Goal: Task Accomplishment & Management: Complete application form

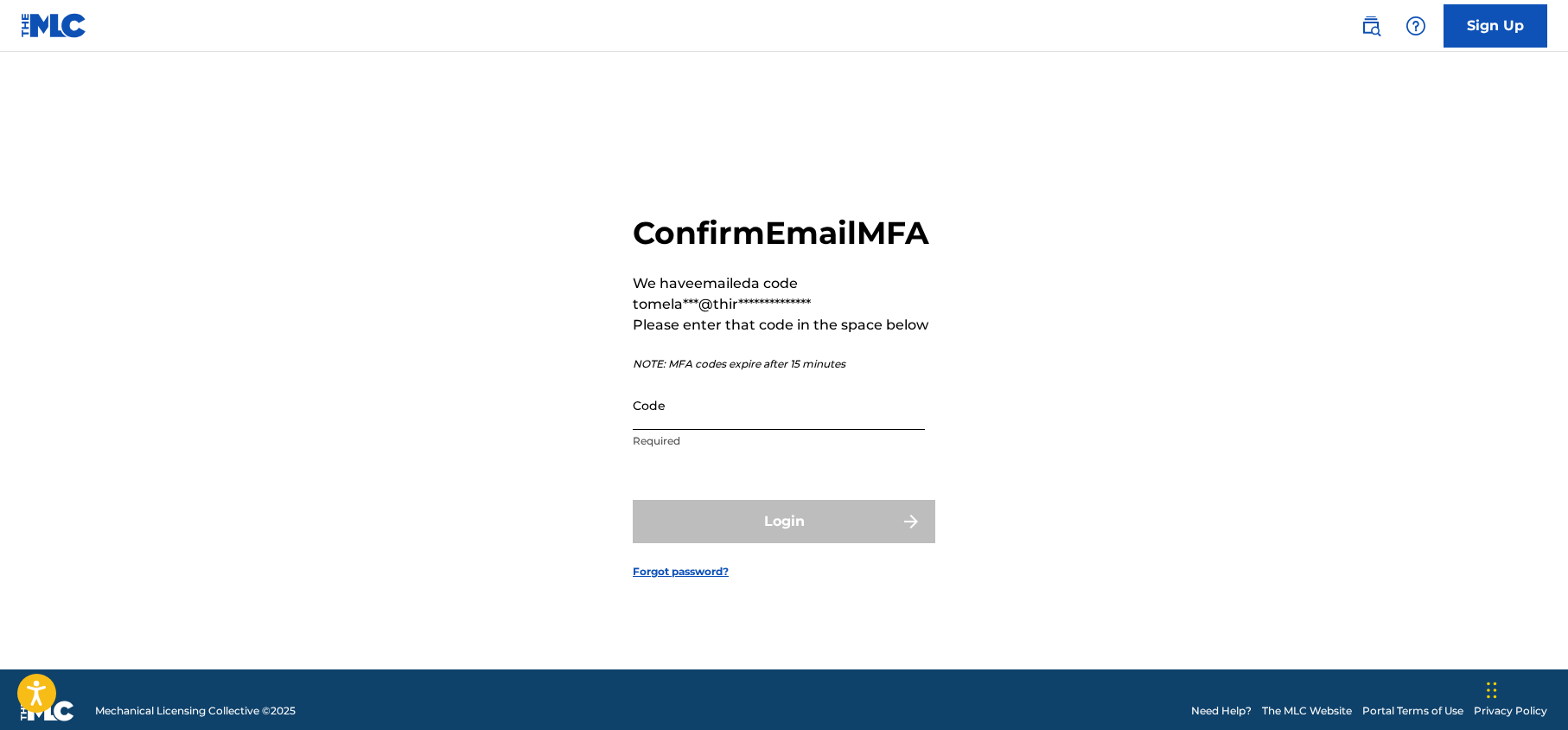
drag, startPoint x: 776, startPoint y: 430, endPoint x: 770, endPoint y: 408, distance: 22.8
click at [776, 426] on input "Code" at bounding box center [779, 405] width 292 height 49
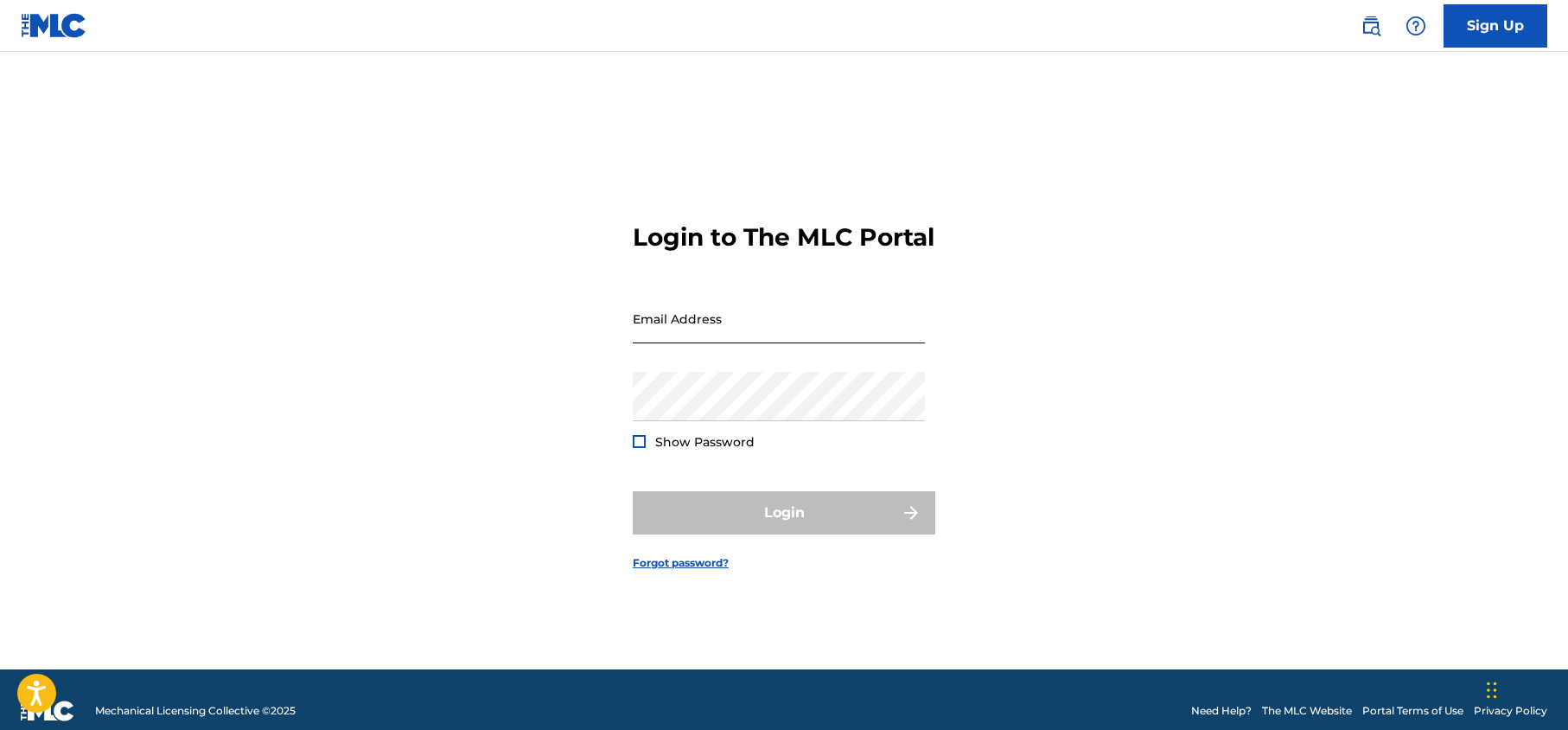
click at [681, 335] on input "Email Address" at bounding box center [779, 318] width 292 height 49
type input "[PERSON_NAME][EMAIL_ADDRESS][DOMAIN_NAME]"
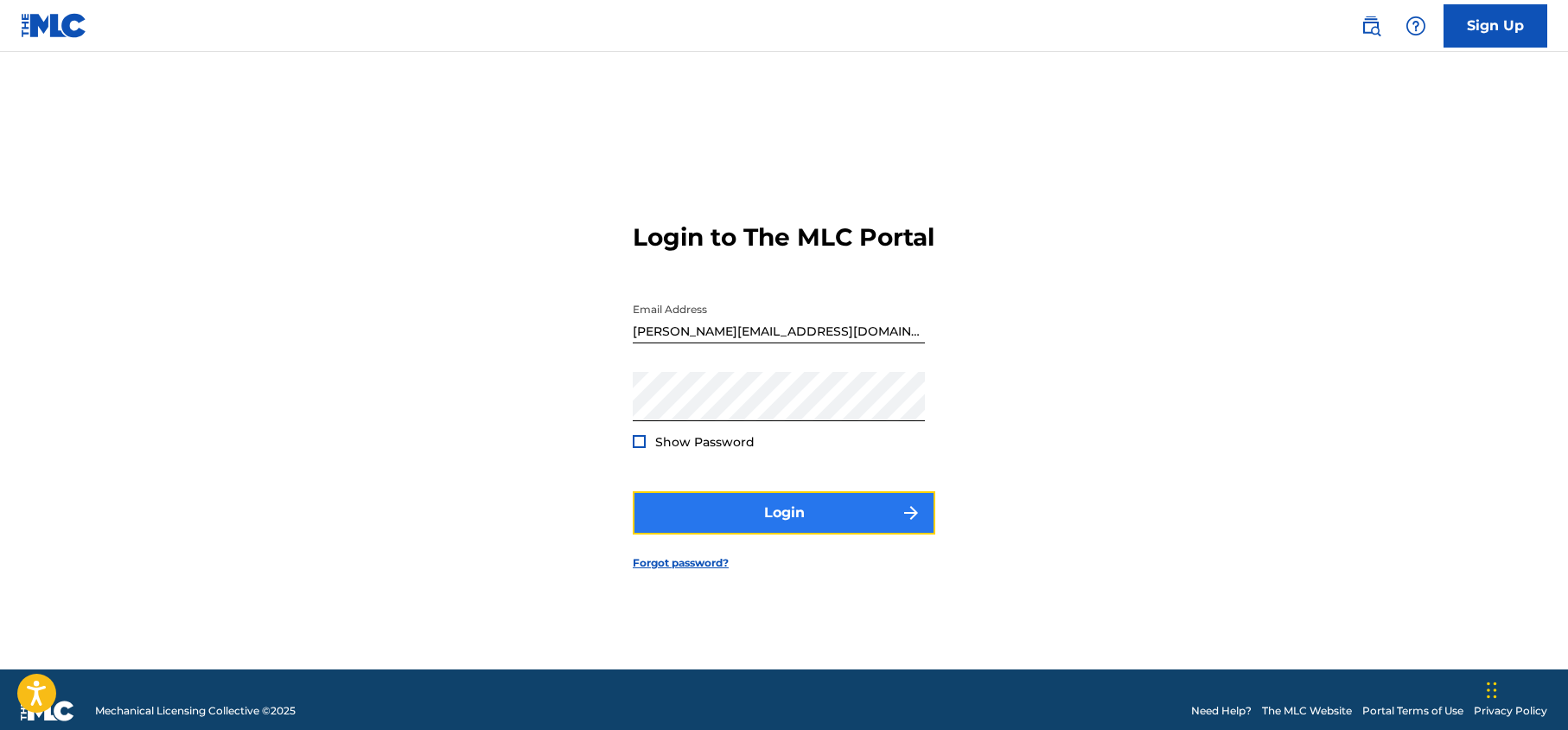
click at [785, 517] on button "Login" at bounding box center [784, 513] width 303 height 44
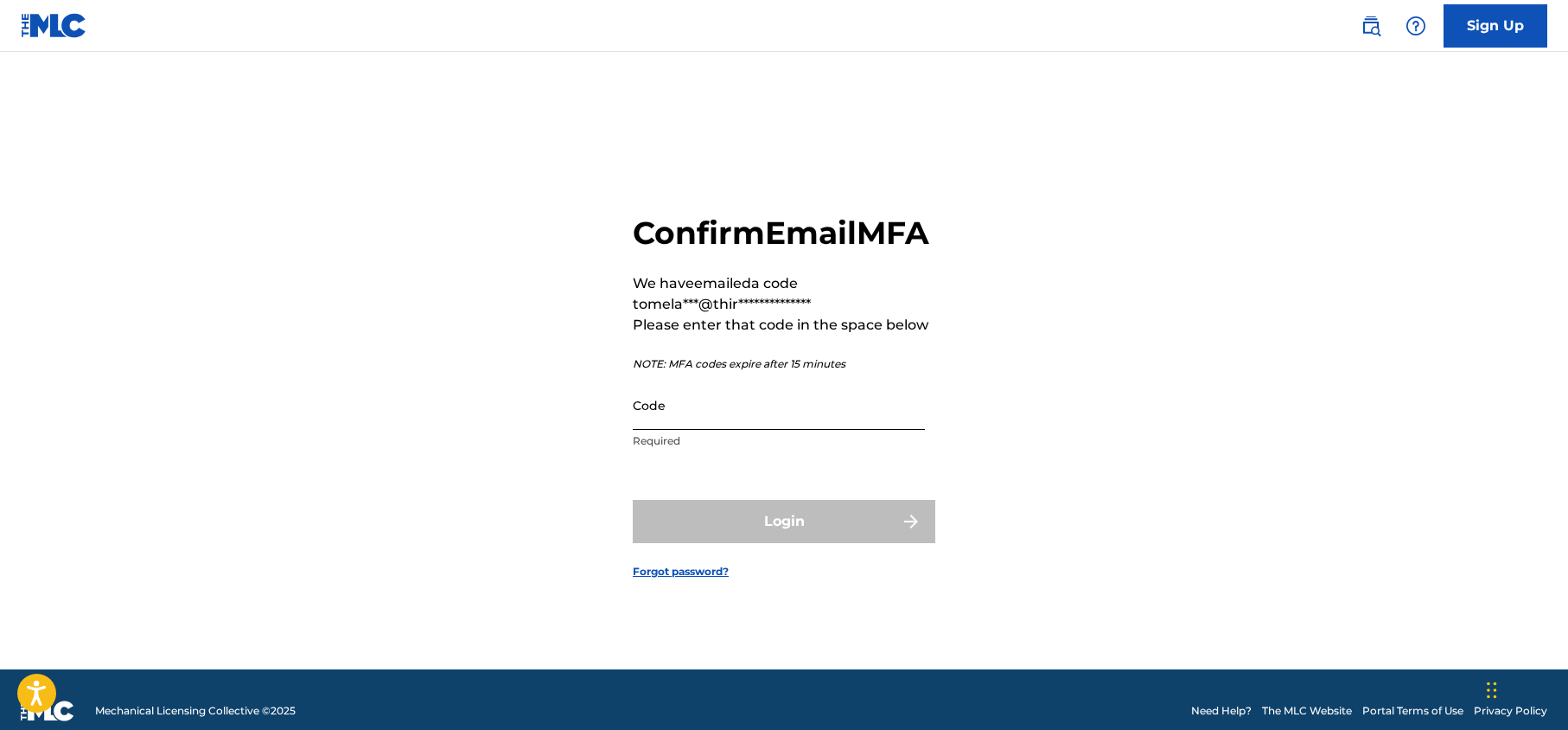
click at [744, 430] on input "Code" at bounding box center [779, 405] width 292 height 49
paste input "155821"
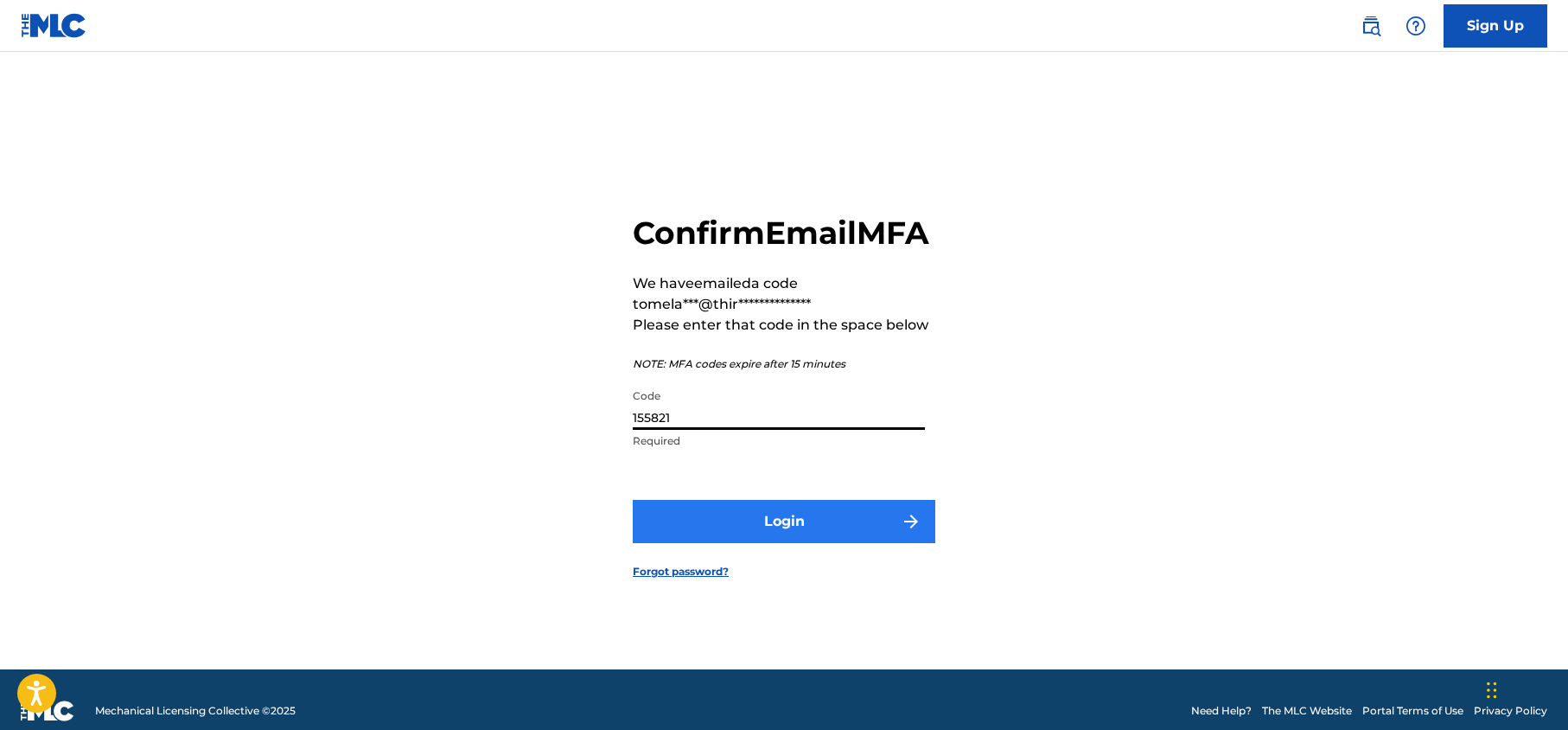
type input "155821"
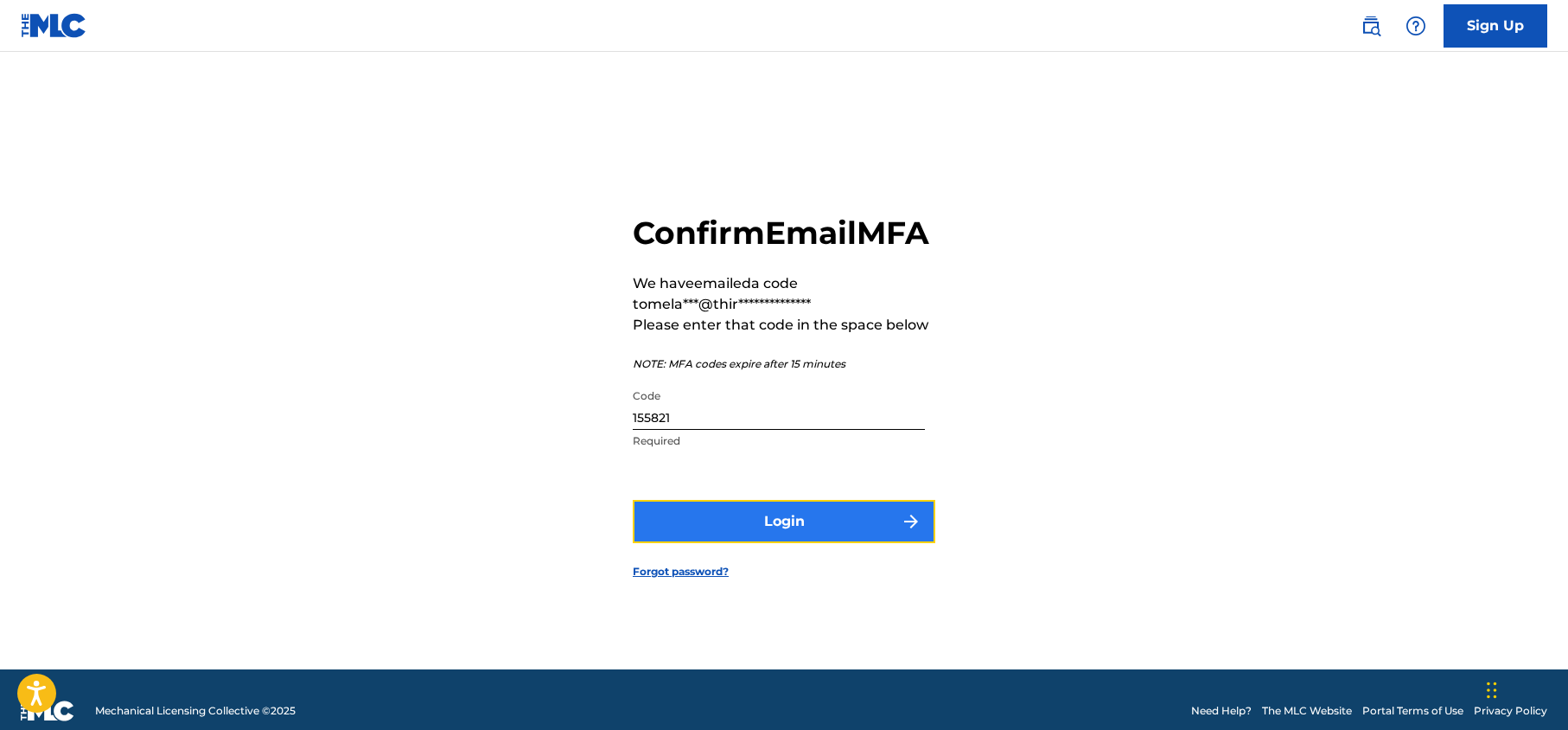
click at [758, 534] on button "Login" at bounding box center [784, 521] width 303 height 44
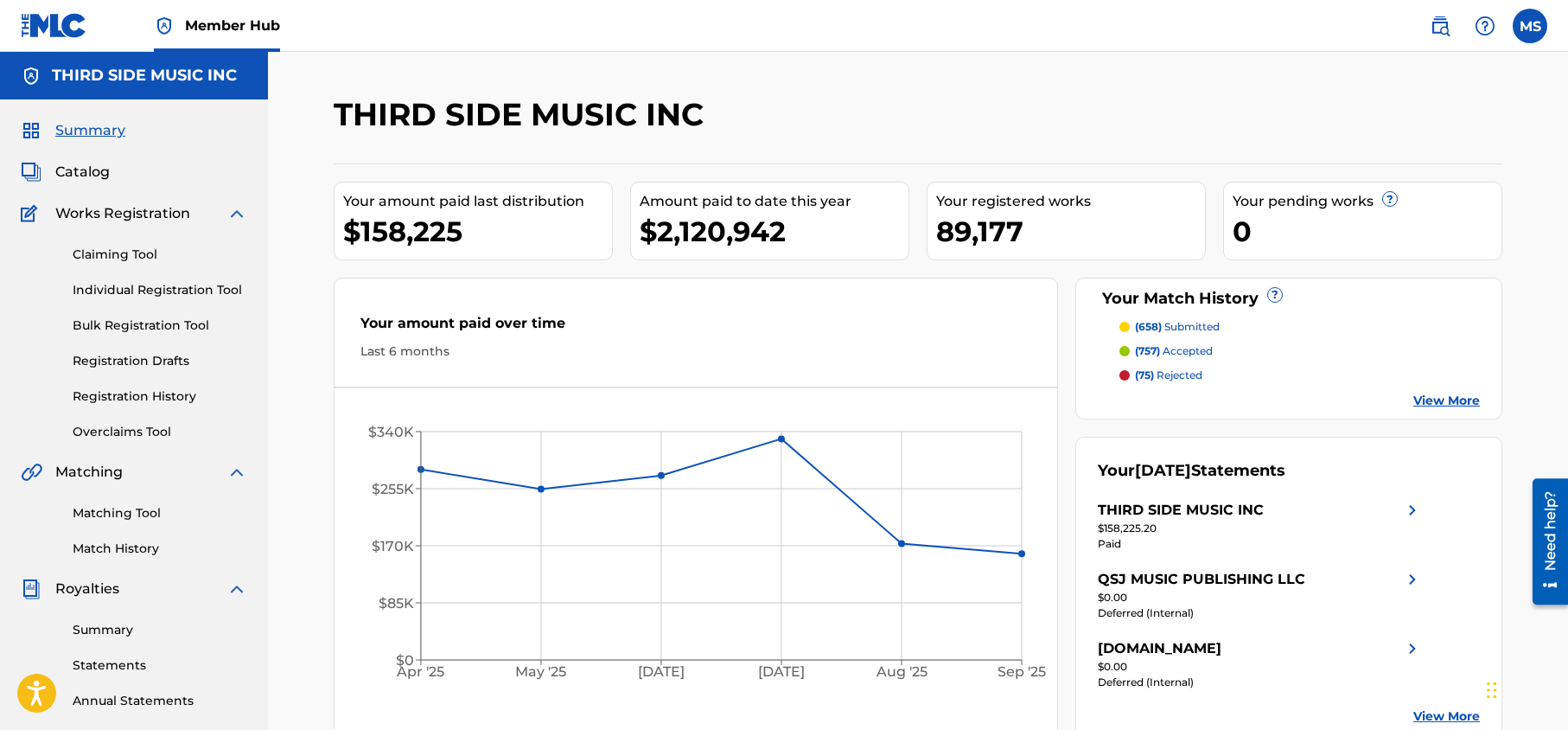
click at [1185, 373] on p "(75) rejected" at bounding box center [1168, 375] width 67 height 15
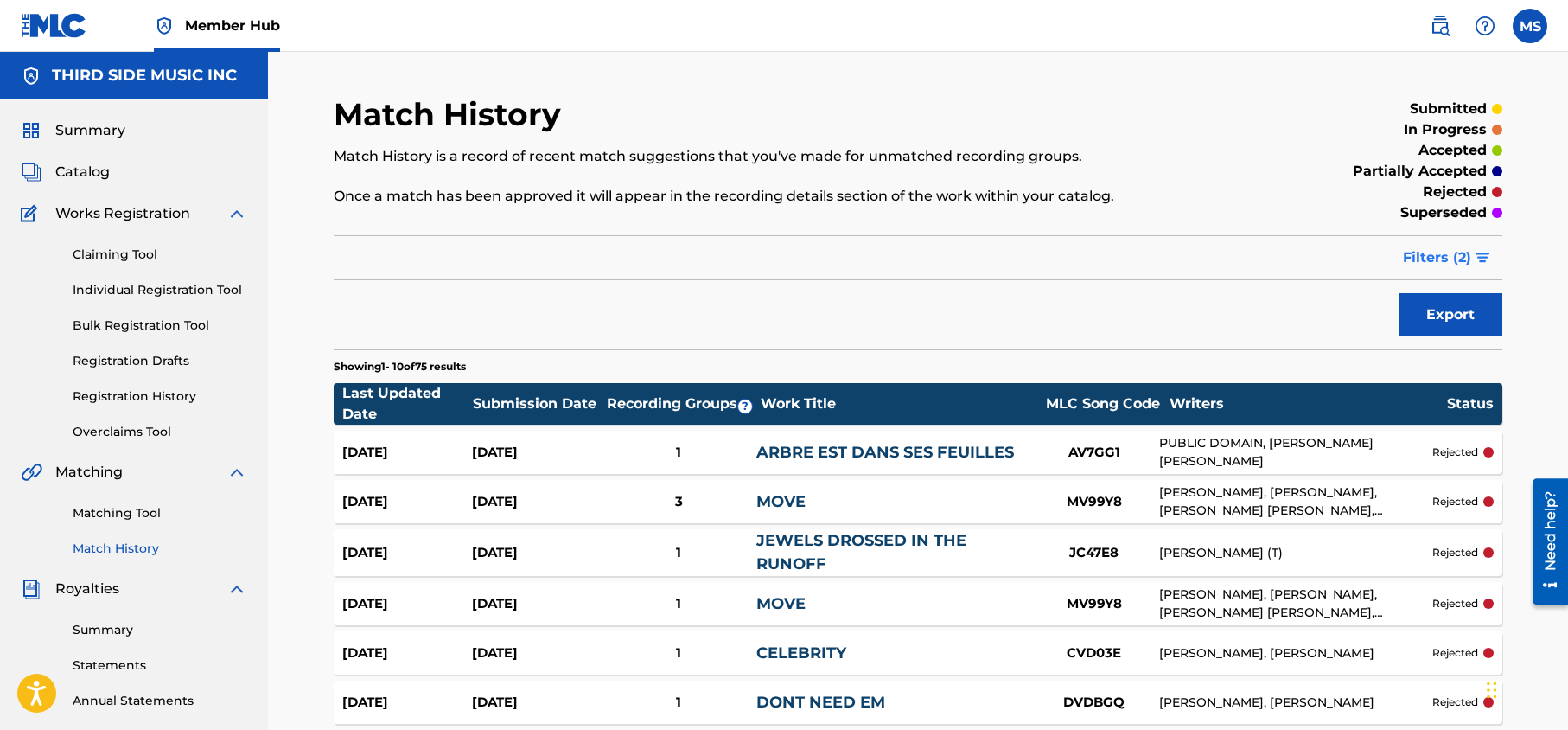
click at [1477, 255] on img "submit" at bounding box center [1483, 257] width 15 height 10
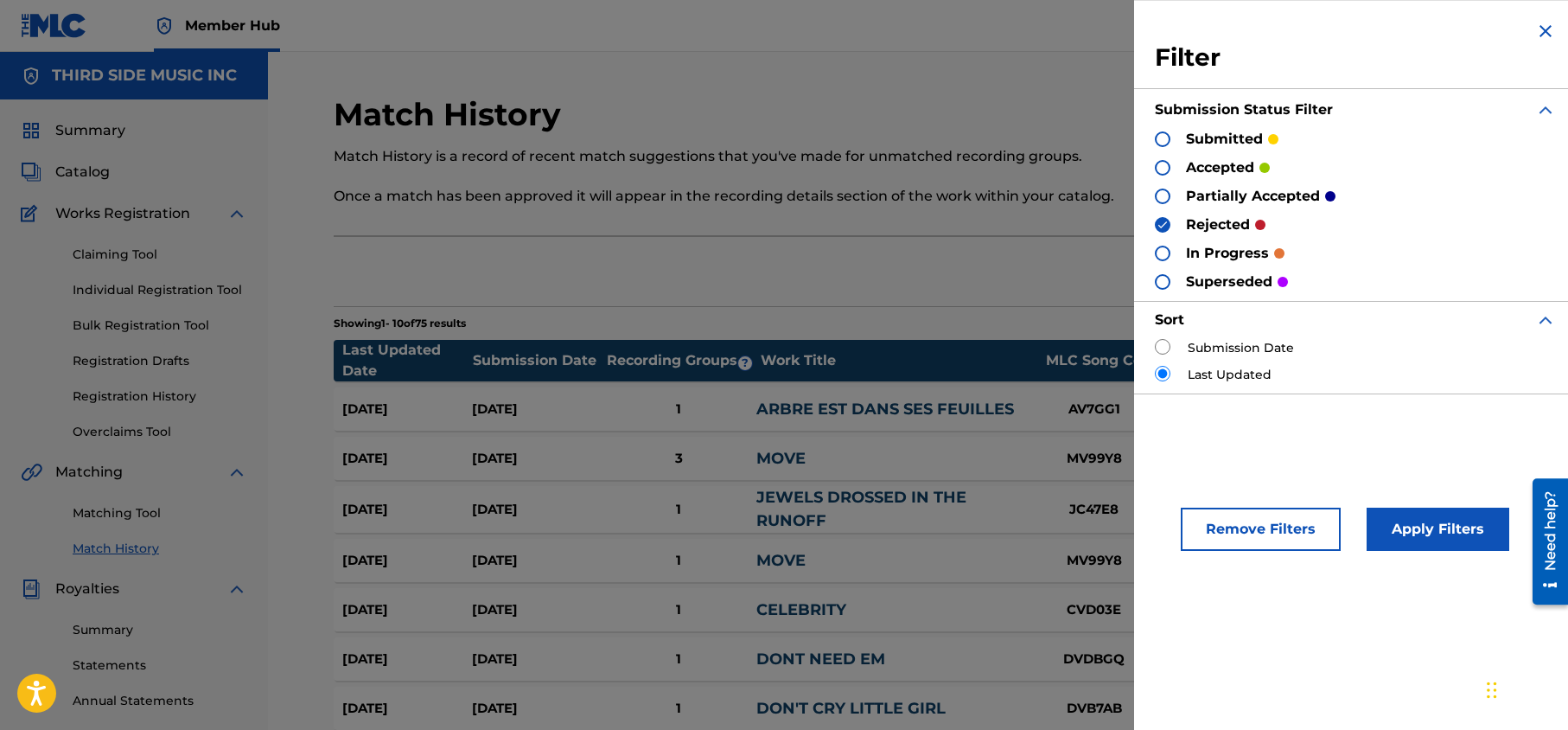
click at [960, 270] on div "Export" at bounding box center [917, 272] width 1168 height 44
click at [1548, 28] on img at bounding box center [1545, 31] width 21 height 21
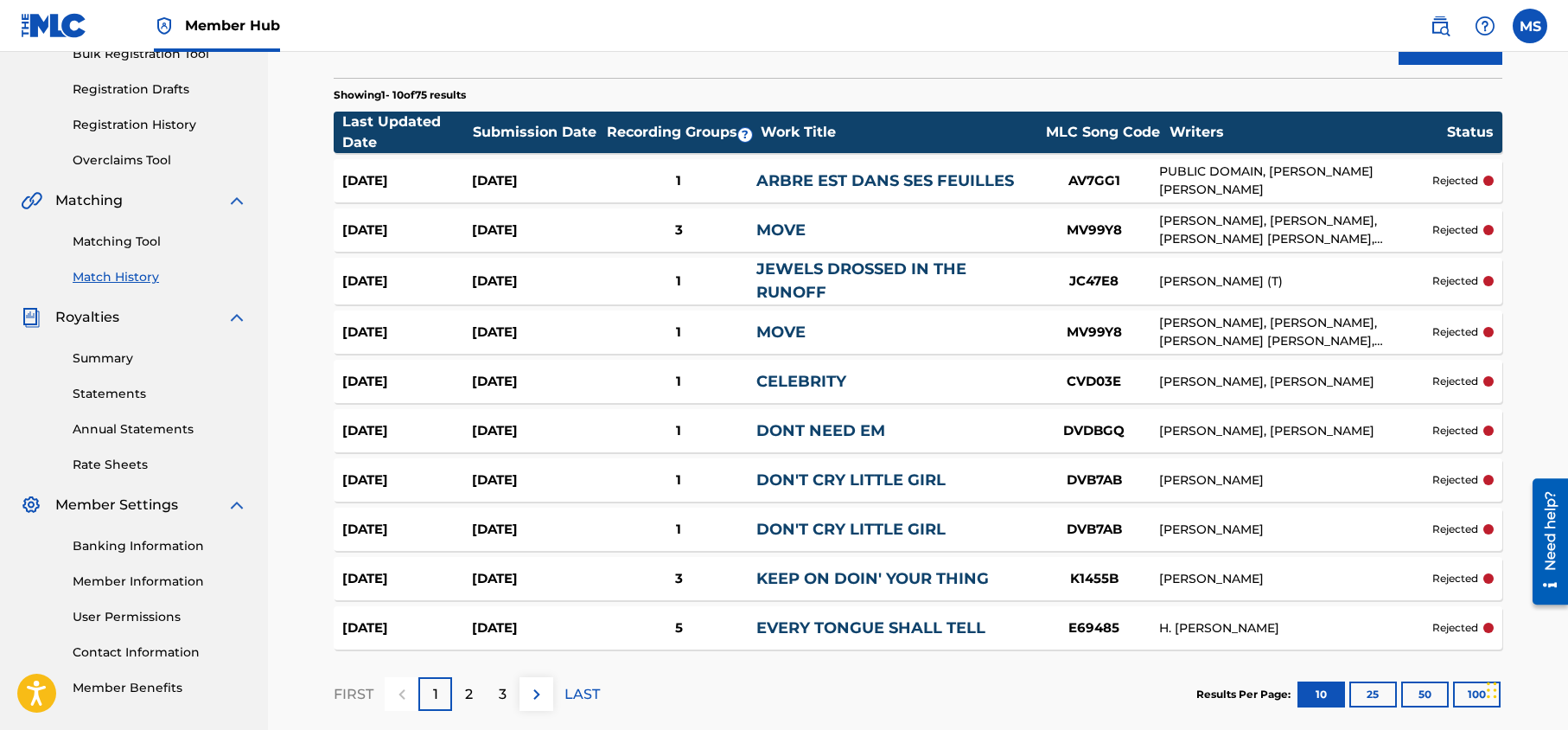
scroll to position [263, 0]
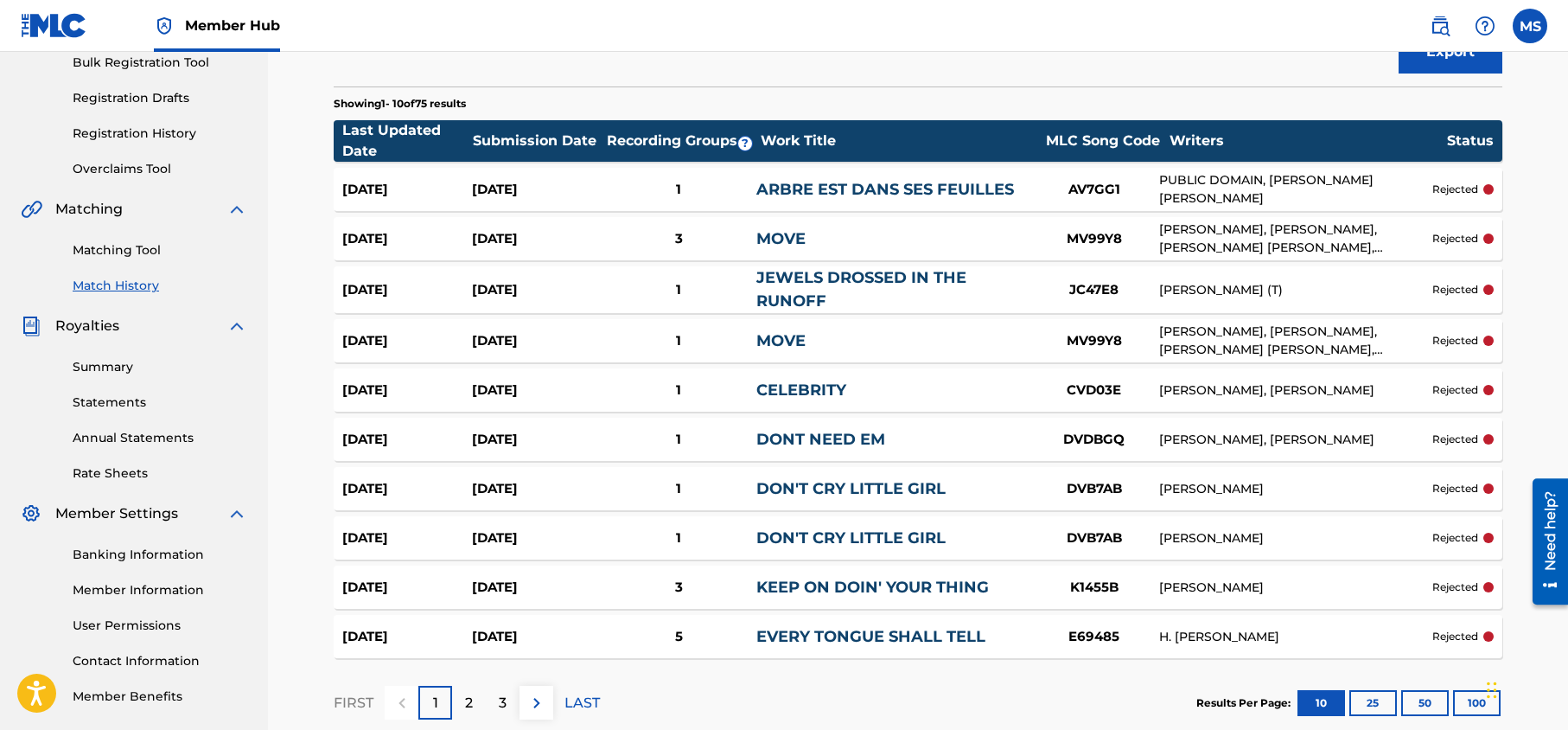
click at [828, 188] on link "ARBRE EST DANS SES FEUILLES" at bounding box center [885, 189] width 257 height 19
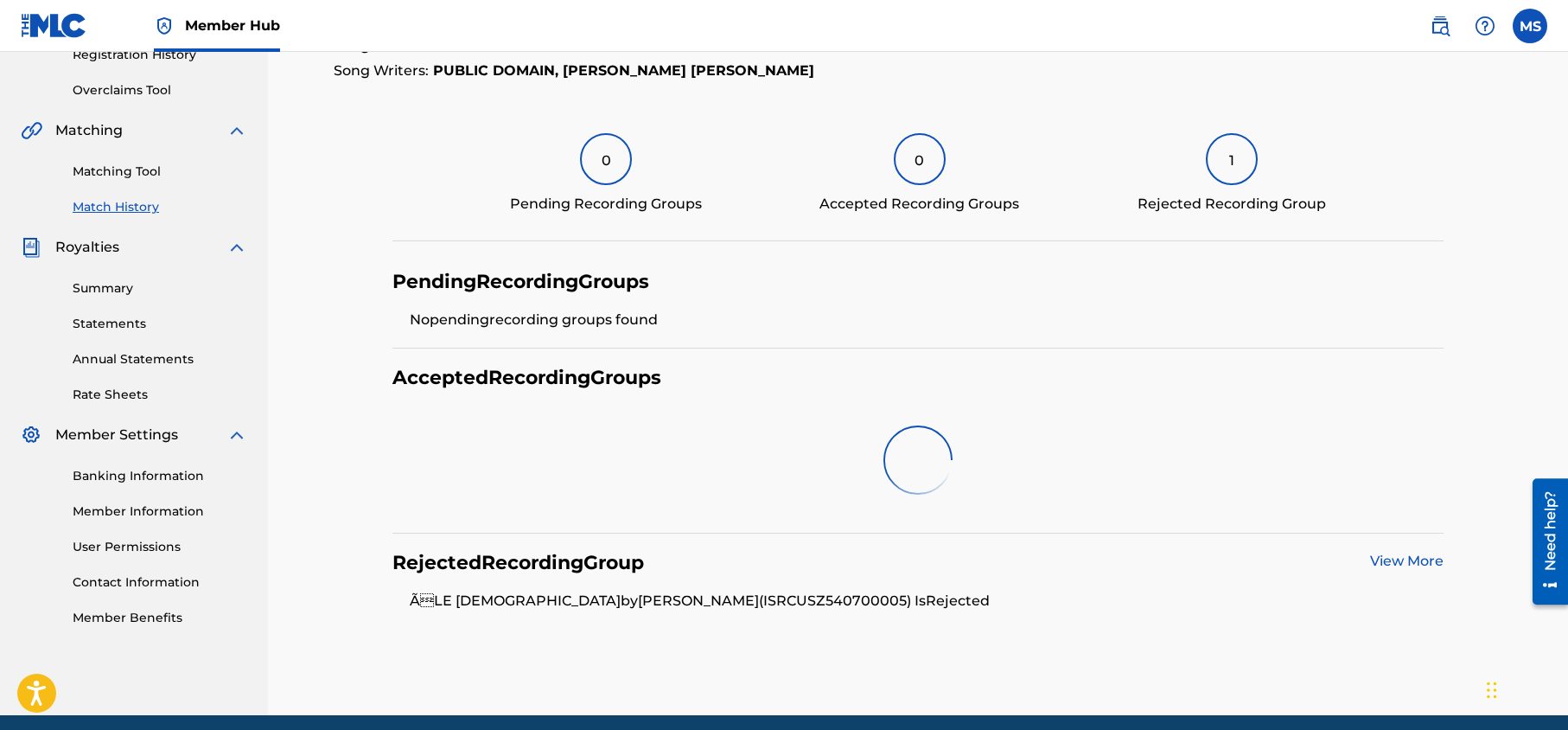
scroll to position [343, 0]
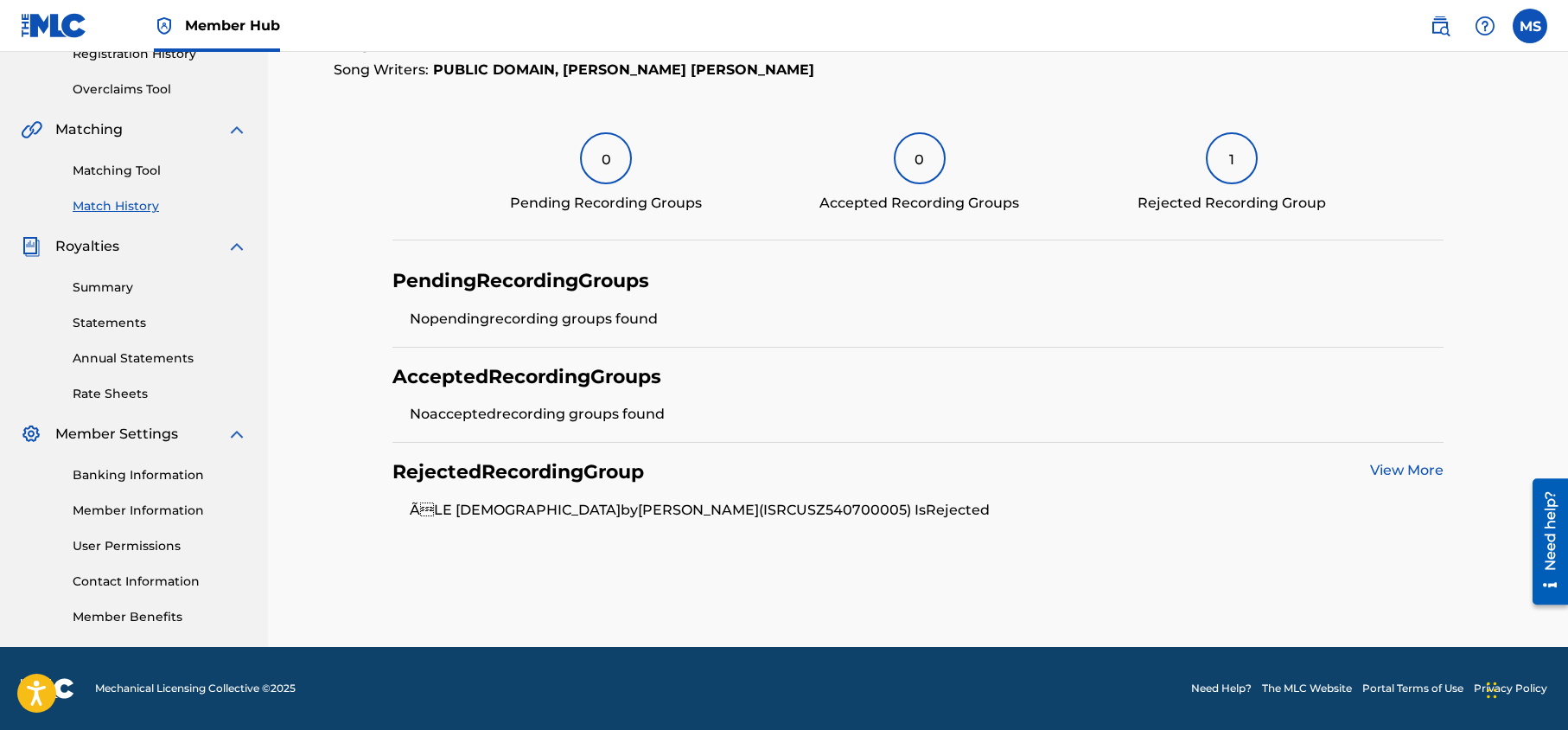
click at [1418, 467] on link "View More" at bounding box center [1407, 470] width 73 height 16
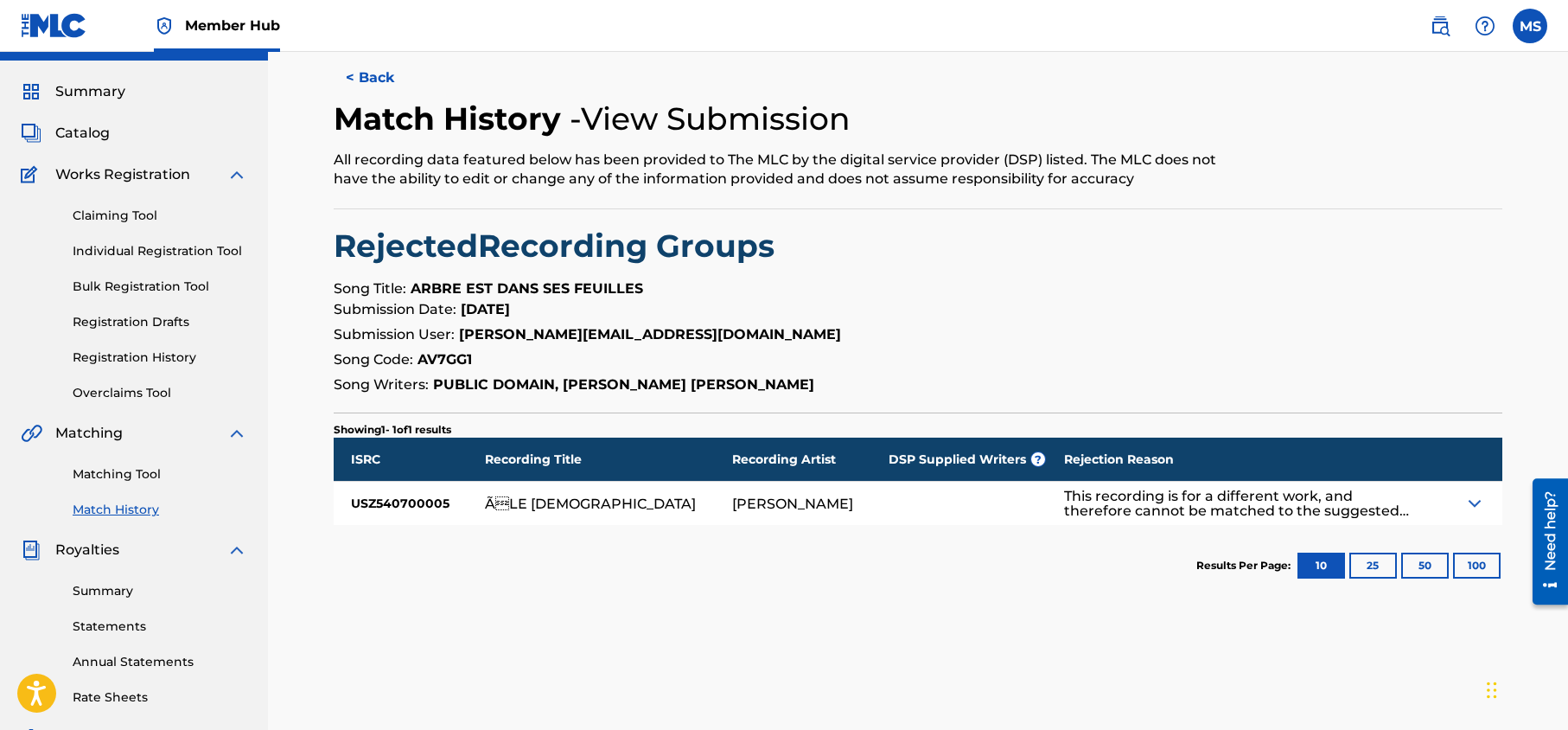
scroll to position [36, 0]
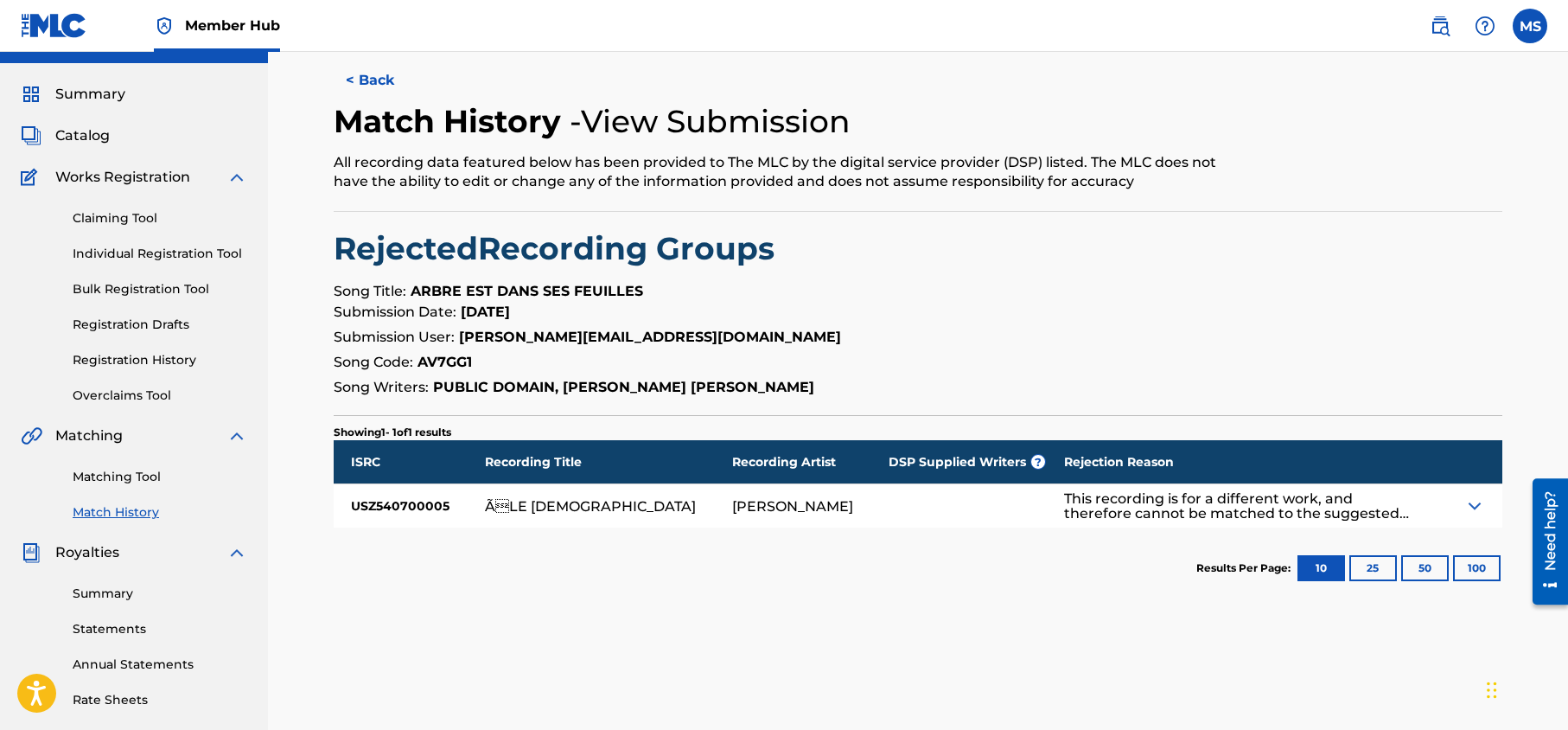
click at [1465, 506] on img at bounding box center [1475, 505] width 21 height 21
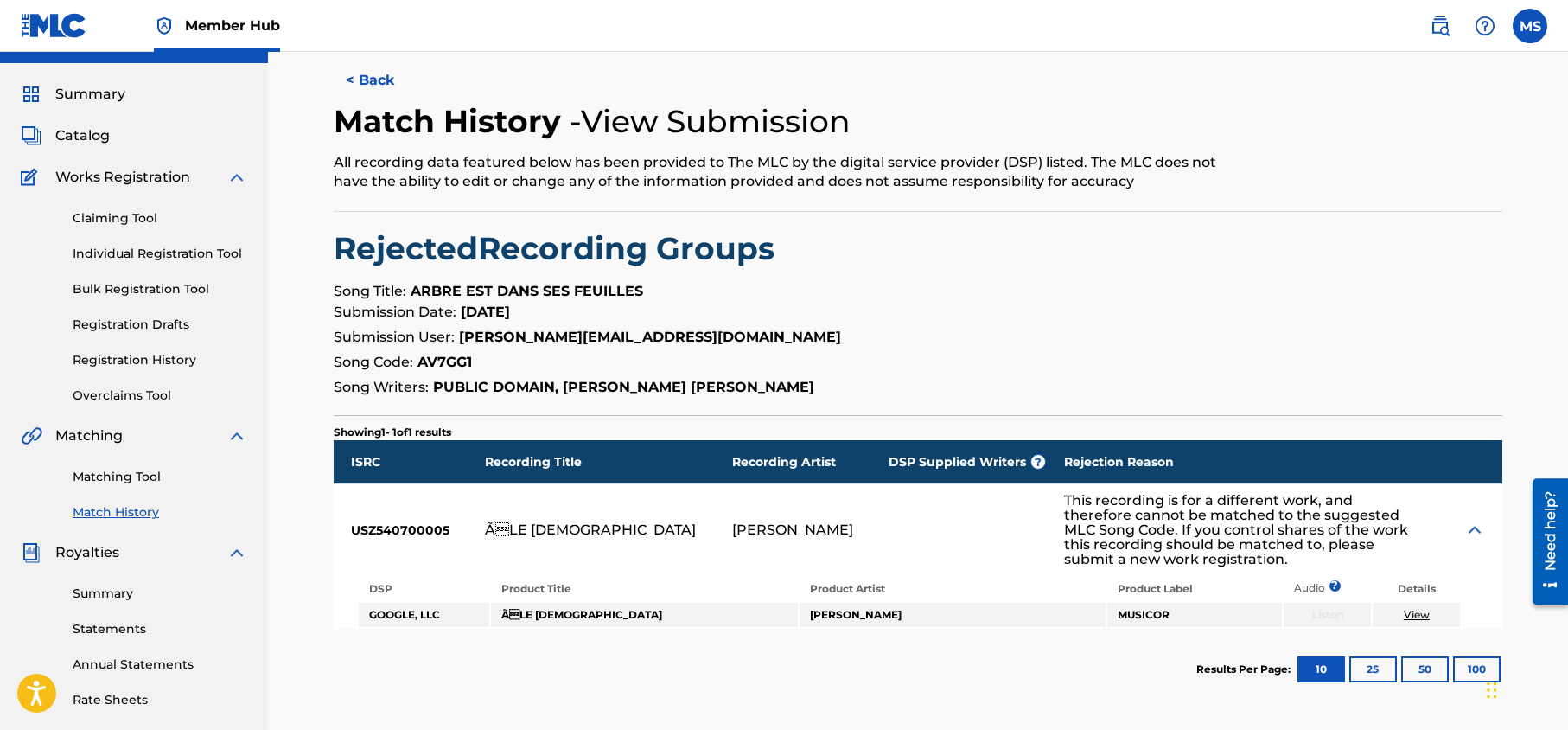
click at [1423, 617] on link "View" at bounding box center [1417, 614] width 26 height 13
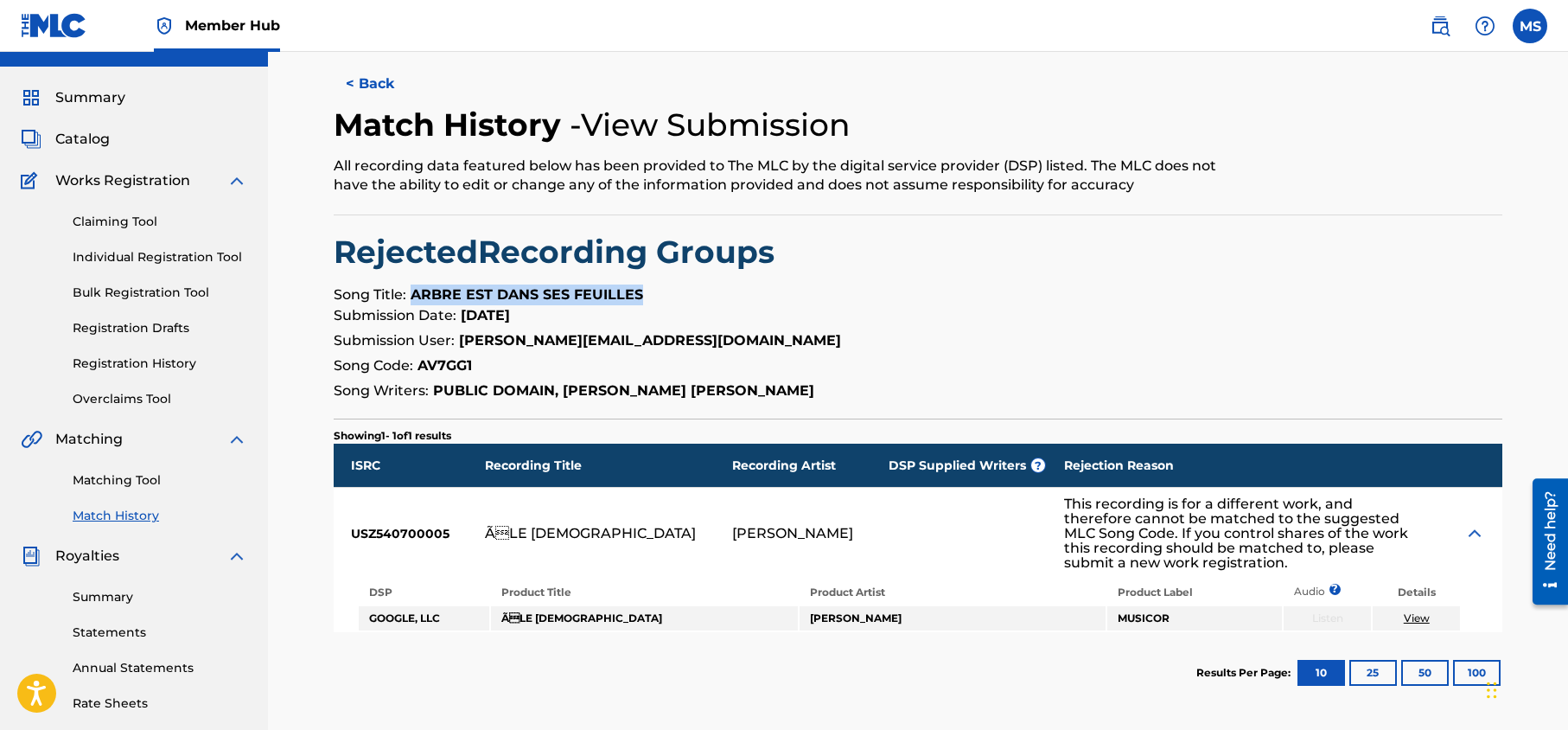
drag, startPoint x: 654, startPoint y: 297, endPoint x: 420, endPoint y: 291, distance: 234.1
click at [412, 290] on p "Song Title: ARBRE EST DANS SES FEUILLES" at bounding box center [917, 295] width 1168 height 21
copy strong "ARBRE EST DANS SES FEUILLES"
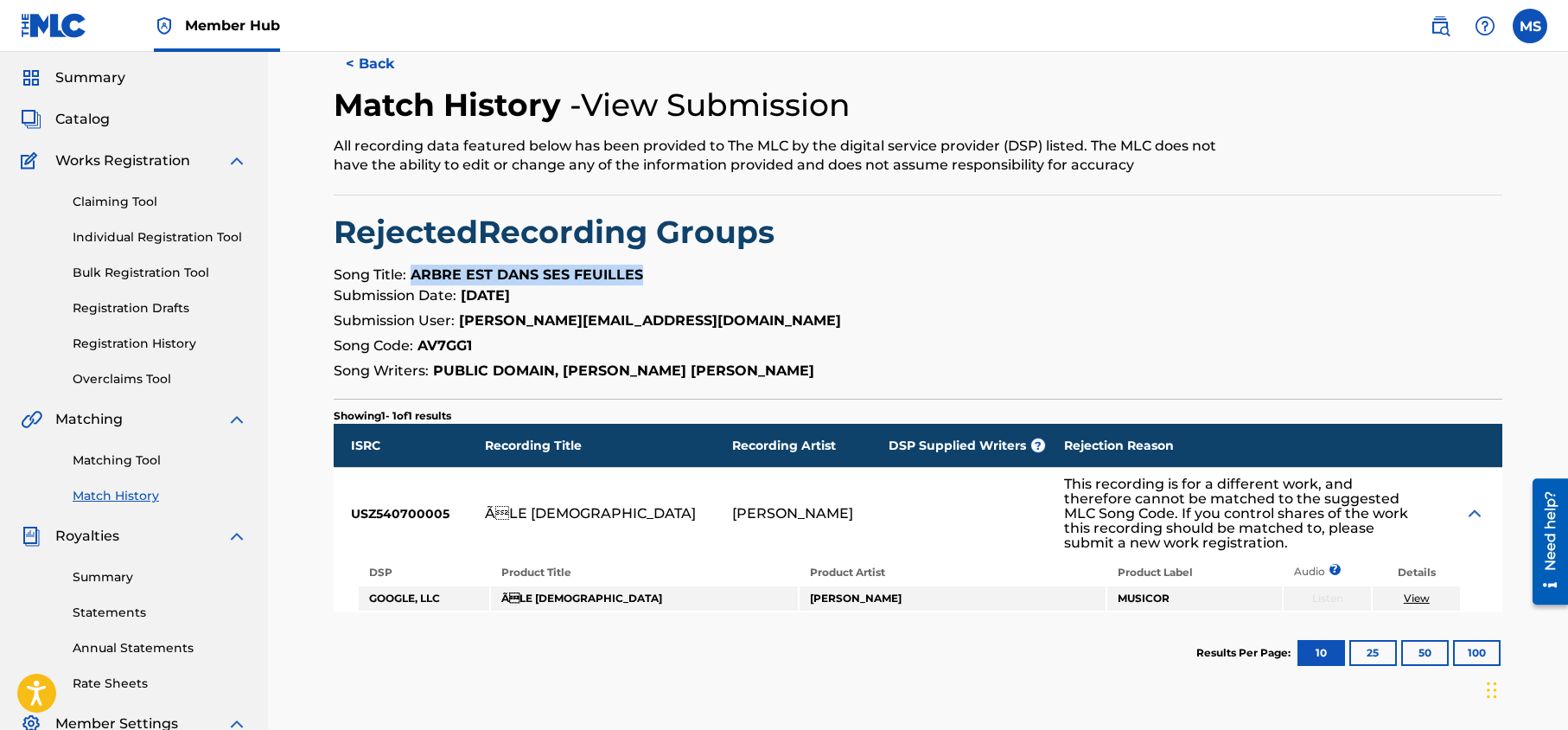
scroll to position [99, 0]
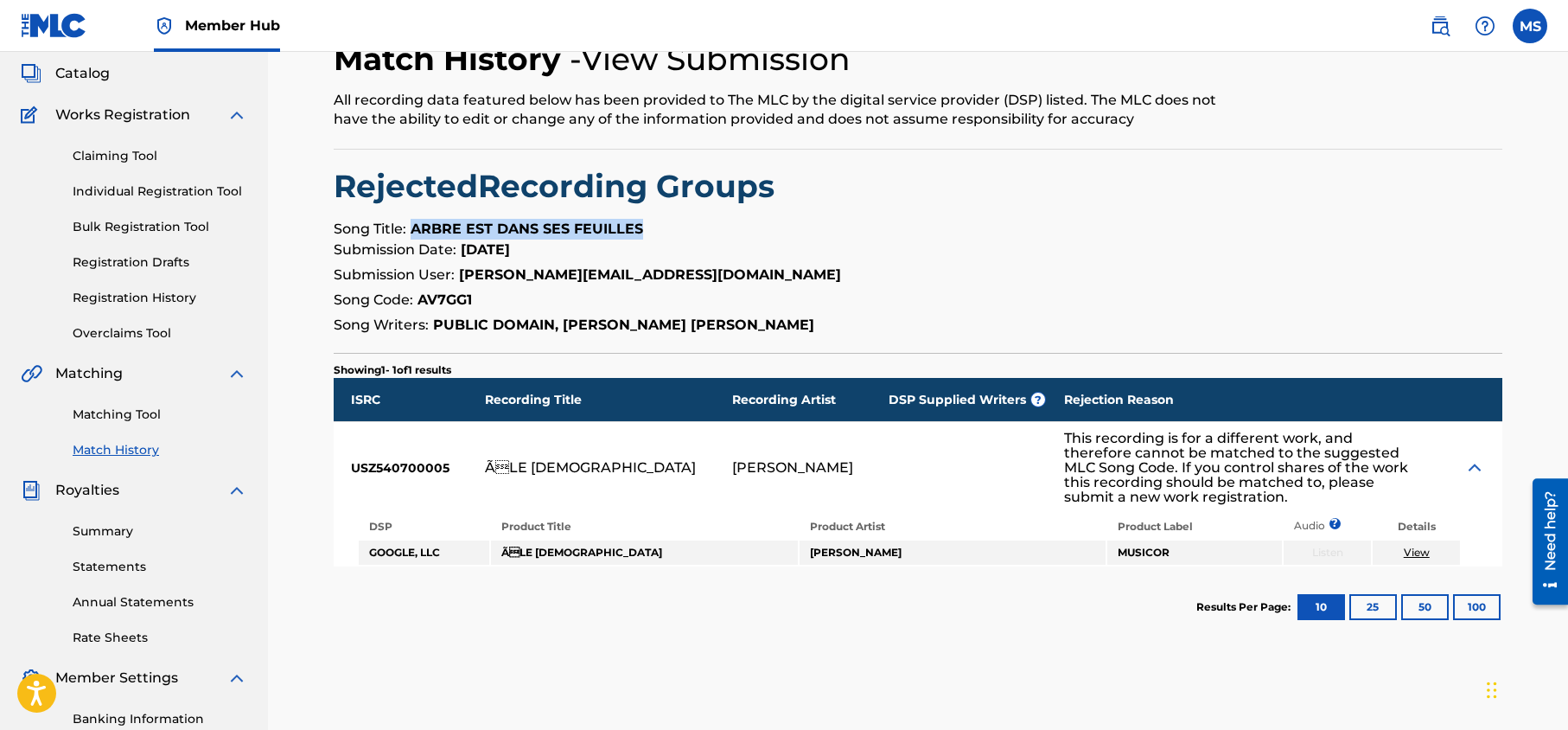
click at [1421, 553] on link "View" at bounding box center [1417, 552] width 26 height 13
click at [334, 139] on div "Match History - View Submission All recording data featured below has been prov…" at bounding box center [783, 94] width 900 height 109
drag, startPoint x: 611, startPoint y: 555, endPoint x: 537, endPoint y: 539, distance: 75.7
click at [537, 539] on table "DSP Product Title Product Artist Product Label Audio ? Details GOOGLE, LLC ÃLE…" at bounding box center [910, 540] width 1106 height 54
click at [616, 466] on div "ÃLE DERNIÃŠRE" at bounding box center [590, 467] width 211 height 15
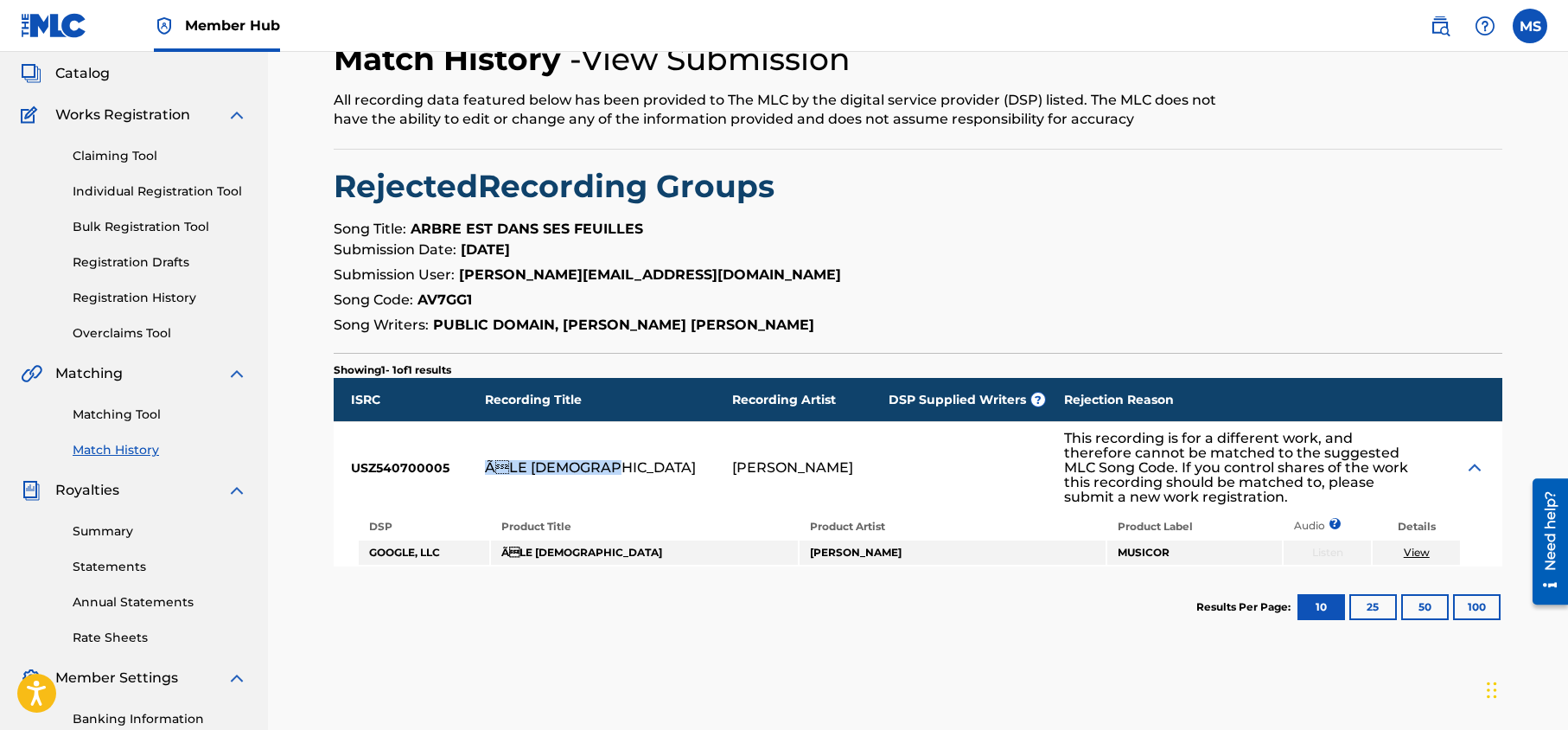
drag, startPoint x: 629, startPoint y: 468, endPoint x: 486, endPoint y: 468, distance: 143.0
click at [486, 468] on div "ISRC Recording Title Recording Artist DSP Supplied Writers ? Rejection Reason U…" at bounding box center [917, 472] width 1168 height 189
click at [460, 466] on div "USZ540700005" at bounding box center [409, 467] width 151 height 91
drag, startPoint x: 450, startPoint y: 462, endPoint x: 352, endPoint y: 462, distance: 98.0
click at [352, 462] on div "USZ540700005" at bounding box center [409, 467] width 151 height 91
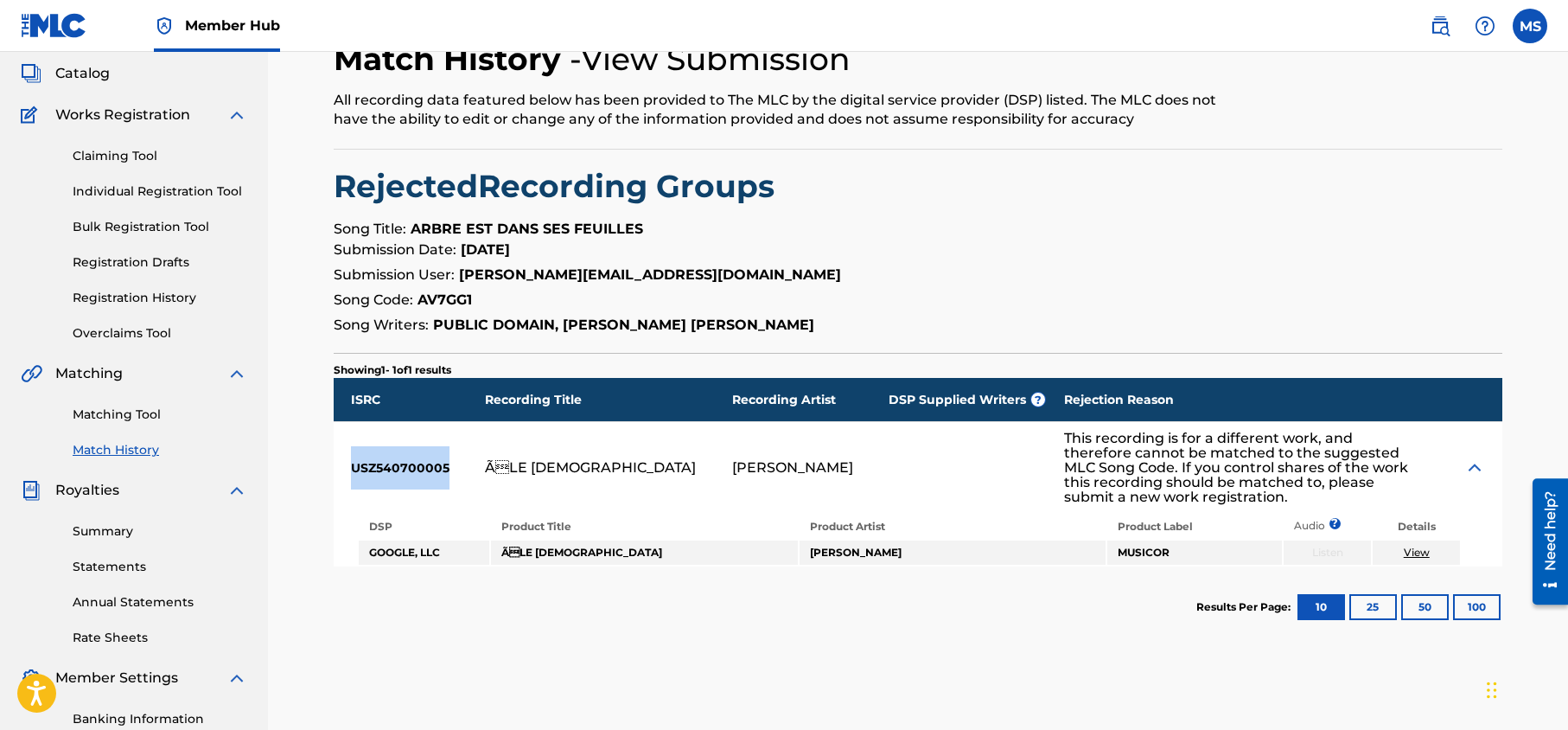
copy div "USZ540700005"
click at [783, 339] on div "< Back Match History - View Submission All recording data featured below has be…" at bounding box center [917, 322] width 1168 height 651
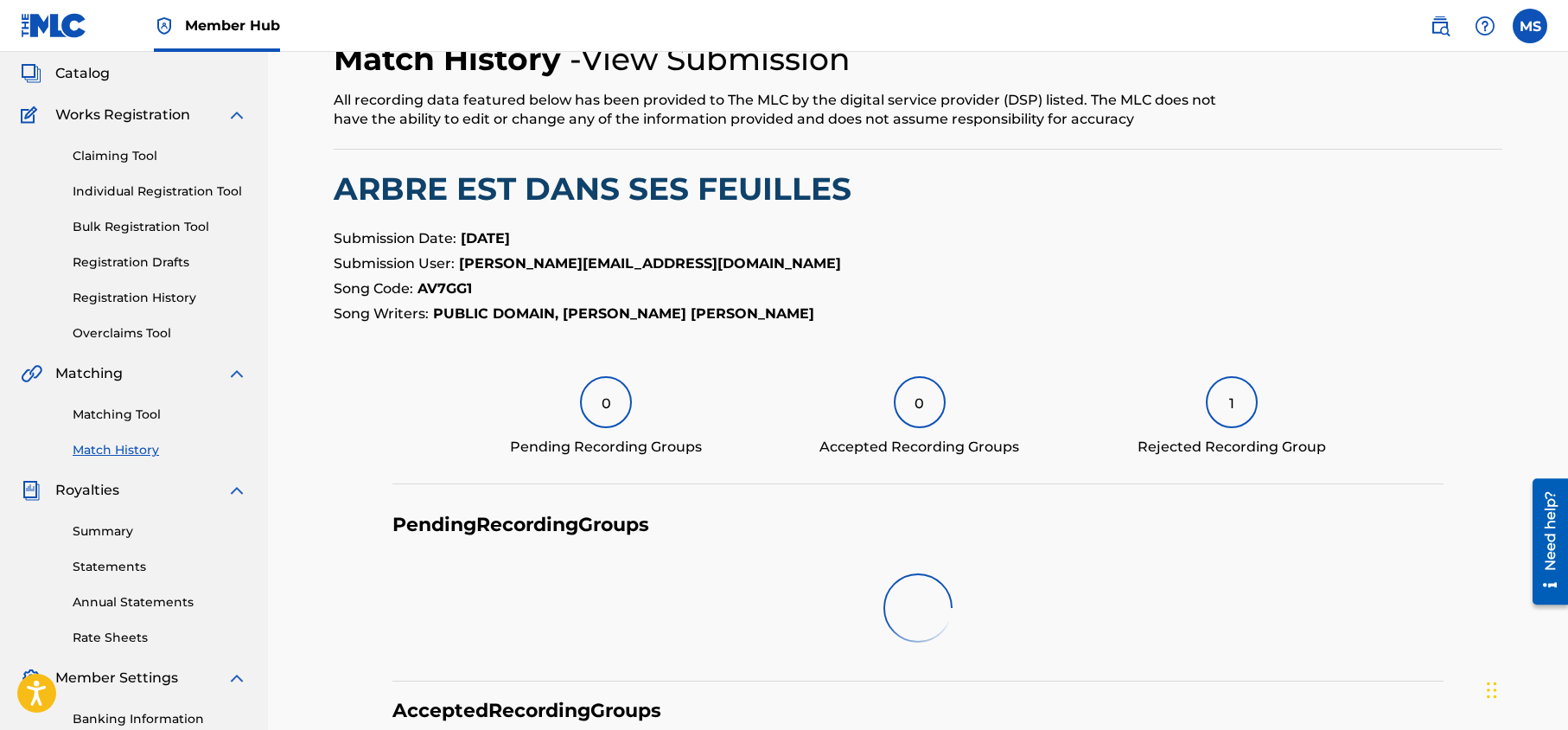
scroll to position [343, 0]
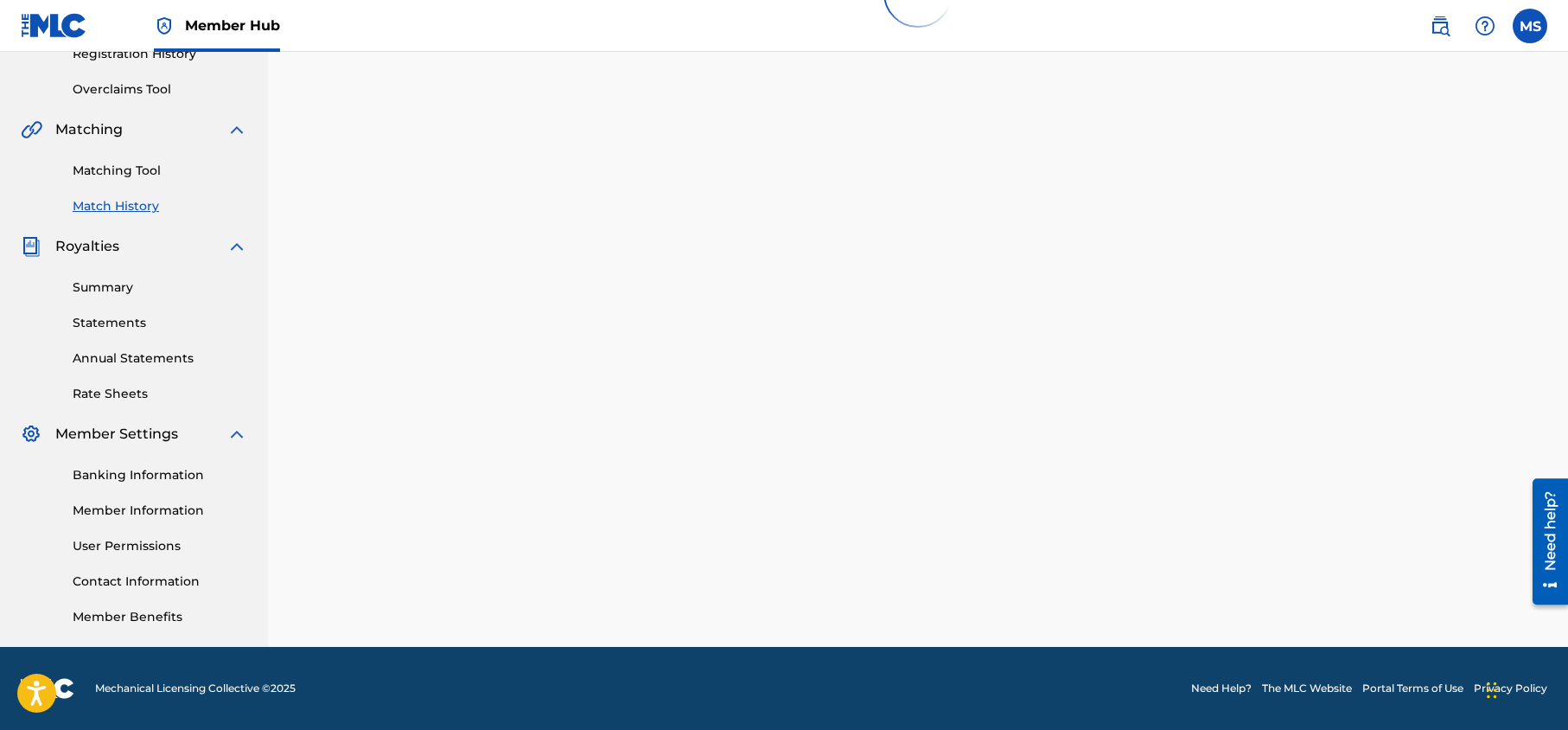
scroll to position [263, 0]
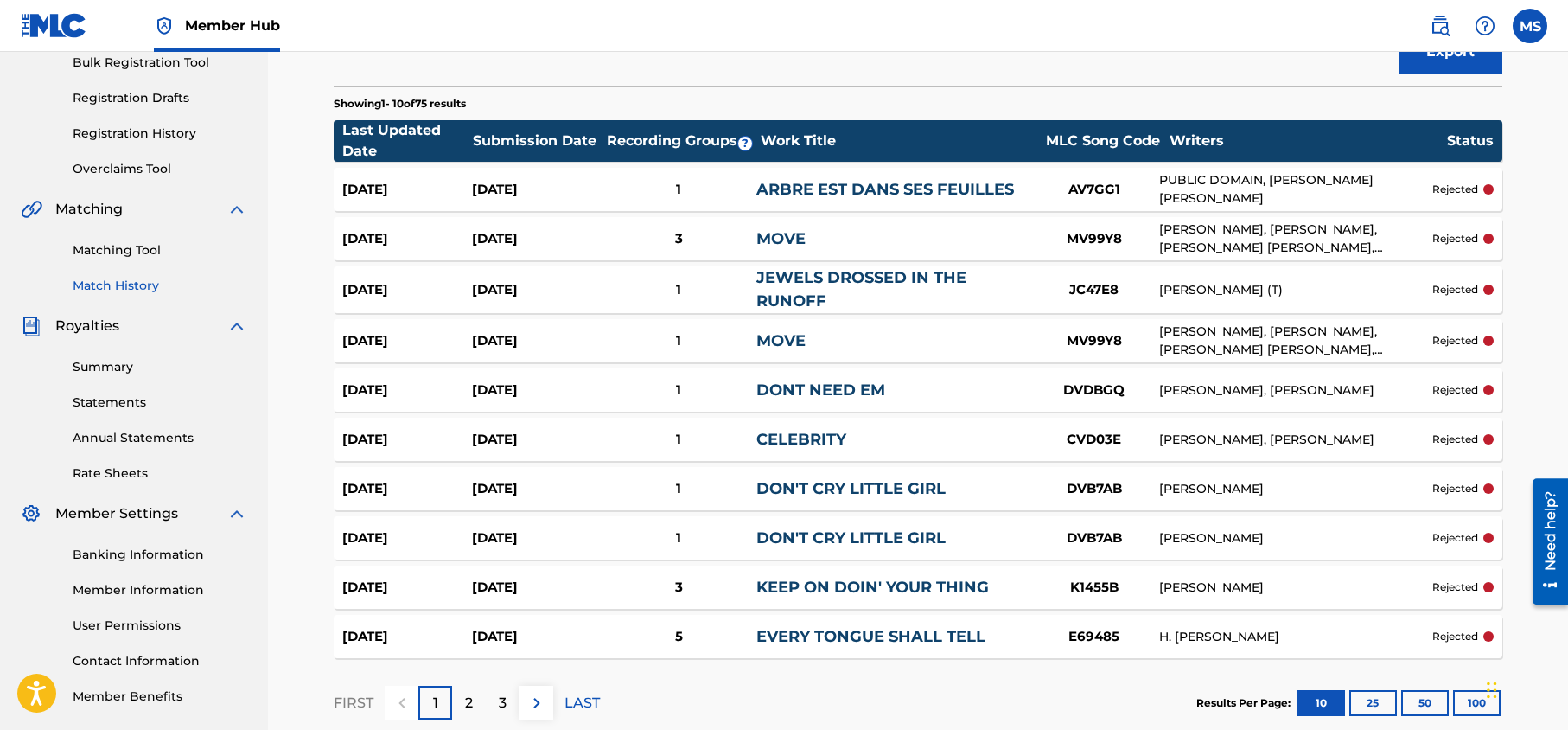
click at [518, 196] on div "Sep 17, 2025" at bounding box center [537, 190] width 130 height 20
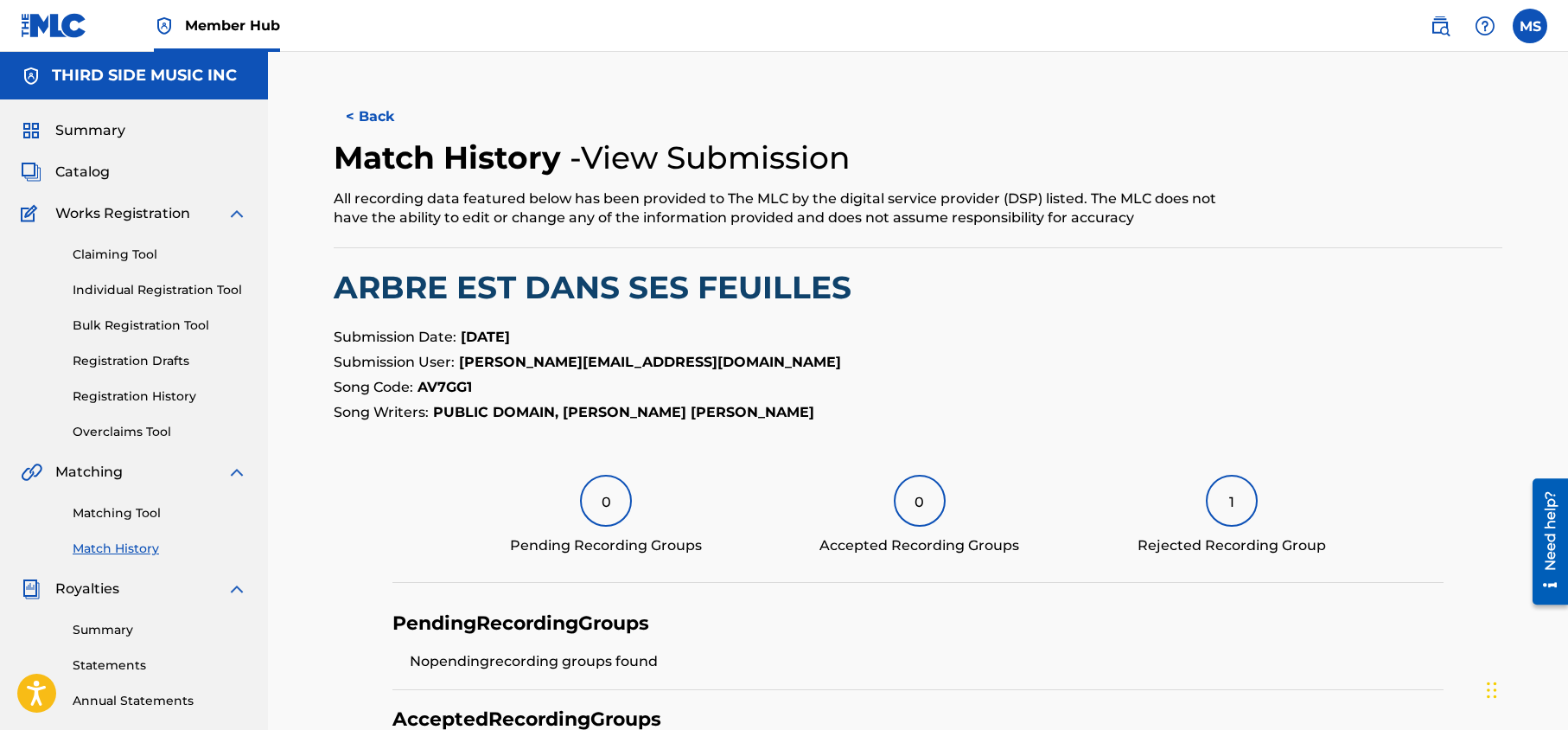
click at [698, 444] on div "< Back Match History - View Submission All recording data featured below has be…" at bounding box center [917, 488] width 1168 height 785
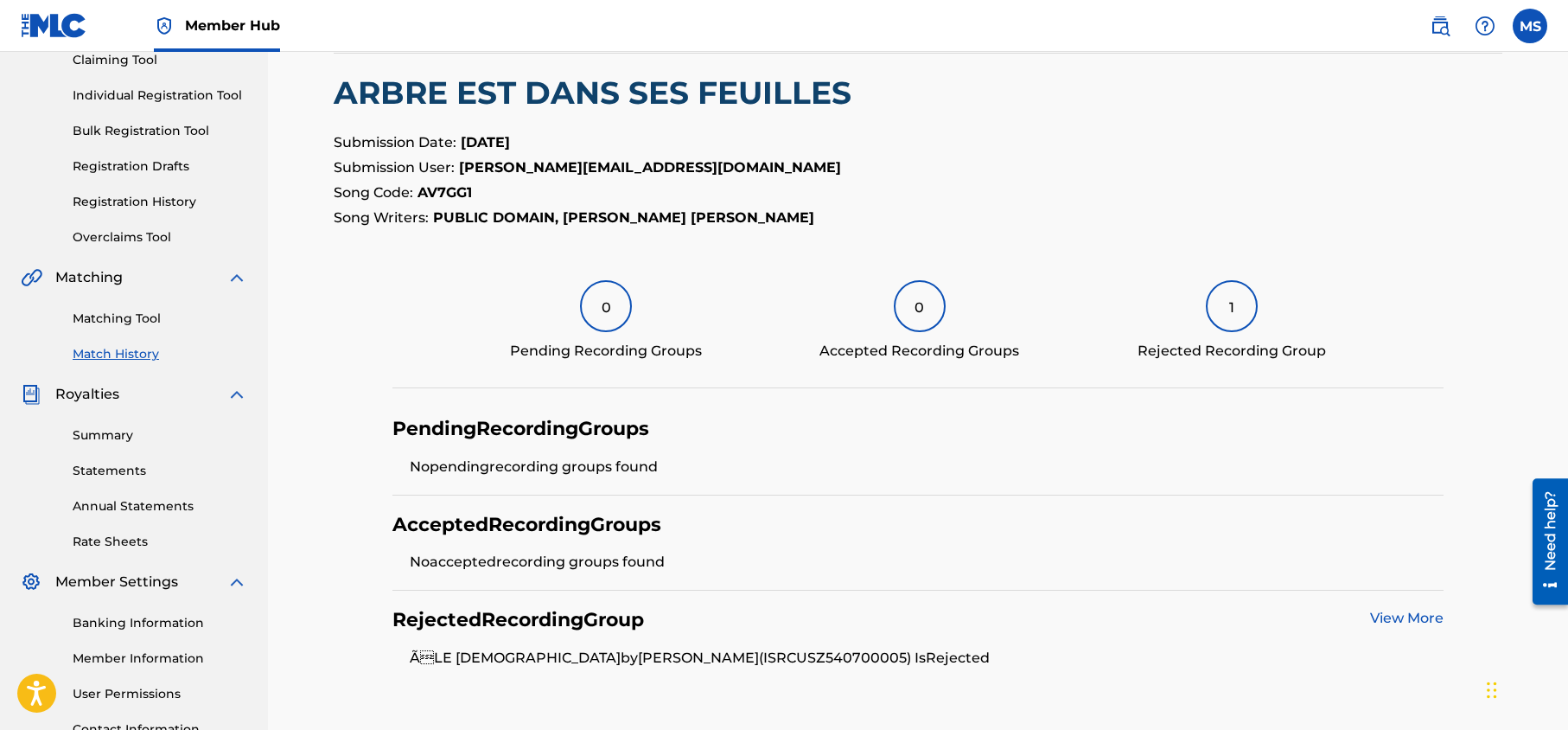
scroll to position [170, 0]
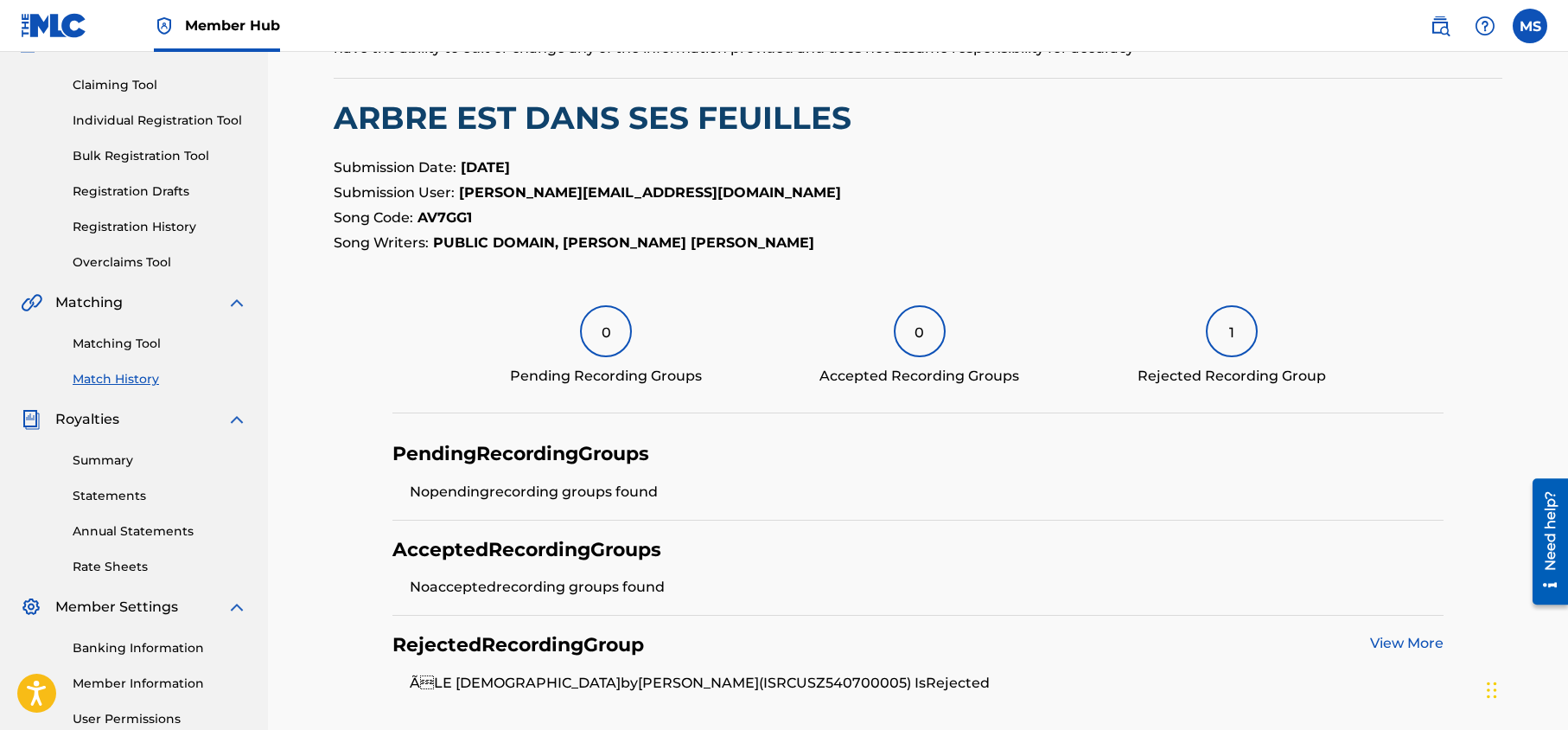
click at [1381, 640] on link "View More" at bounding box center [1407, 643] width 73 height 16
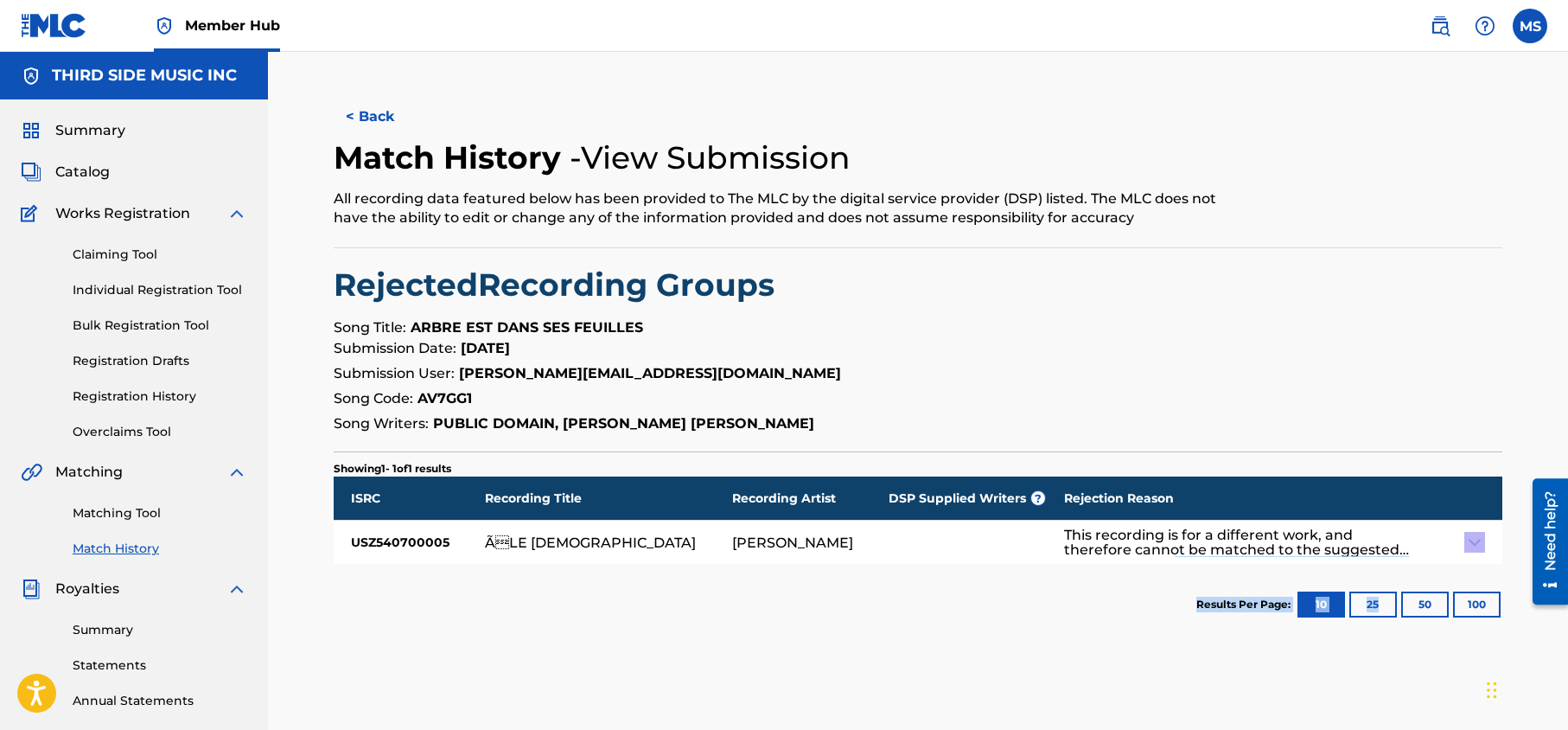
click at [862, 400] on div "< Back Match History - View Submission All recording data featured below has be…" at bounding box center [917, 370] width 1168 height 550
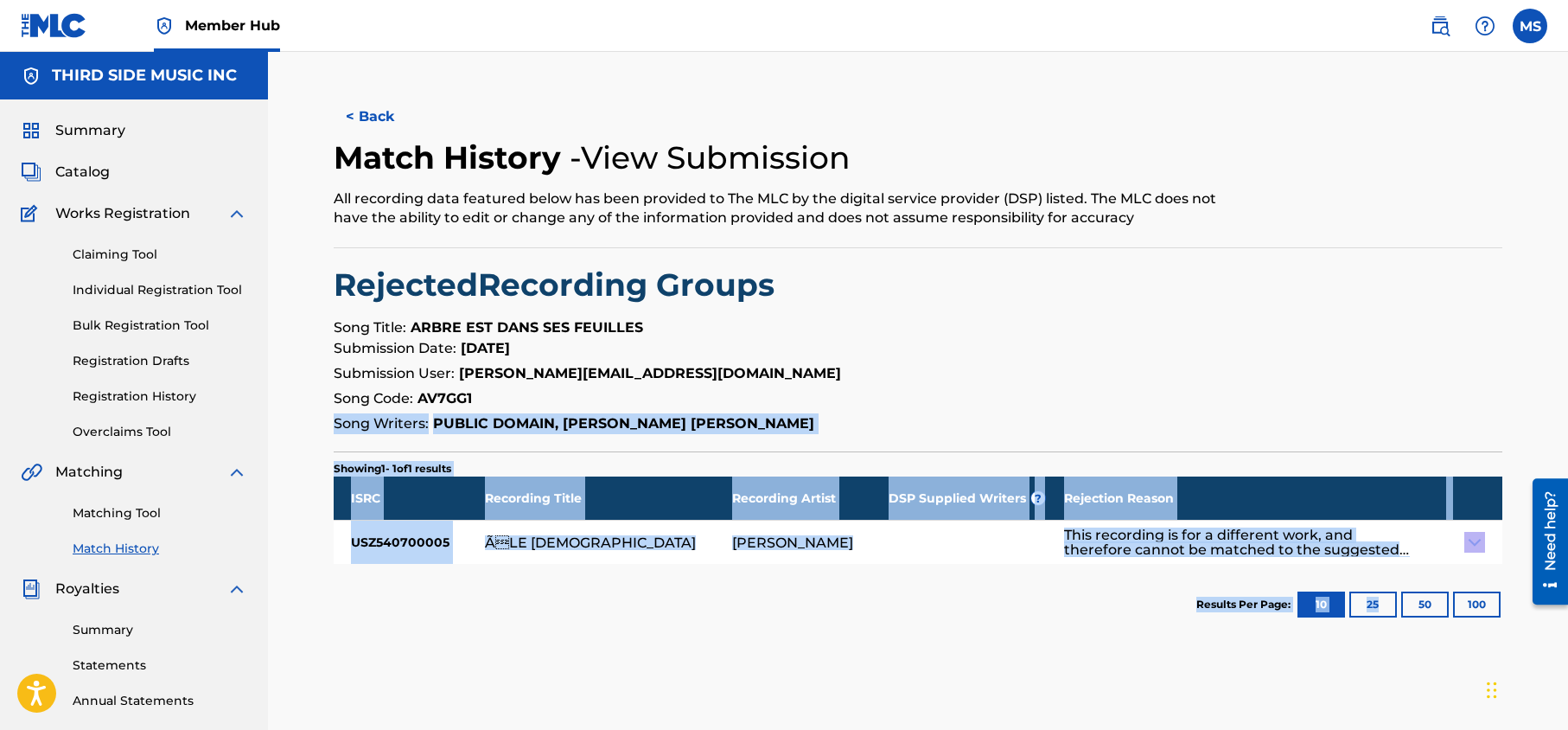
click at [606, 607] on section "Results Per Page: 10 25 50 100" at bounding box center [917, 605] width 1168 height 82
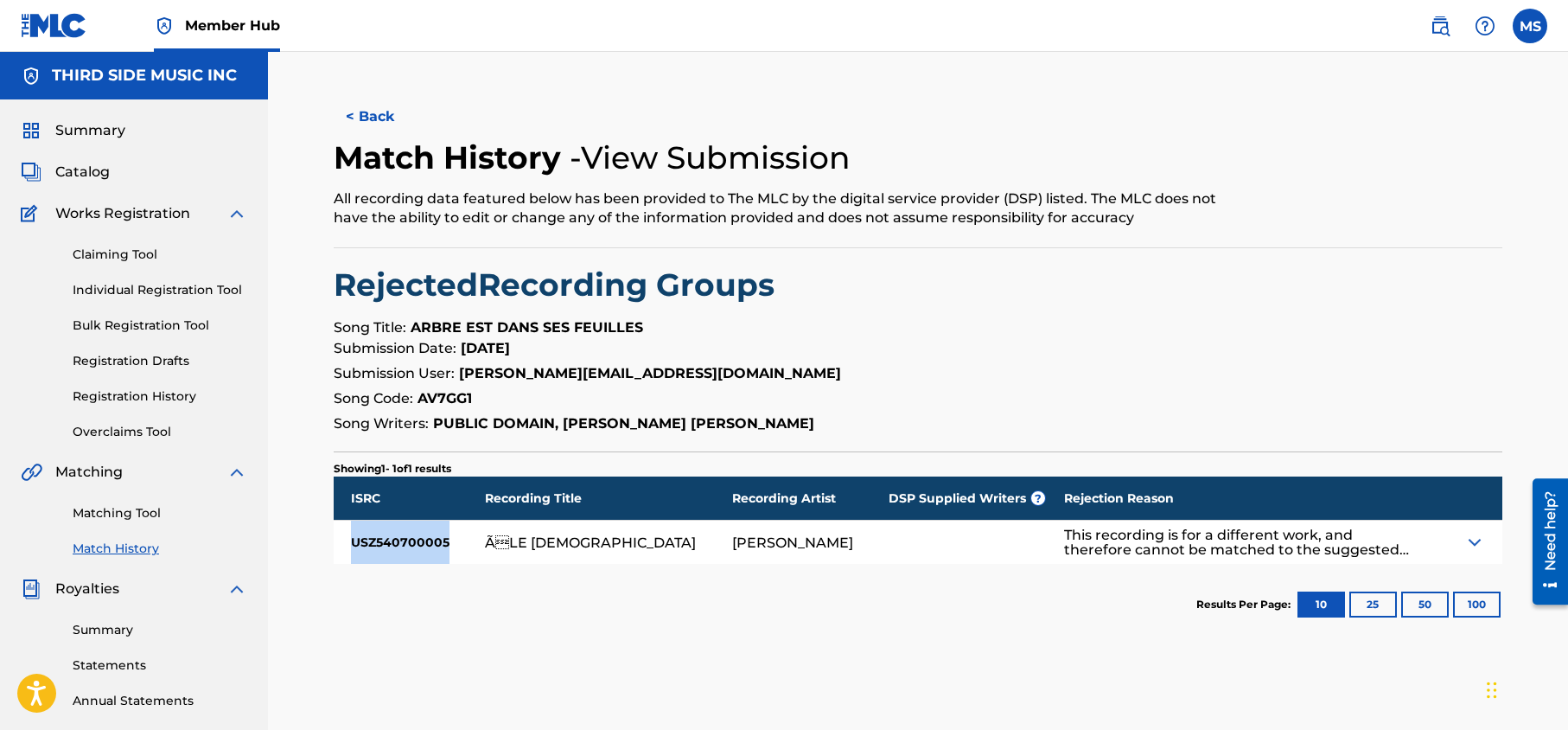
drag, startPoint x: 445, startPoint y: 543, endPoint x: 351, endPoint y: 547, distance: 94.1
click at [351, 547] on div "USZ540700005" at bounding box center [409, 542] width 151 height 44
copy div "USZ540700005"
click at [365, 112] on button "< Back" at bounding box center [385, 117] width 103 height 44
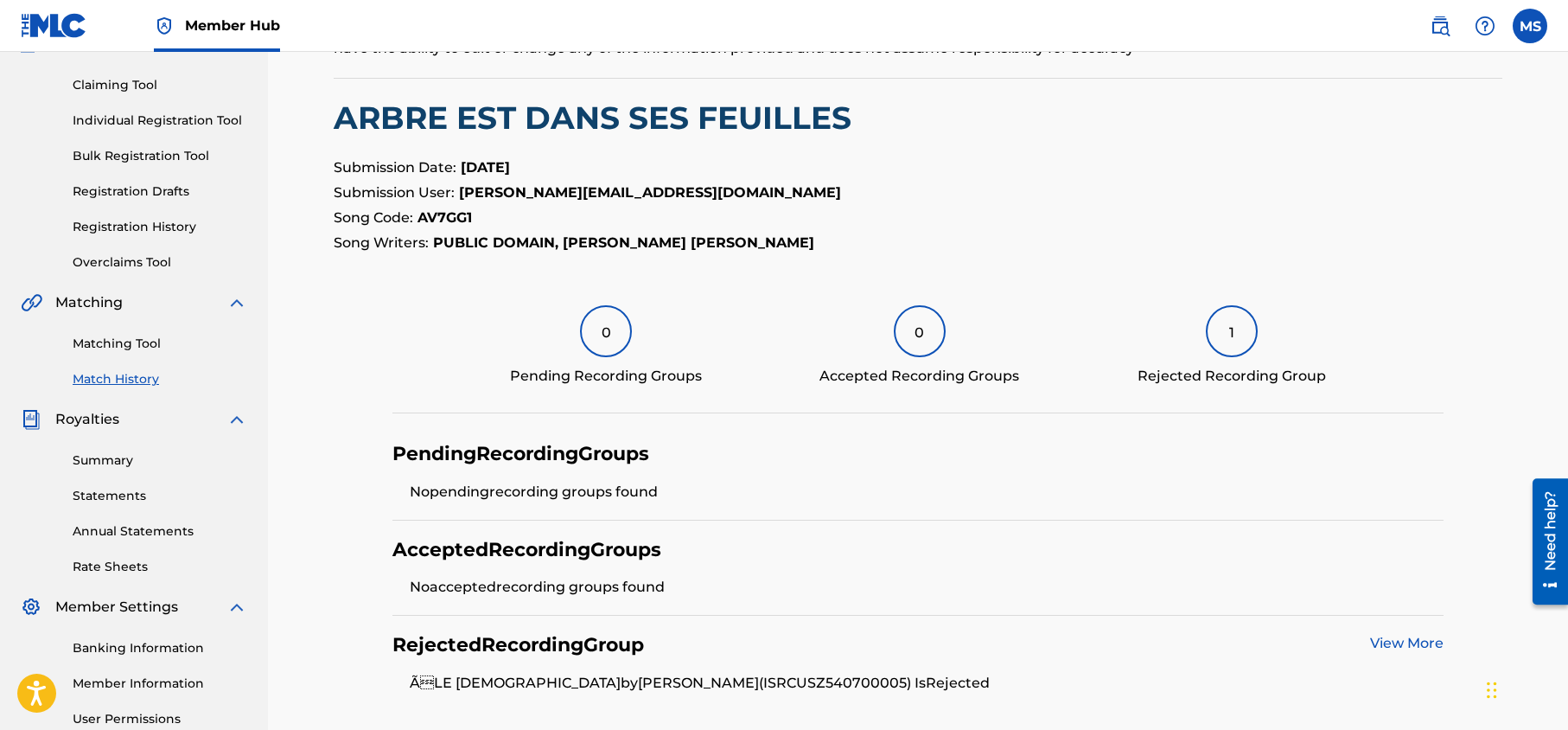
click at [280, 145] on div "< Back Match History - View Submission All recording data featured below has be…" at bounding box center [918, 351] width 1300 height 938
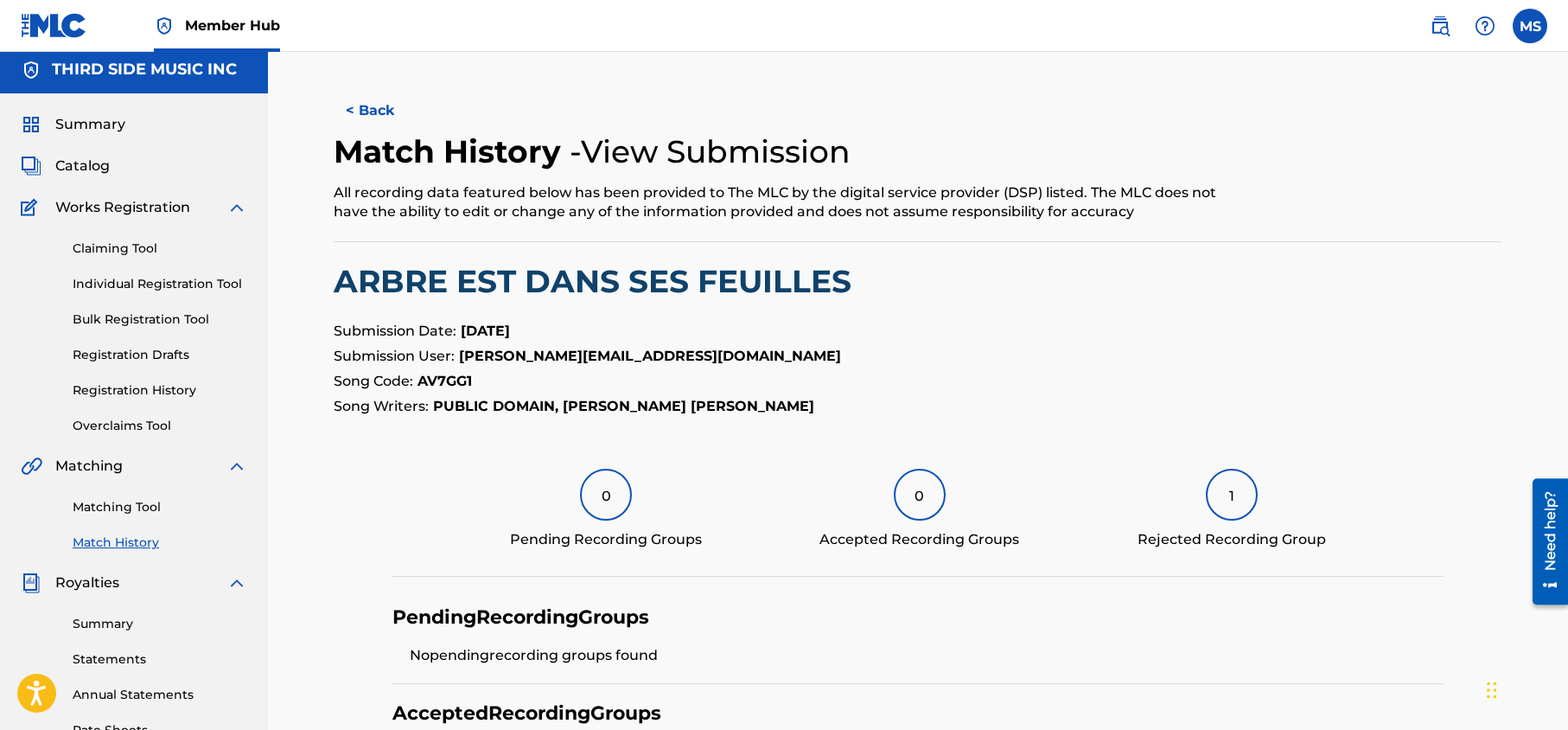
scroll to position [0, 0]
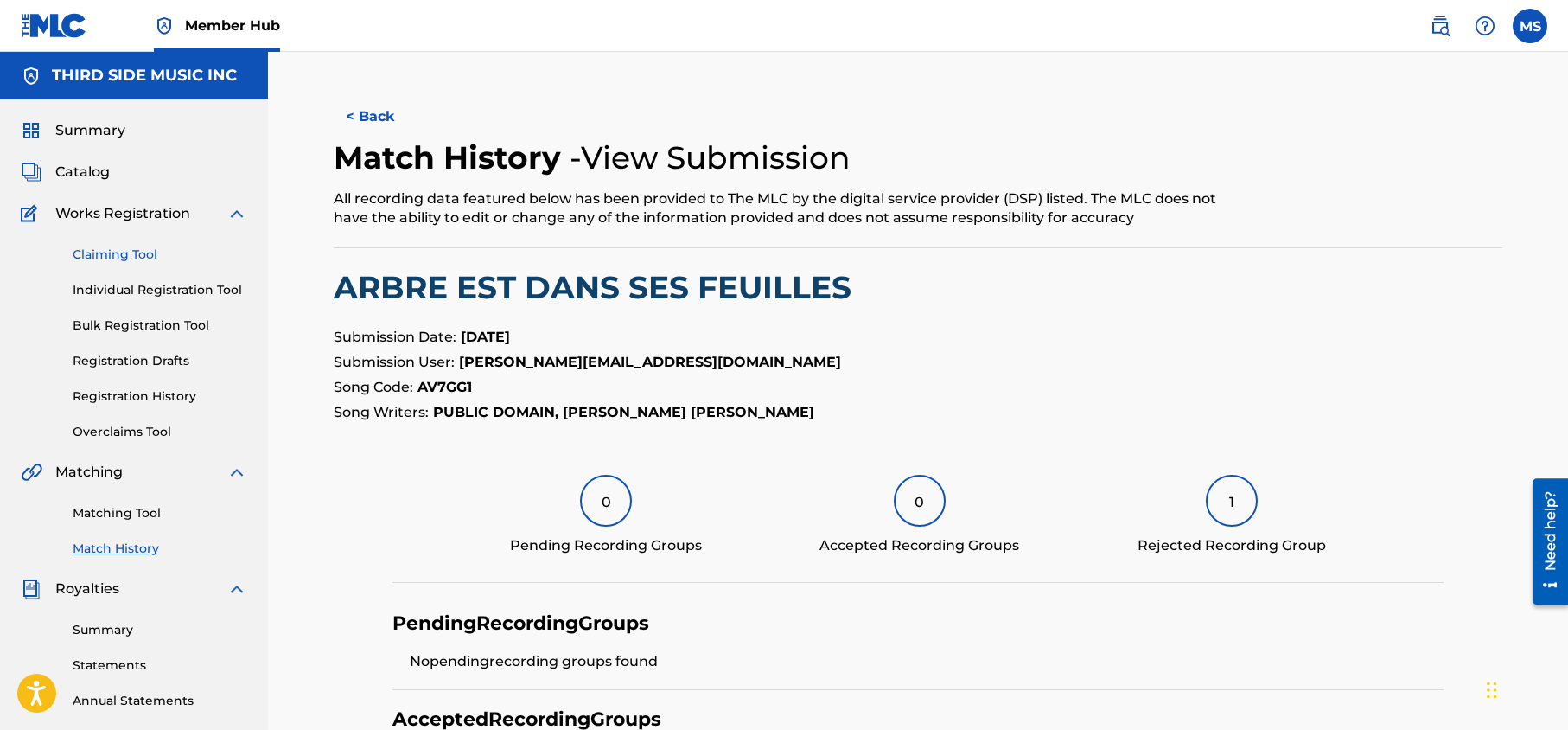
click at [137, 257] on link "Claiming Tool" at bounding box center [160, 255] width 175 height 18
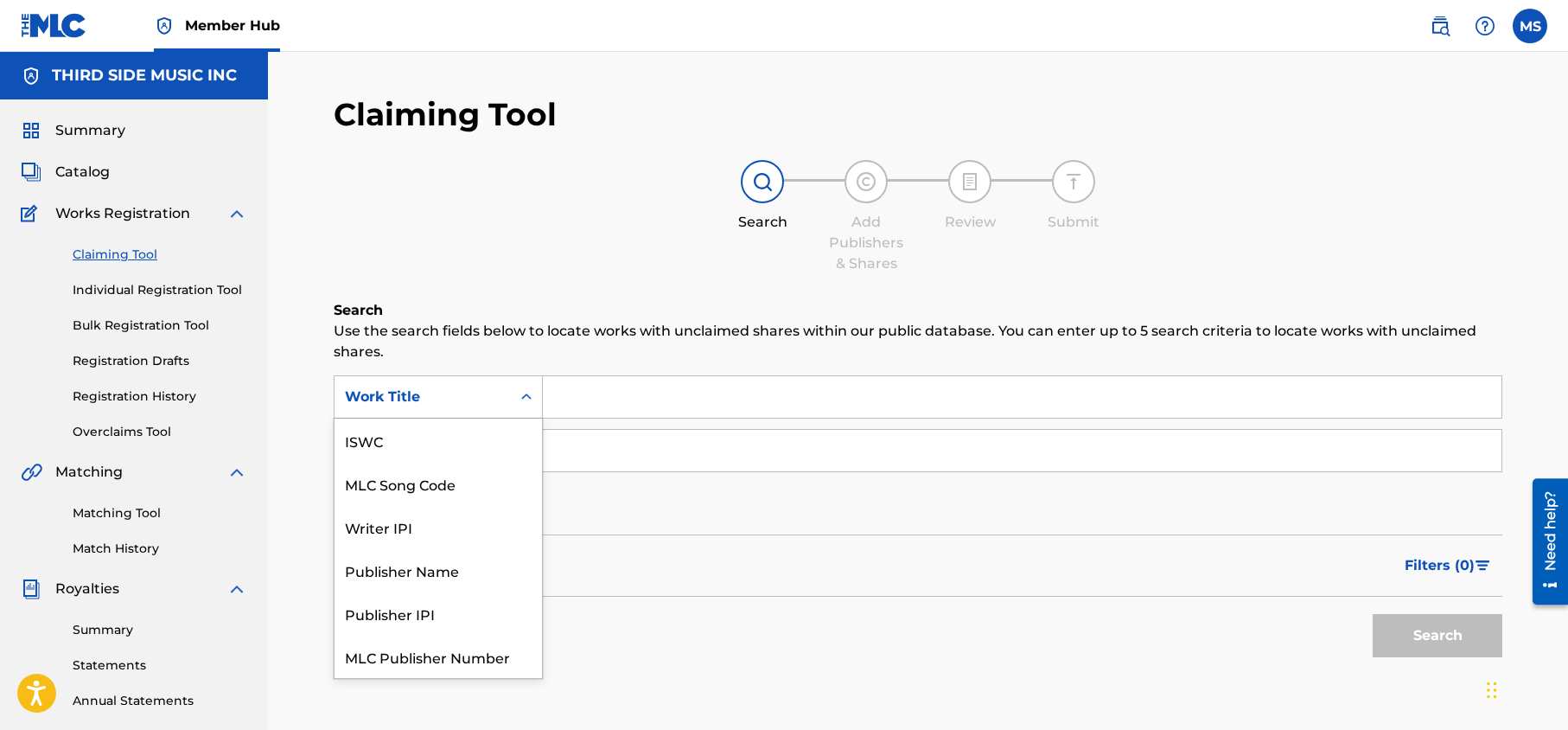
scroll to position [44, 0]
click at [540, 390] on div "Search Form" at bounding box center [527, 397] width 31 height 31
click at [492, 427] on div "MLC Song Code" at bounding box center [438, 441] width 208 height 44
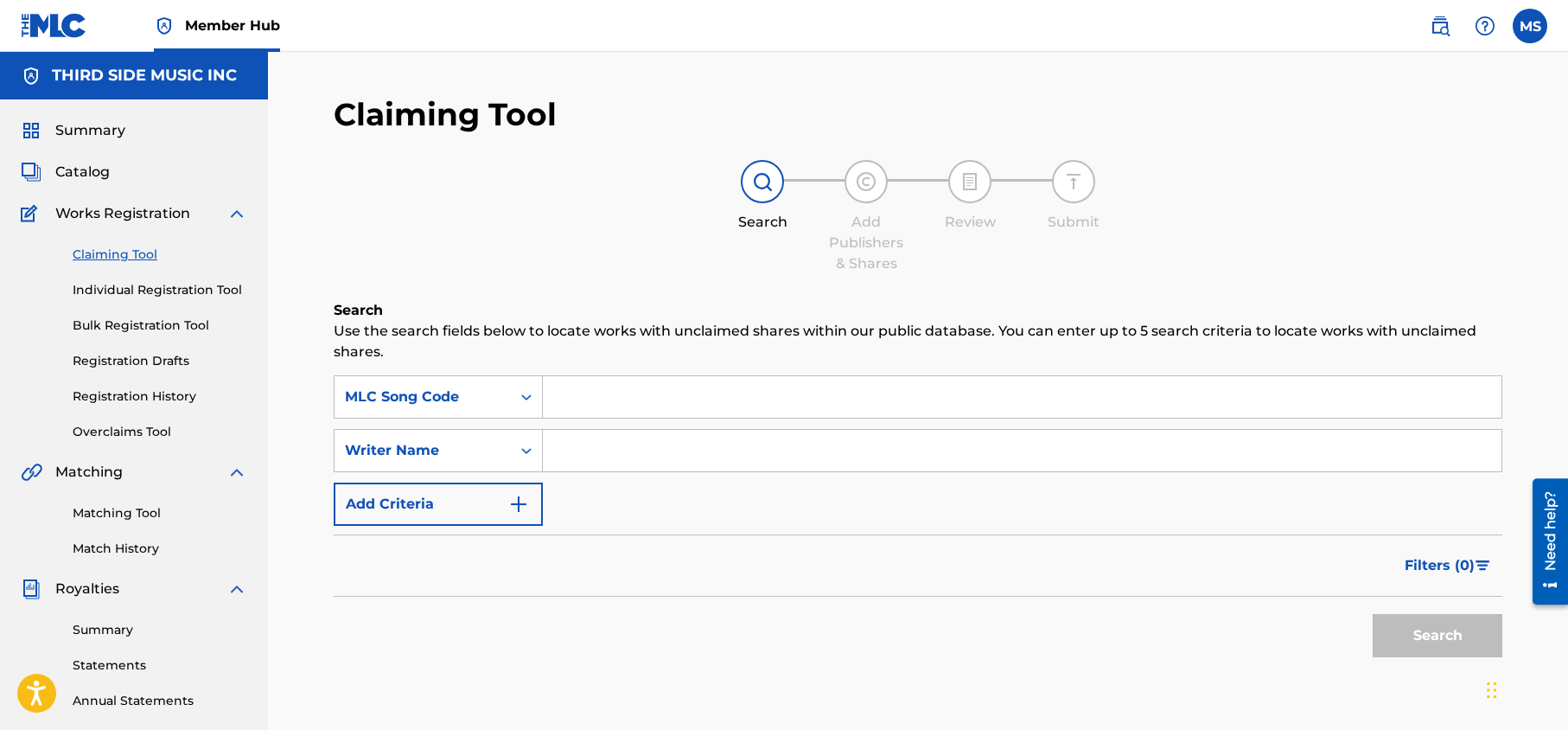
click at [599, 401] on input "Search Form" at bounding box center [1022, 397] width 959 height 42
paste input "Editions Du Marais Bouleur"
drag, startPoint x: 752, startPoint y: 393, endPoint x: 452, endPoint y: 358, distance: 302.0
click at [452, 358] on div "Search Use the search fields below to locate works with unclaimed shares within…" at bounding box center [917, 526] width 1168 height 453
paste input "IC4SP7"
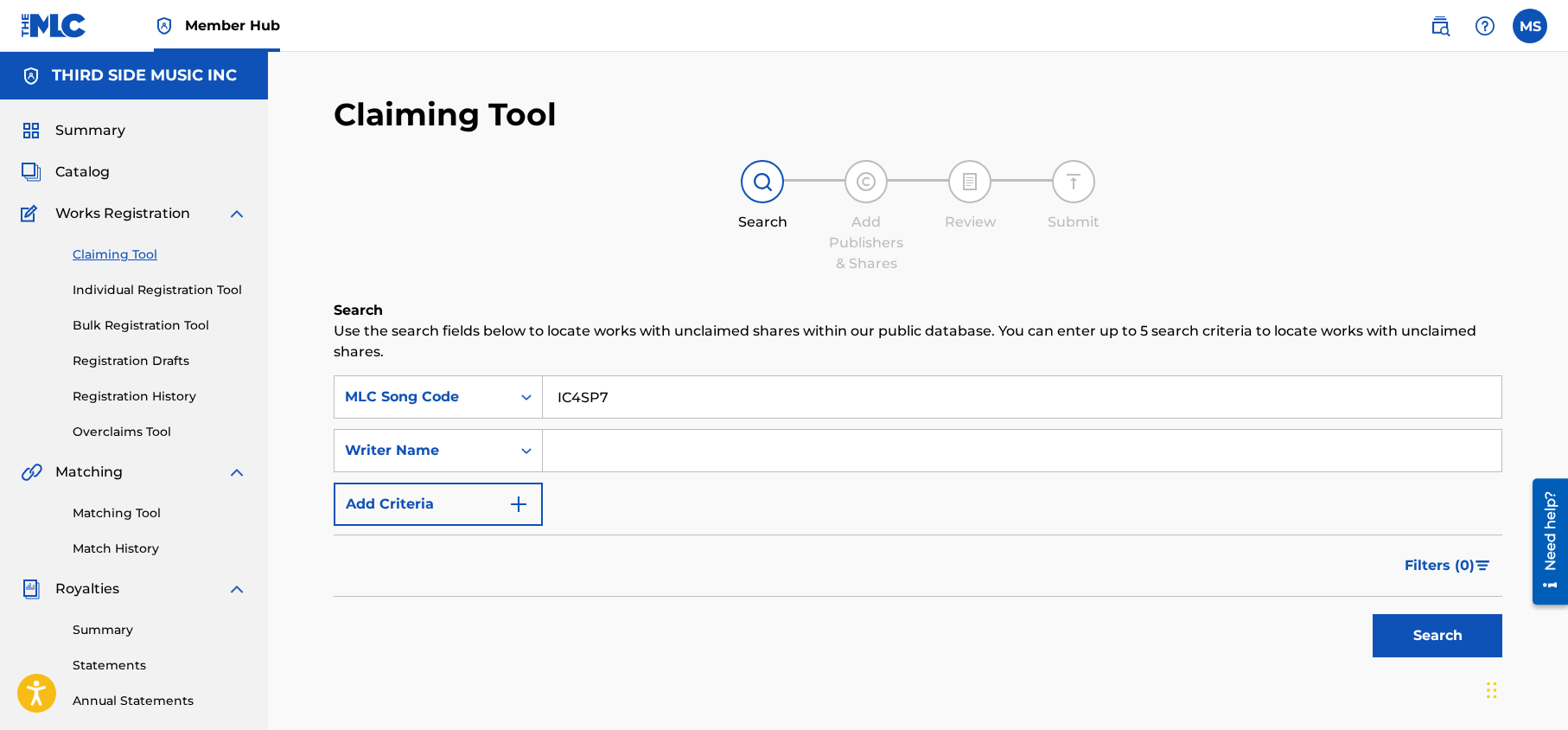
type input "IC4SP7"
click at [1372, 614] on button "Search" at bounding box center [1437, 636] width 130 height 44
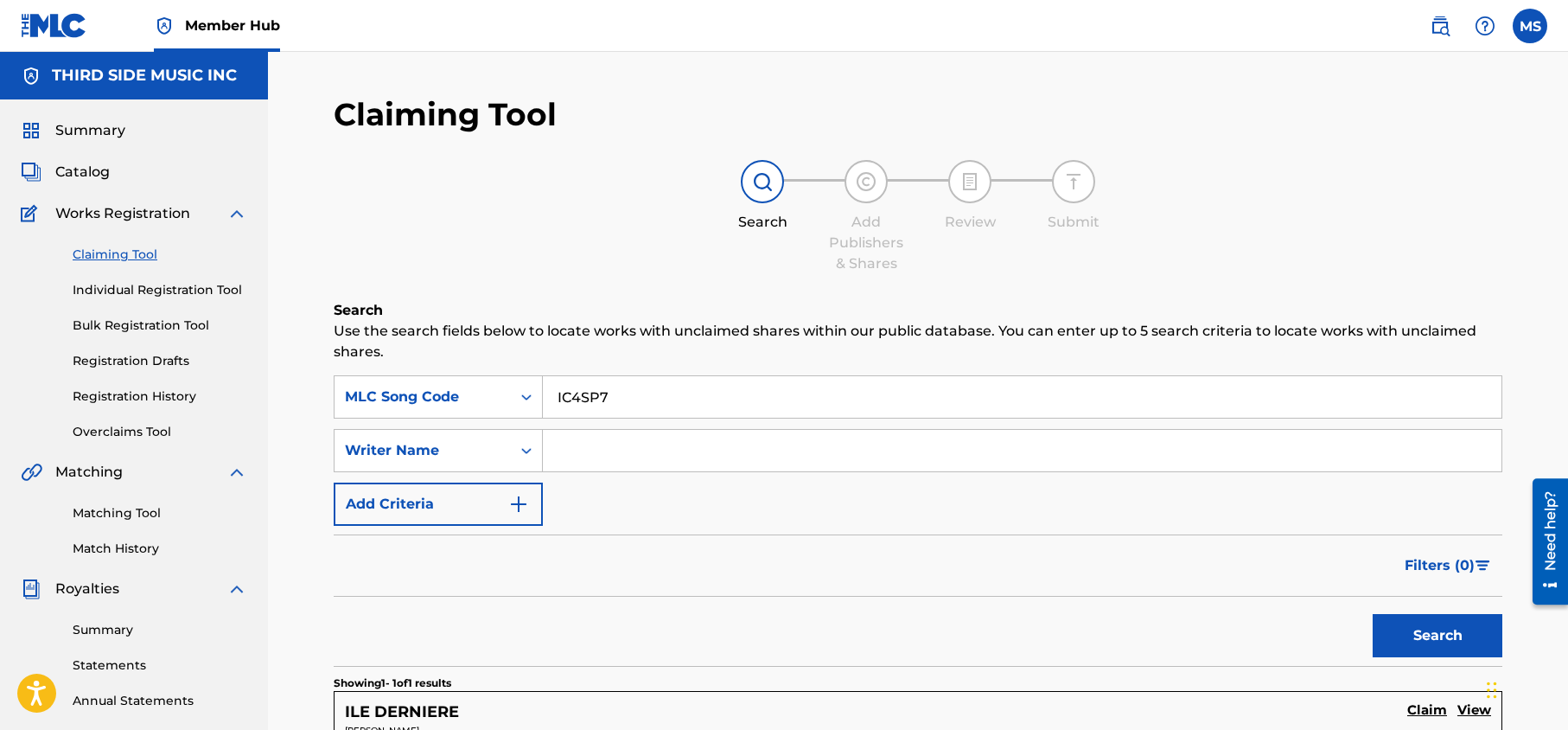
click at [559, 648] on div "Search" at bounding box center [917, 631] width 1168 height 69
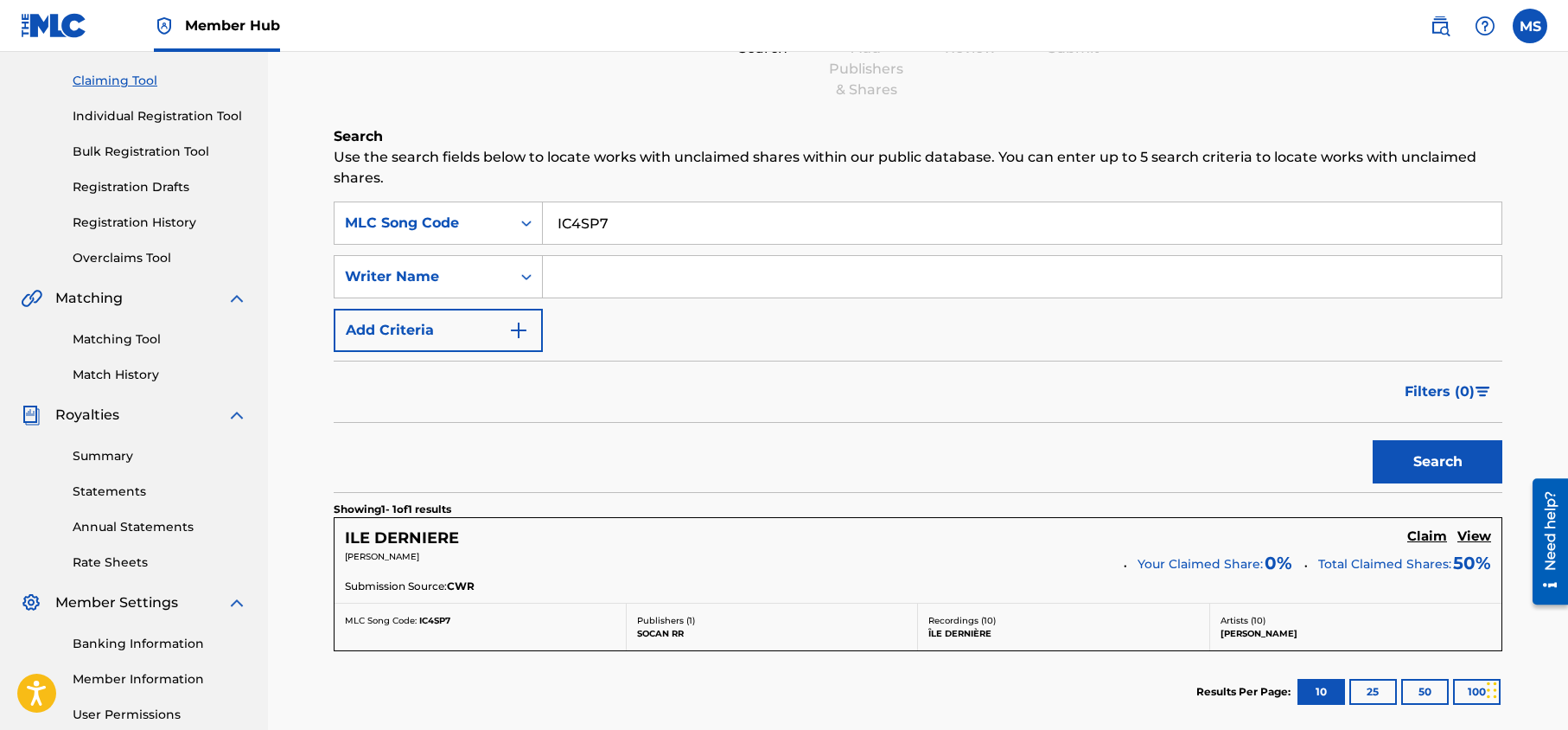
scroll to position [208, 0]
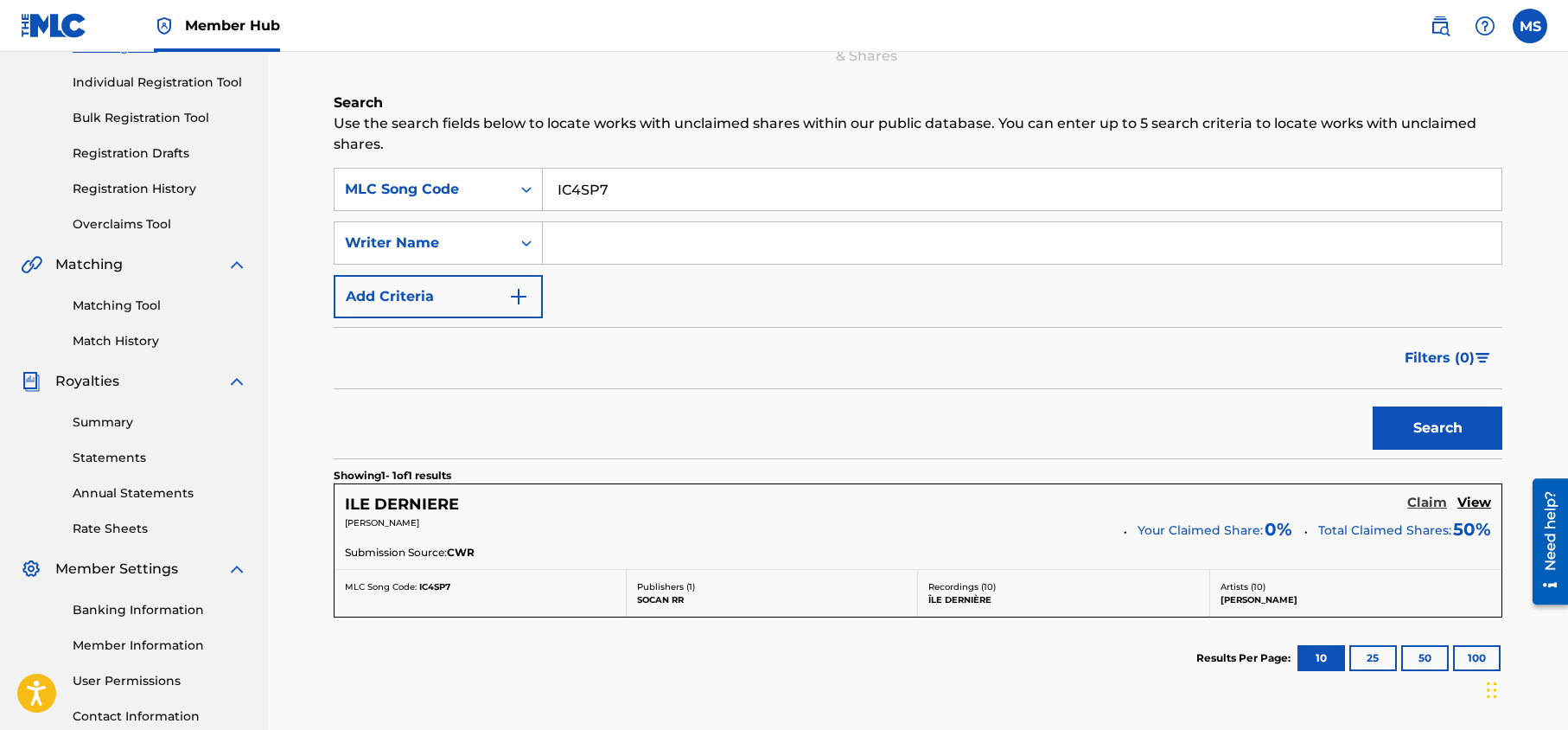
click at [1424, 502] on h5 "Claim" at bounding box center [1428, 503] width 40 height 16
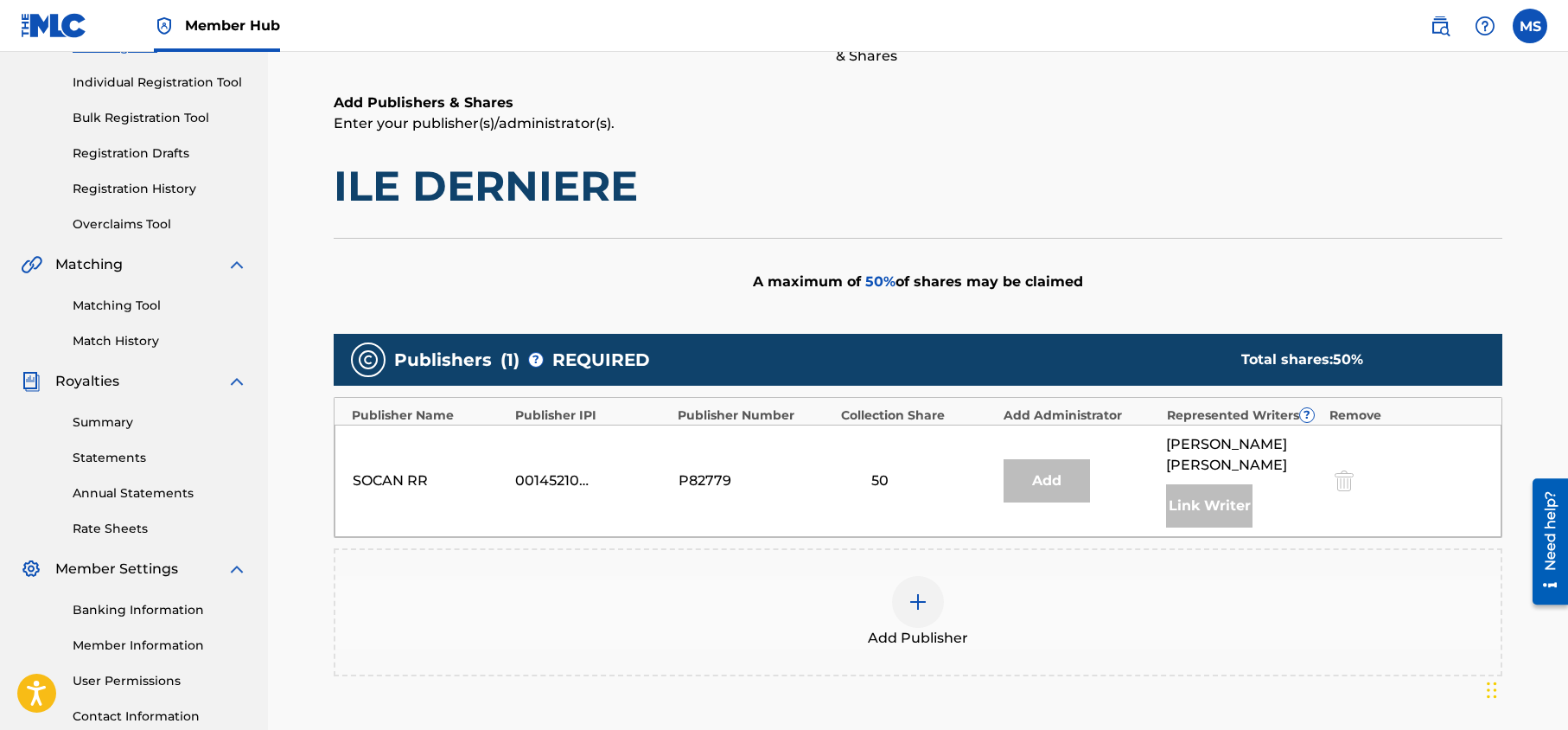
click at [1349, 481] on div at bounding box center [1342, 481] width 26 height 20
click at [920, 604] on img at bounding box center [917, 601] width 21 height 21
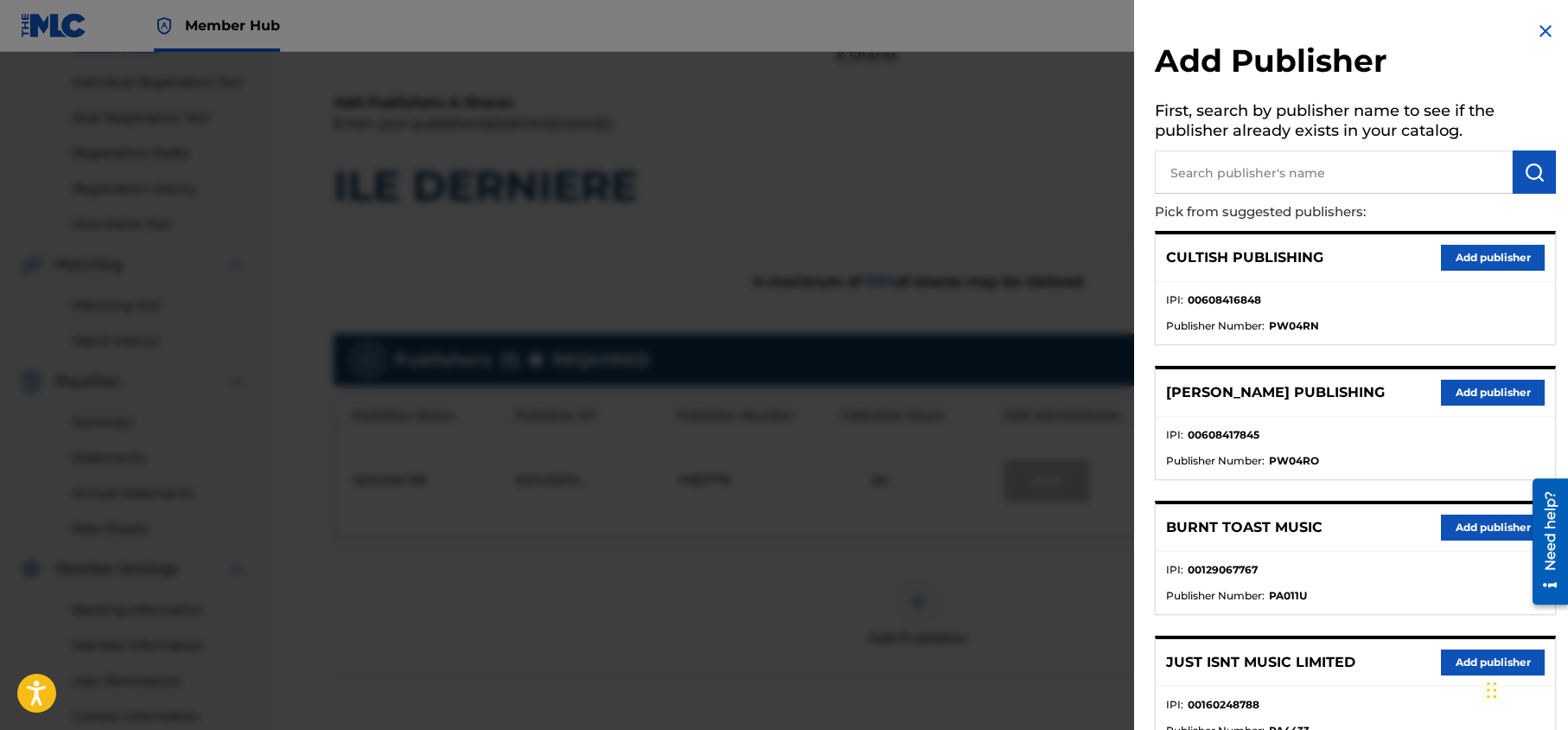
click at [1191, 173] on input "text" at bounding box center [1333, 172] width 358 height 44
type input "Editions du mar"
click at [1524, 170] on img "submit" at bounding box center [1534, 171] width 21 height 21
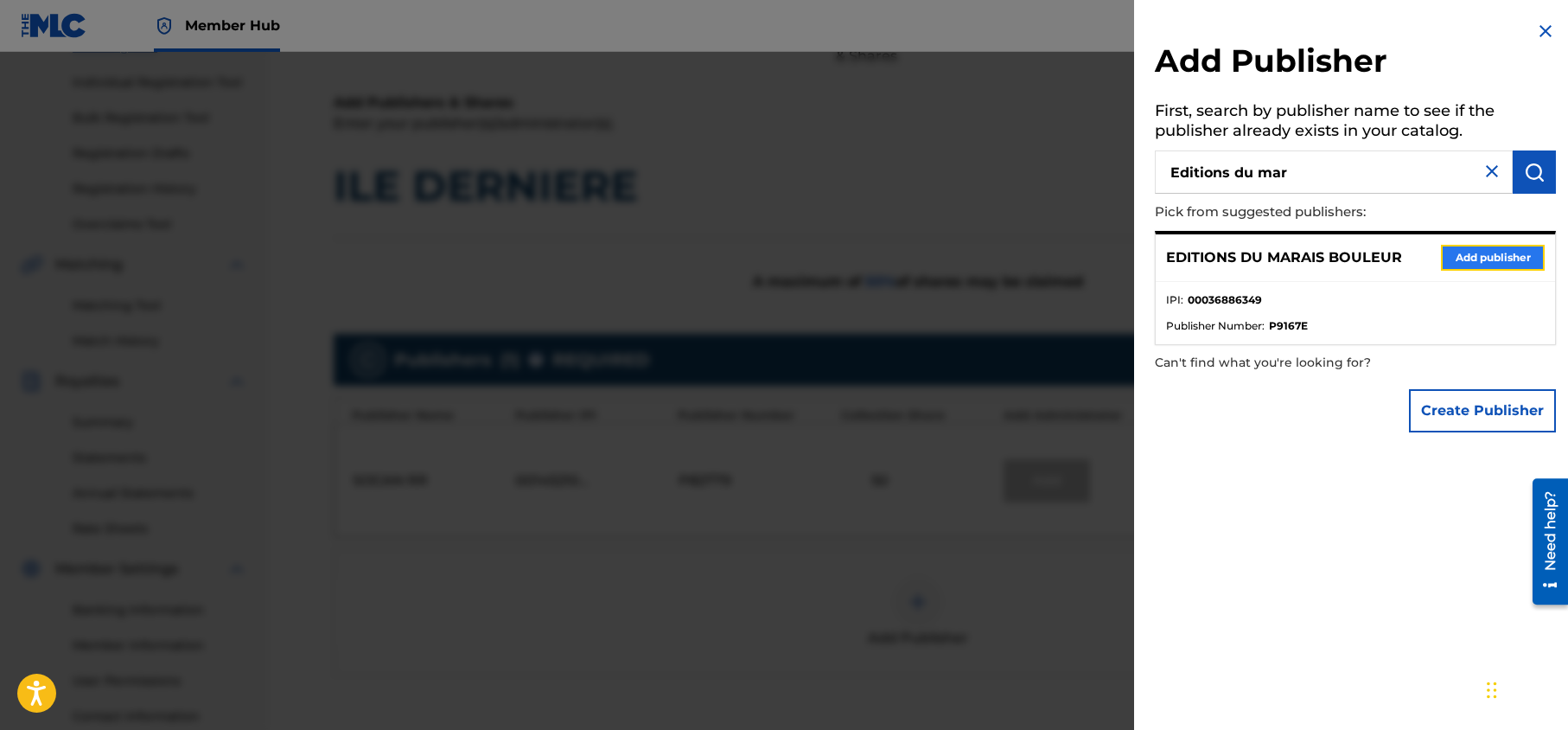
click at [1498, 253] on button "Add publisher" at bounding box center [1493, 258] width 103 height 26
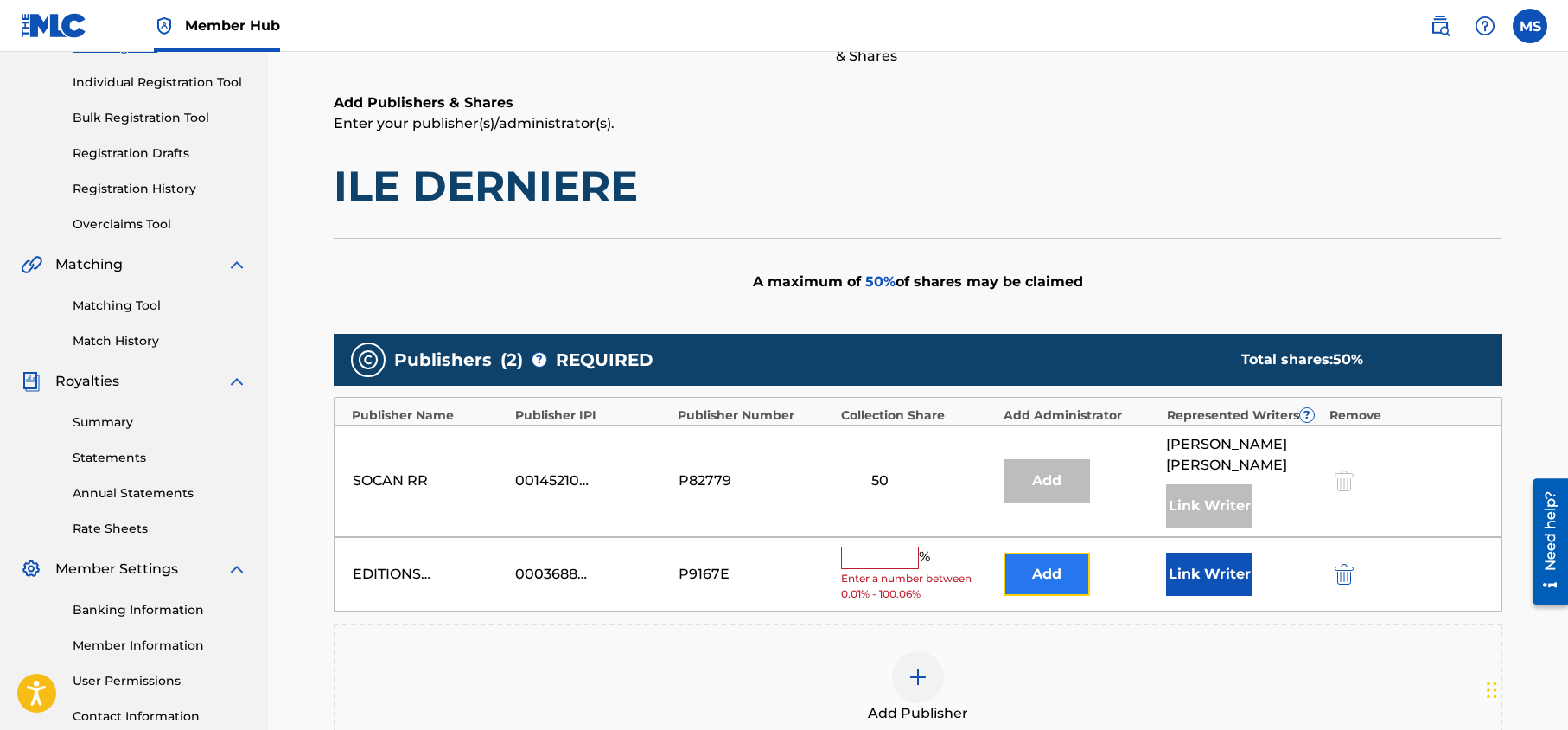
click at [1052, 563] on button "Add" at bounding box center [1046, 574] width 86 height 44
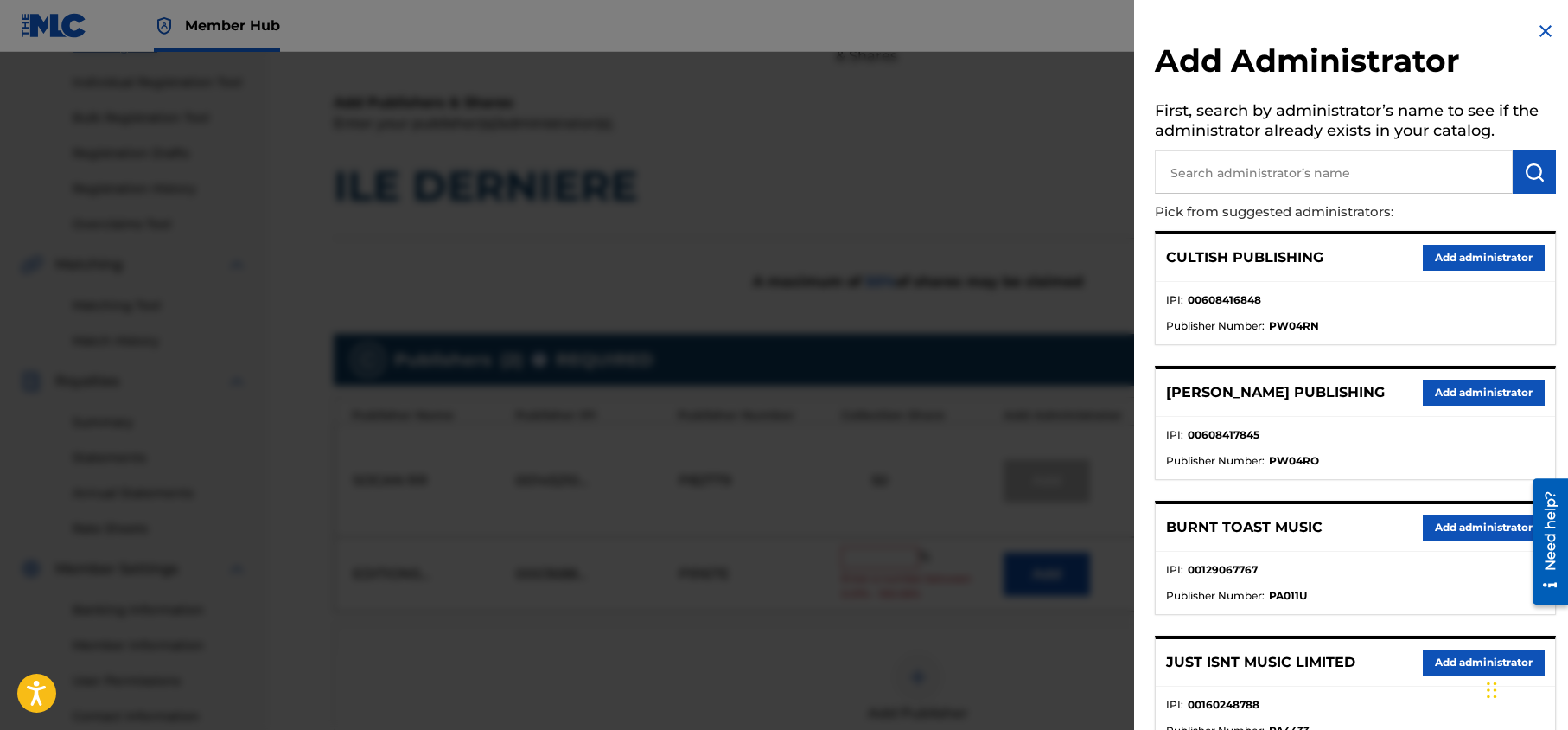
click at [1252, 181] on input "text" at bounding box center [1333, 172] width 358 height 44
type input "third side"
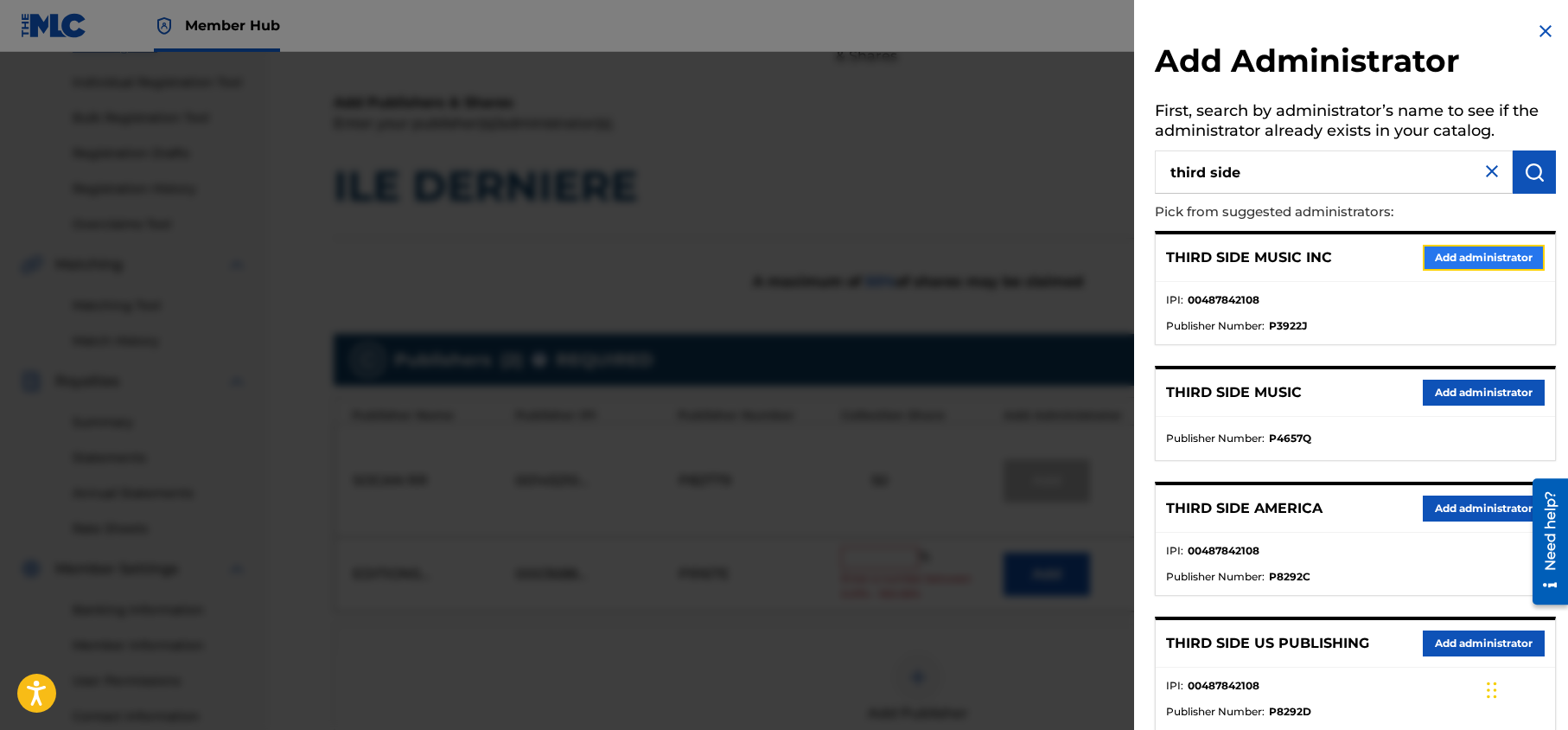
click at [1437, 255] on button "Add administrator" at bounding box center [1484, 258] width 121 height 26
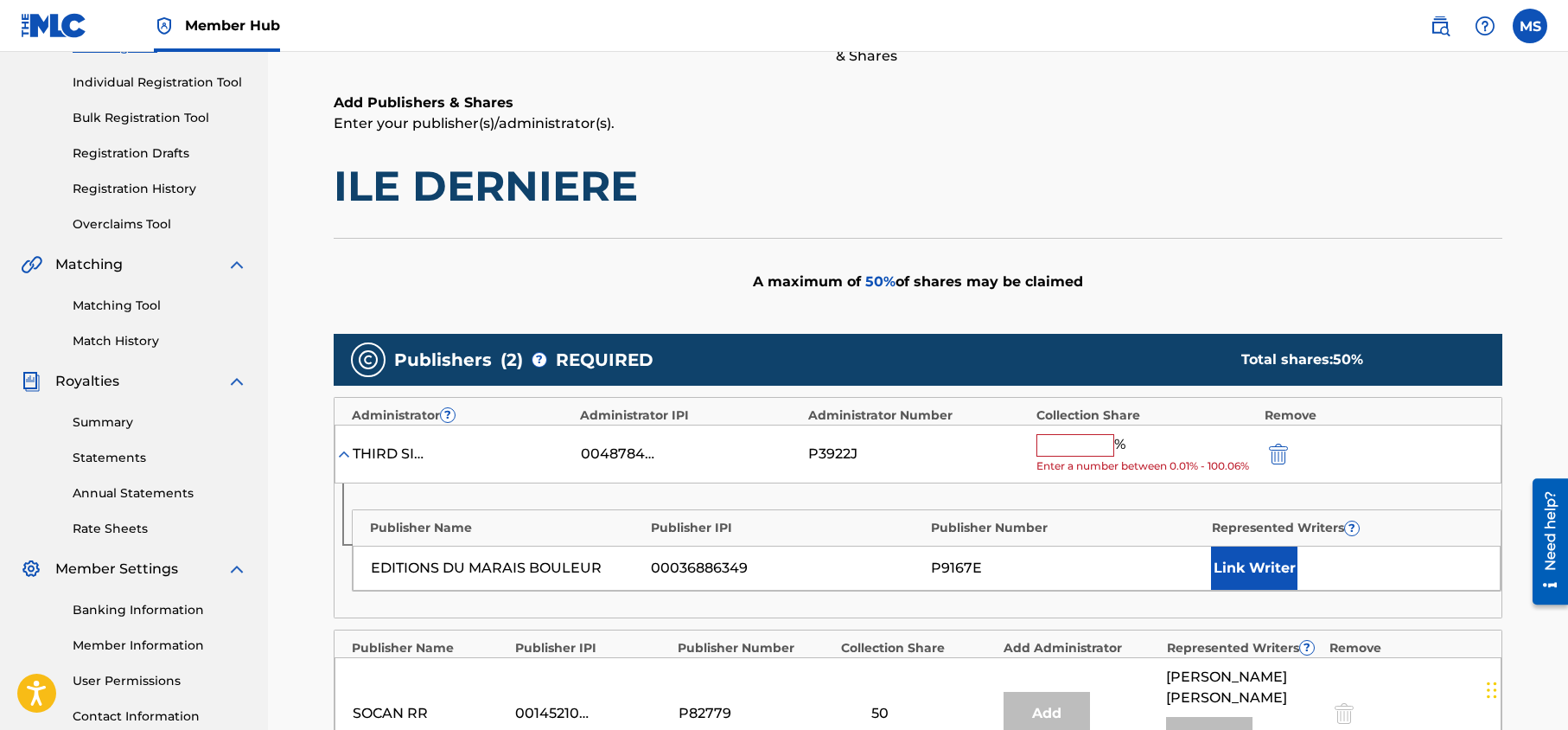
click at [1070, 441] on input "text" at bounding box center [1075, 445] width 78 height 23
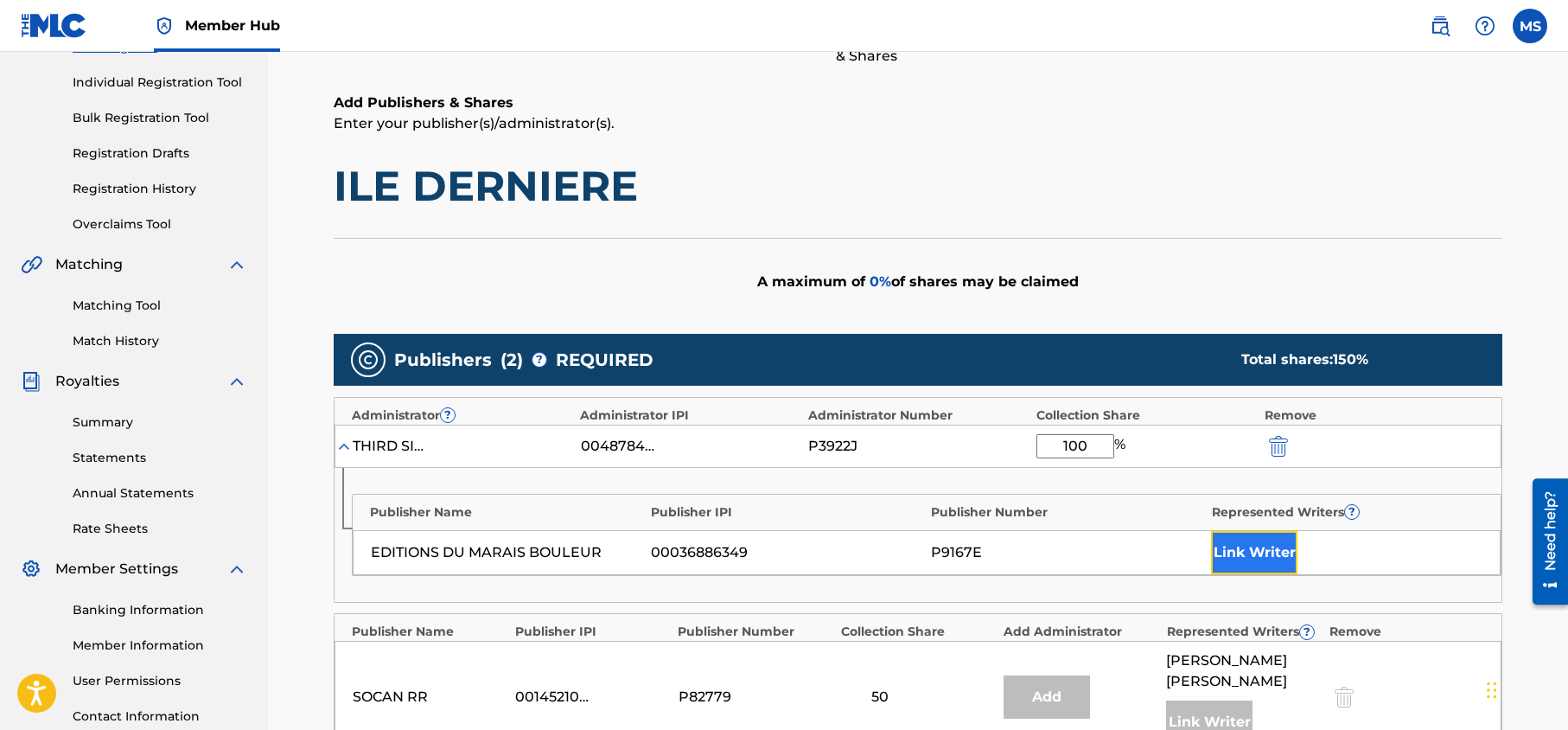
click at [1267, 552] on button "Link Writer" at bounding box center [1253, 553] width 86 height 44
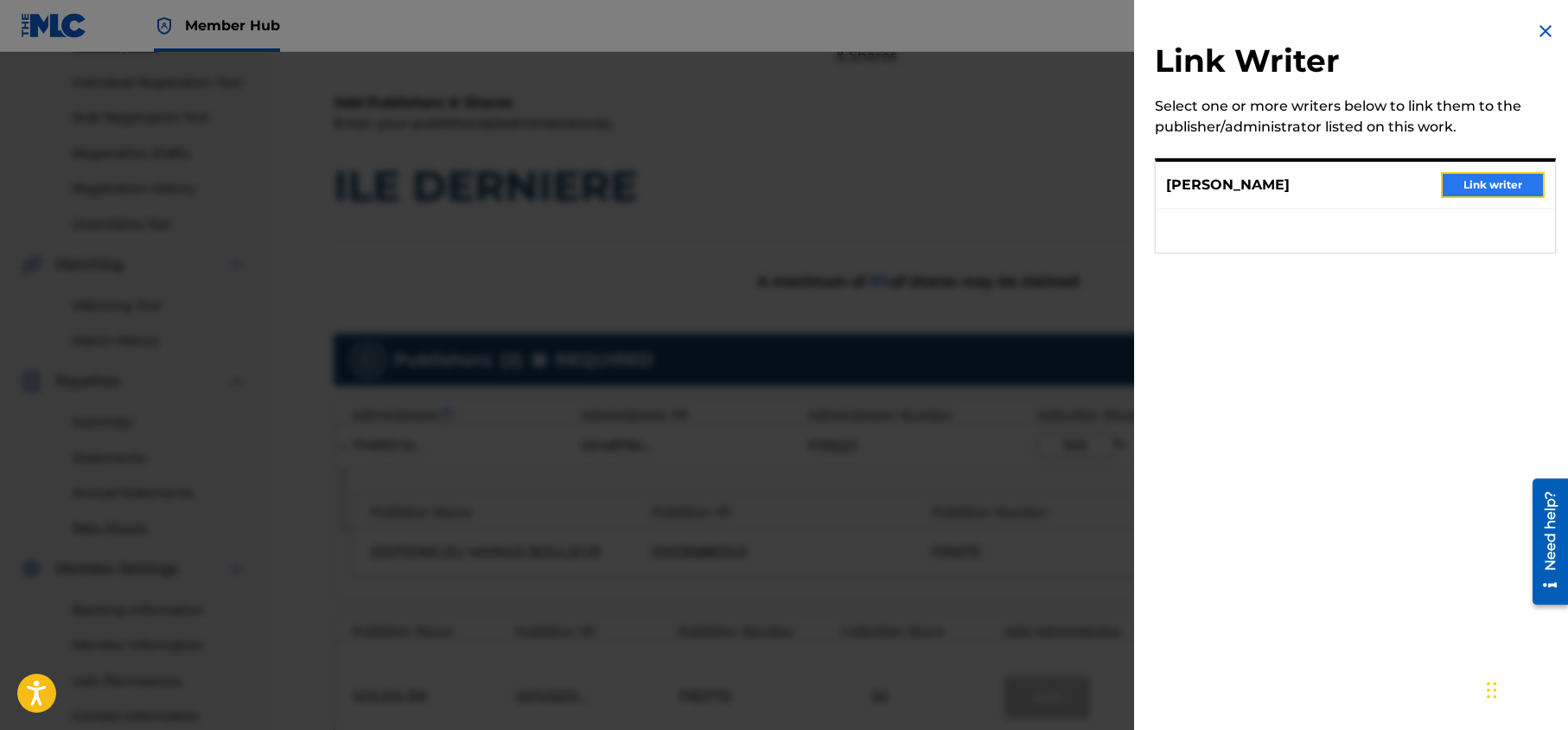
click at [1465, 179] on button "Link writer" at bounding box center [1493, 185] width 103 height 26
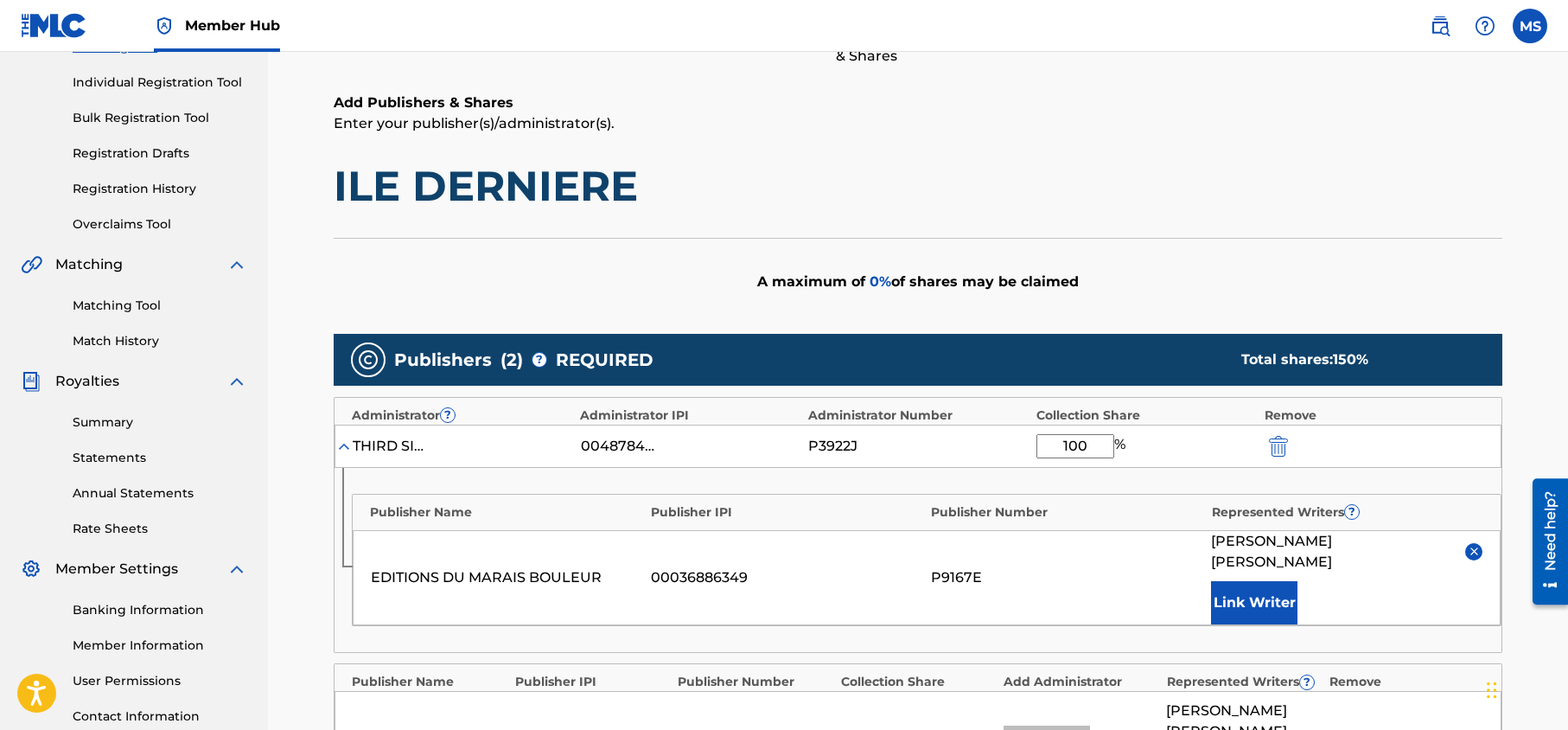
click at [1337, 301] on div "A maximum of 0 % of shares may be claimed" at bounding box center [917, 281] width 1168 height 87
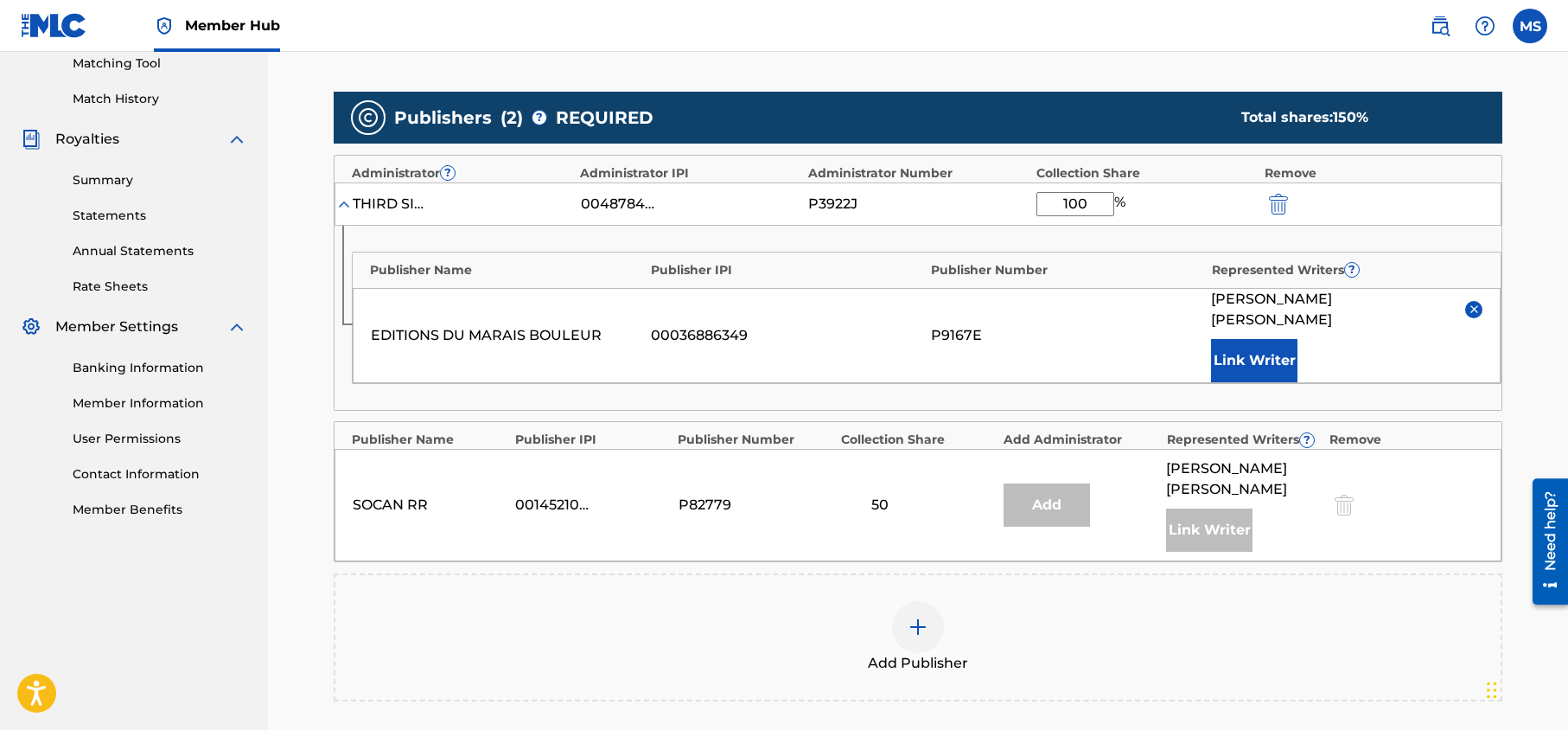
scroll to position [484, 0]
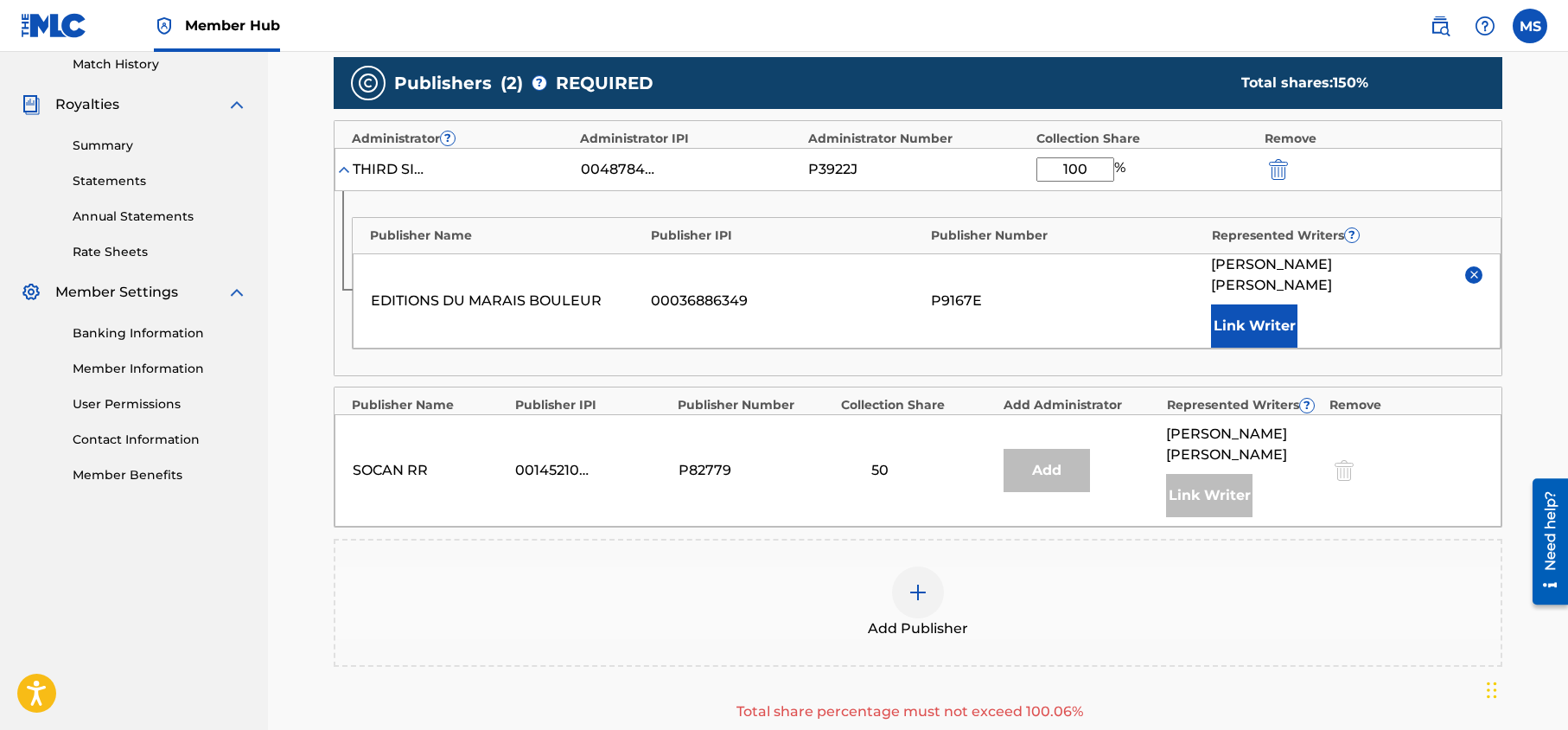
drag, startPoint x: 1091, startPoint y: 168, endPoint x: 1021, endPoint y: 158, distance: 70.7
click at [1021, 158] on div "THIRD SIDE MUSIC INC 00487842108 P3922J 100 %" at bounding box center [917, 170] width 1166 height 44
type input "50"
click at [1154, 577] on div "Add Publisher" at bounding box center [918, 603] width 1166 height 73
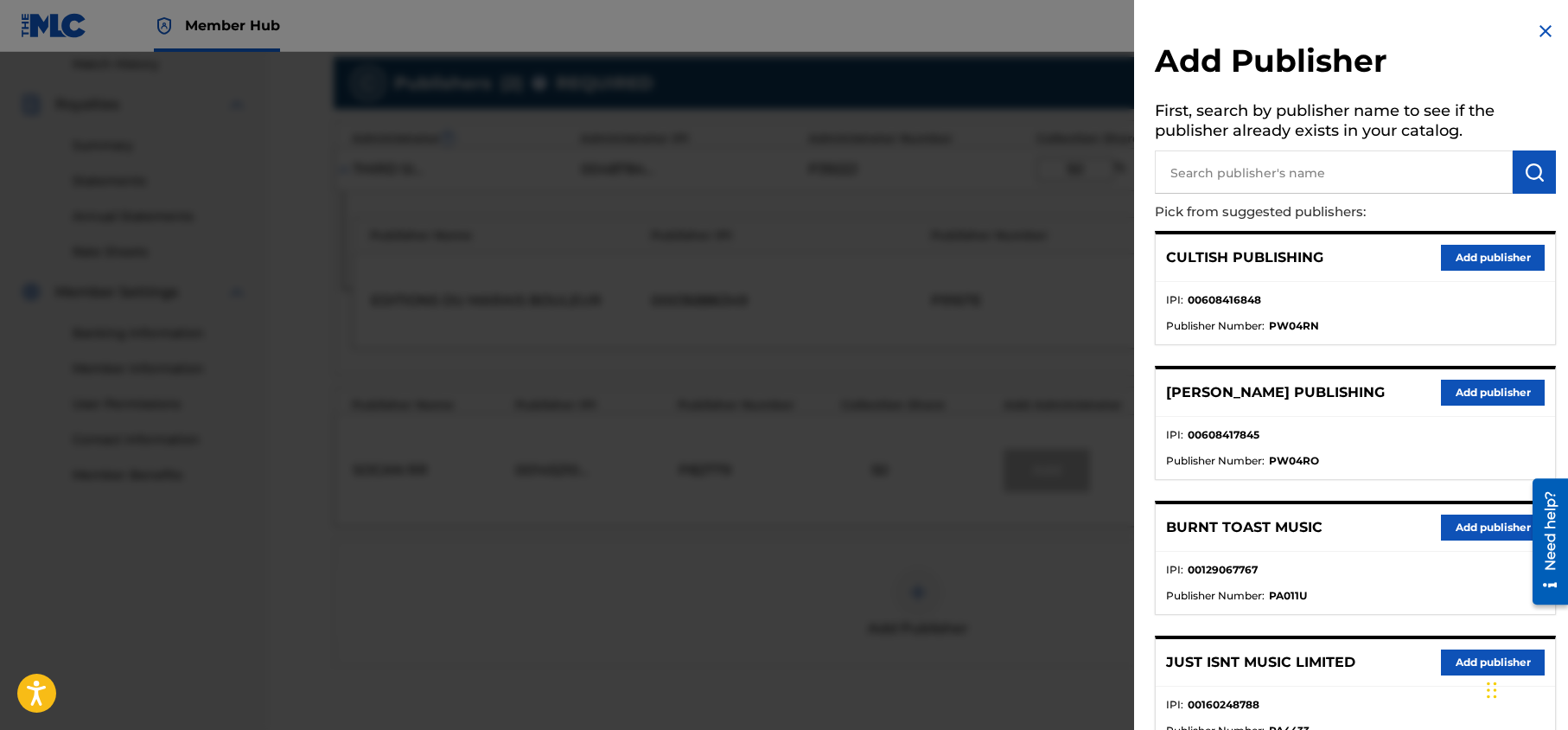
click at [1535, 34] on img at bounding box center [1545, 31] width 21 height 21
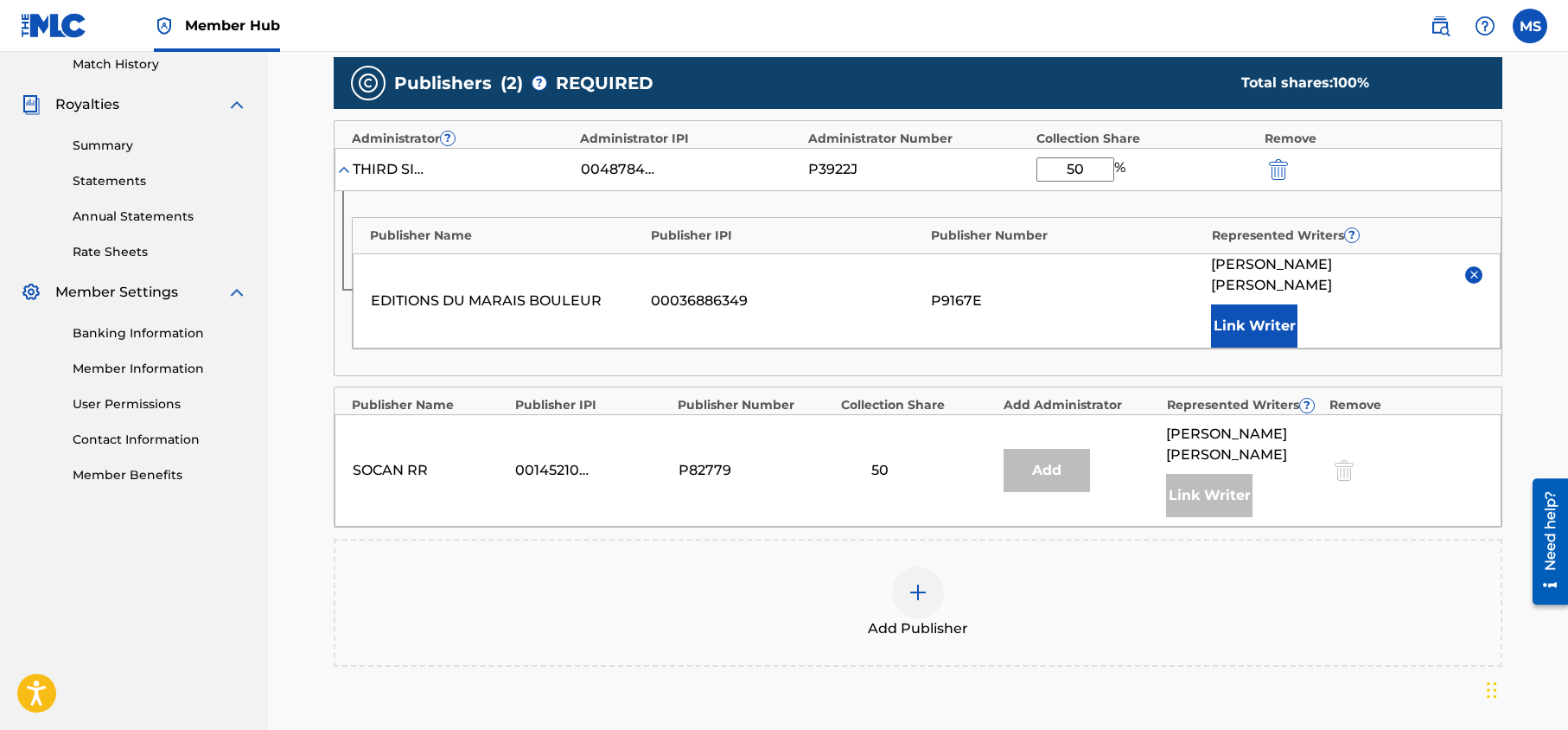
click at [1276, 583] on div "Add Publisher" at bounding box center [918, 603] width 1166 height 73
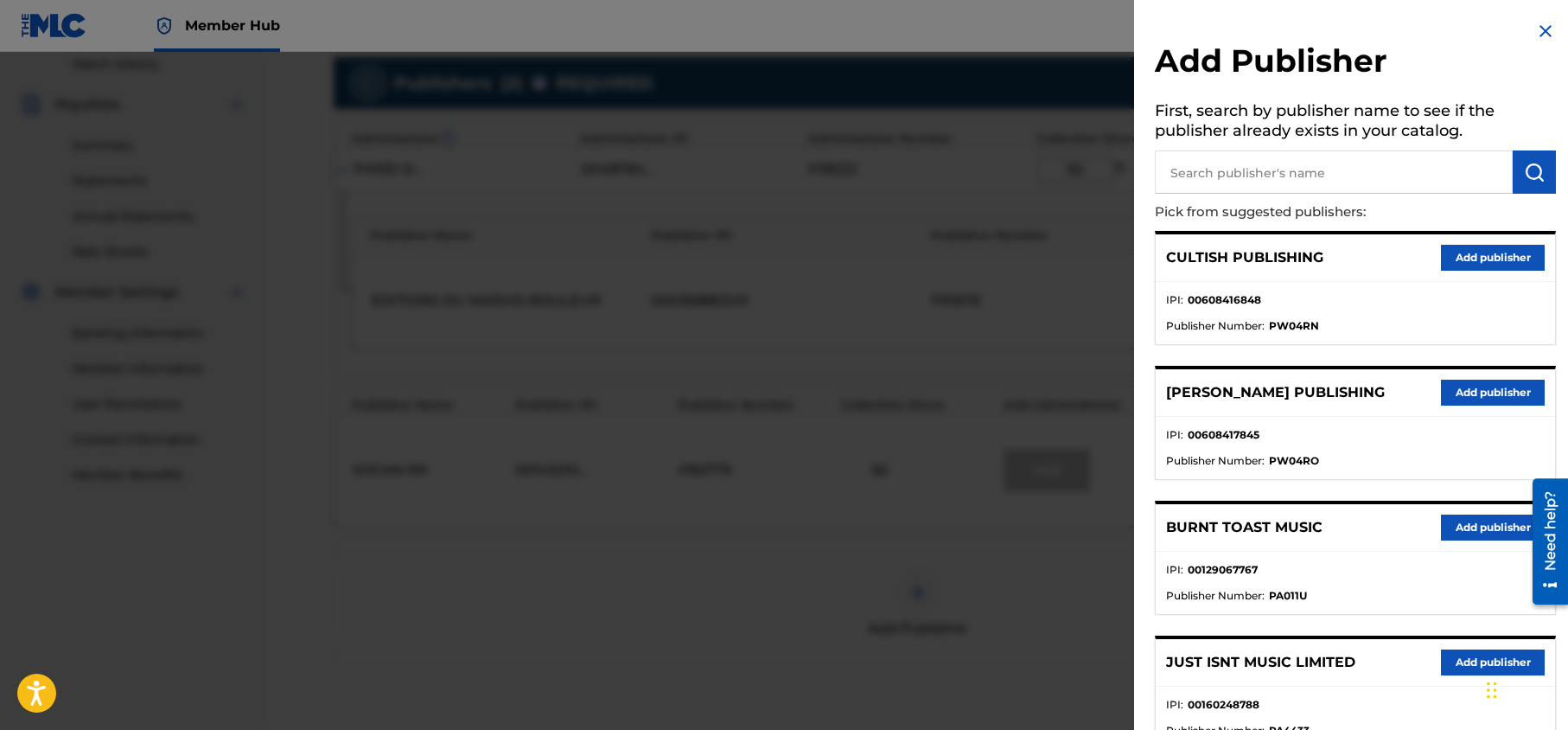
click at [944, 695] on div at bounding box center [784, 416] width 1568 height 730
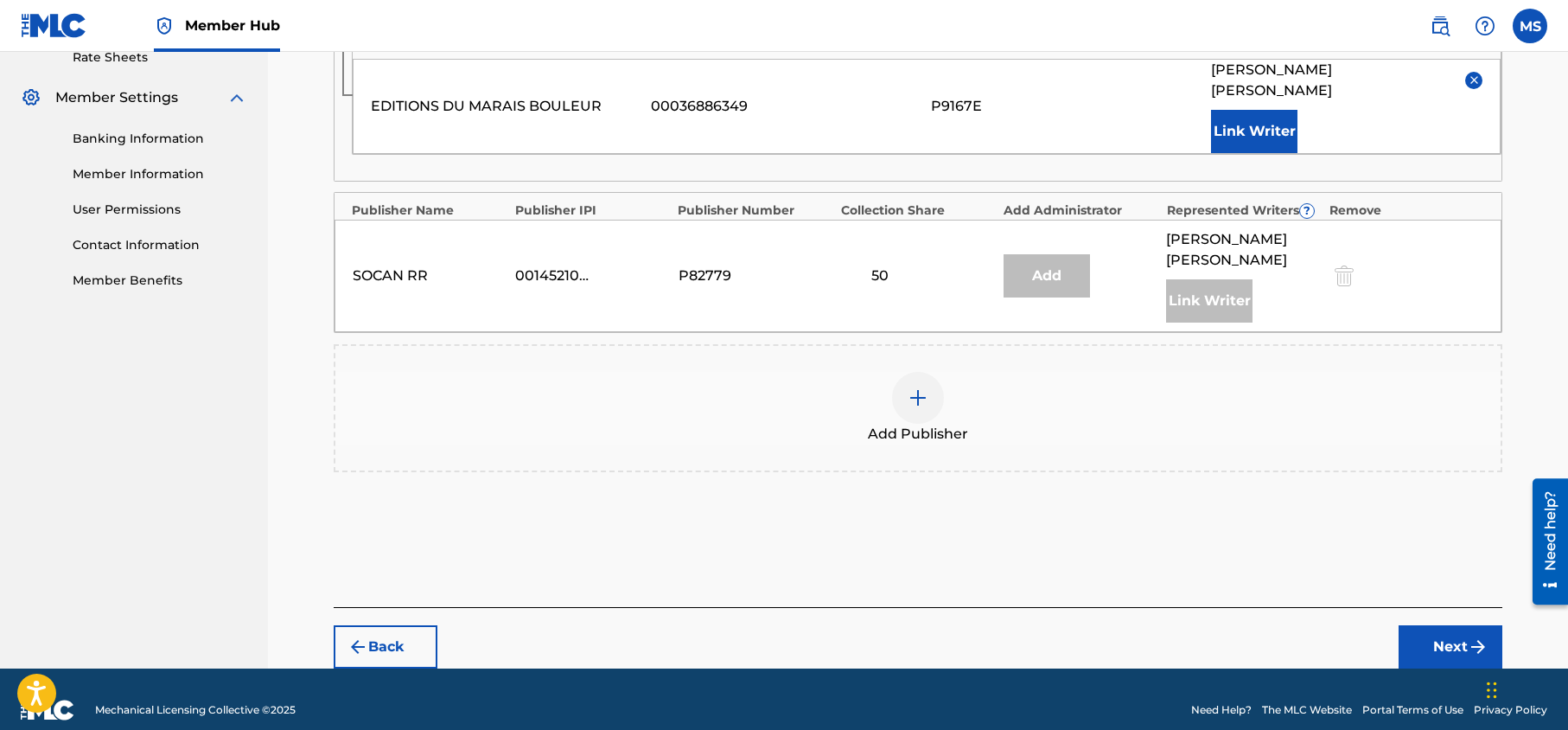
scroll to position [680, 0]
click at [1446, 625] on button "Next" at bounding box center [1450, 647] width 103 height 44
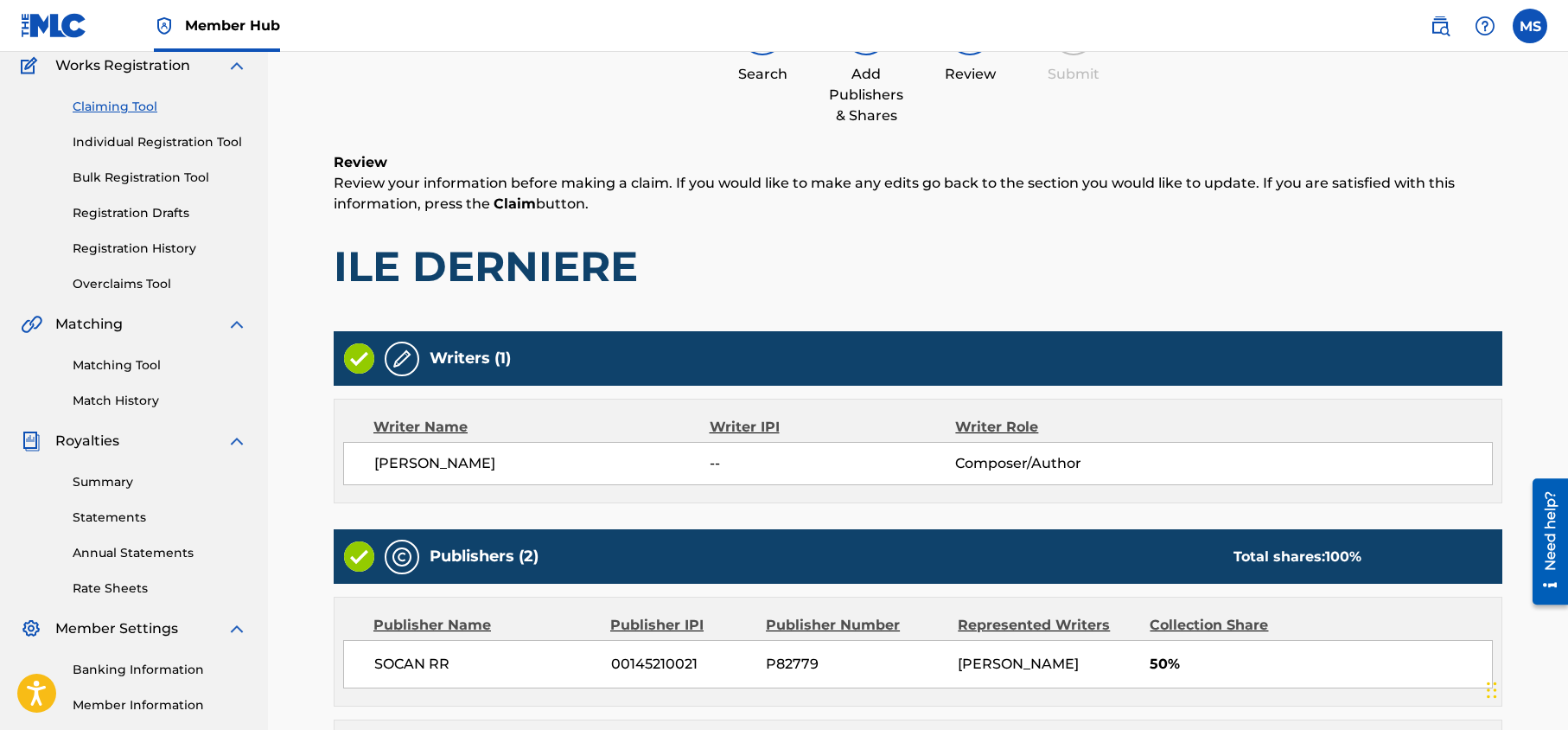
scroll to position [78, 0]
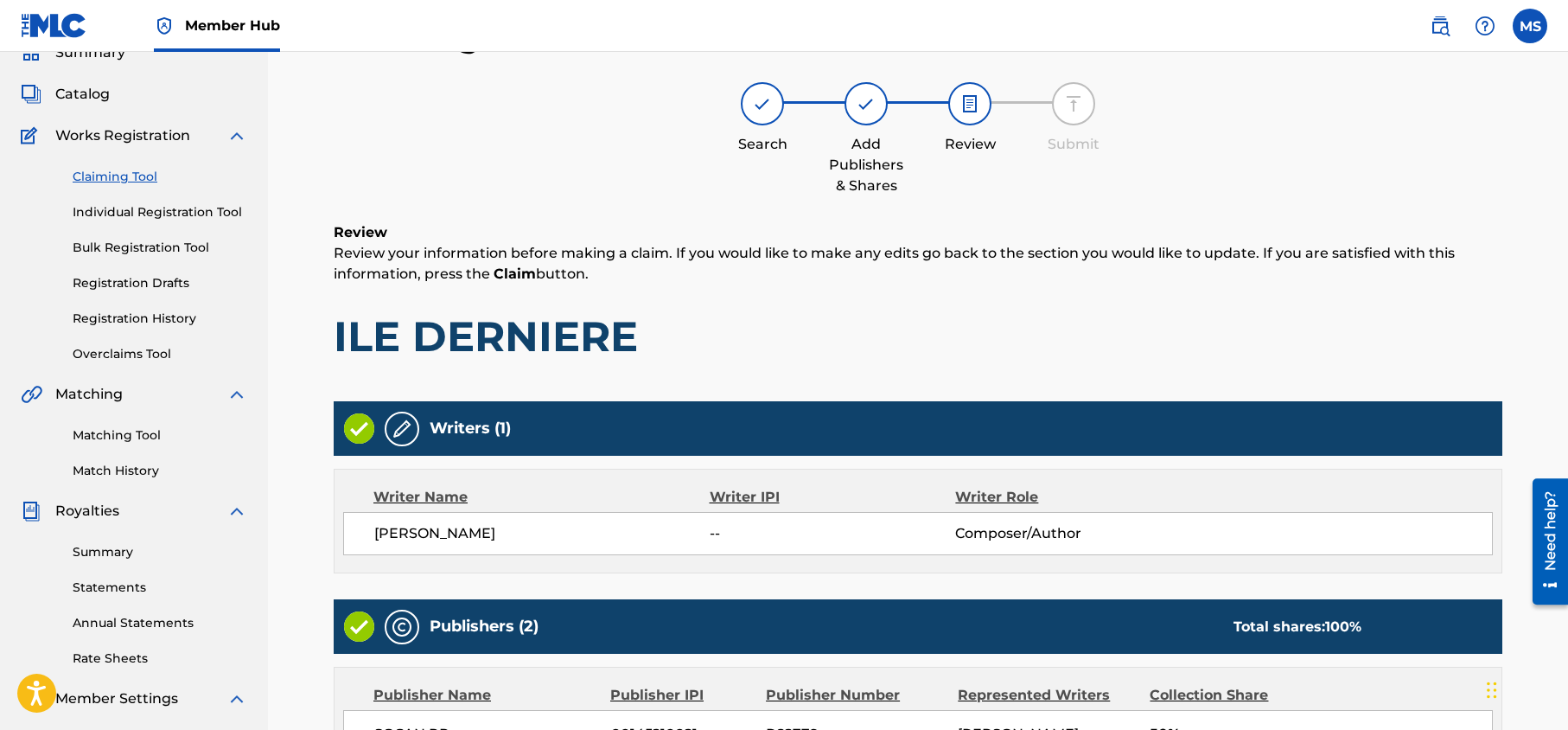
click at [1425, 361] on h1 "ILE DERNIERE" at bounding box center [917, 336] width 1168 height 52
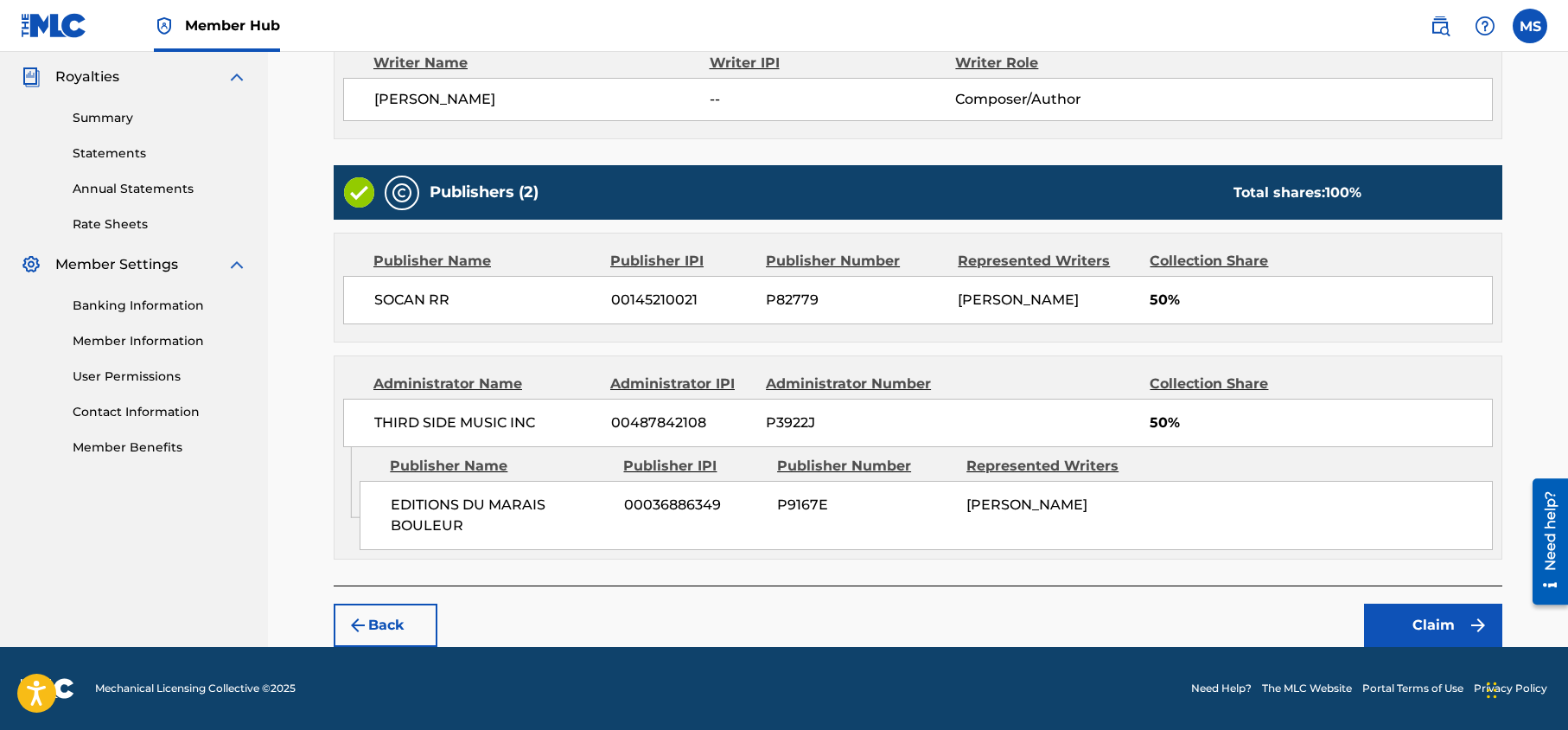
scroll to position [532, 0]
click at [1425, 618] on button "Claim" at bounding box center [1433, 626] width 139 height 44
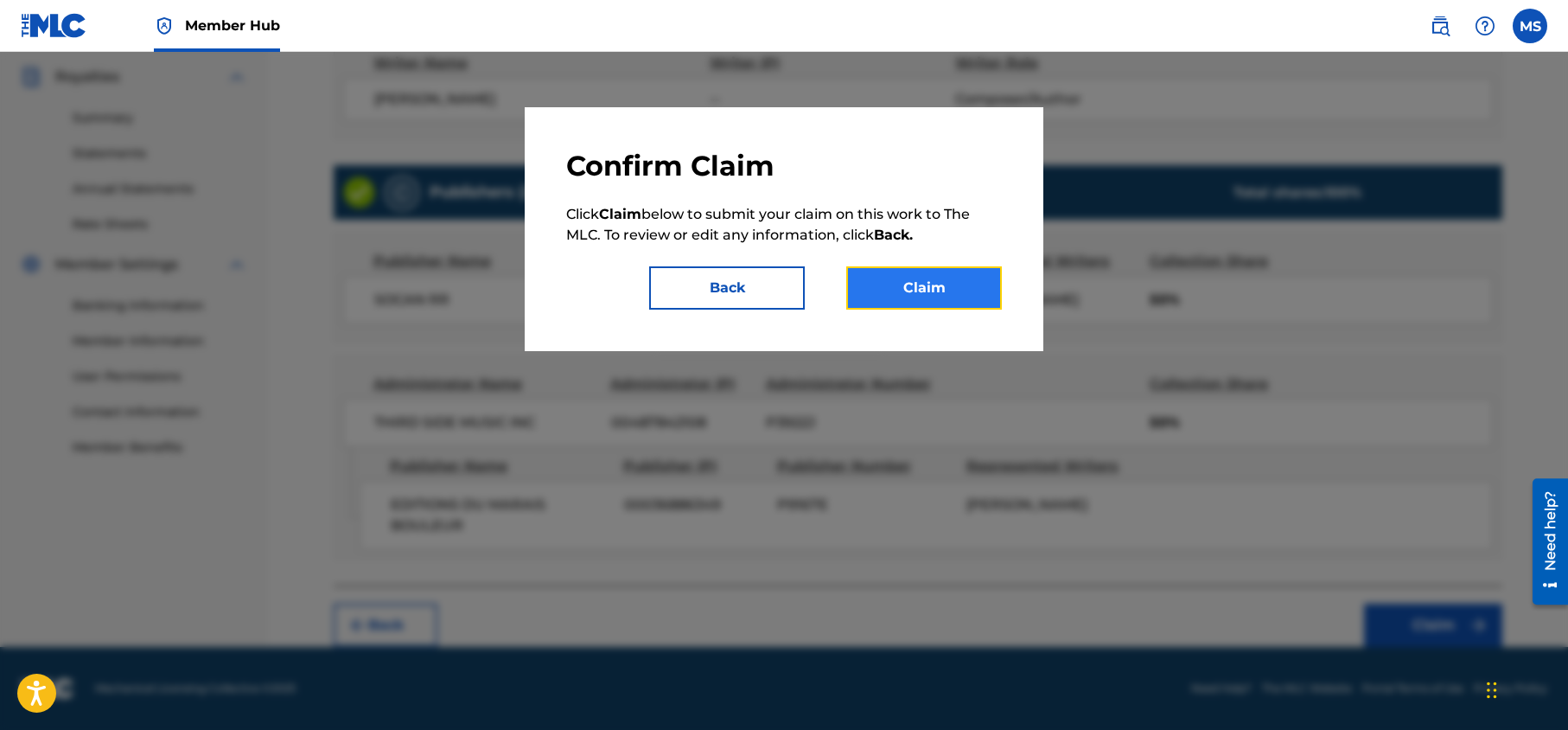
click at [935, 280] on button "Claim" at bounding box center [924, 288] width 156 height 44
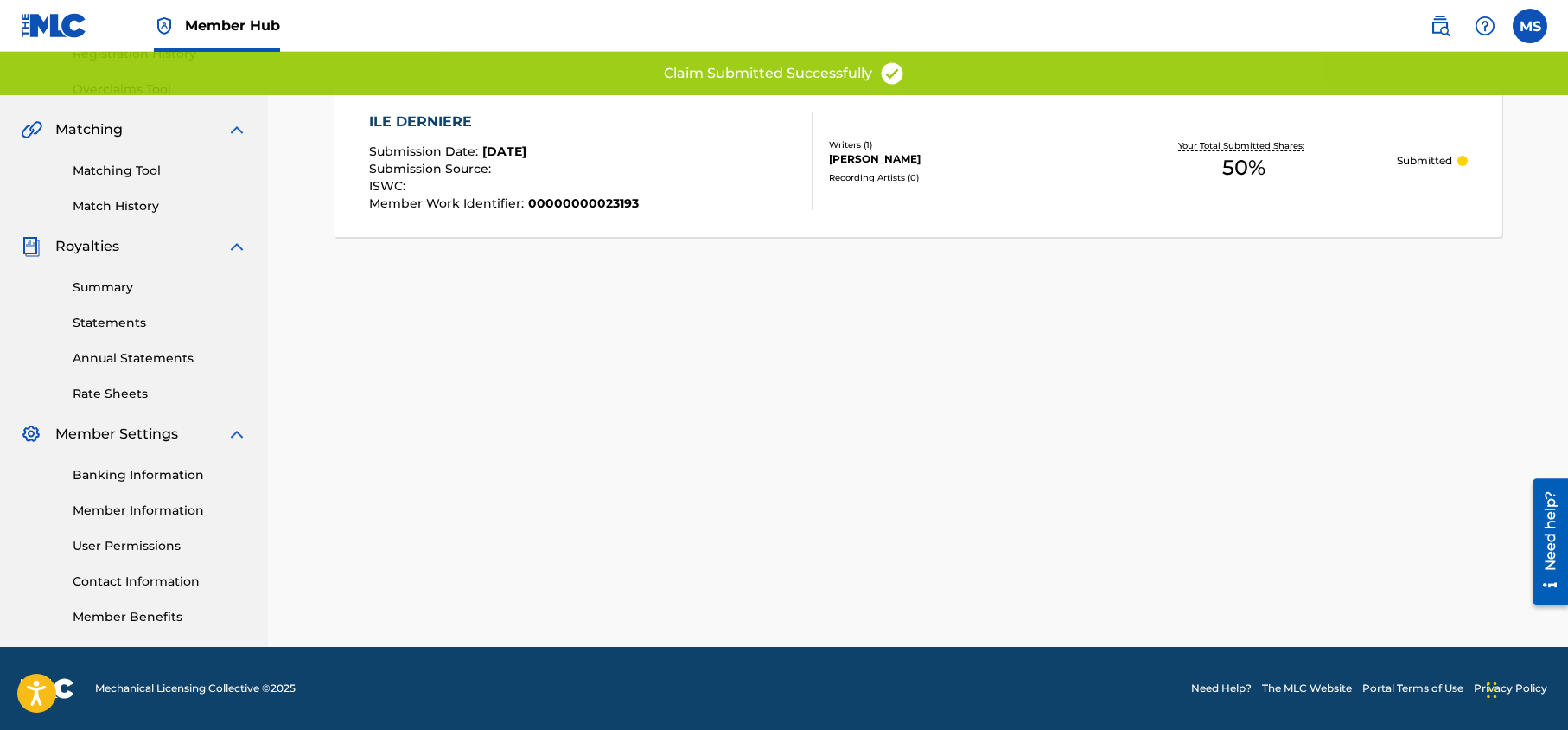
scroll to position [343, 0]
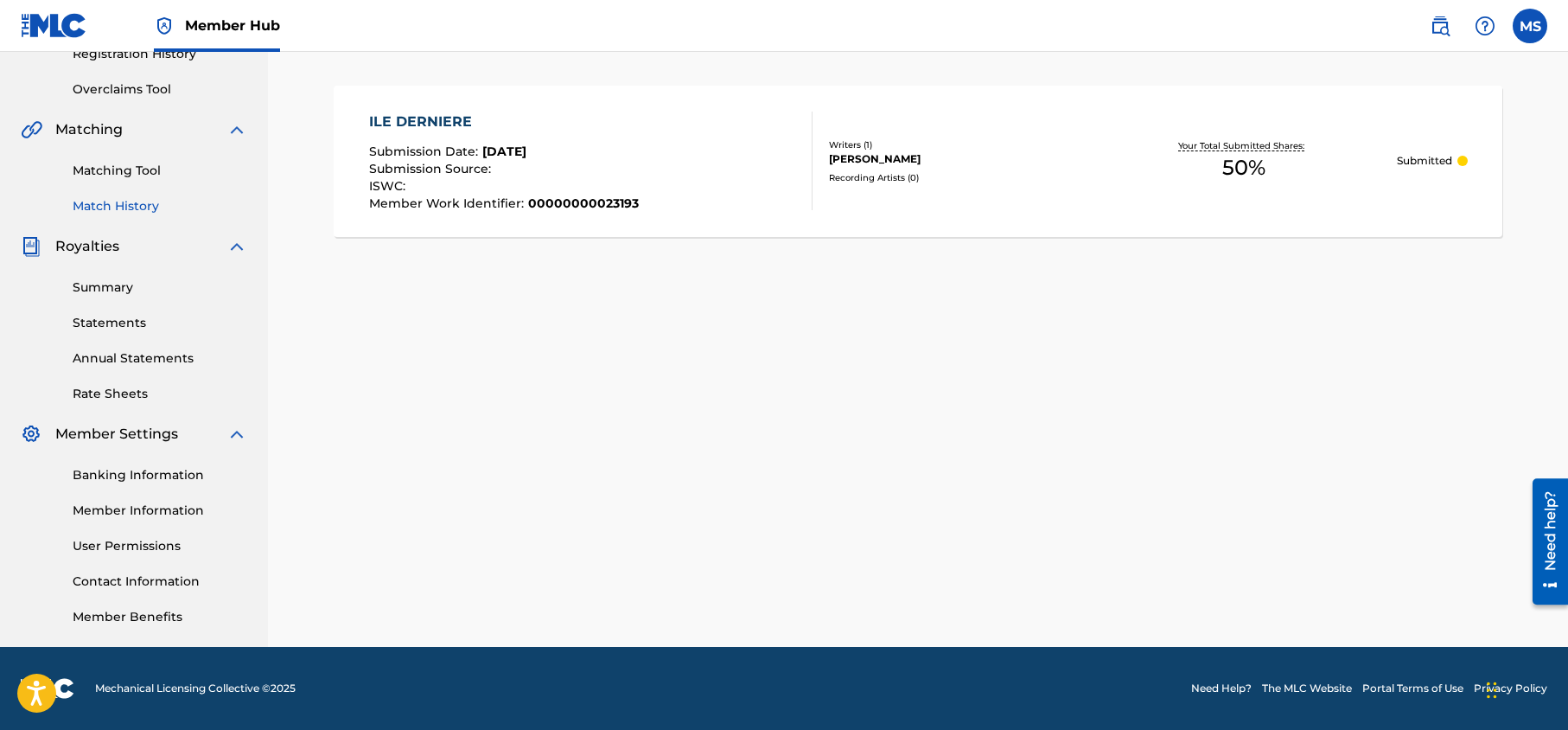
click at [140, 204] on link "Match History" at bounding box center [160, 206] width 175 height 18
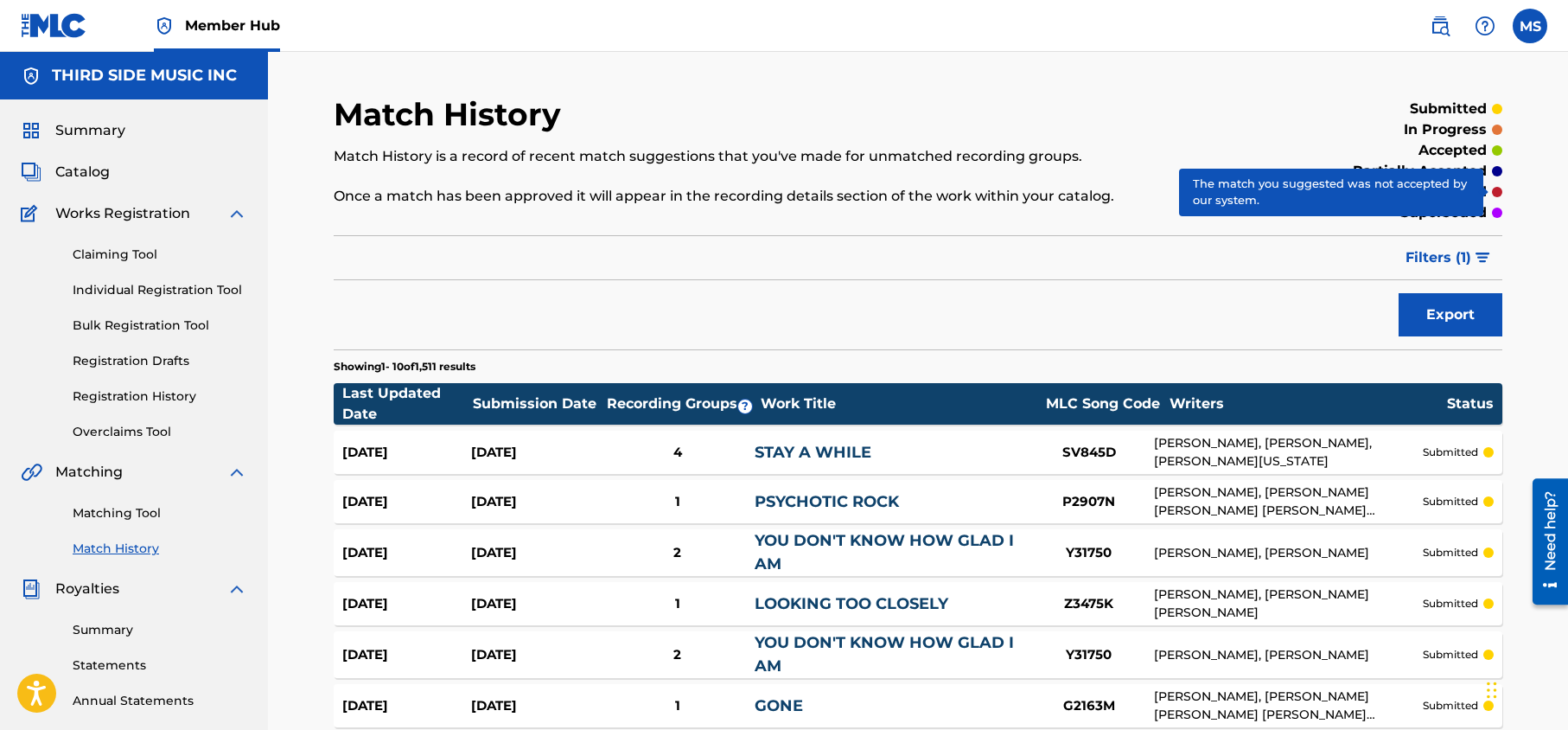
click at [1500, 196] on div at bounding box center [1496, 191] width 10 height 10
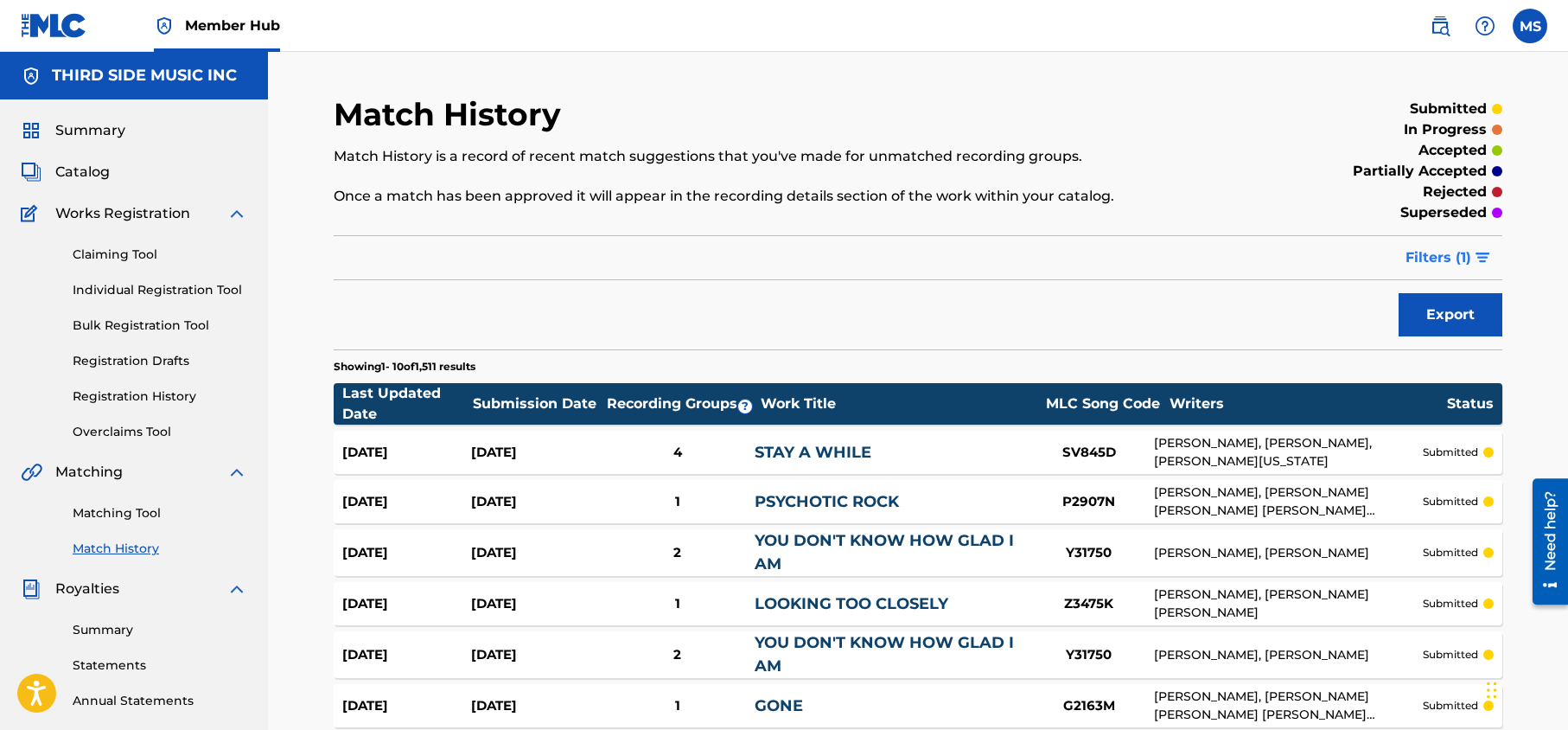
click at [1486, 258] on img "submit" at bounding box center [1483, 257] width 15 height 10
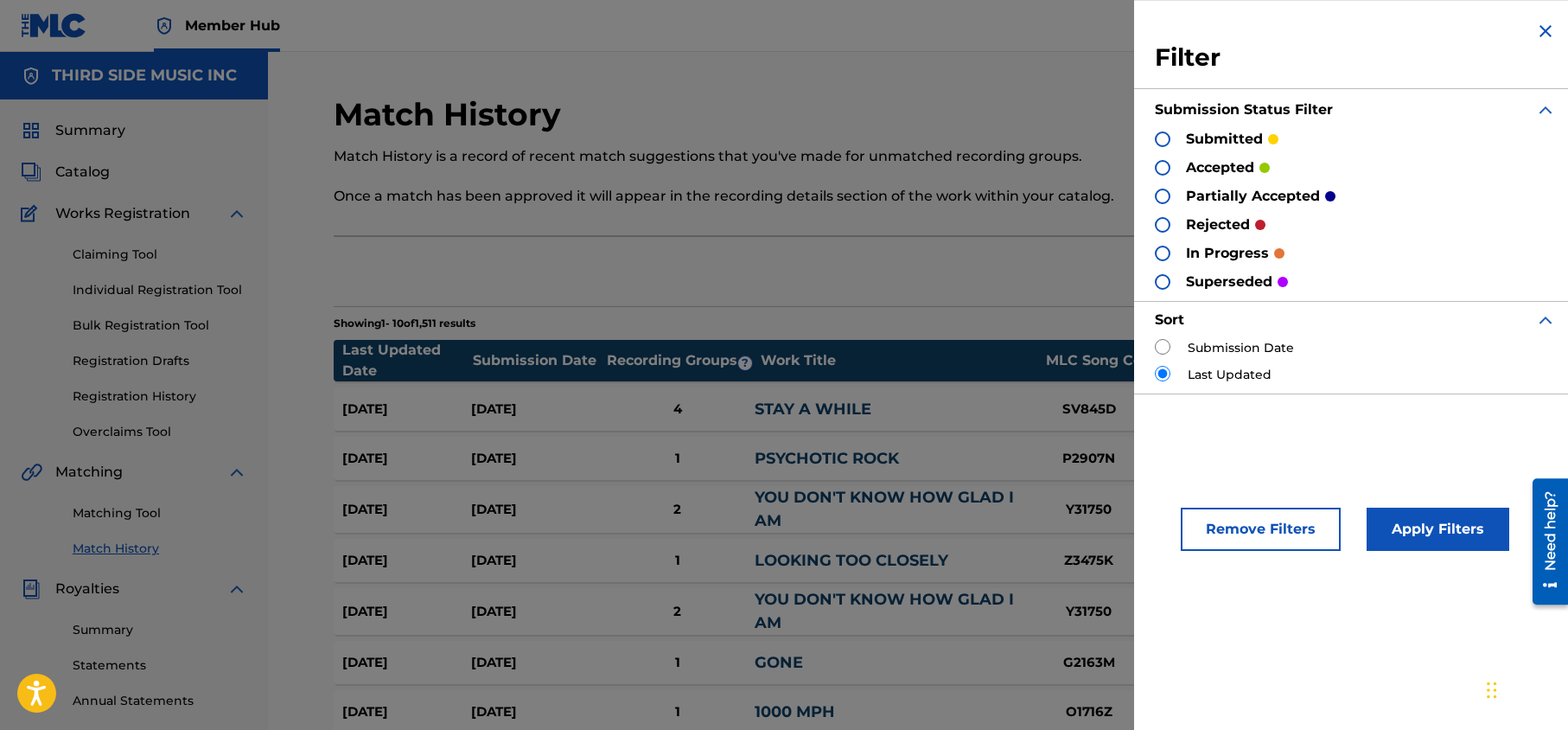
click at [1164, 220] on div at bounding box center [1162, 224] width 15 height 15
click at [1418, 531] on button "Apply Filters" at bounding box center [1437, 530] width 142 height 44
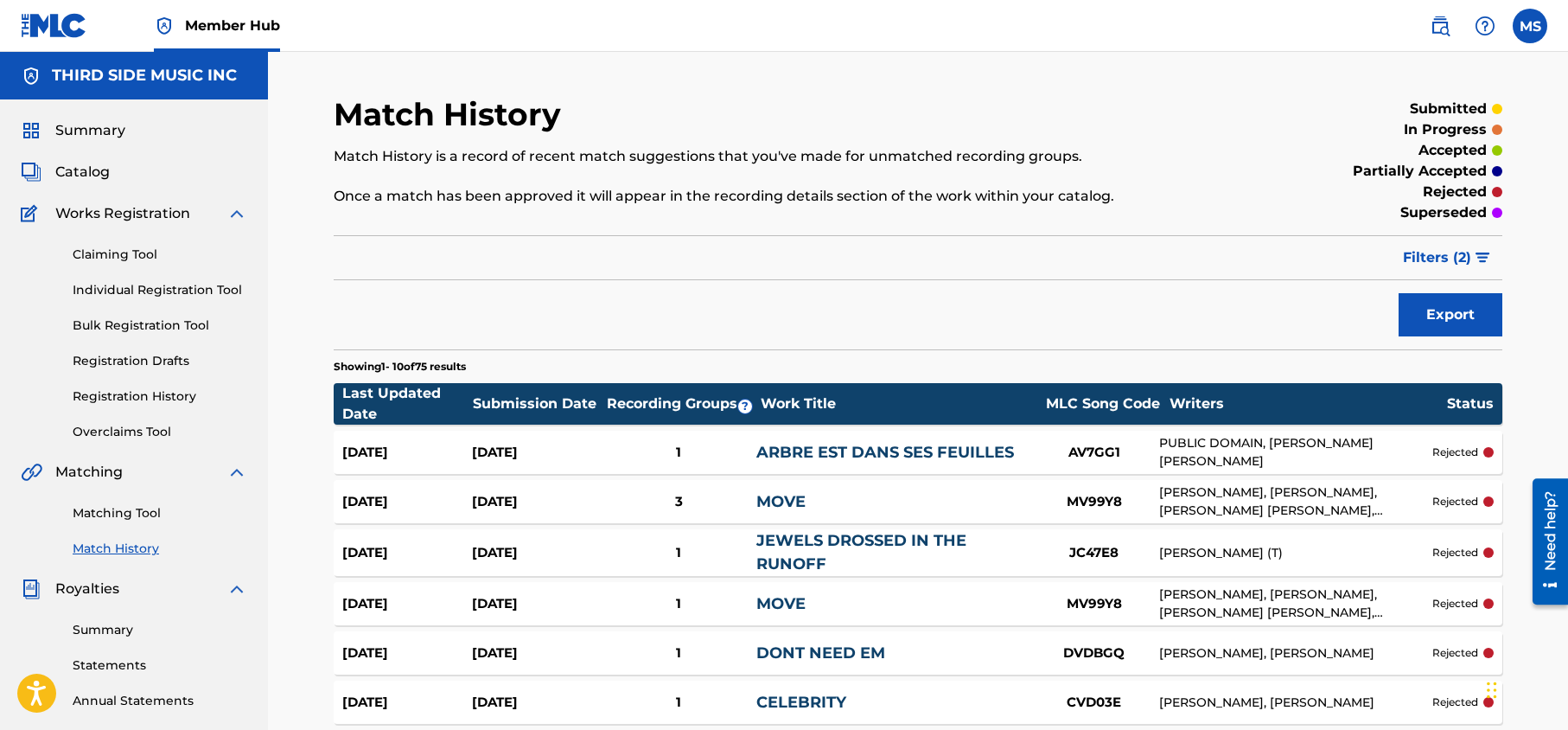
click at [505, 506] on div "Sep 17, 2025" at bounding box center [537, 502] width 130 height 20
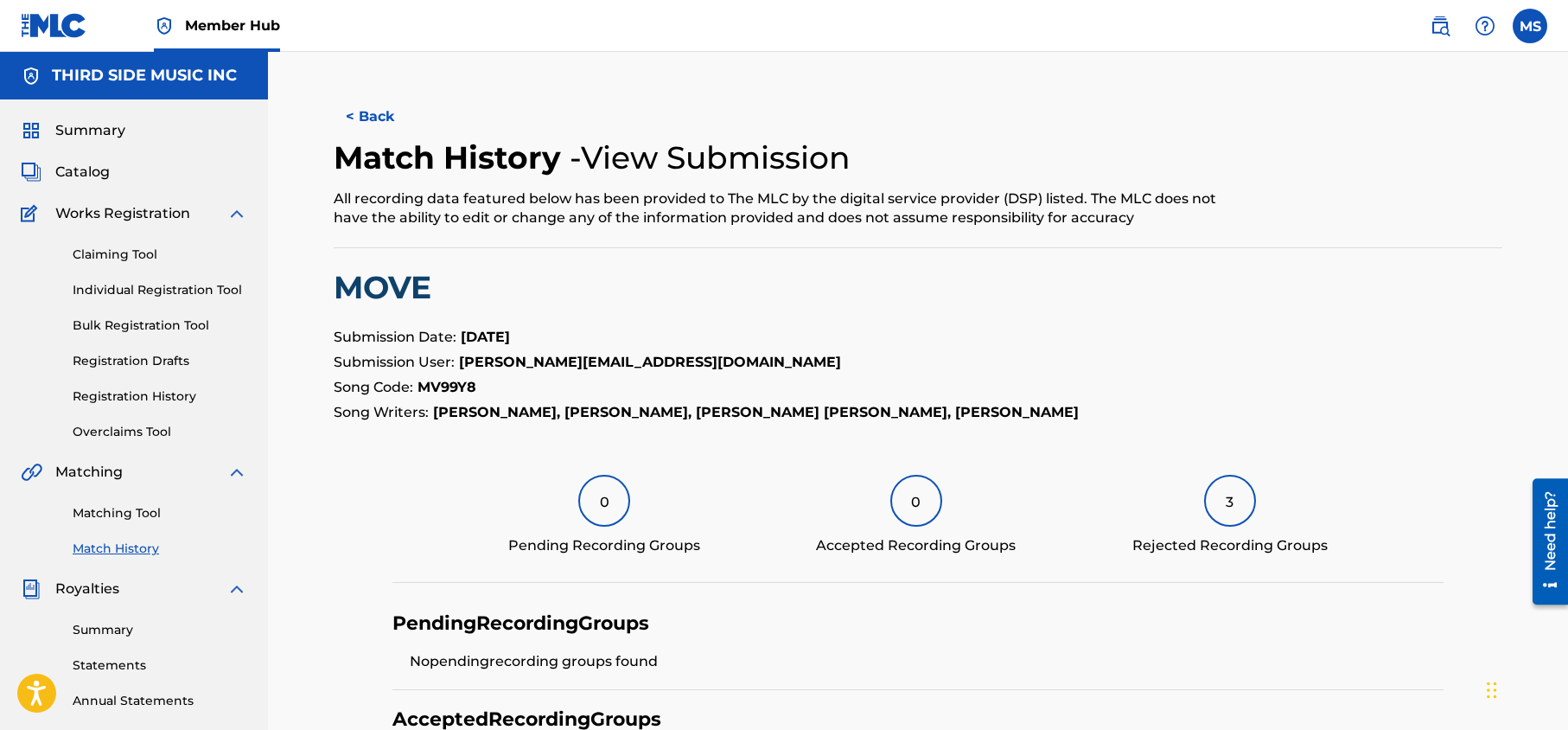
click at [772, 581] on div "0 Pending Recording Groups 0 Accepted Recording Groups 3 Rejected Recording Gro…" at bounding box center [918, 529] width 1052 height 108
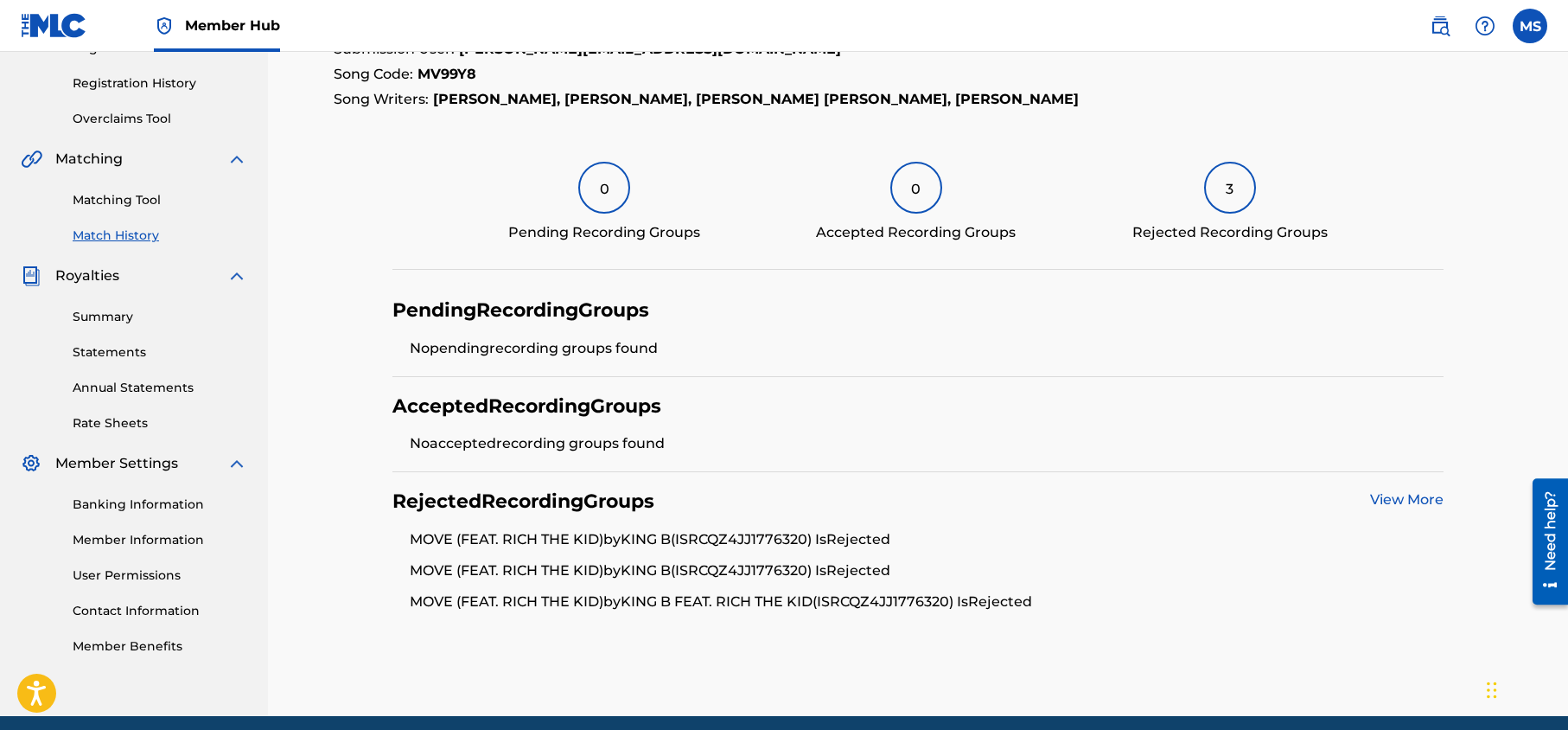
scroll to position [278, 0]
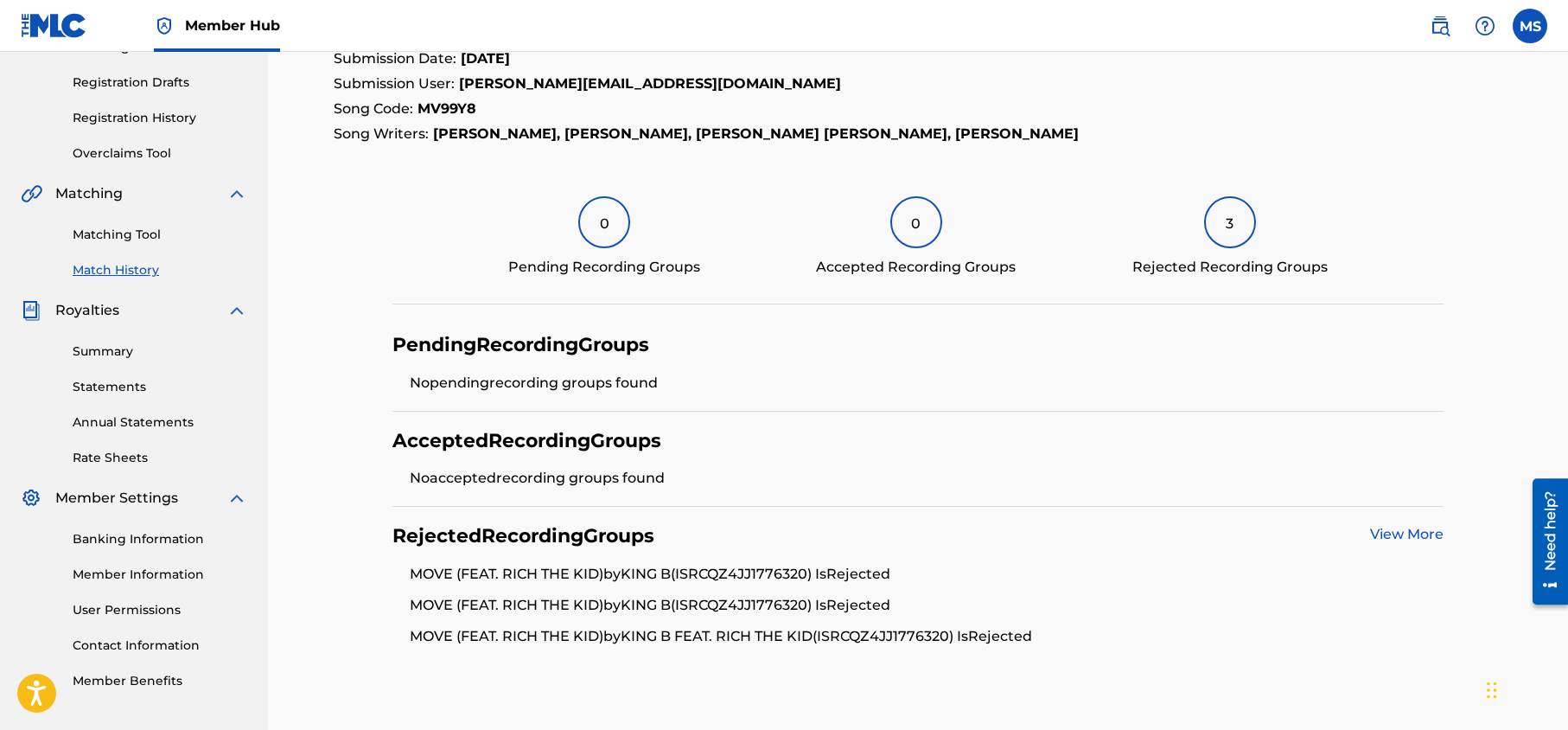
click at [1404, 530] on link "View More" at bounding box center [1407, 534] width 73 height 16
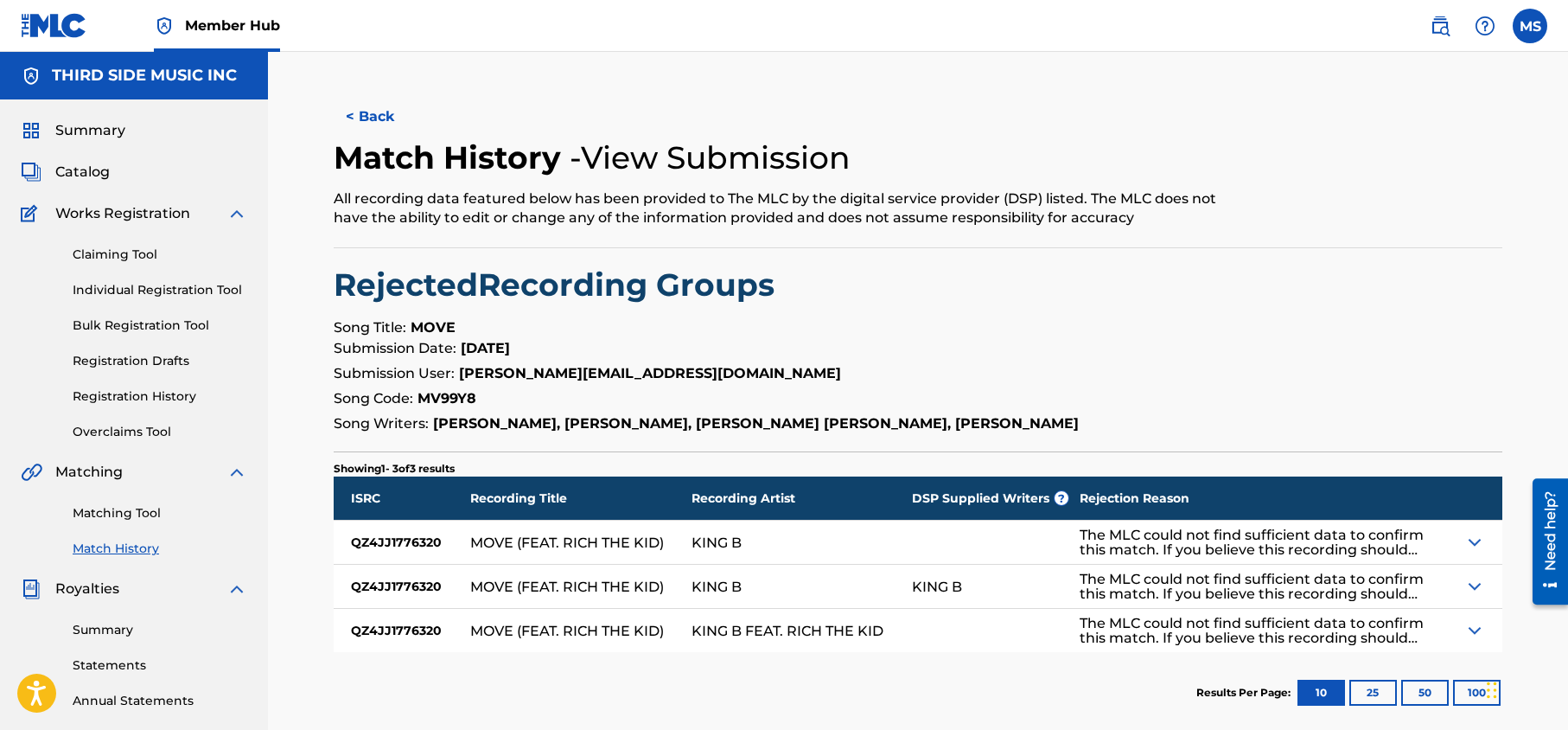
click at [1476, 538] on img at bounding box center [1475, 542] width 21 height 21
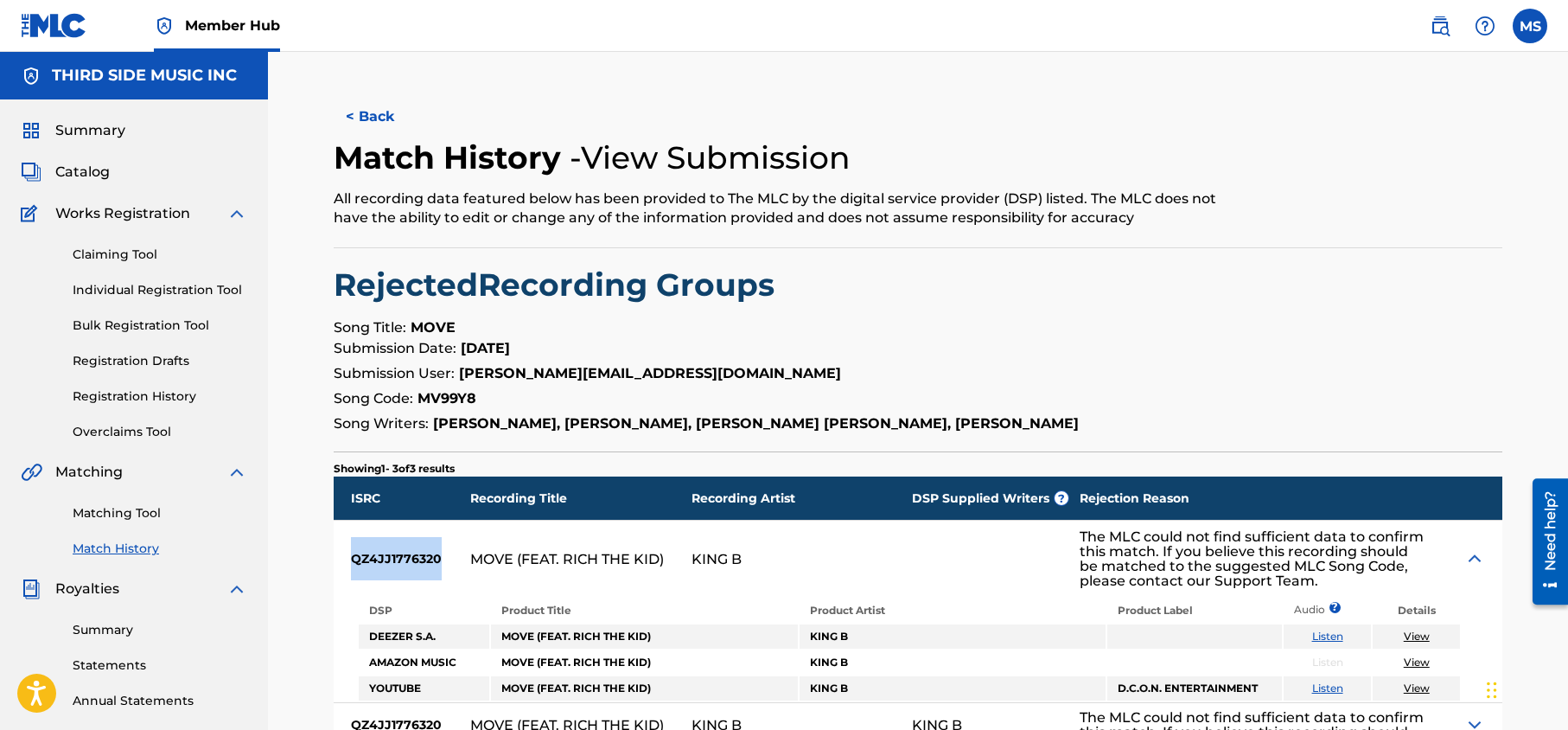
drag, startPoint x: 439, startPoint y: 558, endPoint x: 351, endPoint y: 556, distance: 88.0
click at [351, 556] on div "QZ4JJ1776320" at bounding box center [402, 559] width 137 height 76
copy div "QZ4JJ1776320"
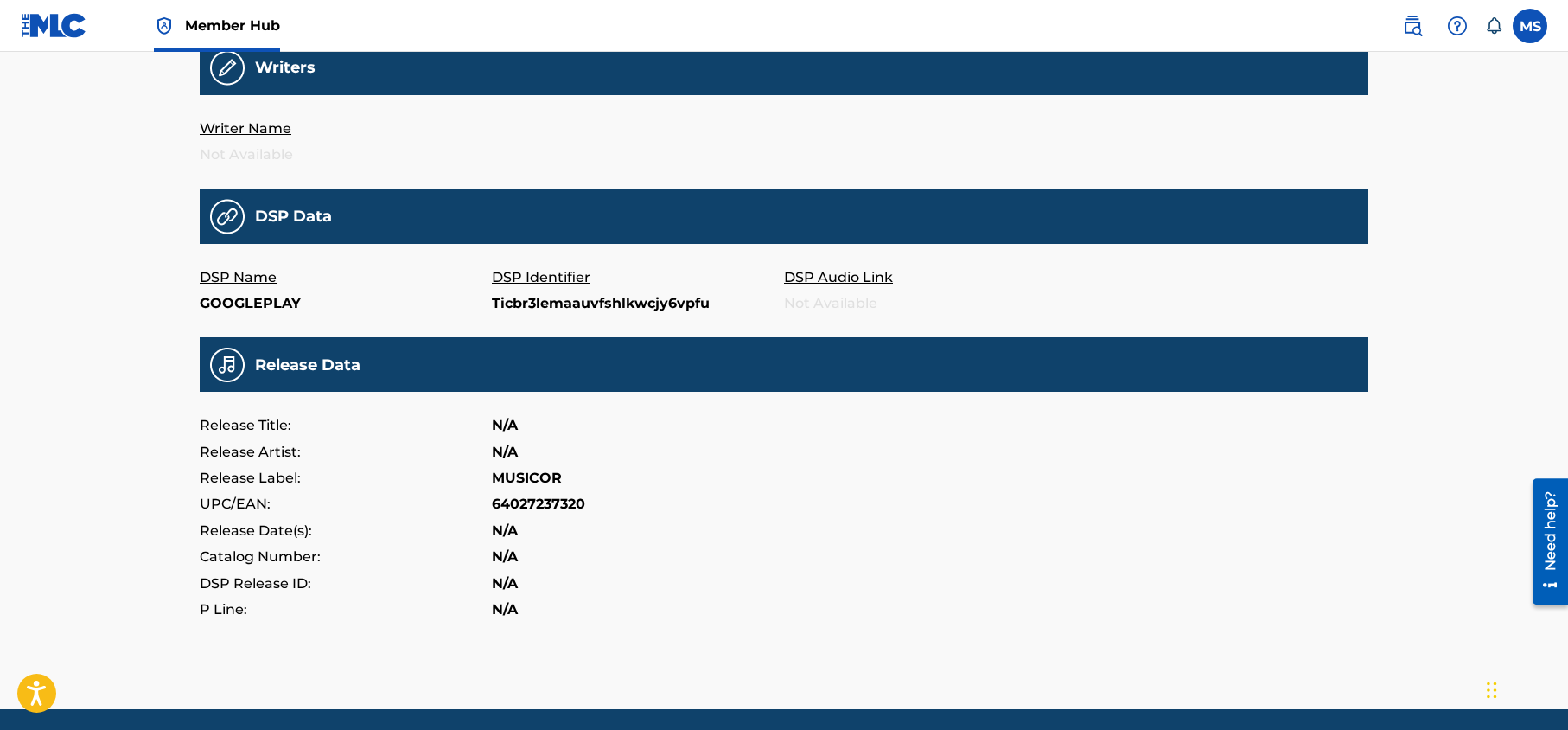
scroll to position [435, 0]
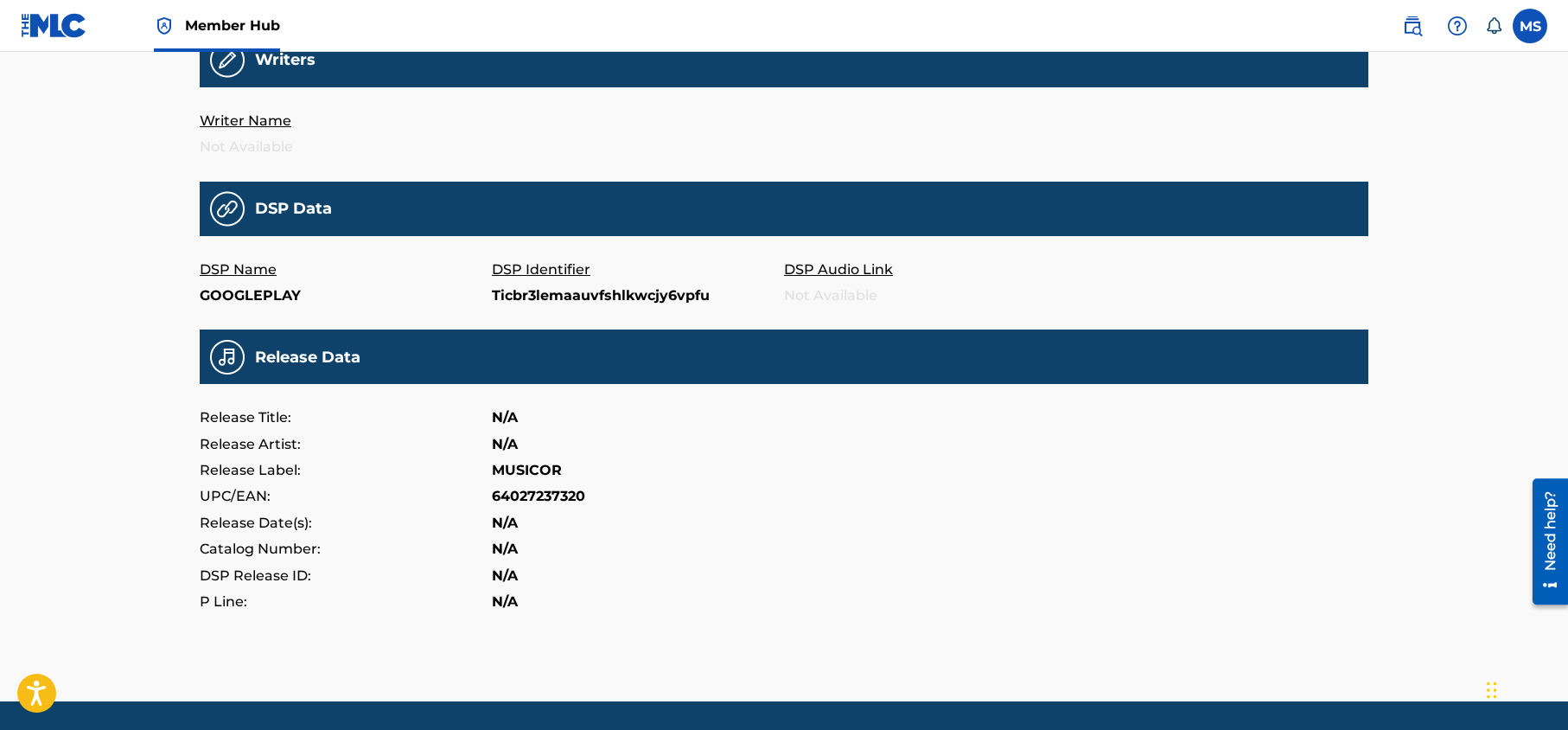
click at [848, 270] on p "DSP Audio Link" at bounding box center [930, 269] width 292 height 26
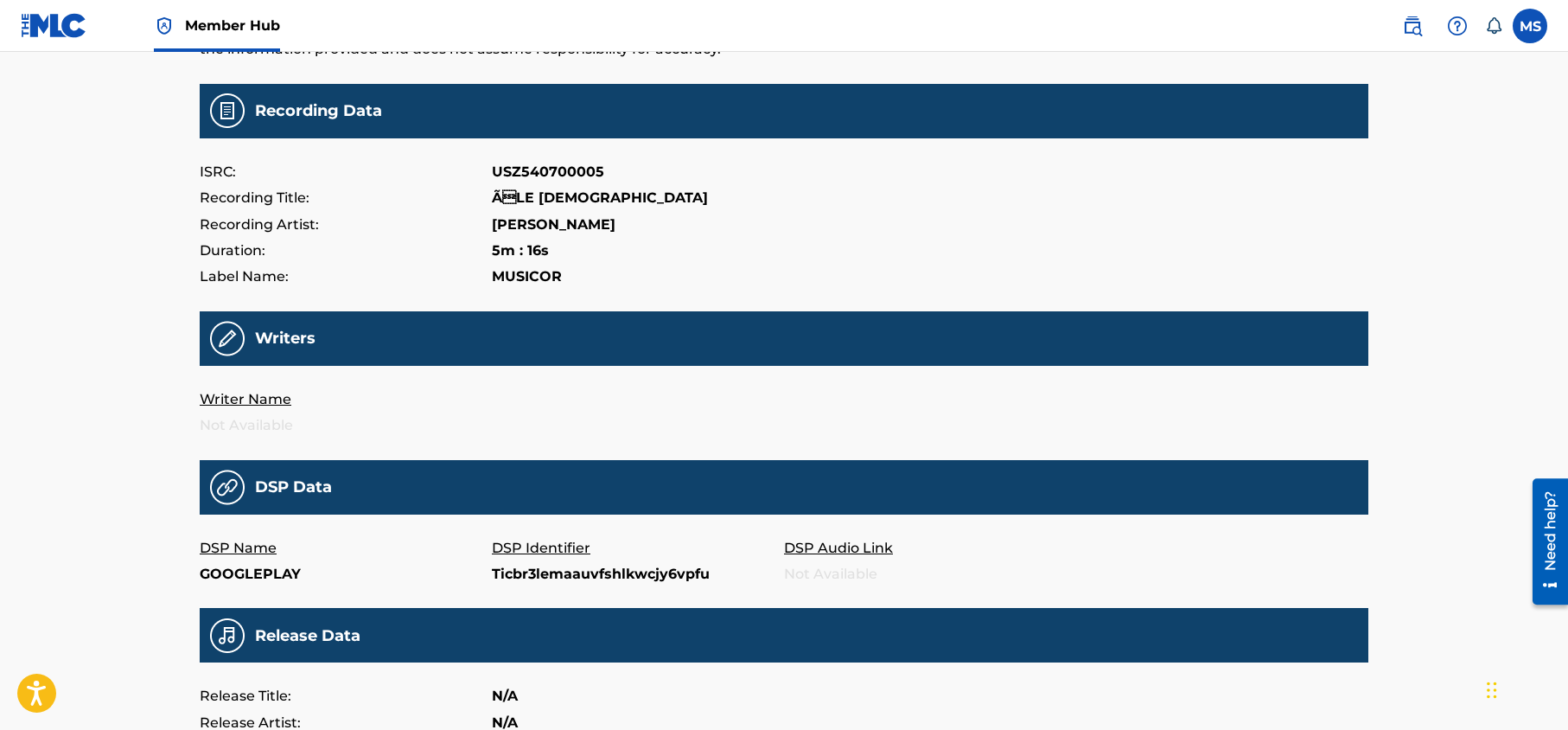
scroll to position [0, 0]
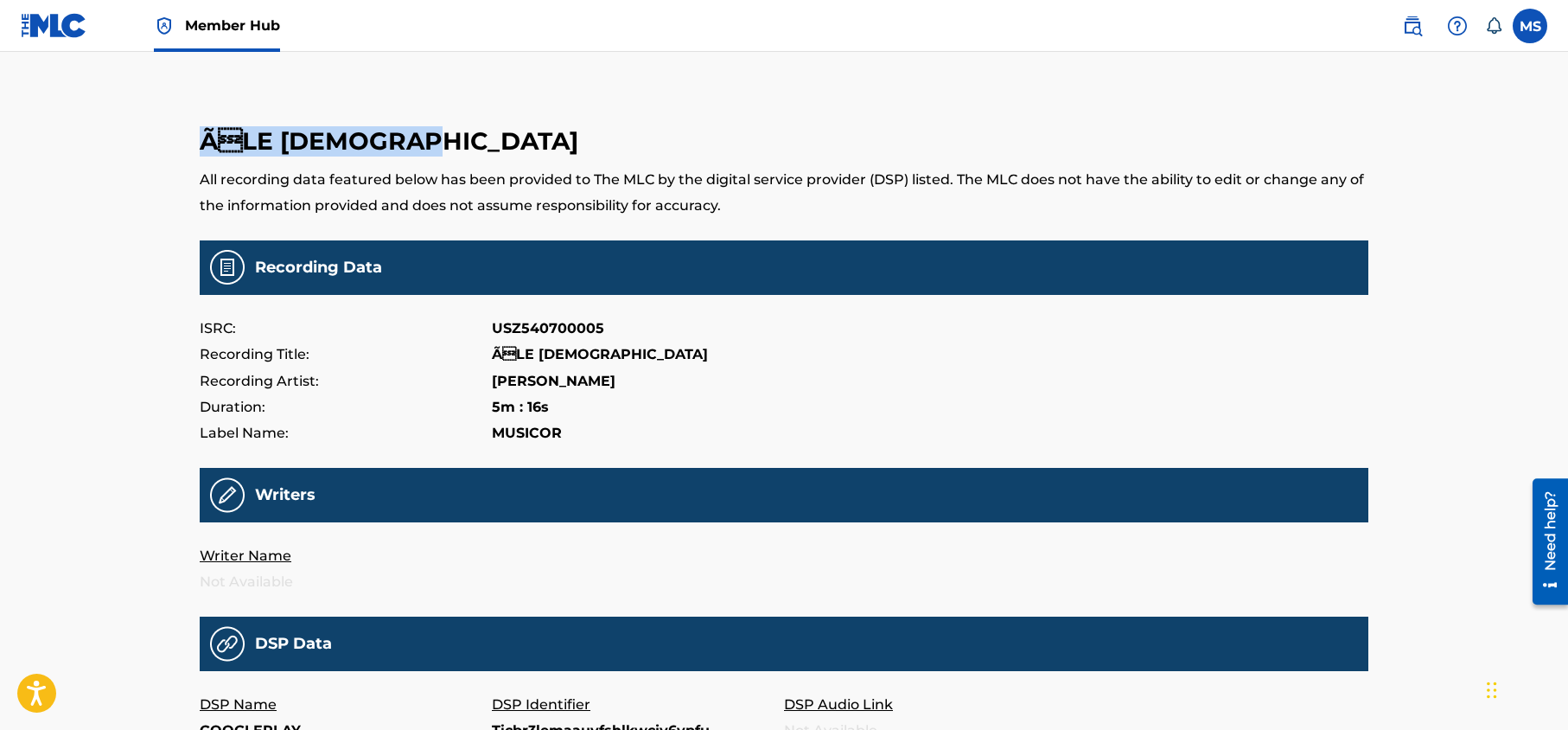
drag, startPoint x: 431, startPoint y: 145, endPoint x: 237, endPoint y: 150, distance: 194.1
click at [199, 148] on h3 "ÃLE DERNIÃŠRE" at bounding box center [783, 141] width 1168 height 30
copy h3 "ÃLE DERNIÃŠRE"
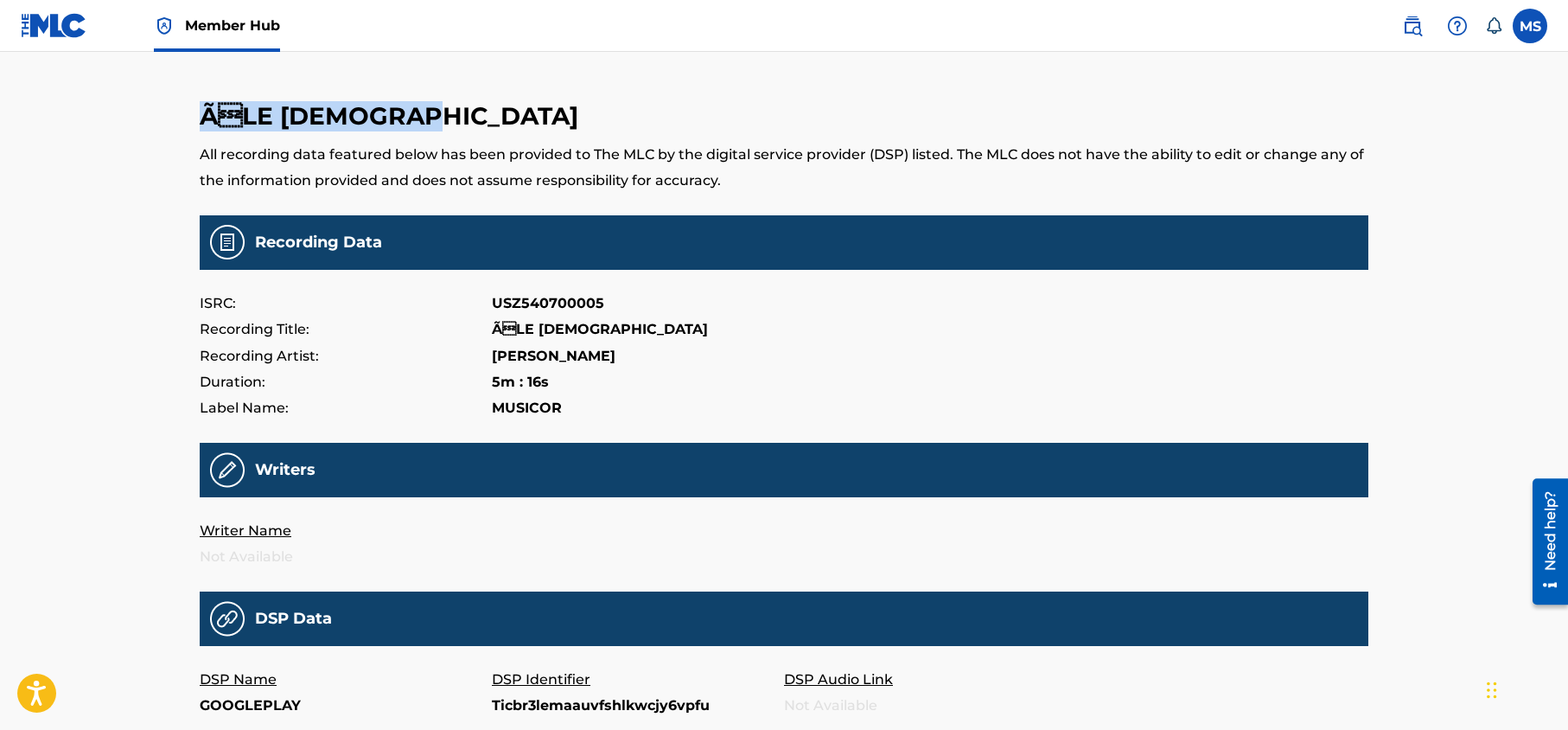
scroll to position [44, 0]
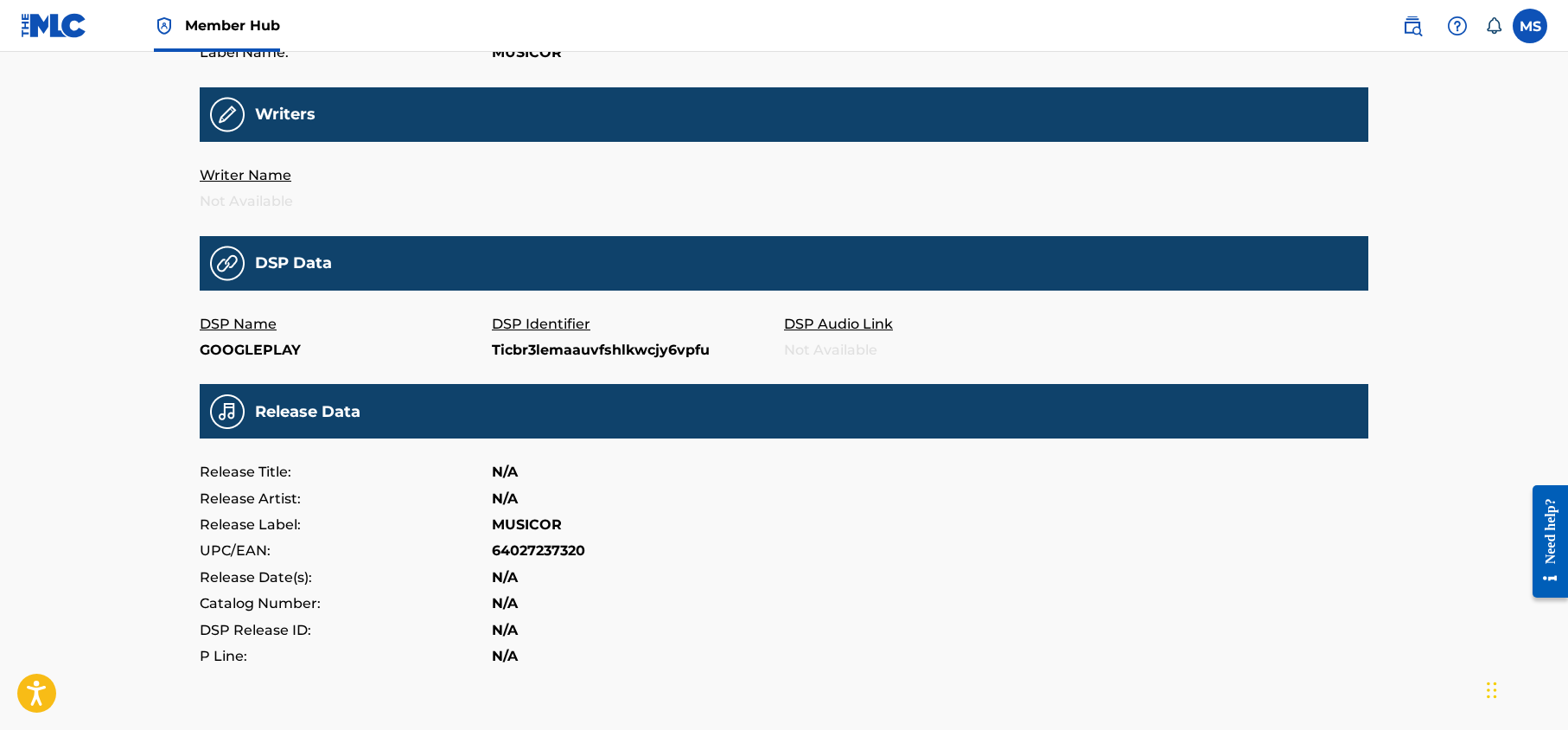
scroll to position [413, 0]
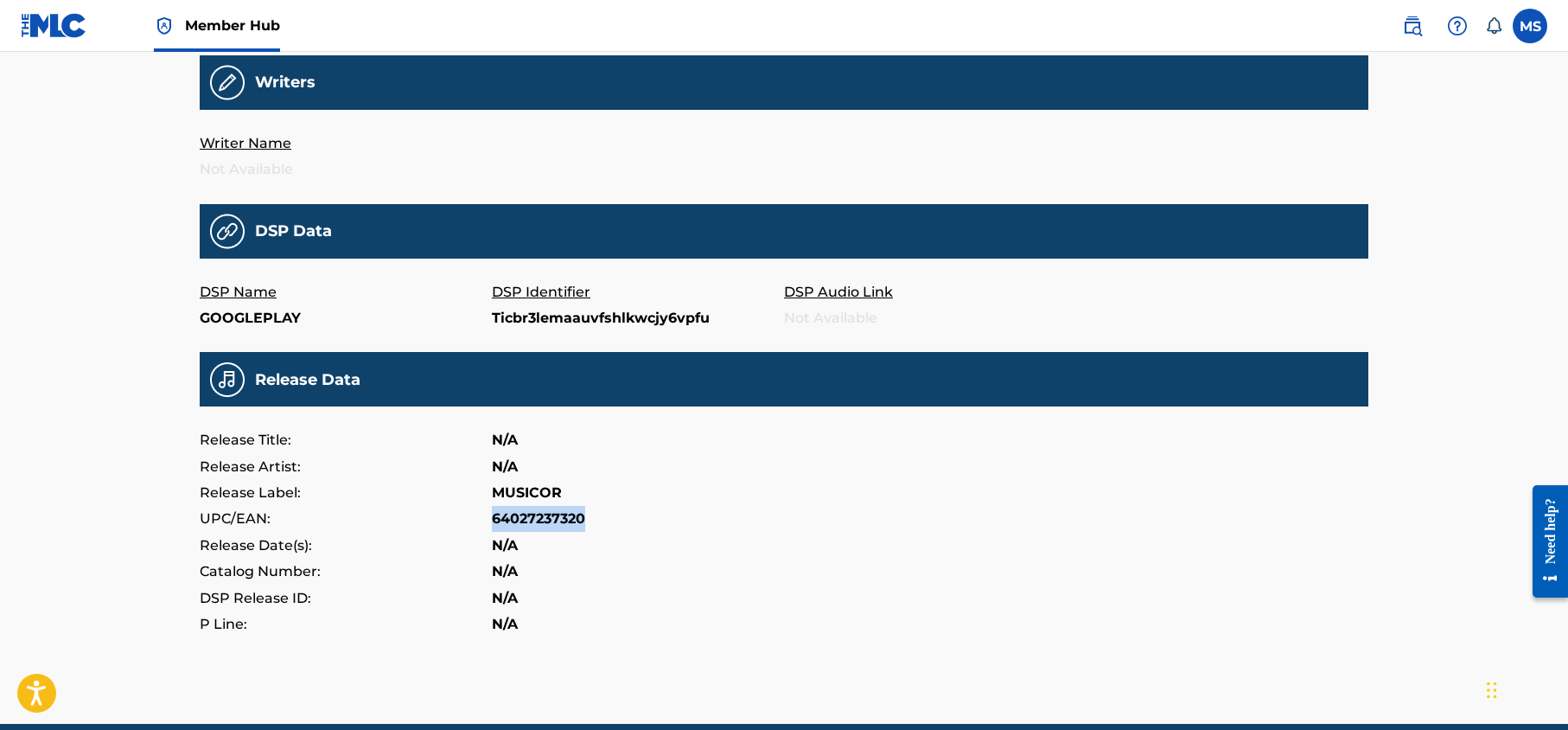
drag, startPoint x: 561, startPoint y: 518, endPoint x: 517, endPoint y: 515, distance: 44.1
click at [484, 515] on div "UPC/EAN: 64027237320" at bounding box center [783, 519] width 1168 height 26
copy div "64027237320"
click at [1408, 28] on img at bounding box center [1412, 25] width 21 height 21
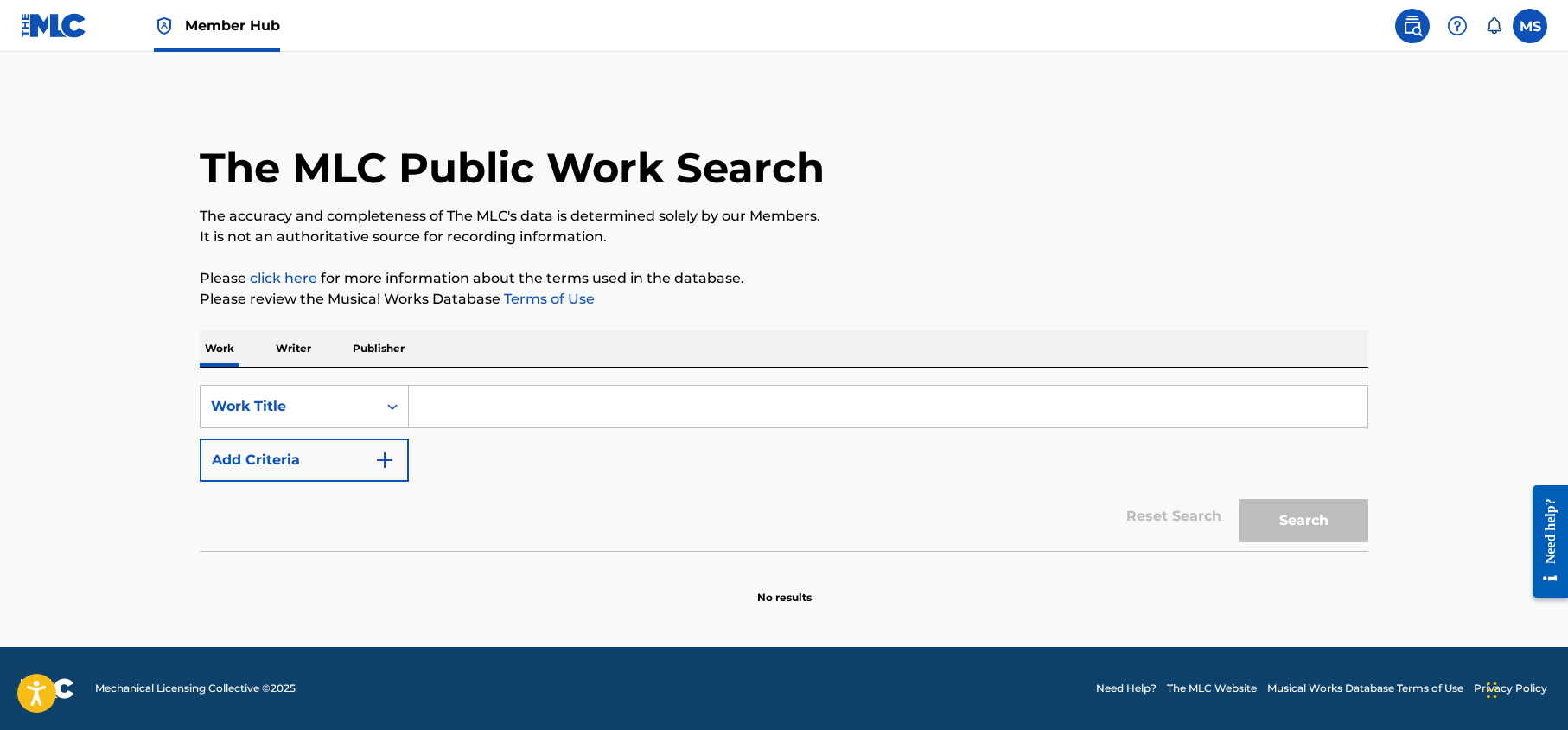
click at [445, 402] on input "Search Form" at bounding box center [888, 406] width 959 height 42
paste input "Ile Derniere"
type input "Ile Derniere"
click at [1239, 499] on button "Search" at bounding box center [1303, 521] width 130 height 44
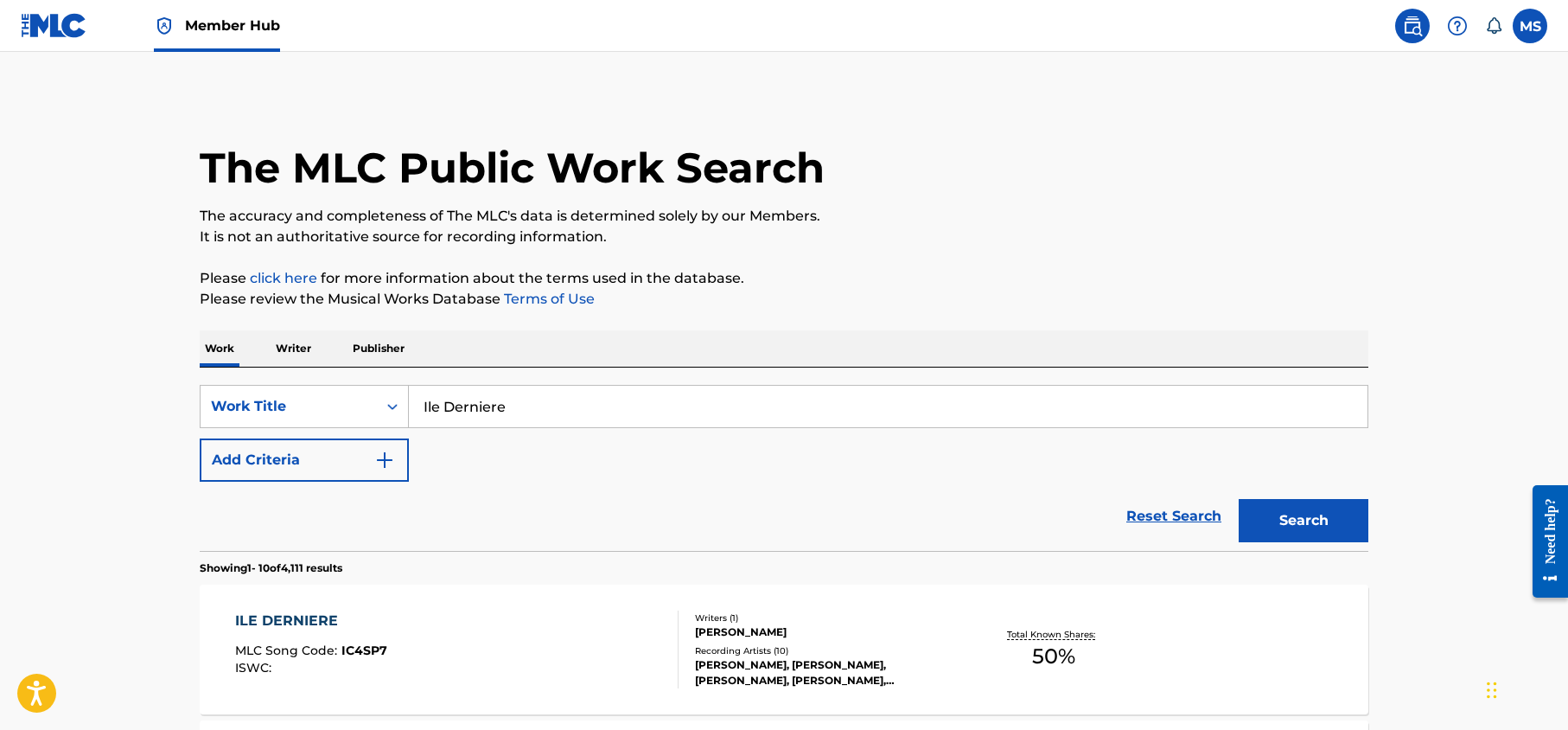
click at [319, 614] on div "ILE DERNIERE" at bounding box center [311, 620] width 152 height 21
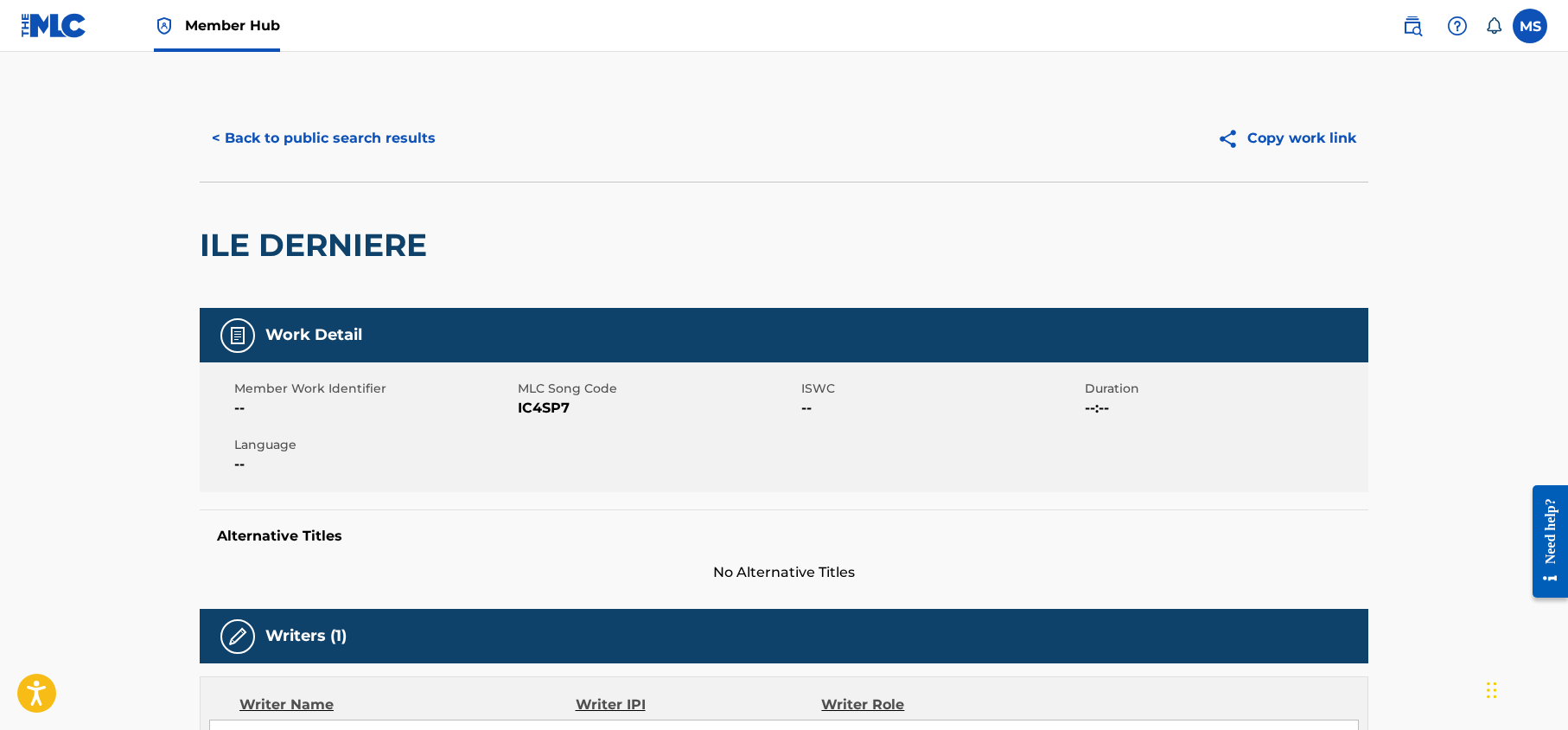
click at [654, 550] on div "Alternative Titles No Alternative Titles" at bounding box center [783, 546] width 1168 height 73
drag, startPoint x: 574, startPoint y: 408, endPoint x: 513, endPoint y: 407, distance: 61.0
click at [513, 407] on div "Member Work Identifier -- MLC Song Code IC4SP7 ISWC -- Duration --:-- Language …" at bounding box center [783, 427] width 1168 height 130
click at [533, 407] on span "IC4SP7" at bounding box center [657, 408] width 279 height 21
drag, startPoint x: 570, startPoint y: 405, endPoint x: 516, endPoint y: 402, distance: 54.1
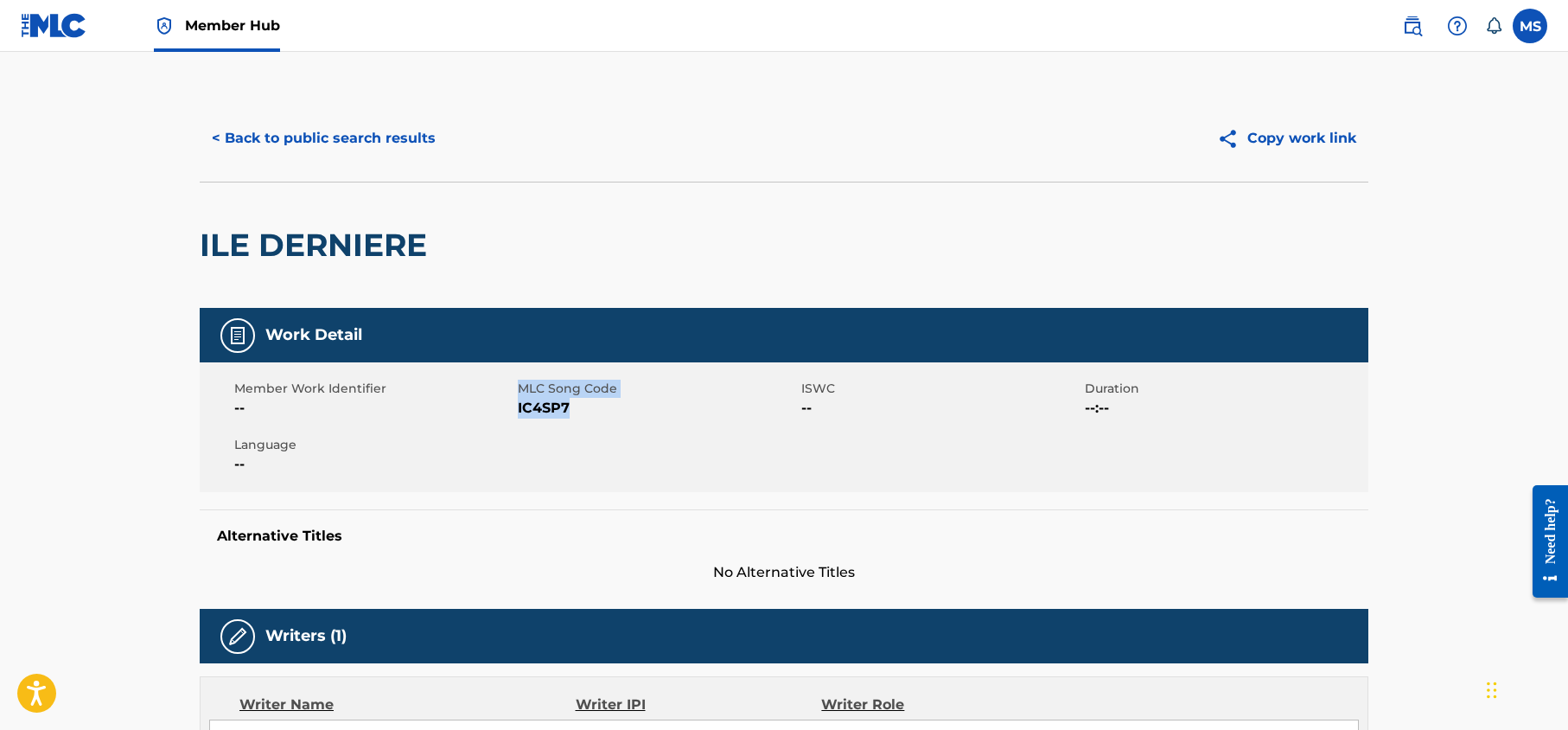
click at [516, 402] on div "Member Work Identifier -- MLC Song Code IC4SP7 ISWC -- Duration --:-- Language …" at bounding box center [783, 427] width 1168 height 130
click at [516, 402] on div "Member Work Identifier --" at bounding box center [375, 399] width 284 height 39
drag, startPoint x: 569, startPoint y: 404, endPoint x: 518, endPoint y: 407, distance: 51.1
click at [518, 407] on span "IC4SP7" at bounding box center [657, 408] width 279 height 21
copy span "IC4SP7"
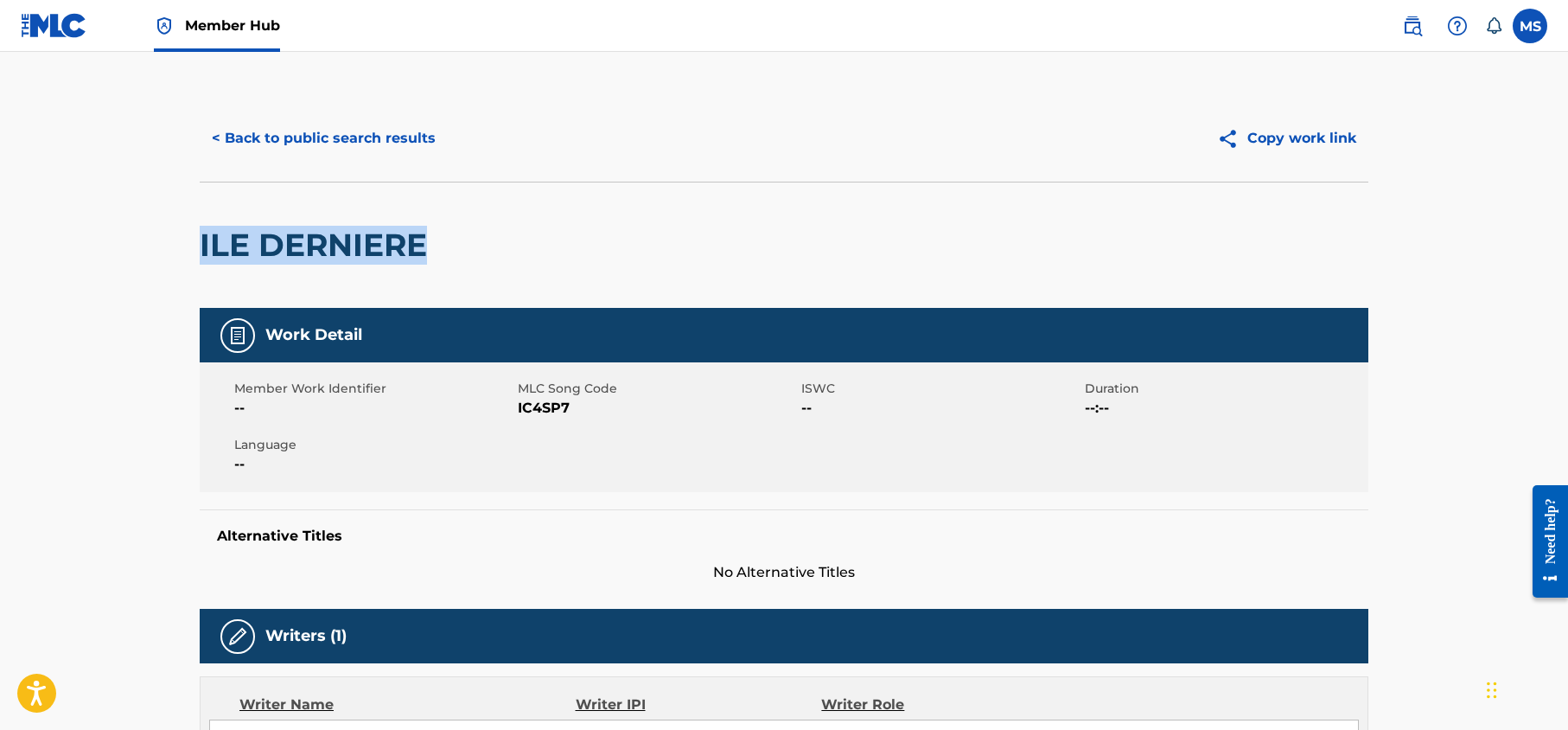
drag, startPoint x: 423, startPoint y: 246, endPoint x: 181, endPoint y: 242, distance: 242.0
copy h2 "ILE DERNIERE"
drag, startPoint x: 570, startPoint y: 406, endPoint x: 518, endPoint y: 409, distance: 52.1
click at [518, 409] on span "IC4SP7" at bounding box center [657, 408] width 279 height 21
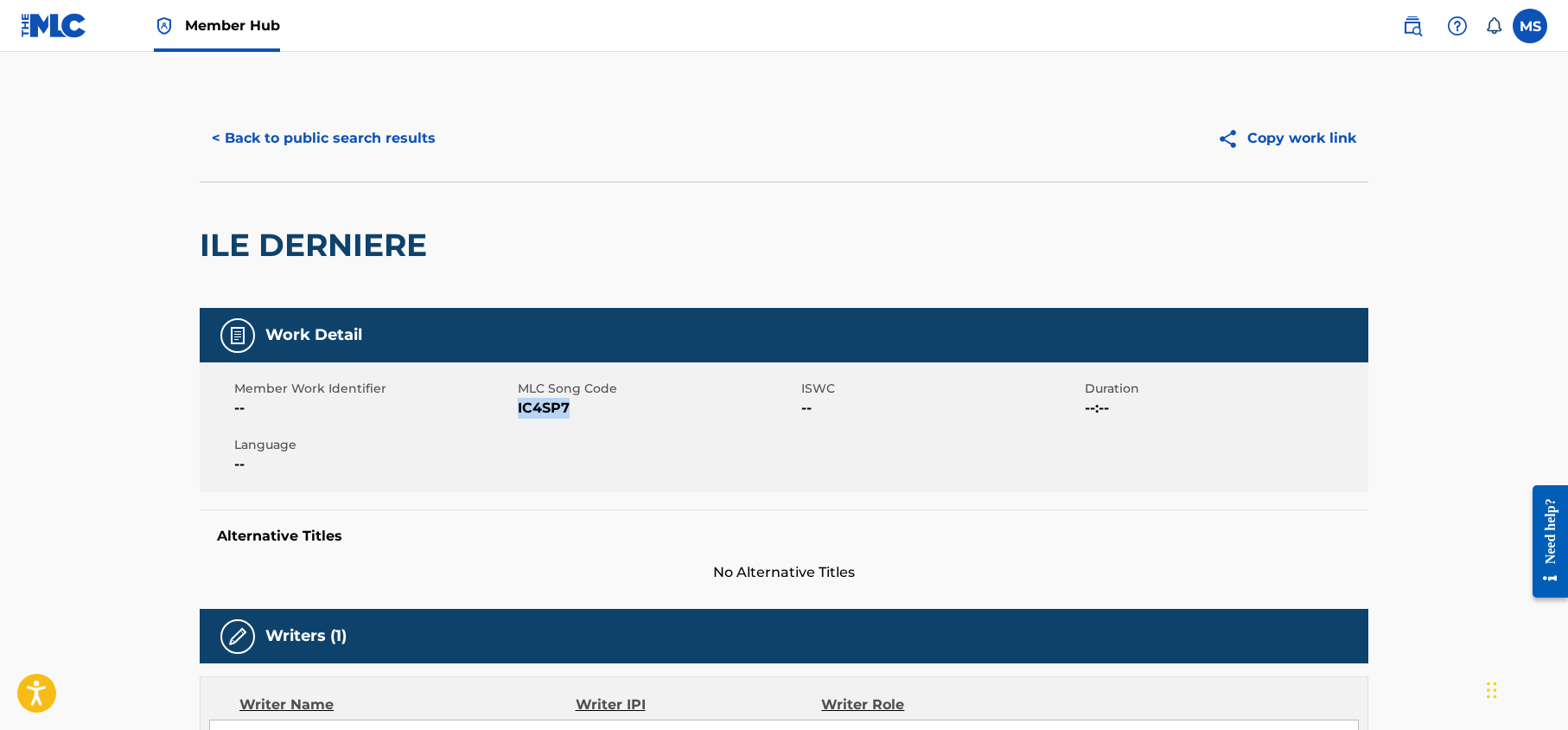
copy span "IC4SP7"
click at [235, 25] on span "Member Hub" at bounding box center [232, 25] width 95 height 20
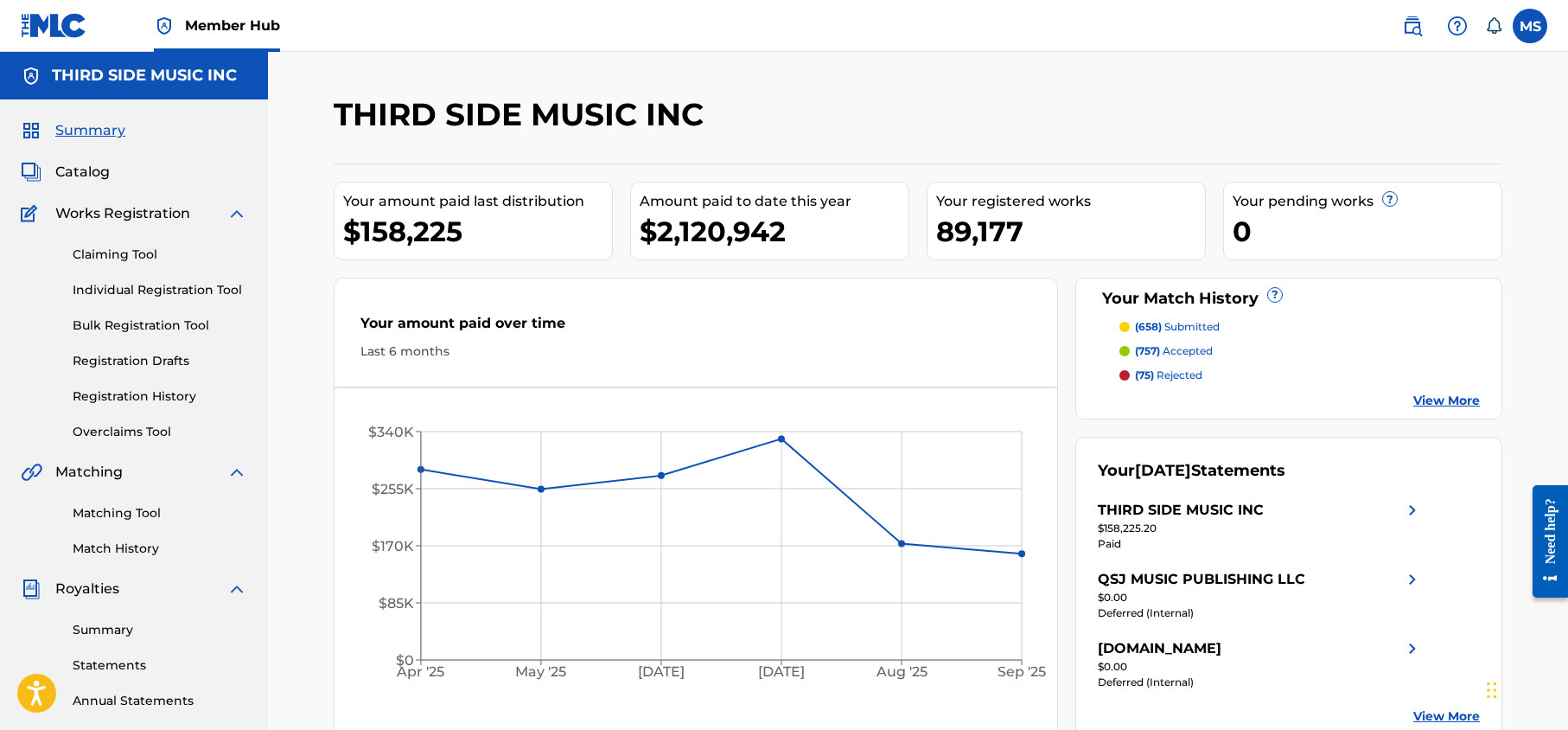
click at [1186, 375] on p "(75) rejected" at bounding box center [1168, 375] width 67 height 15
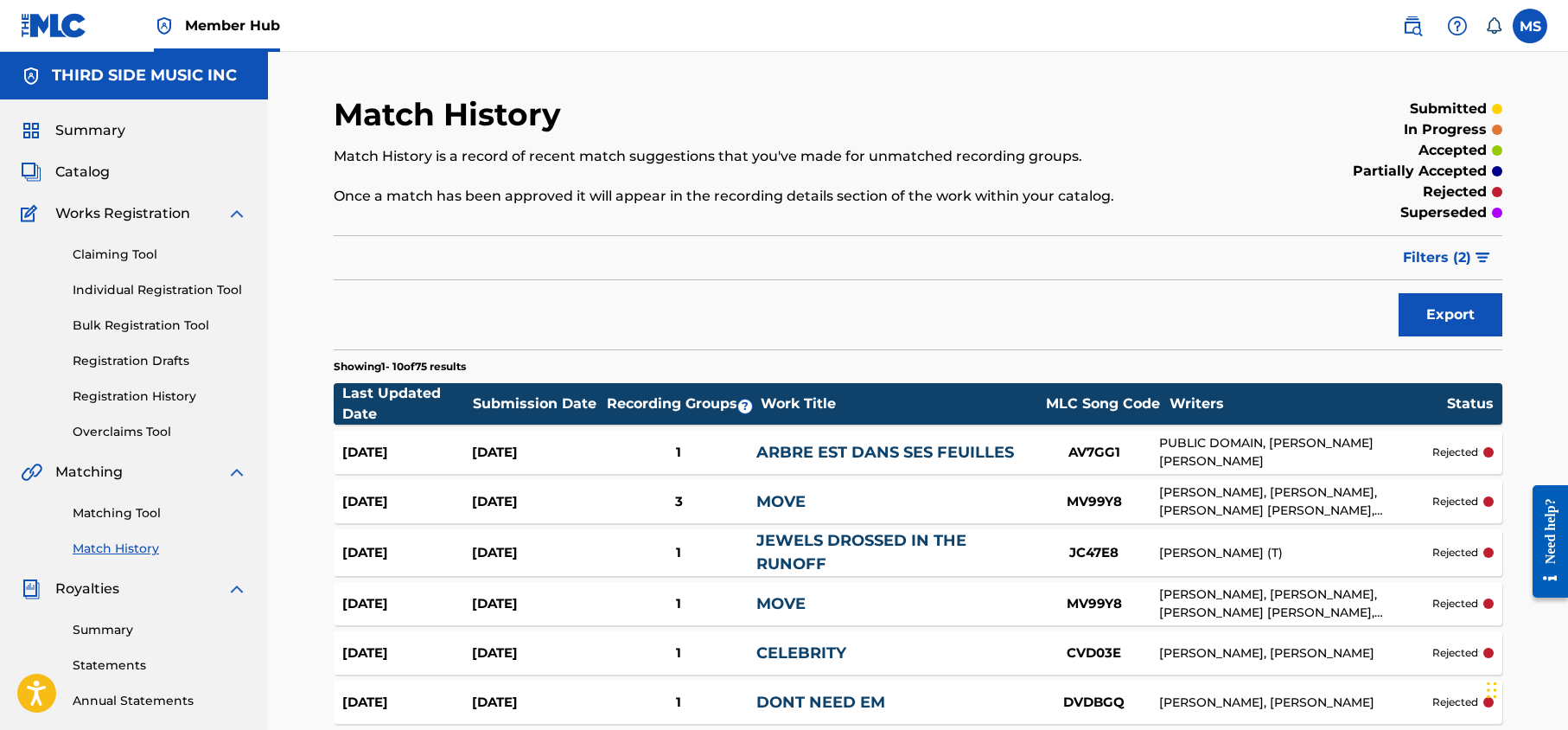
click at [1106, 501] on div "MV99Y8" at bounding box center [1094, 502] width 130 height 20
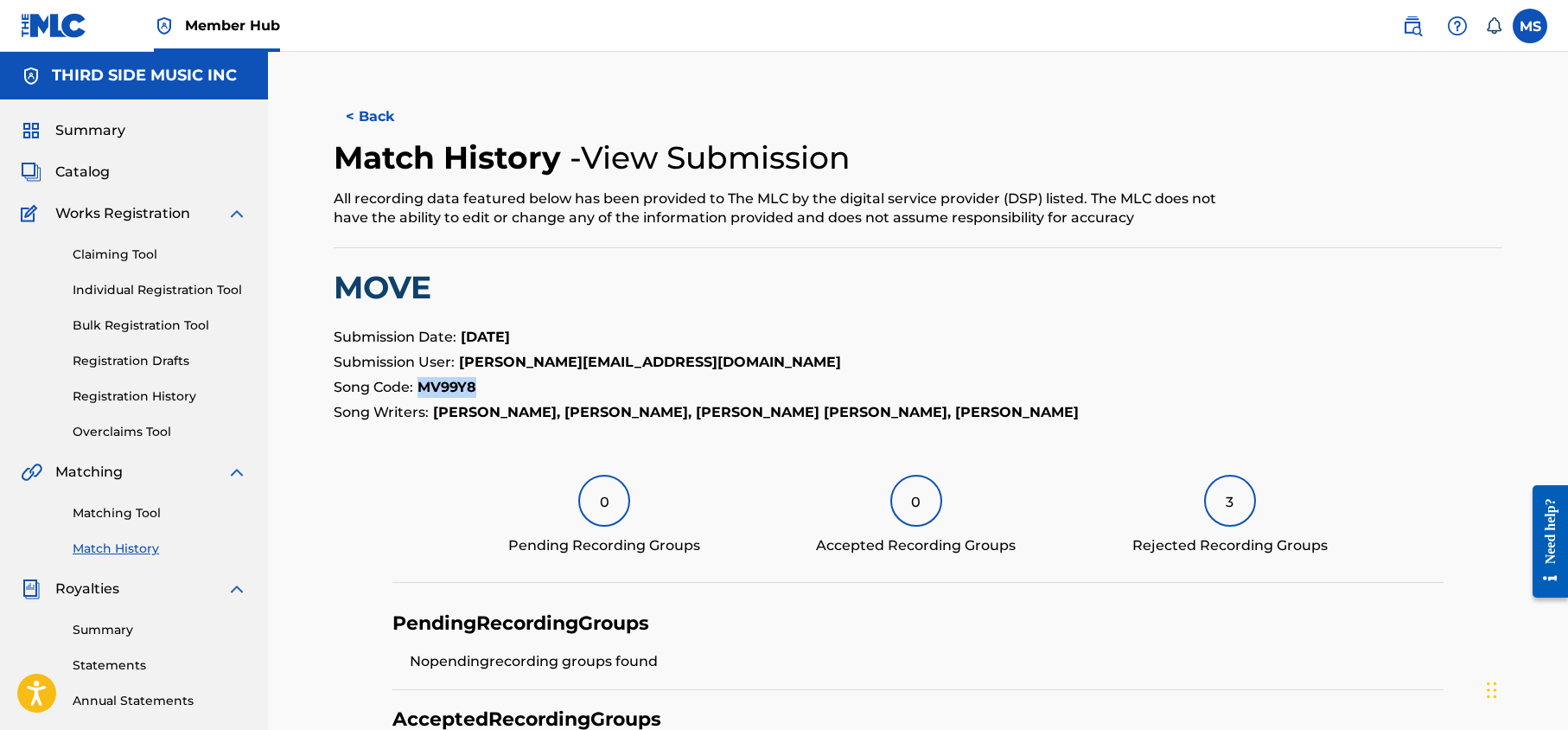
drag, startPoint x: 477, startPoint y: 383, endPoint x: 421, endPoint y: 383, distance: 56.0
click at [421, 383] on p "Song Code: MV99Y8" at bounding box center [917, 387] width 1168 height 21
copy strong "MV99Y8"
click at [590, 346] on p "Submission Date: Sep 17, 2025" at bounding box center [917, 336] width 1168 height 21
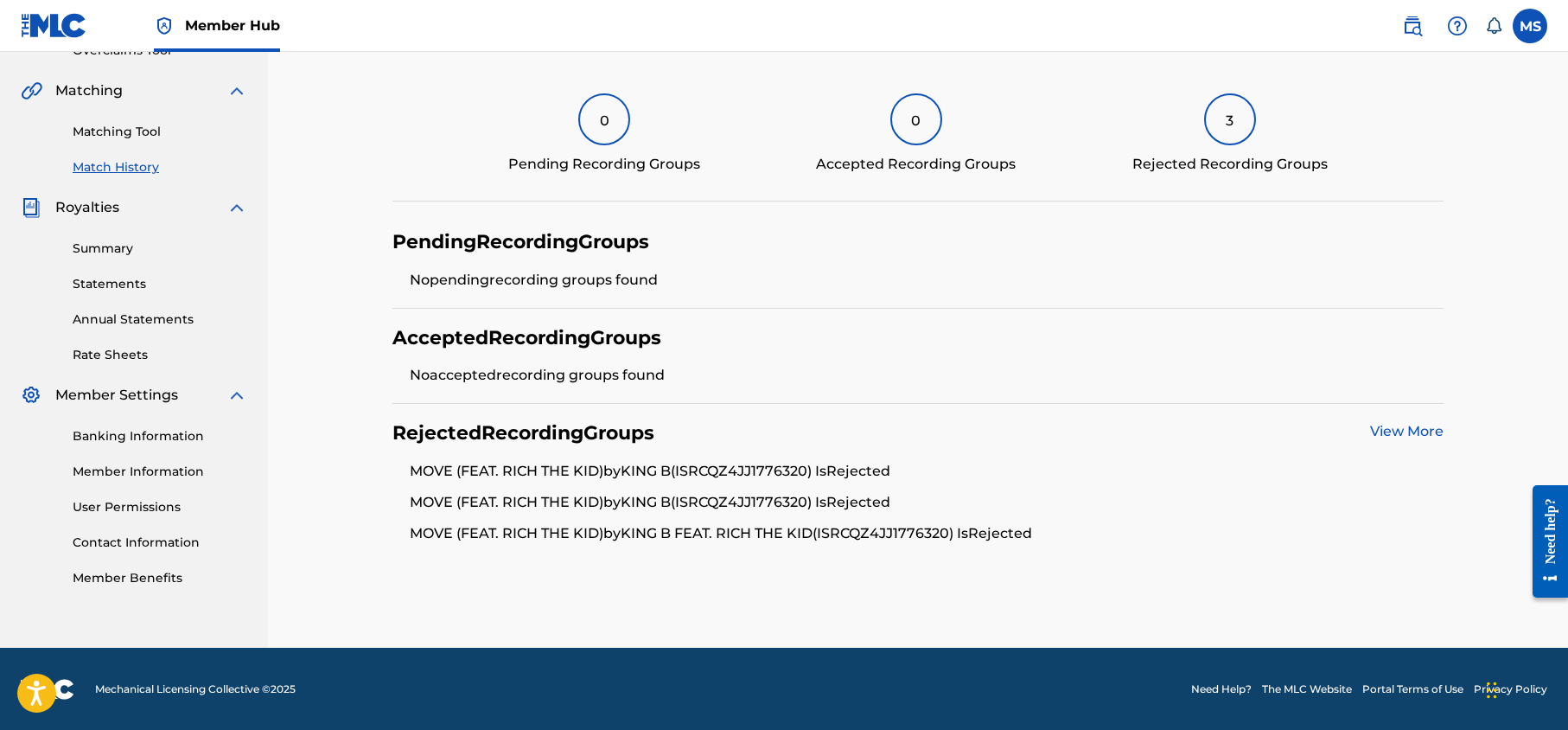
scroll to position [383, 0]
drag, startPoint x: 828, startPoint y: 469, endPoint x: 729, endPoint y: 460, distance: 99.4
click at [729, 460] on li "MOVE (FEAT. RICH THE KID) by KING B (ISRC QZ4JJ1776320 ) Is Rejected" at bounding box center [927, 475] width 1035 height 31
copy li "QZ4JJ1776320"
click at [882, 251] on div "Pending Recording Groups" at bounding box center [918, 241] width 1052 height 24
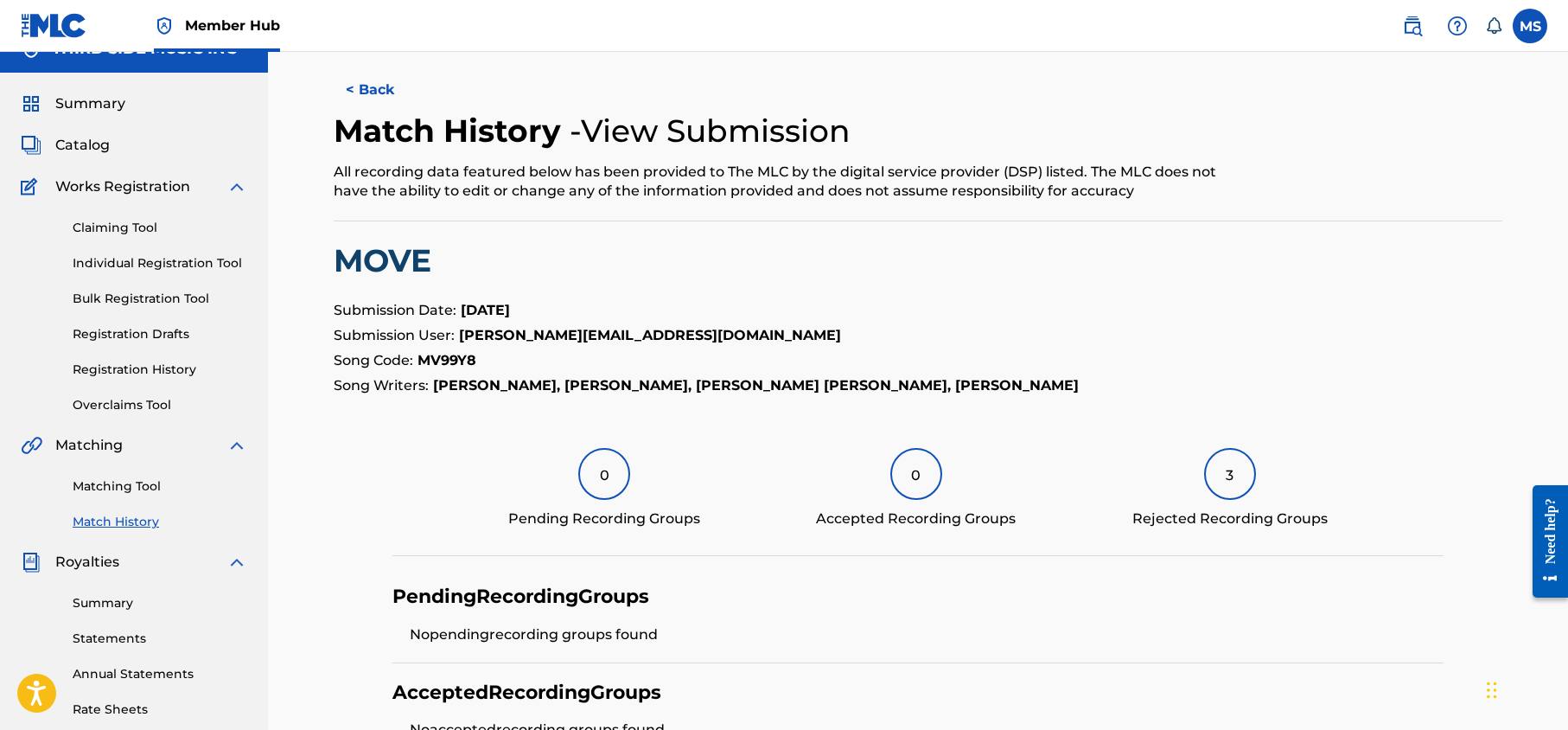
scroll to position [0, 0]
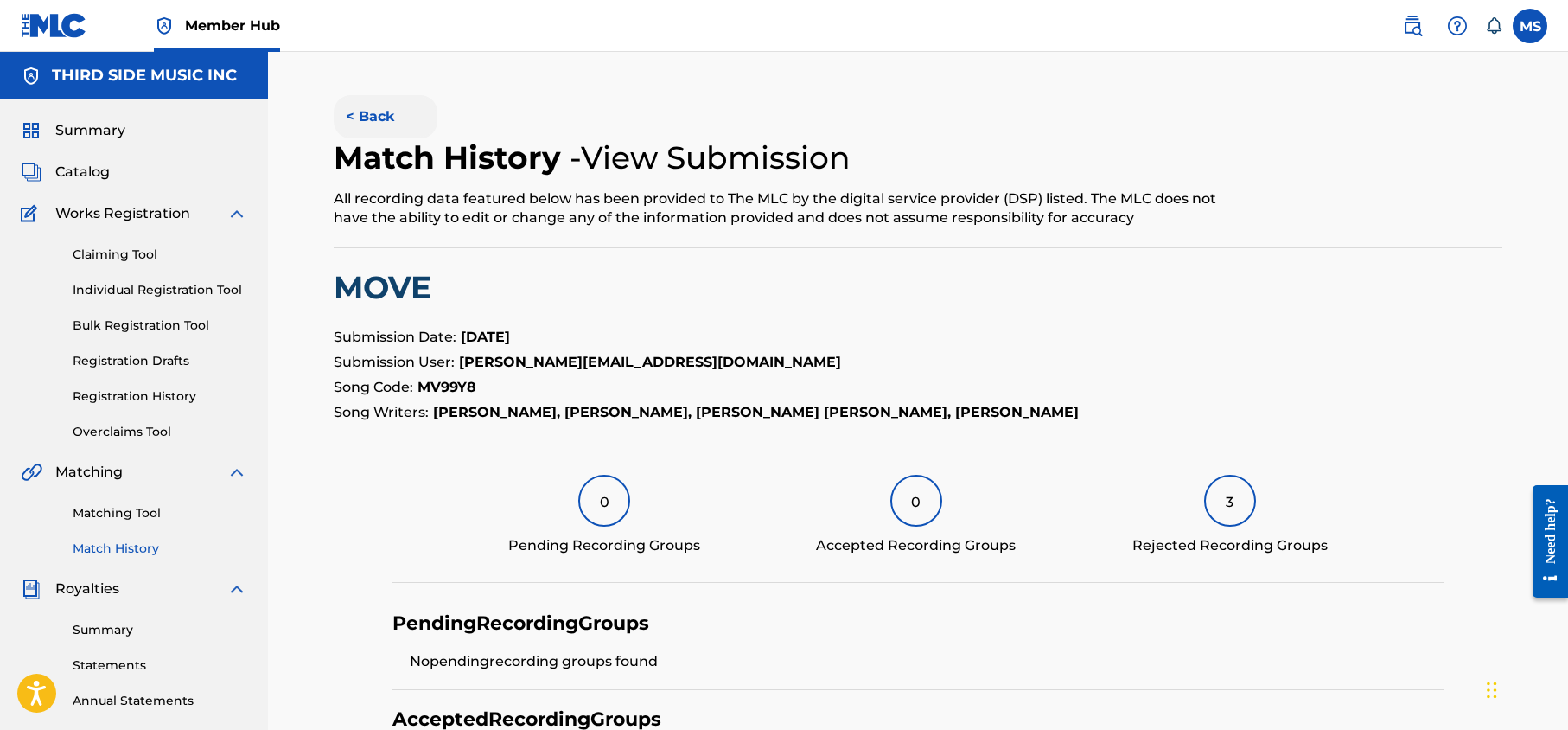
click at [366, 103] on button "< Back" at bounding box center [385, 117] width 103 height 44
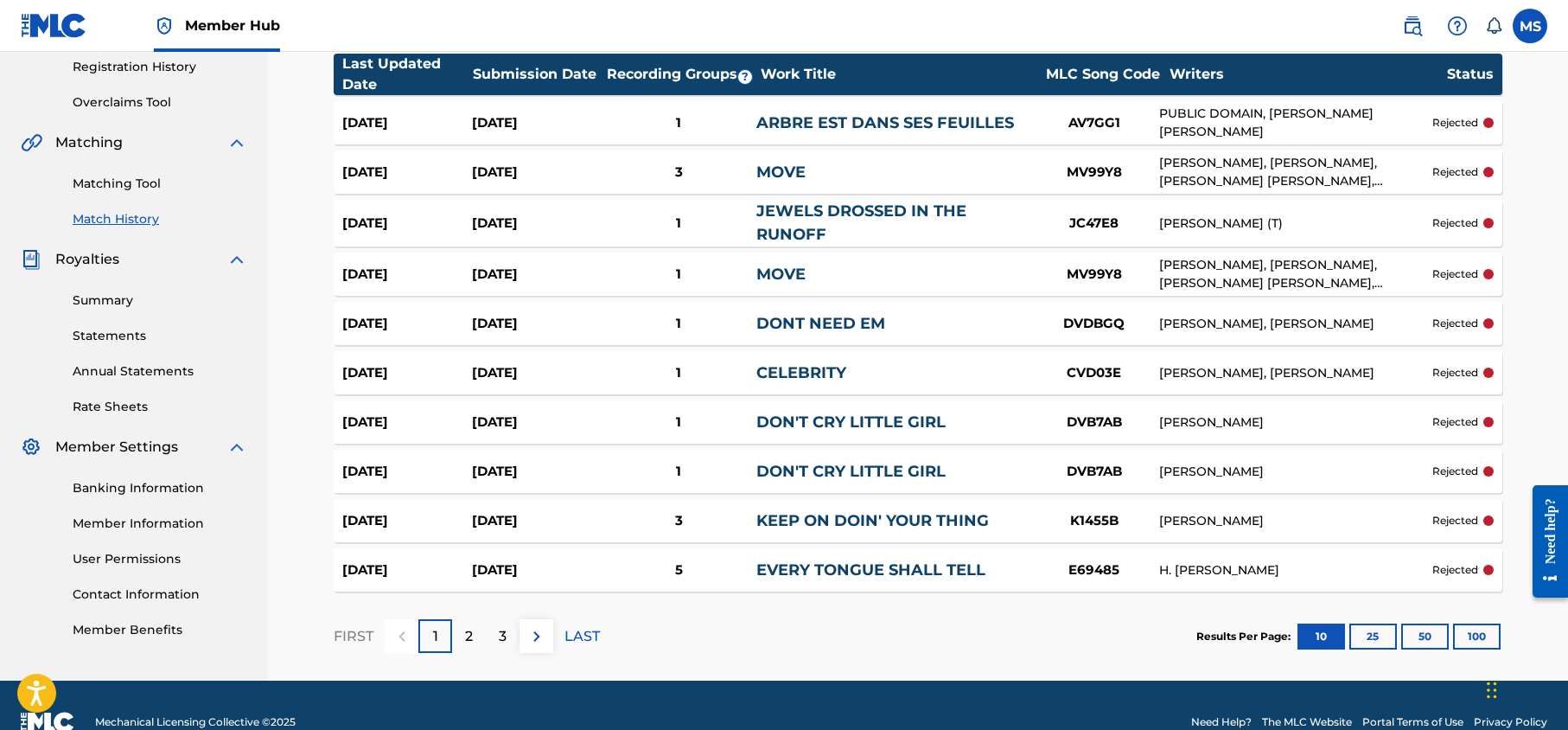
scroll to position [334, 0]
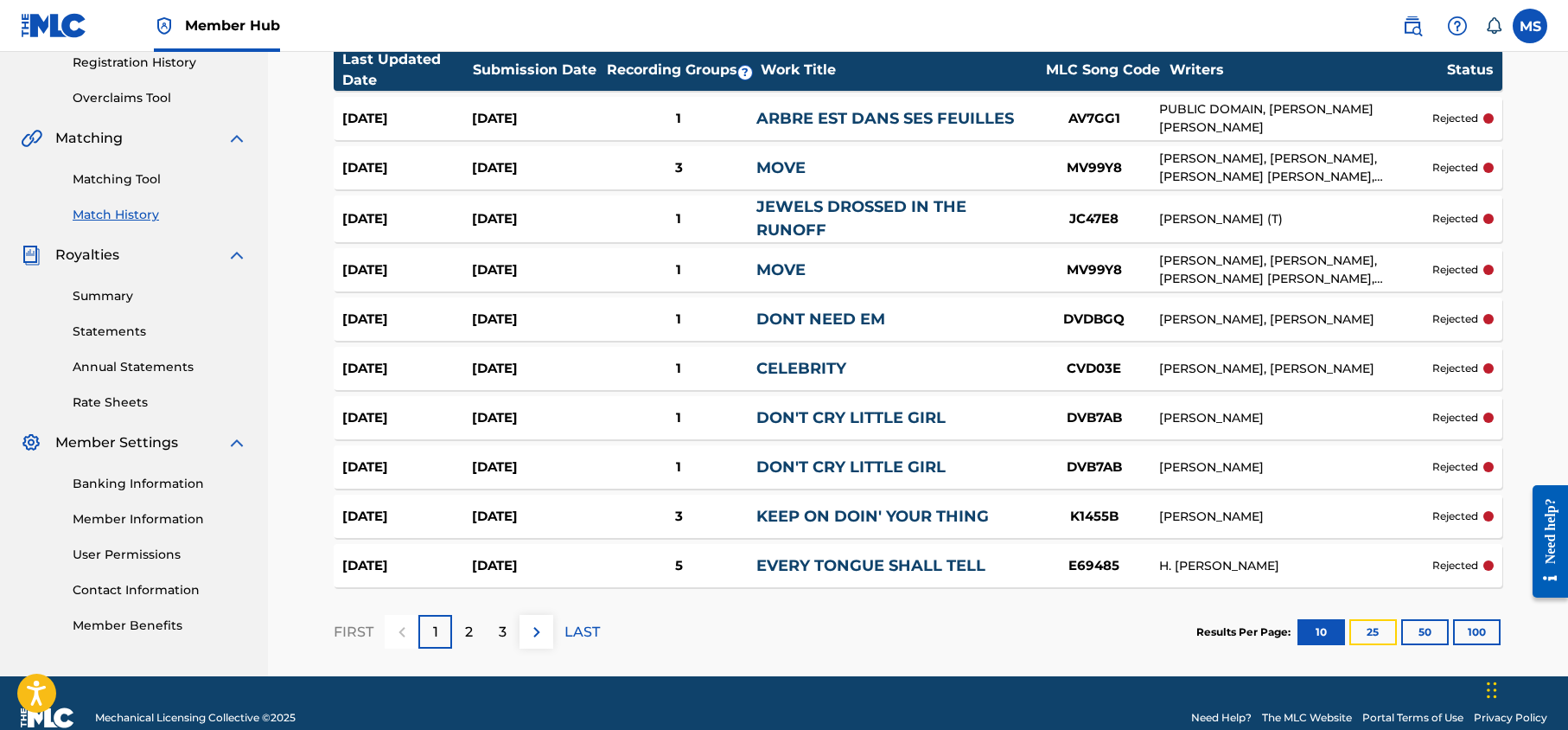
click at [1374, 631] on button "25" at bounding box center [1373, 632] width 47 height 26
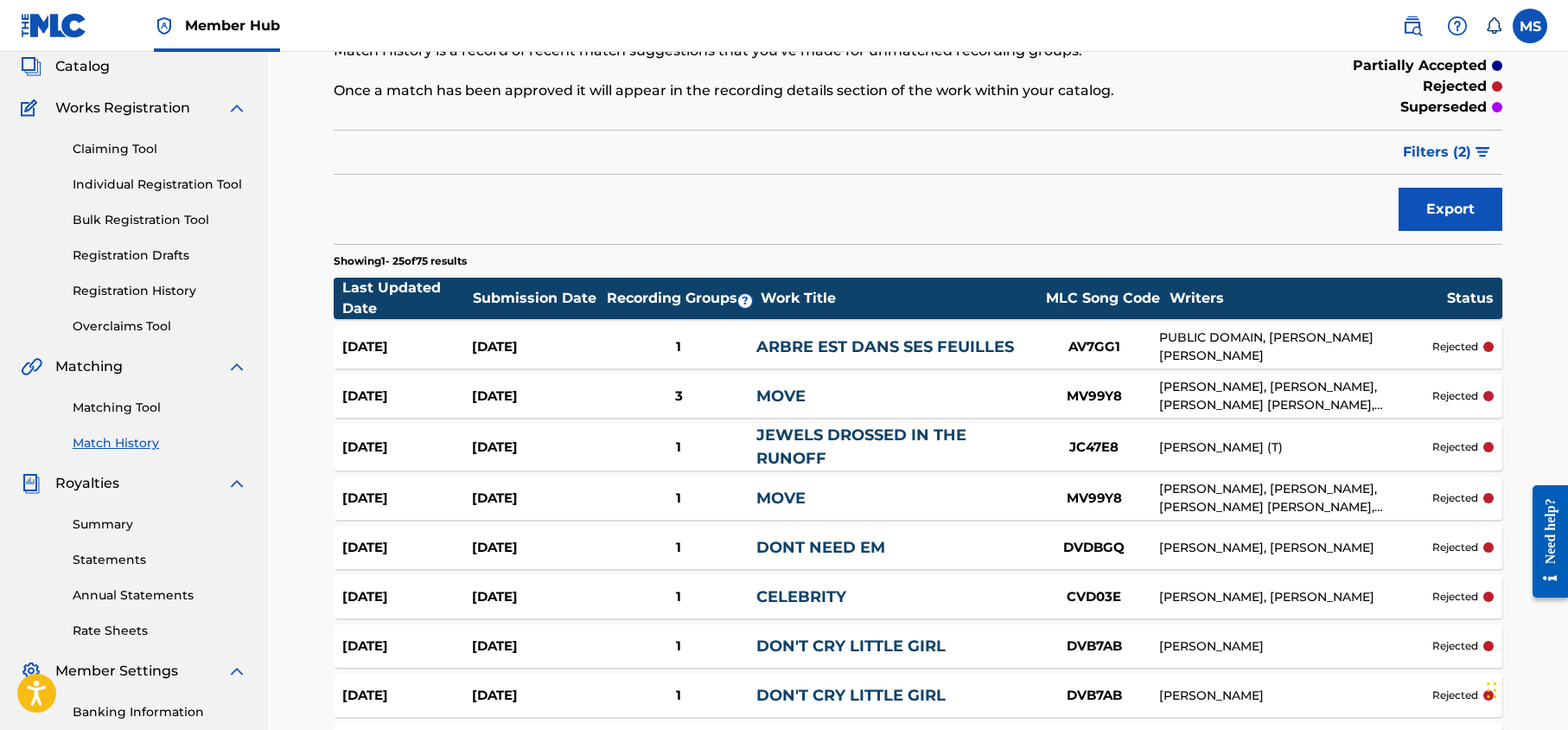
scroll to position [67, 0]
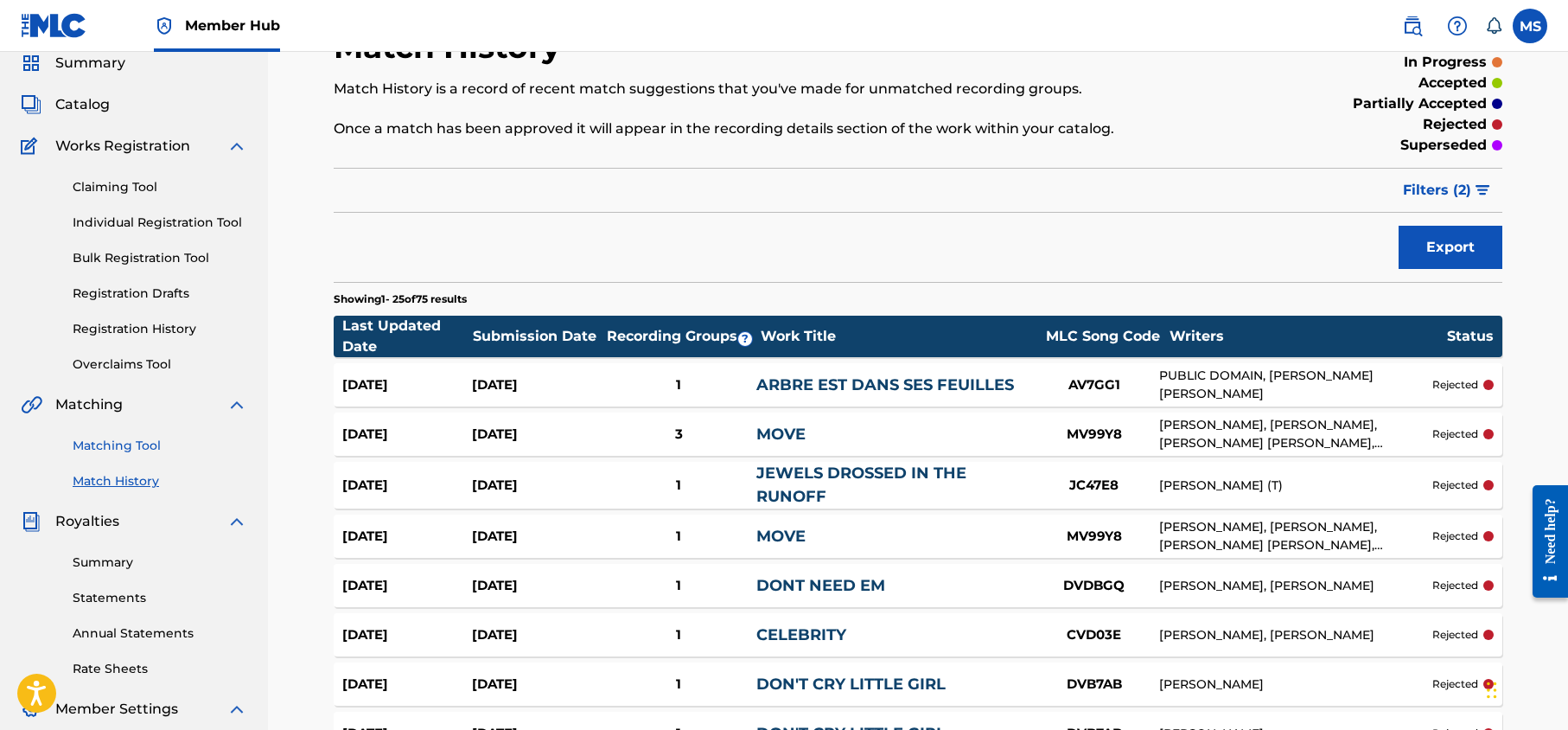
click at [100, 444] on link "Matching Tool" at bounding box center [160, 446] width 175 height 18
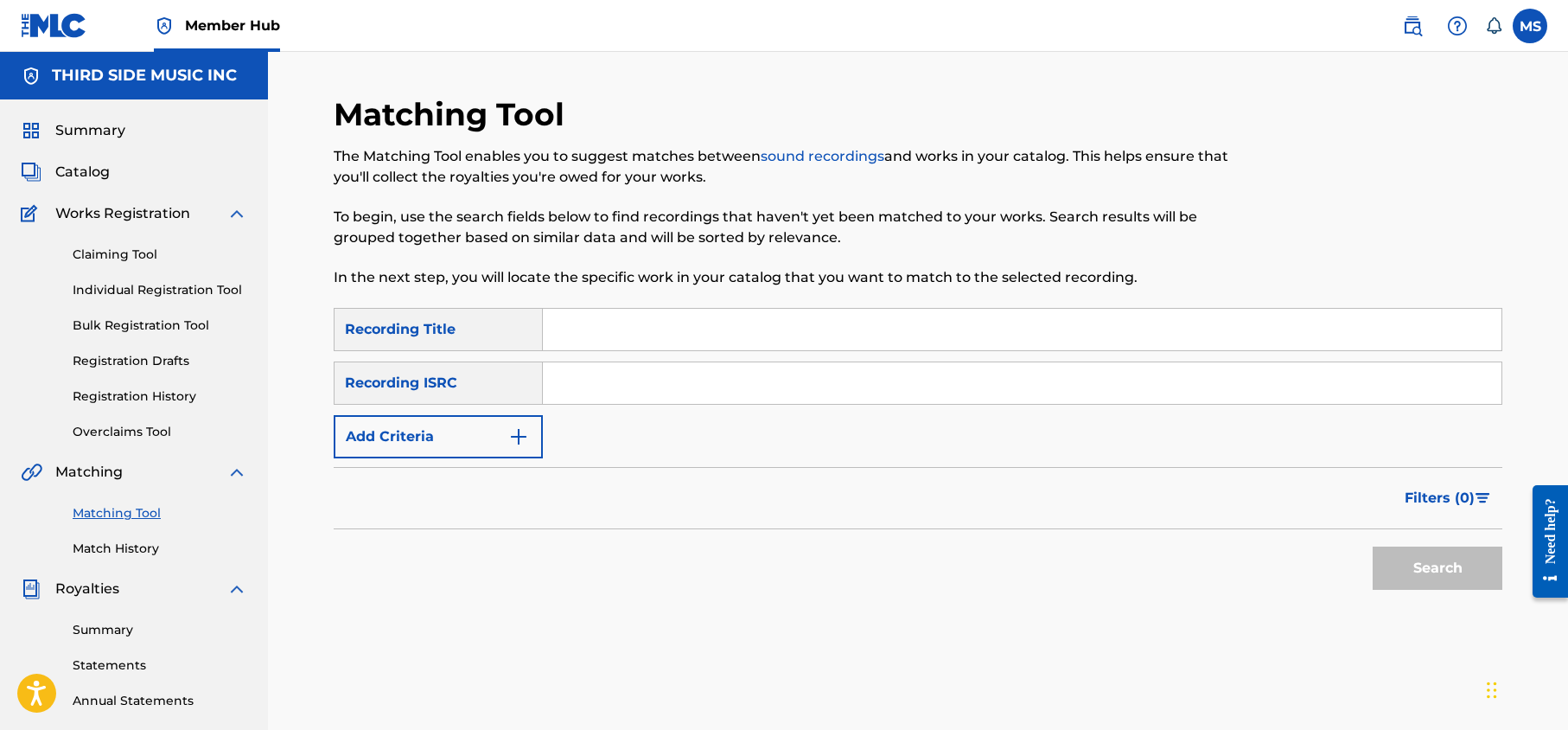
click at [593, 373] on input "Search Form" at bounding box center [1022, 384] width 959 height 42
paste input "USZ541200015"
type input "USZ541200015"
click at [1437, 574] on button "Search" at bounding box center [1437, 569] width 130 height 44
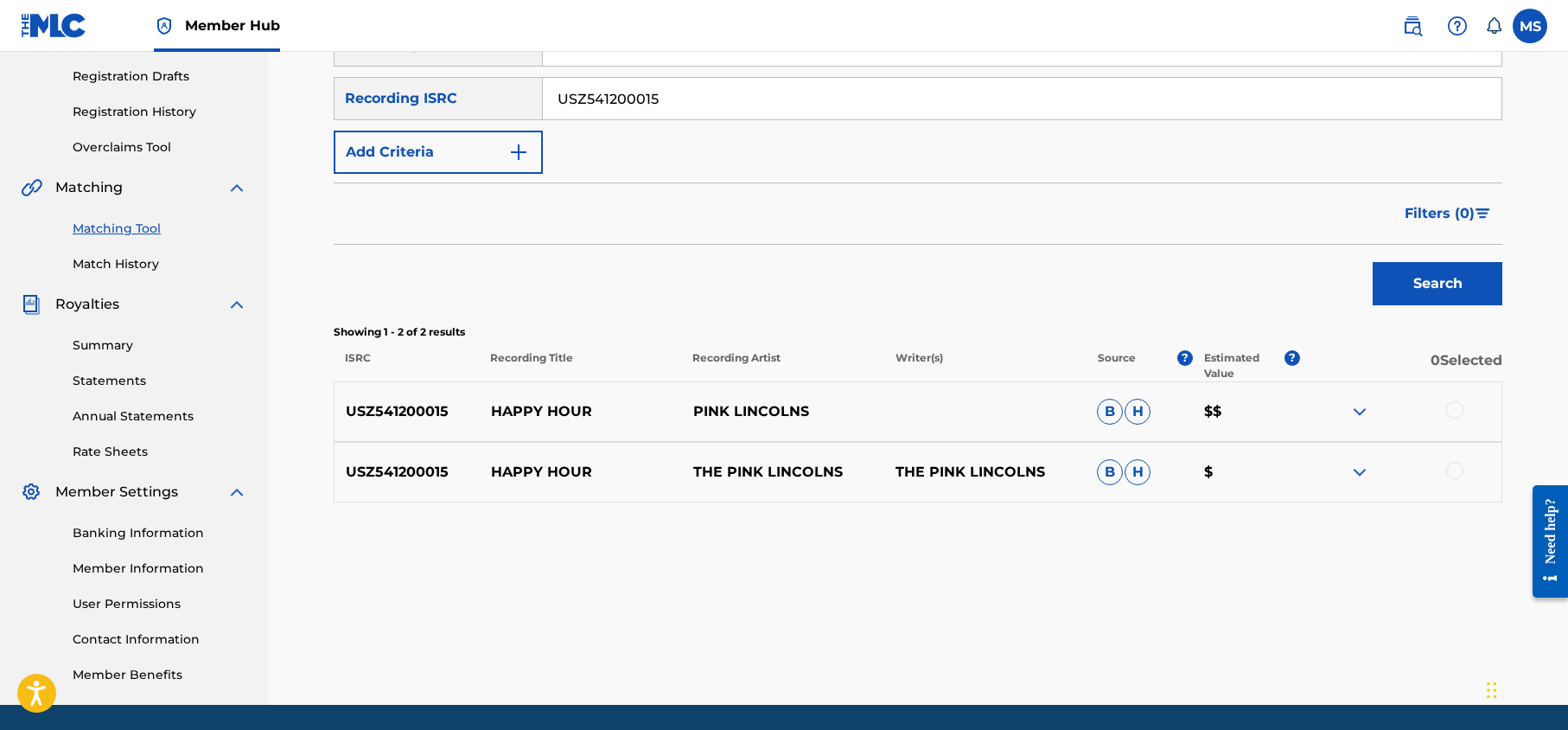
scroll to position [289, 0]
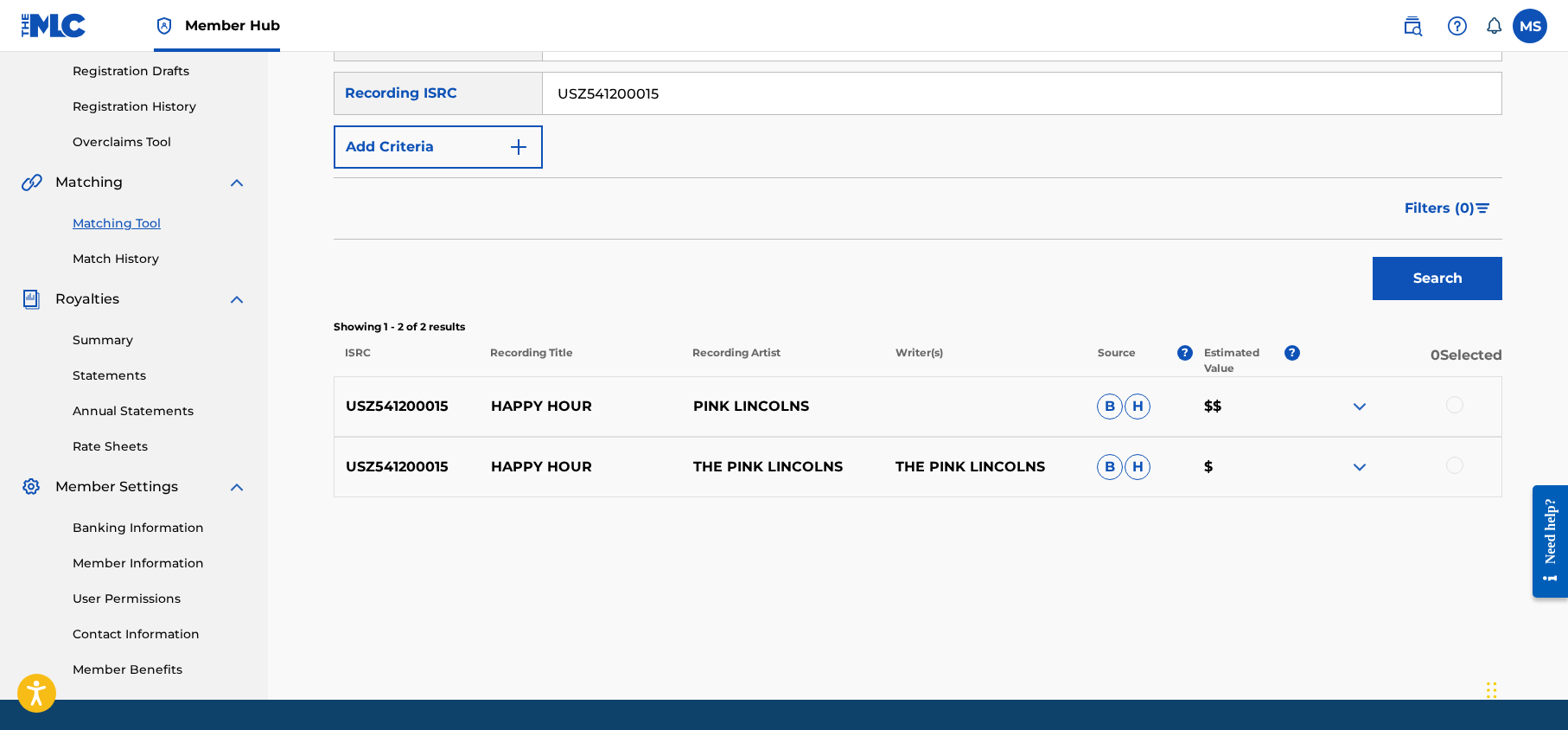
click at [1367, 405] on img at bounding box center [1360, 406] width 21 height 21
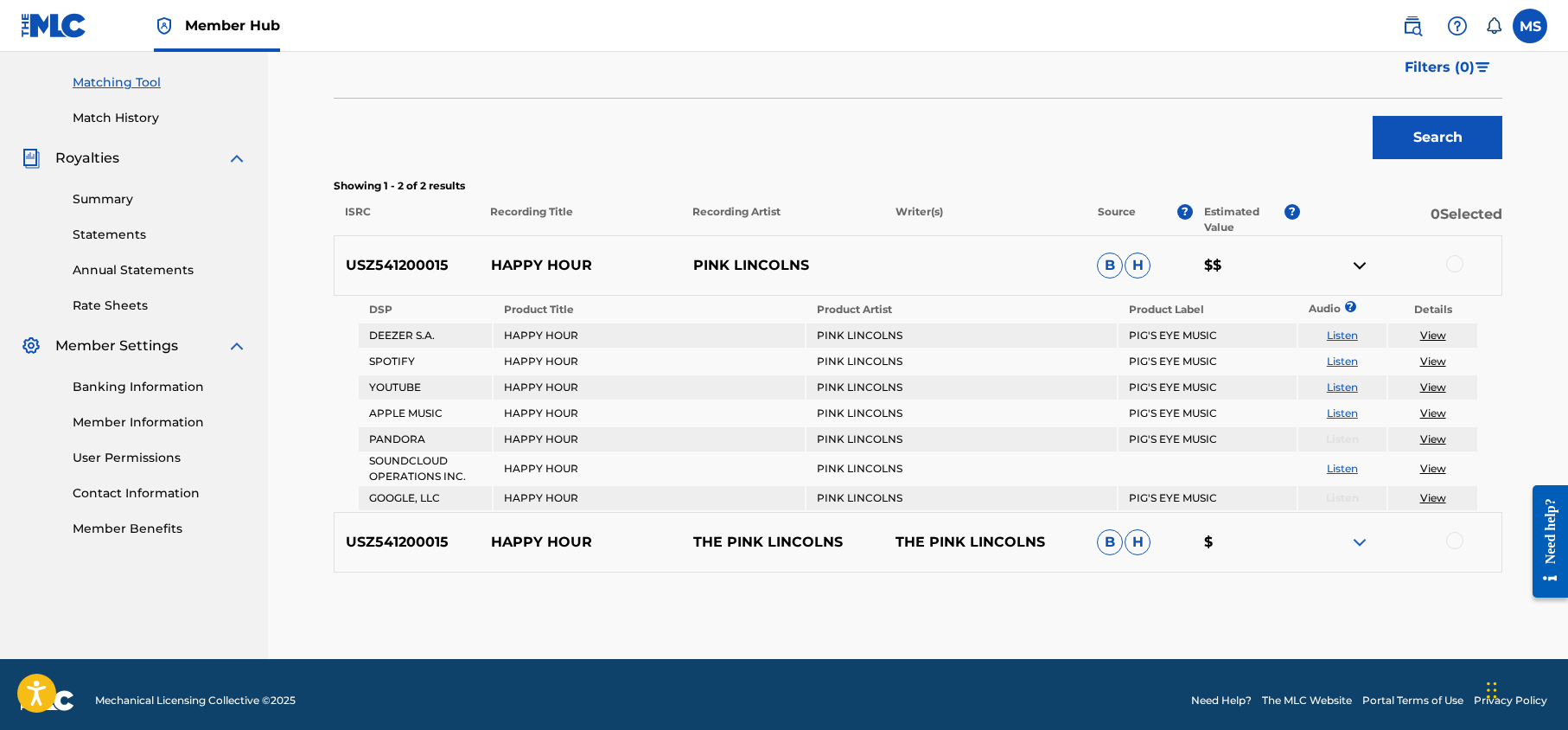
scroll to position [443, 0]
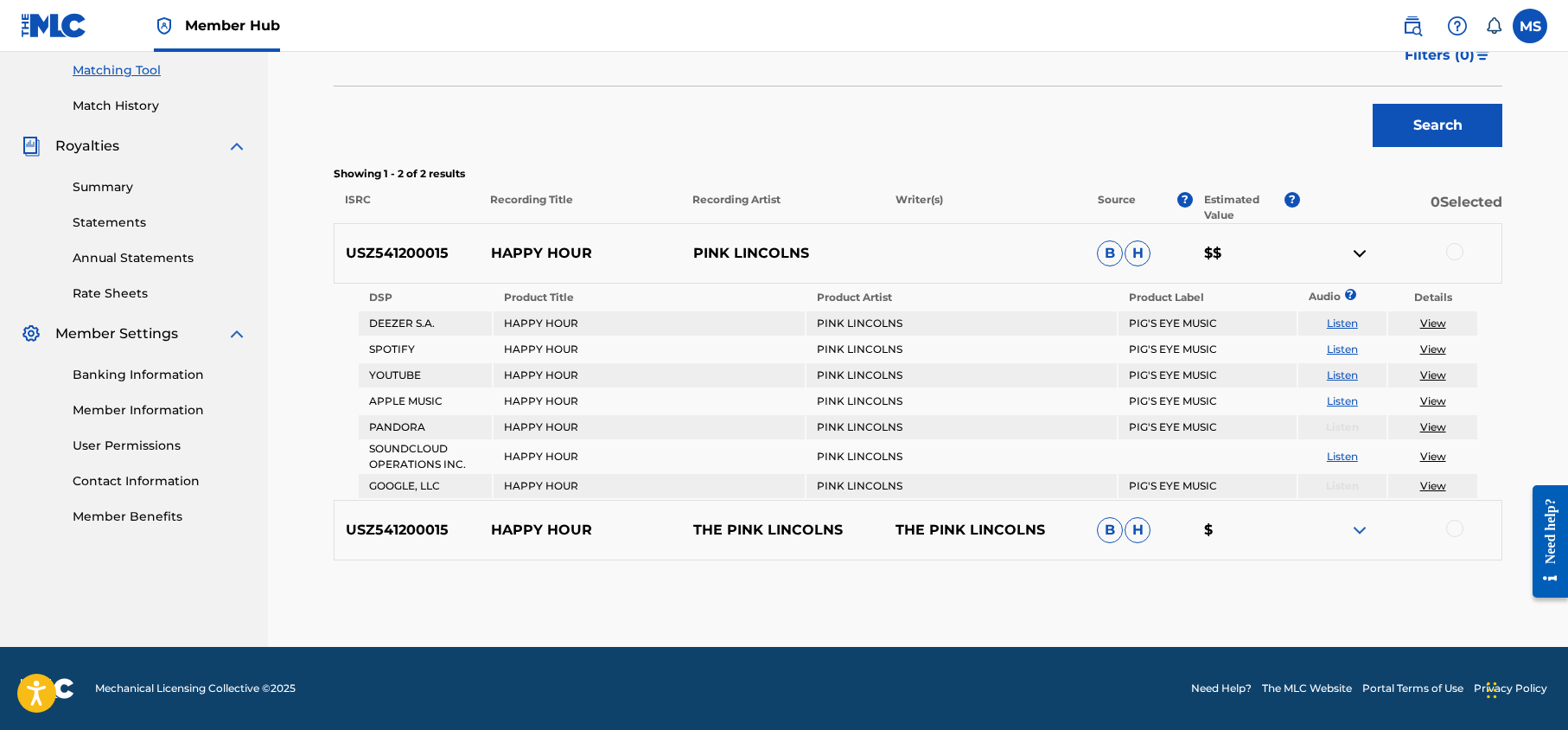
click at [1363, 525] on img at bounding box center [1360, 530] width 21 height 21
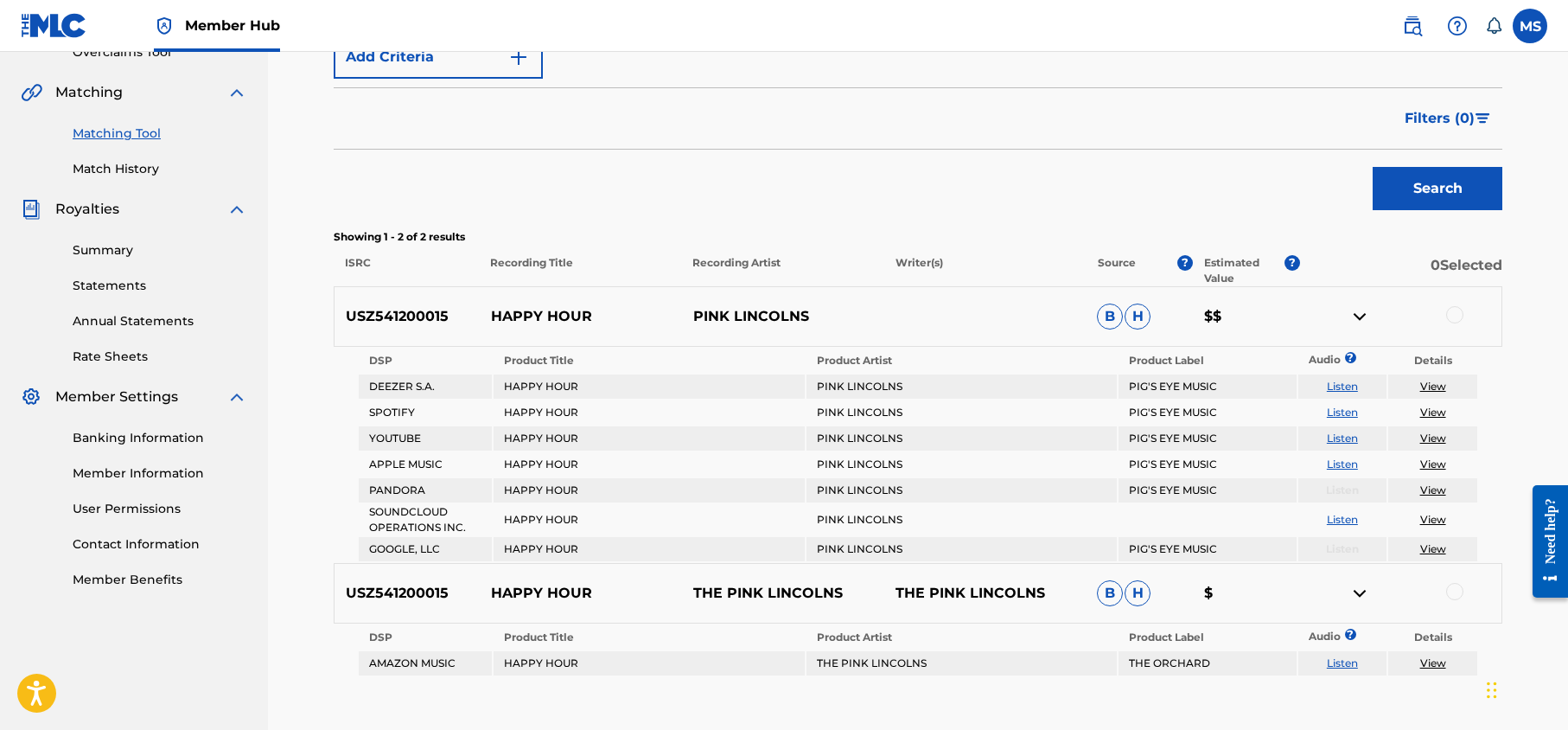
scroll to position [374, 0]
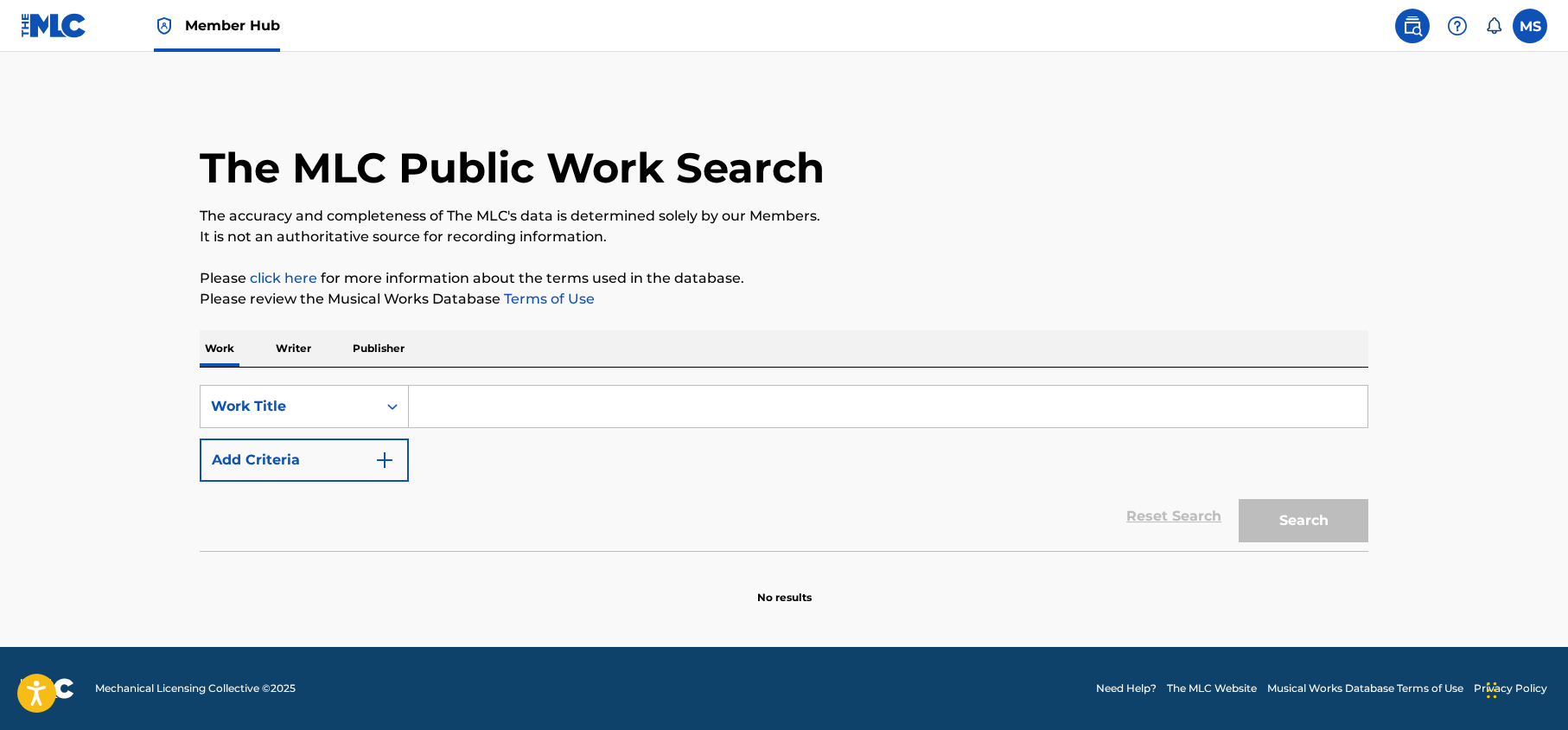
click at [458, 395] on input "Search Form" at bounding box center [888, 406] width 959 height 42
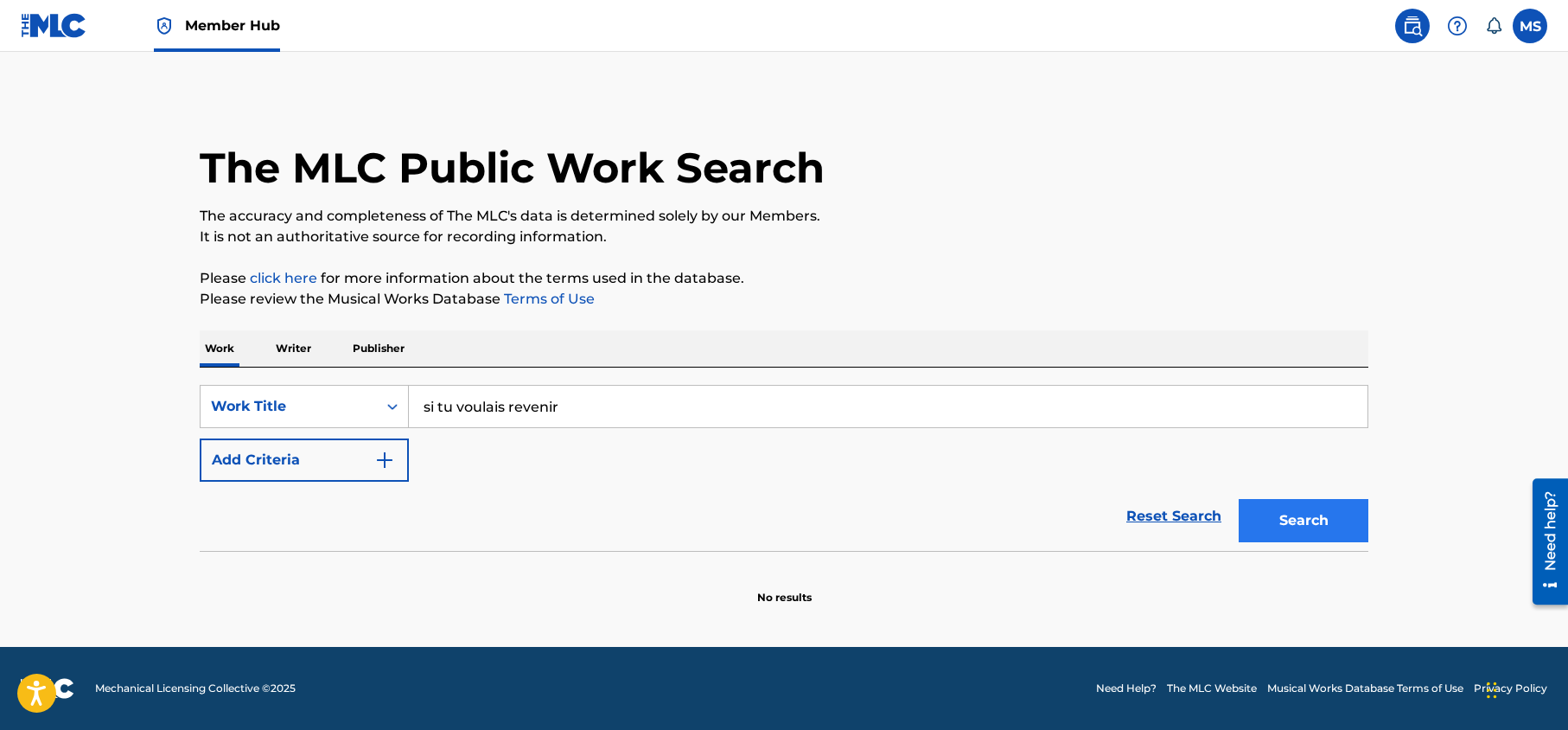
type input "si tu voulais revenir"
click at [1335, 528] on button "Search" at bounding box center [1303, 521] width 130 height 44
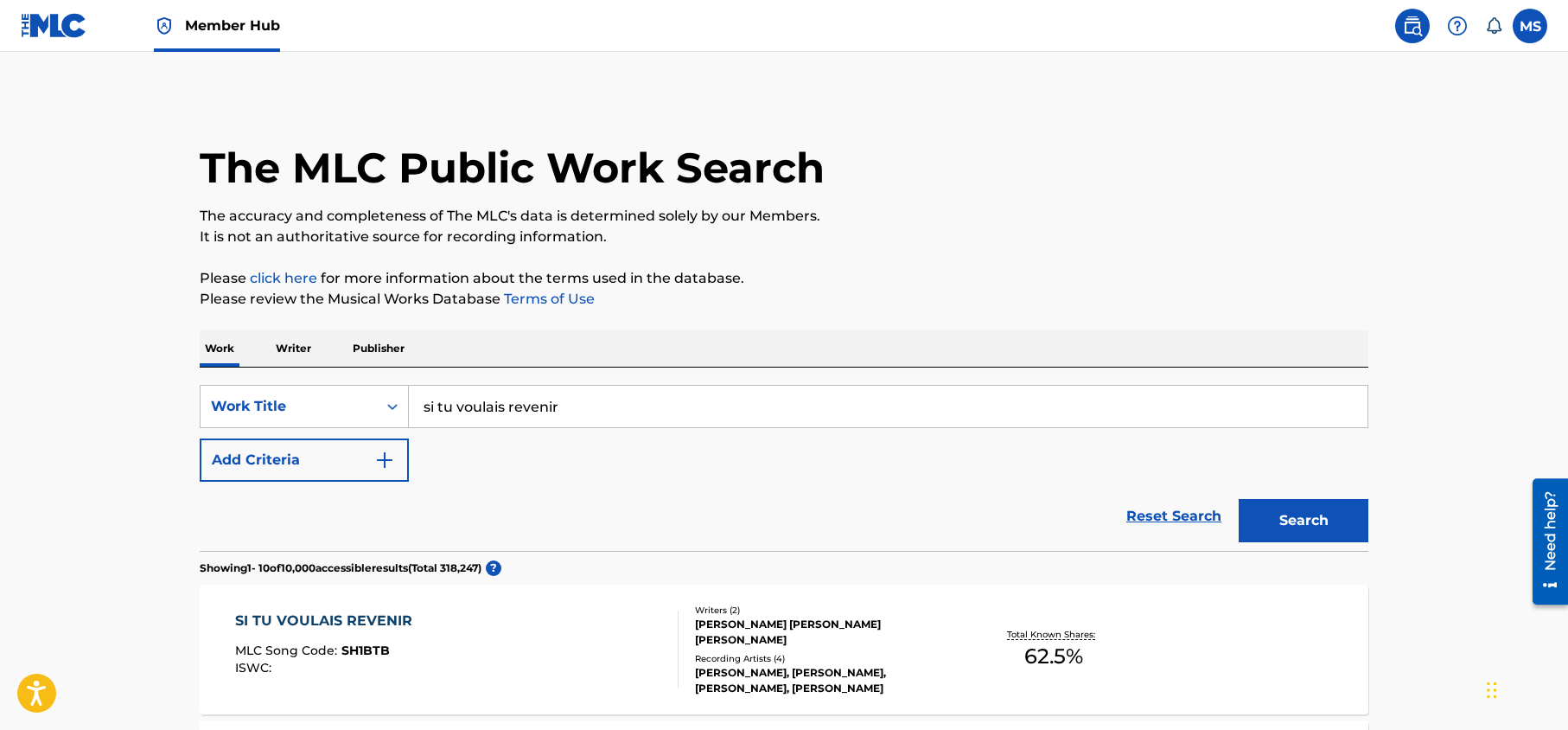
click at [741, 520] on div "Reset Search Search" at bounding box center [783, 516] width 1168 height 69
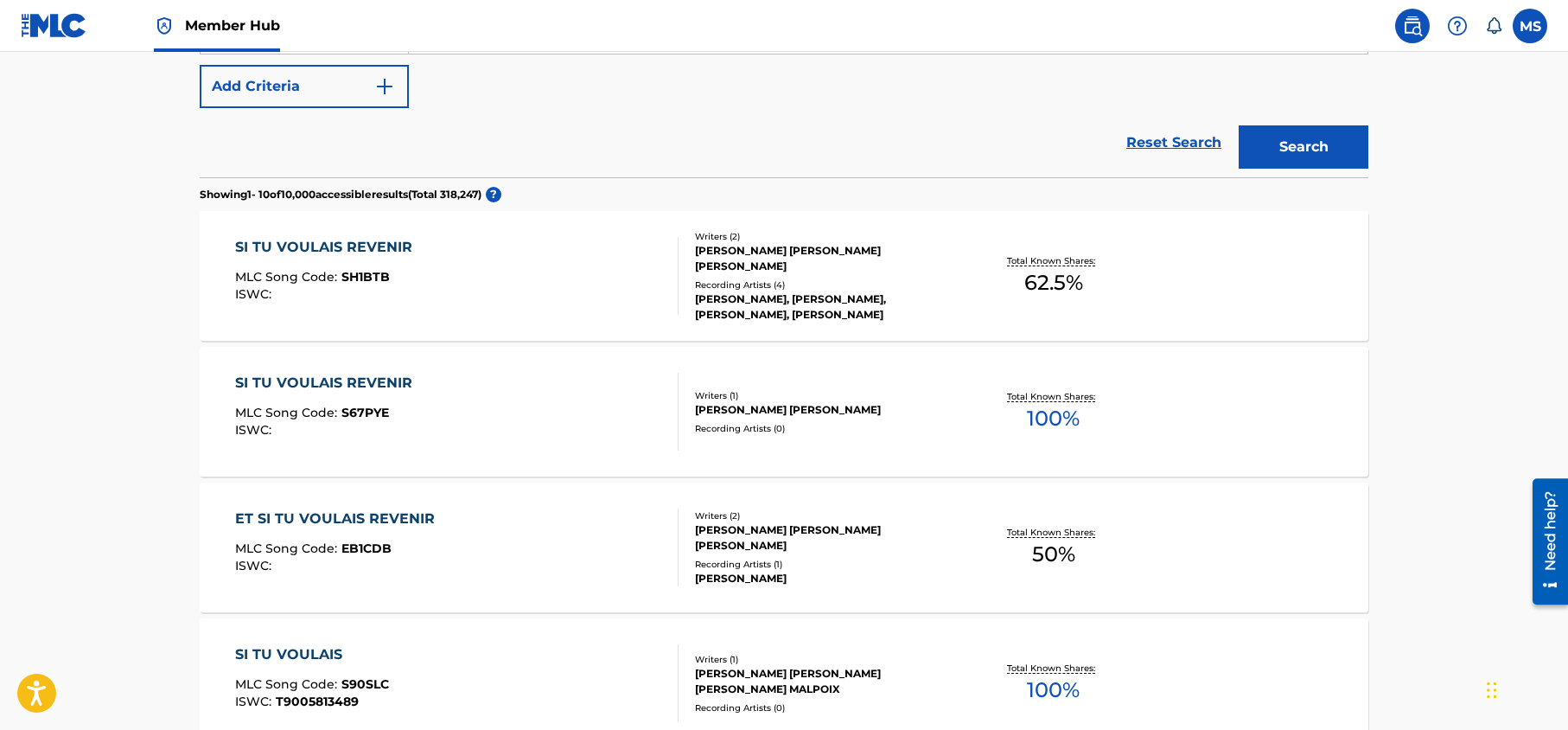
scroll to position [381, 0]
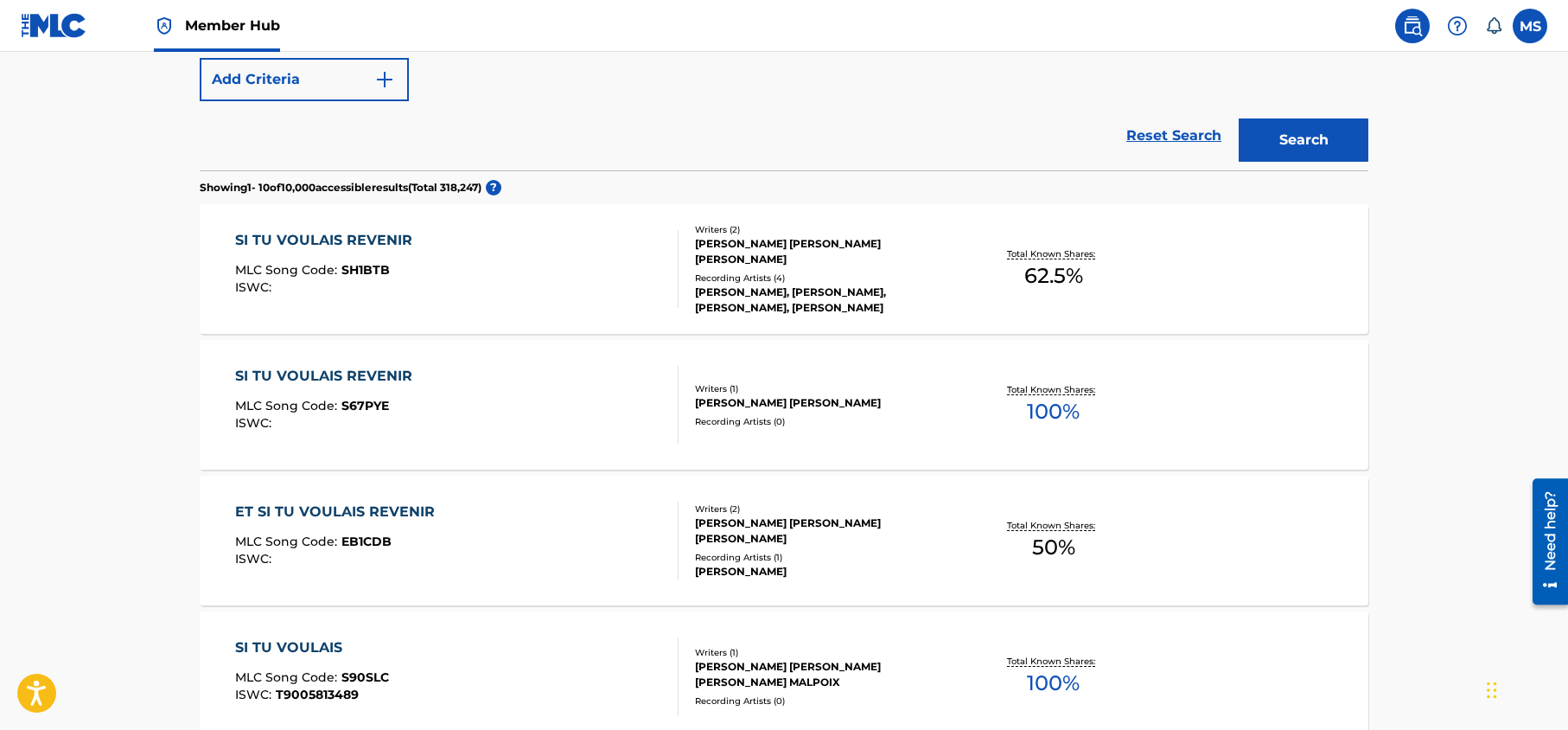
click at [375, 238] on div "SI TU VOULAIS REVENIR" at bounding box center [327, 240] width 186 height 21
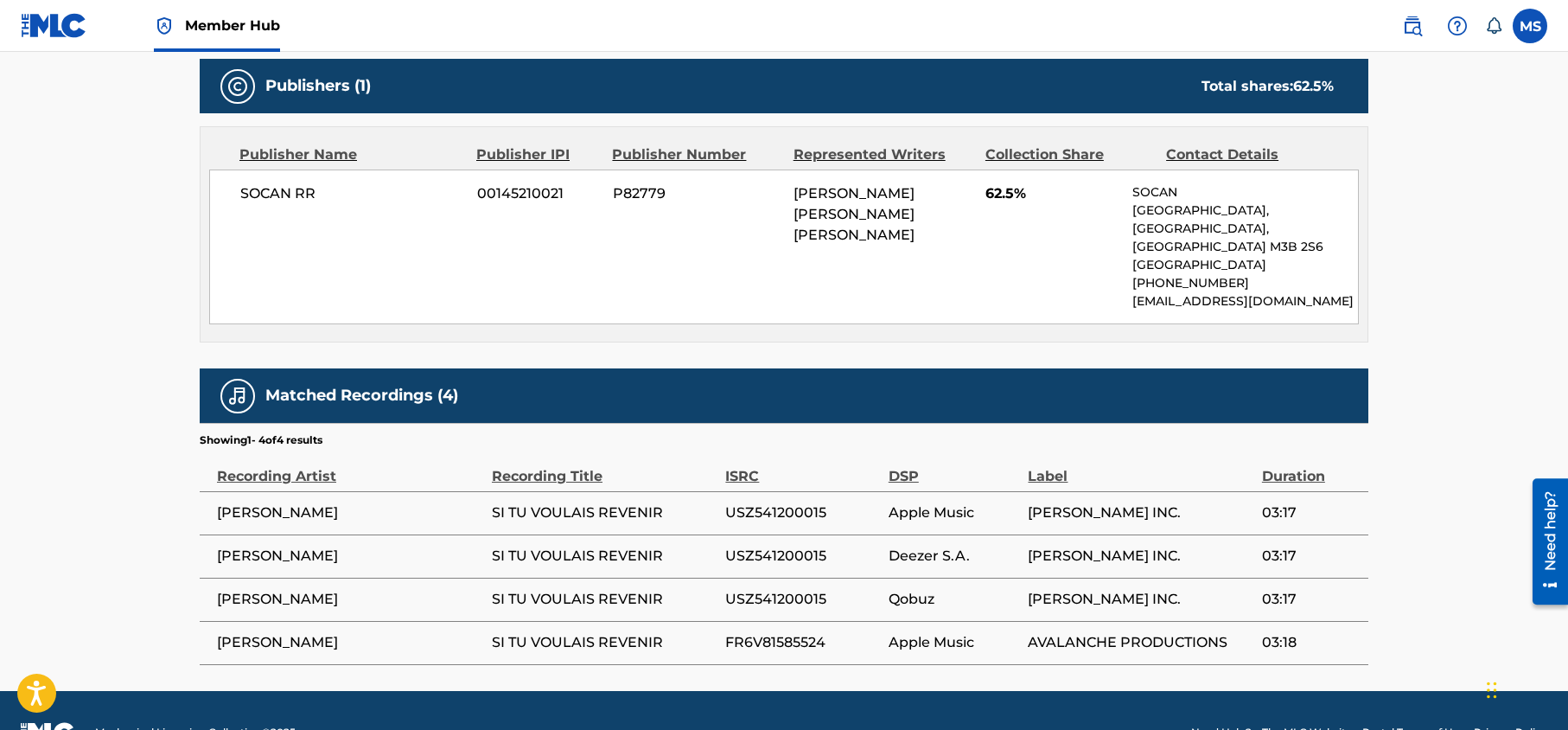
scroll to position [787, 0]
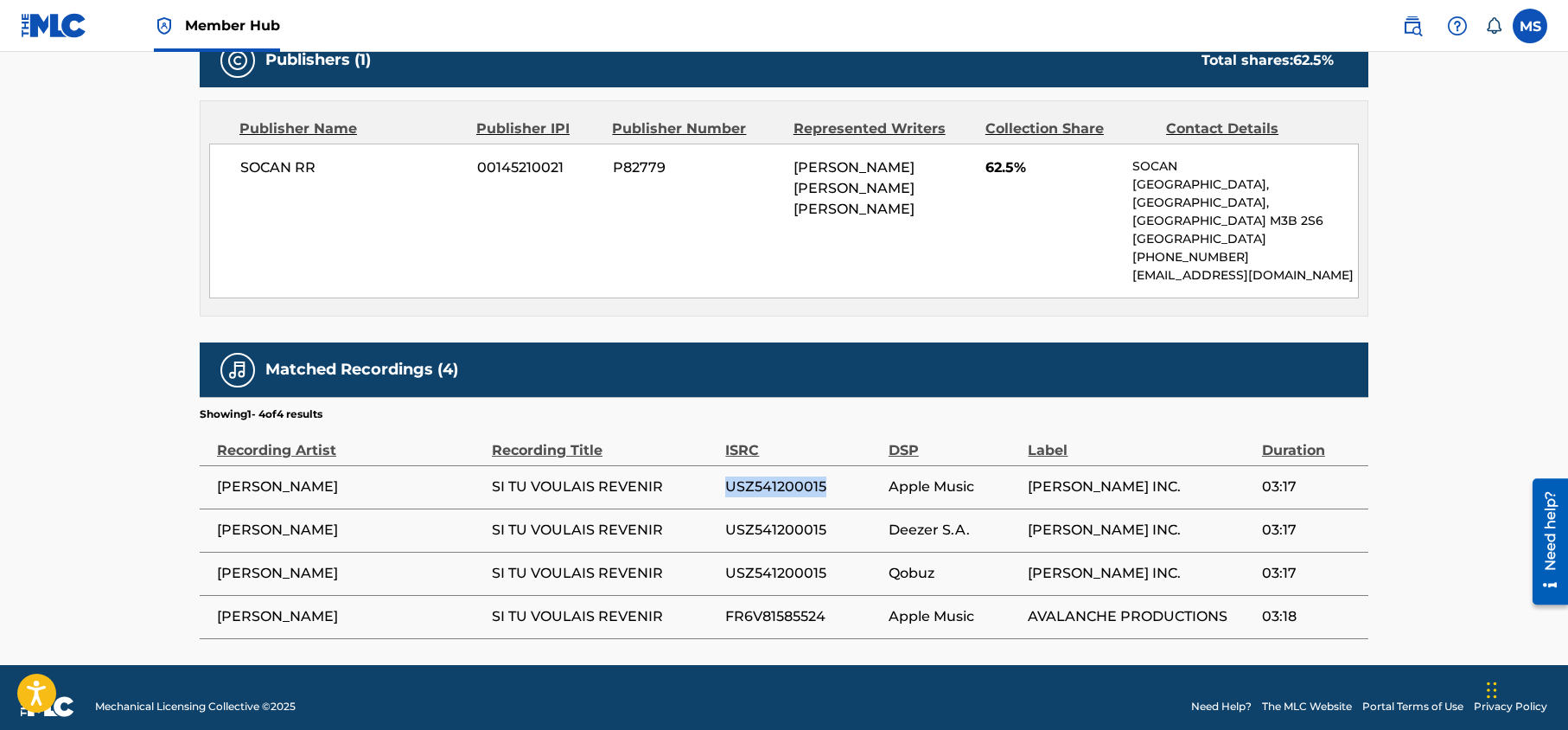
drag, startPoint x: 830, startPoint y: 469, endPoint x: 729, endPoint y: 462, distance: 101.2
click at [720, 465] on tr "[PERSON_NAME] SI TU VOULAIS REVENIR USZ541200015 Apple Music [PERSON_NAME] INC.…" at bounding box center [783, 487] width 1168 height 44
copy tr "USZ541200015"
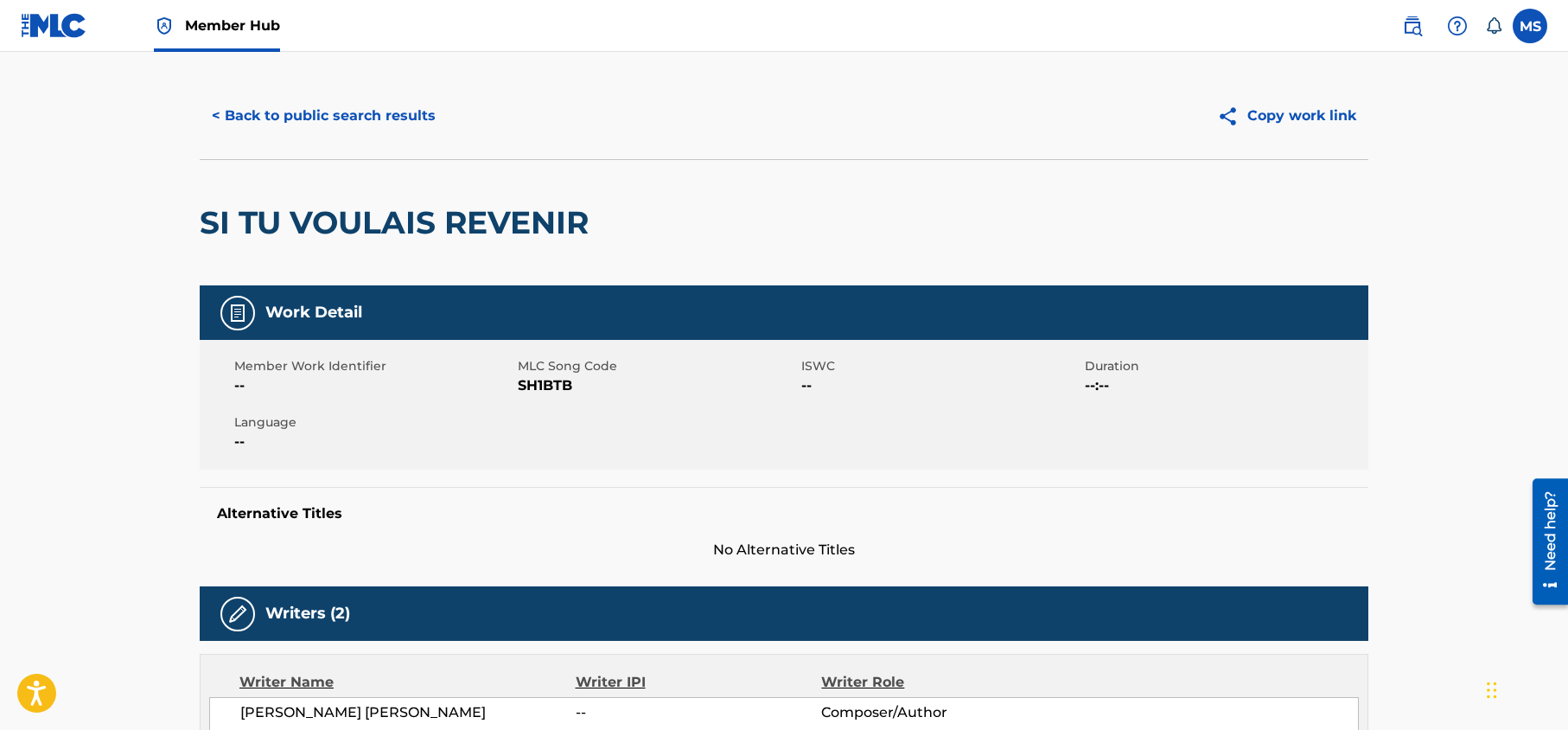
scroll to position [42, 0]
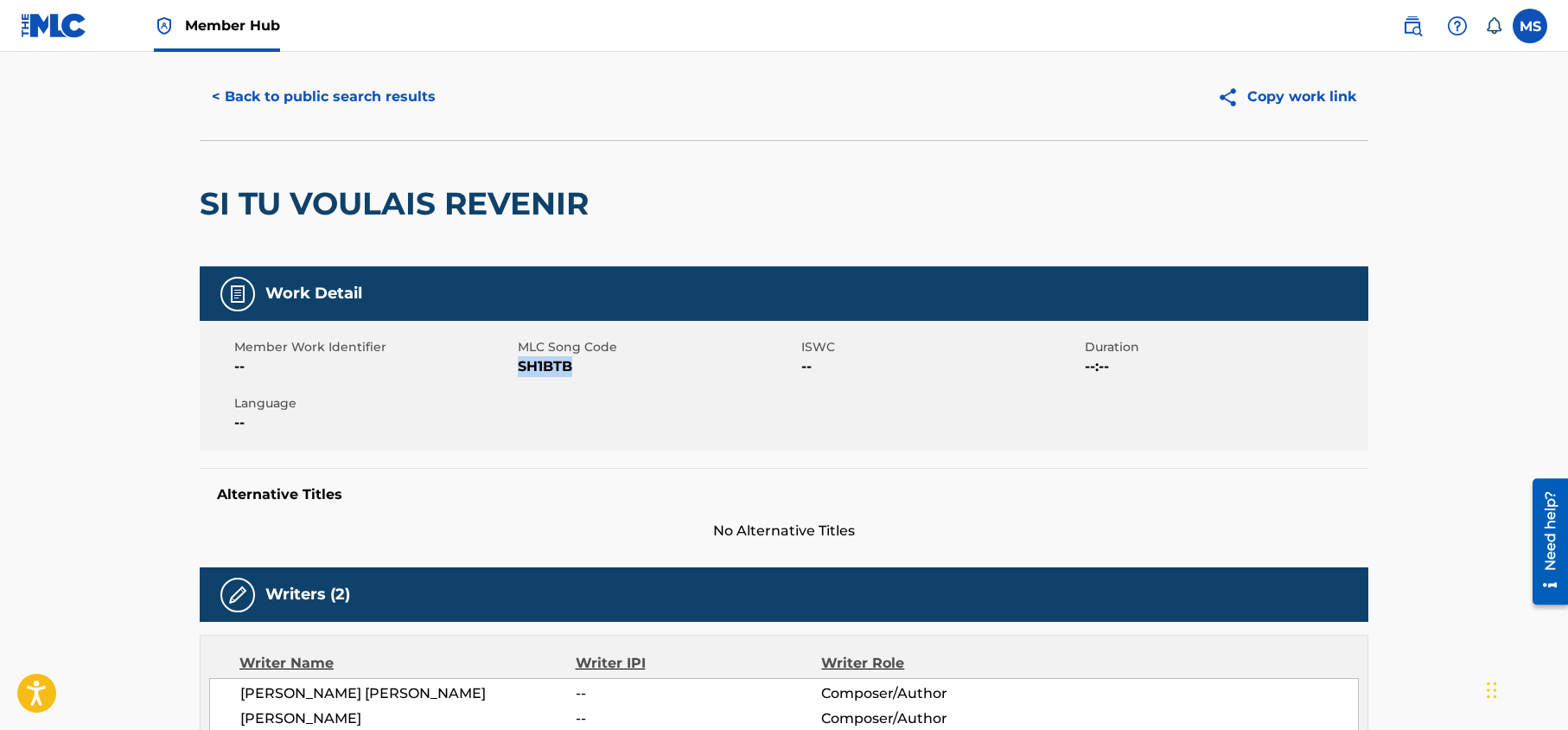
drag, startPoint x: 560, startPoint y: 365, endPoint x: 527, endPoint y: 366, distance: 33.0
click at [519, 365] on span "SH1BTB" at bounding box center [657, 366] width 279 height 21
copy span "SH1BTB"
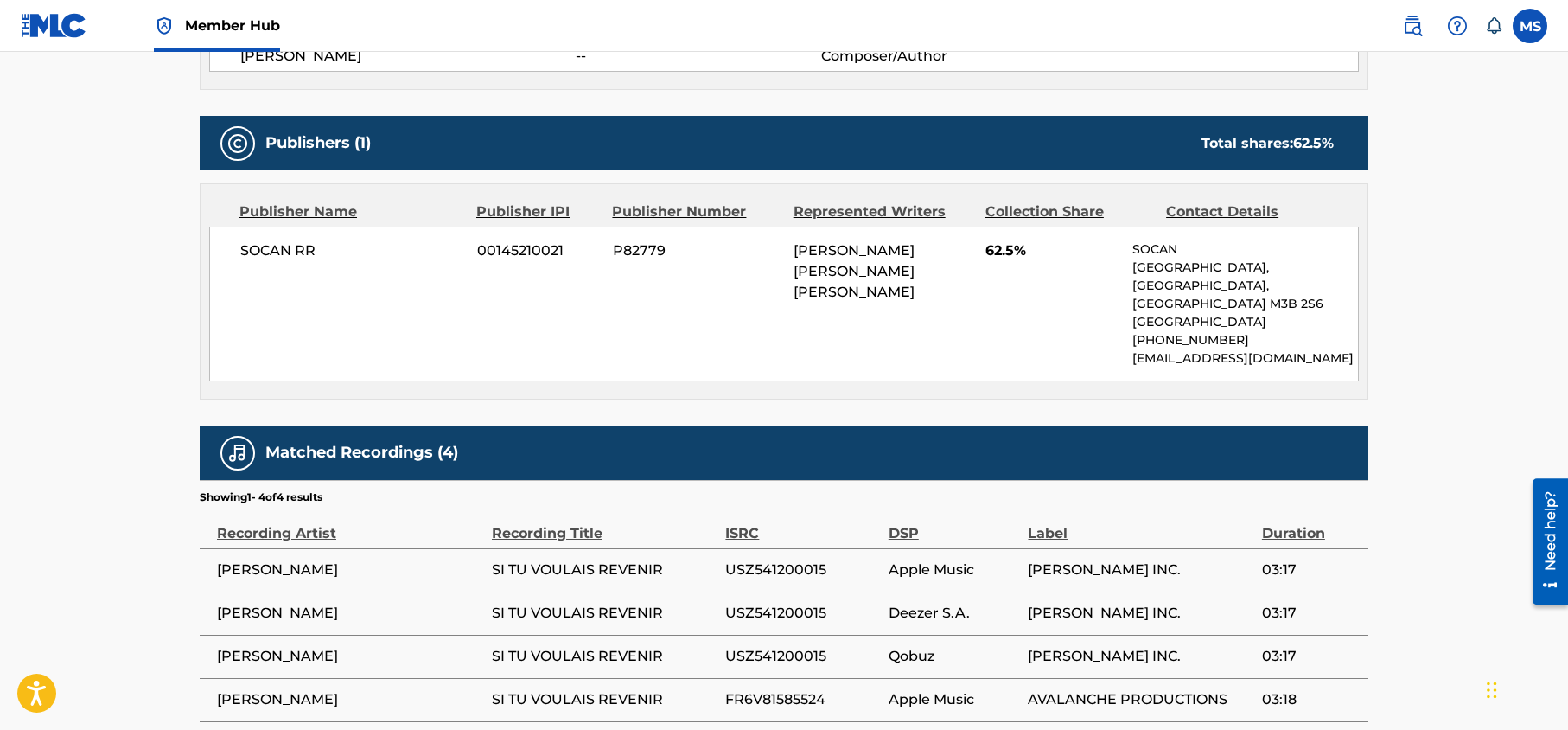
scroll to position [787, 0]
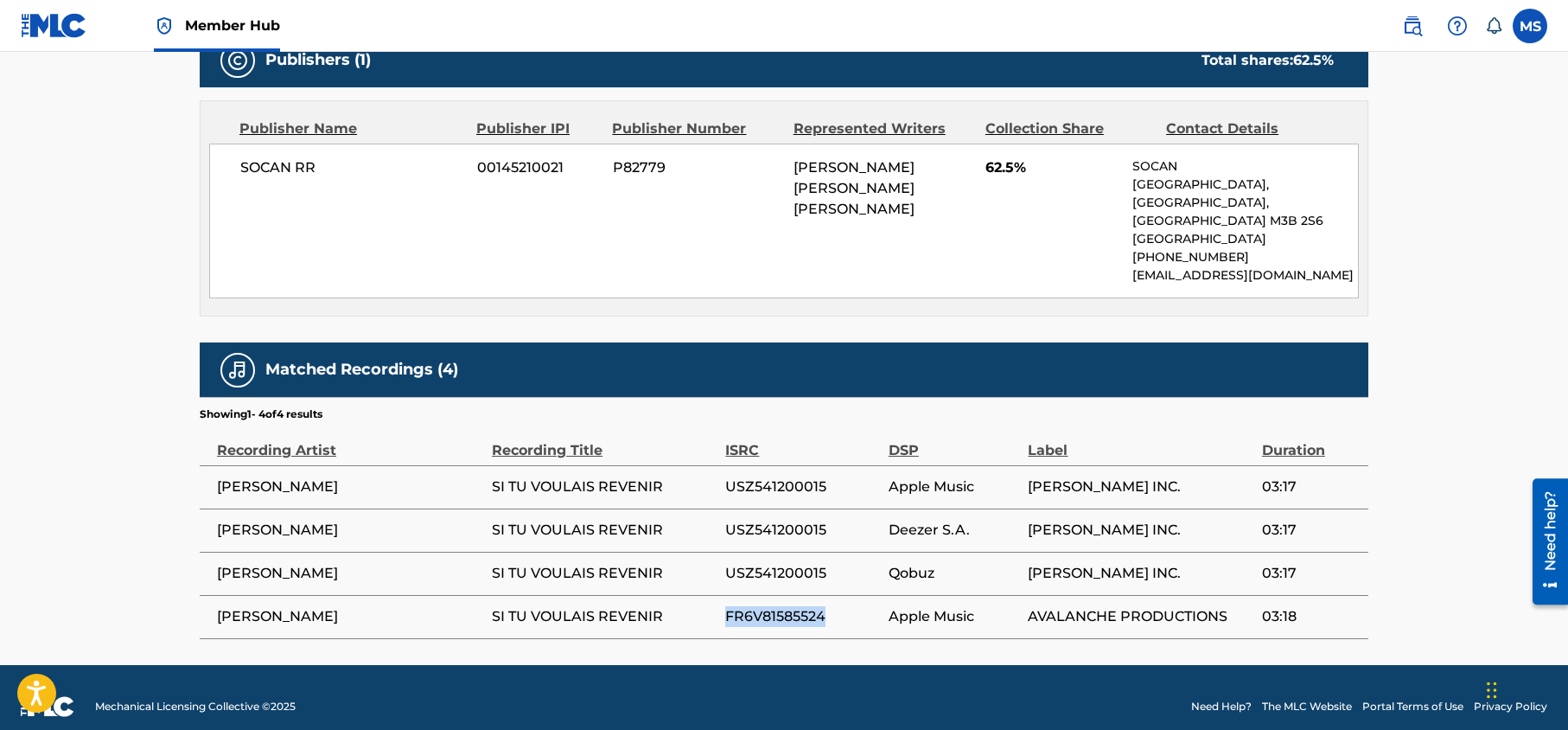
drag, startPoint x: 803, startPoint y: 594, endPoint x: 720, endPoint y: 587, distance: 83.3
click at [719, 595] on tr "[PERSON_NAME] SI TU VOULAIS REVENIR FR6V81585524 Apple Music AVALANCHE PRODUCTI…" at bounding box center [783, 617] width 1168 height 44
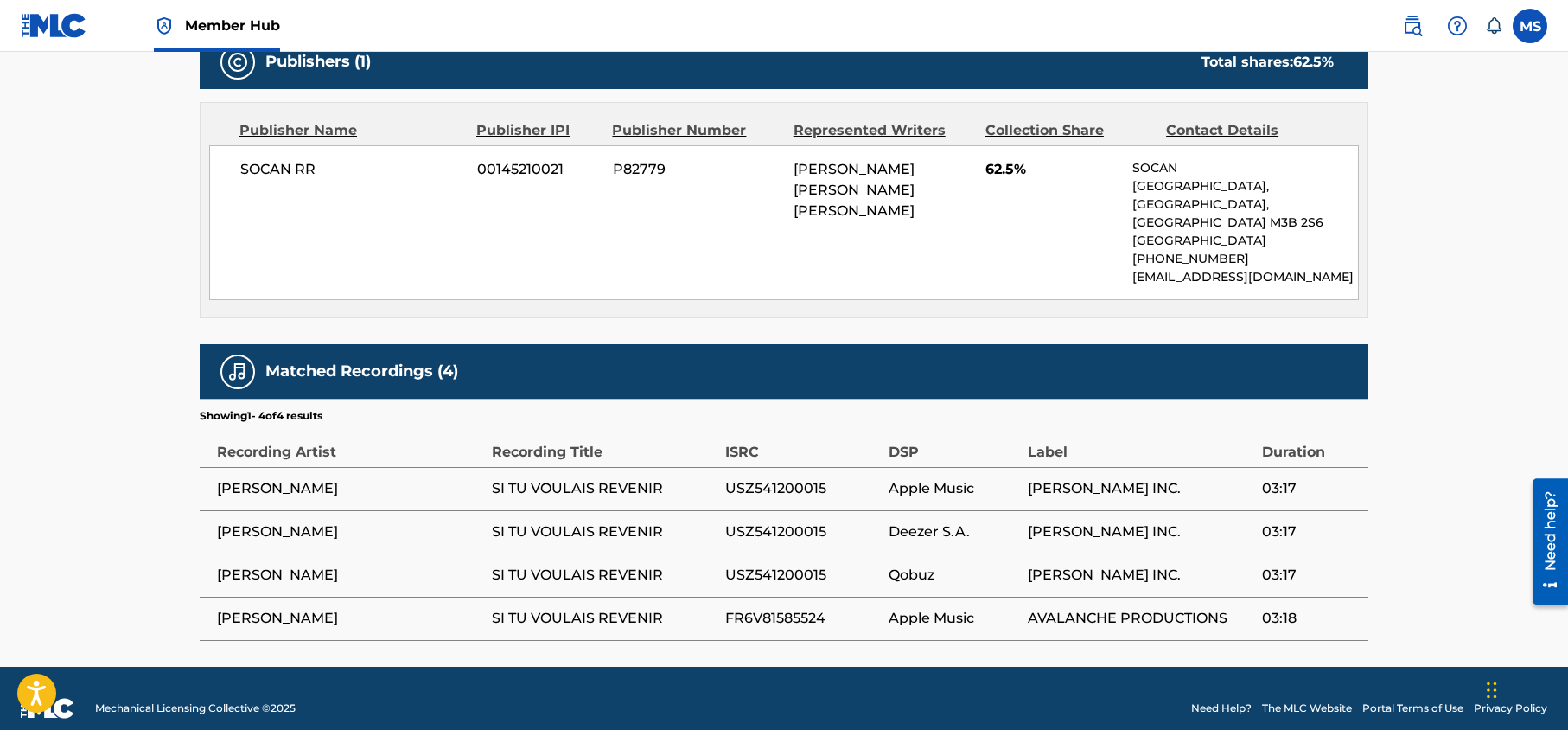
click at [796, 442] on div "ISRC" at bounding box center [802, 443] width 154 height 39
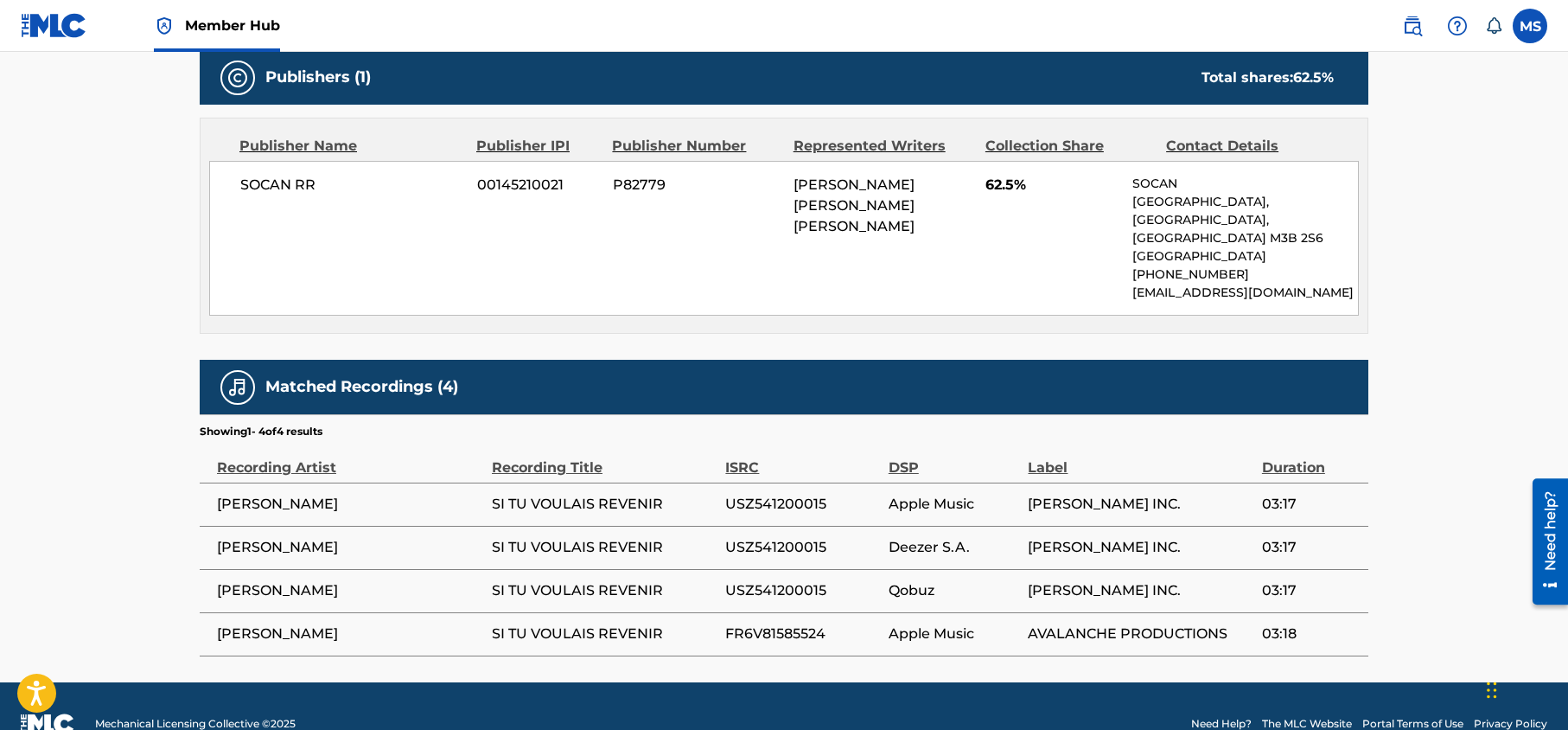
scroll to position [787, 0]
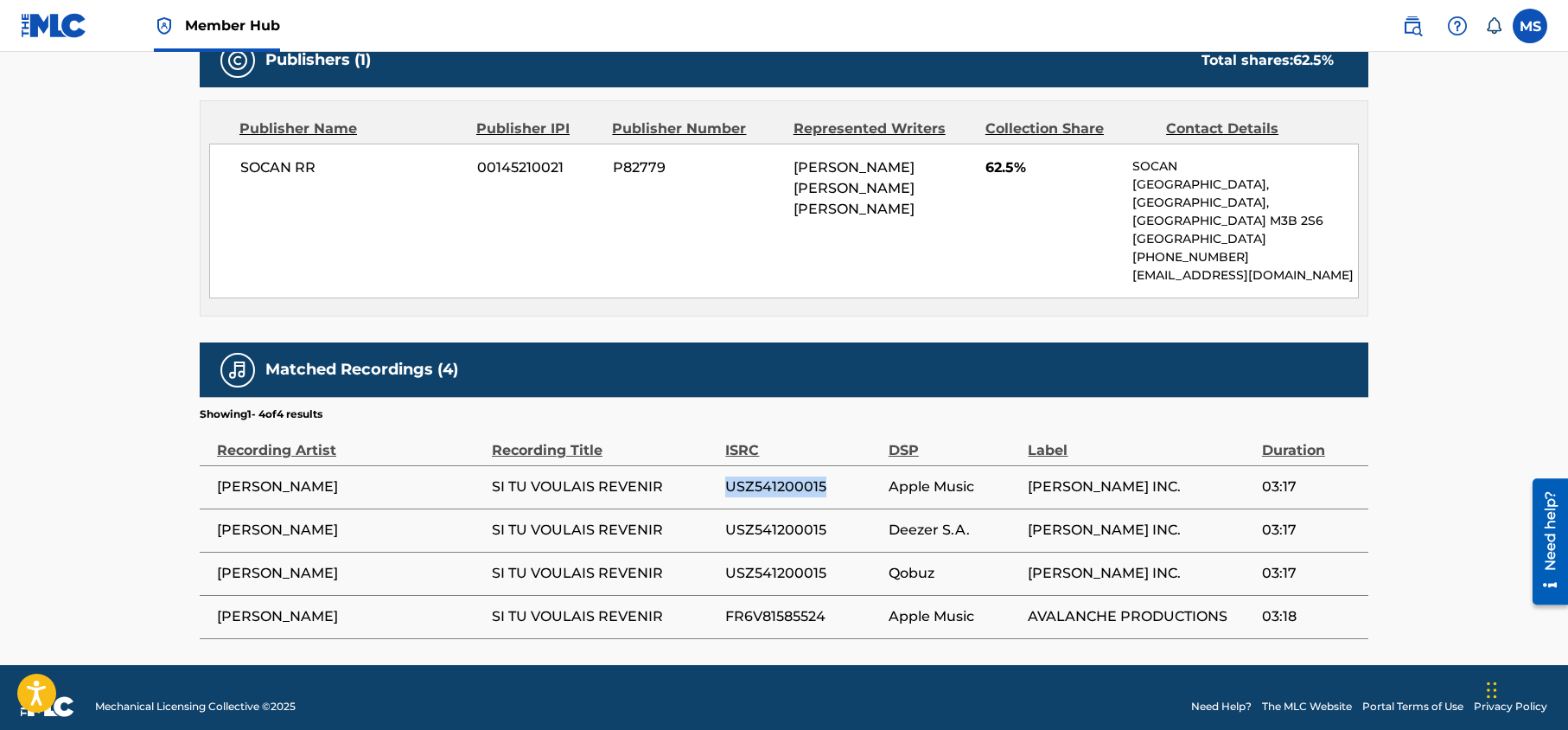
drag, startPoint x: 831, startPoint y: 463, endPoint x: 720, endPoint y: 466, distance: 111.0
click at [720, 466] on tr "[PERSON_NAME] SI TU VOULAIS REVENIR USZ541200015 Apple Music [PERSON_NAME] INC.…" at bounding box center [783, 487] width 1168 height 44
copy tr "USZ541200015"
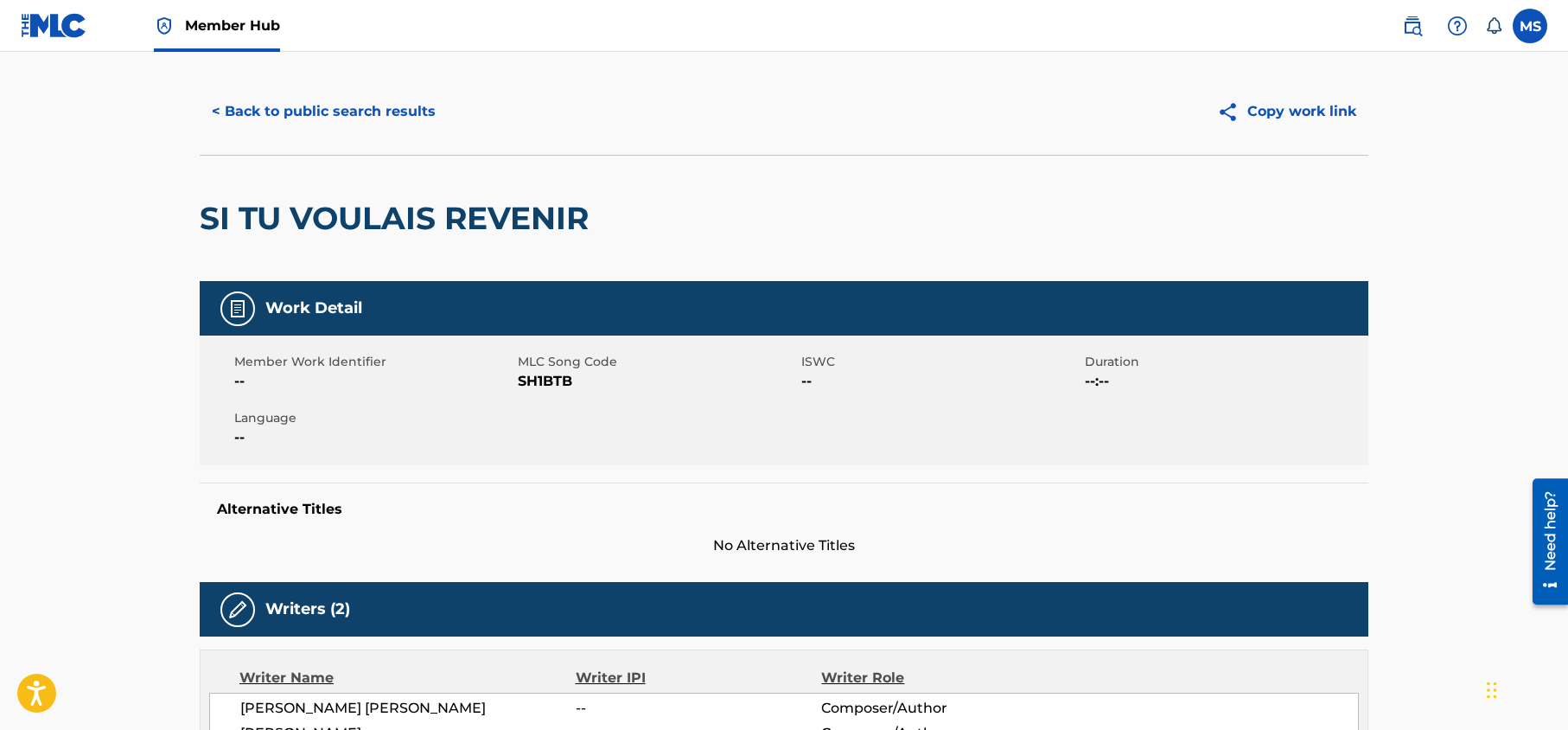
scroll to position [0, 0]
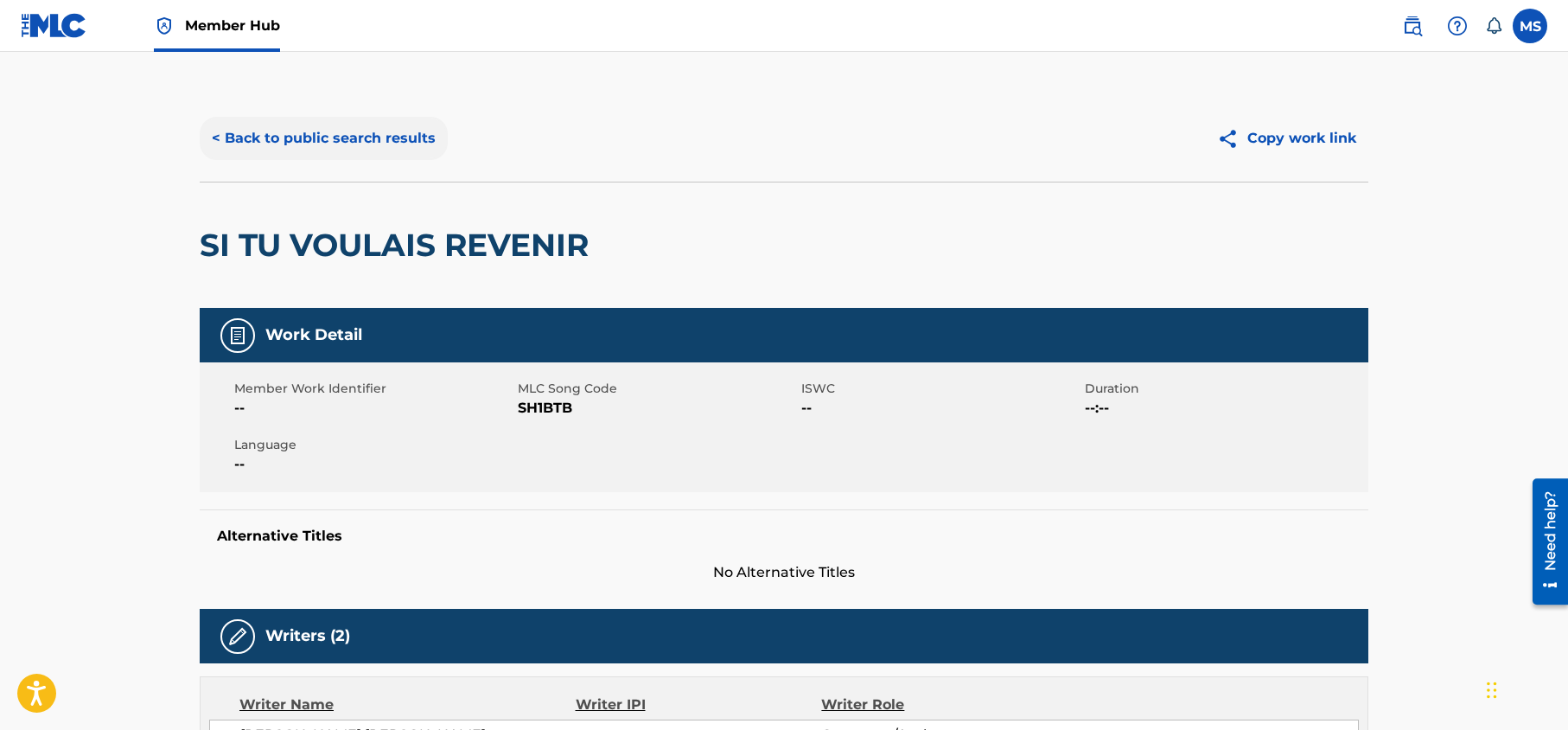
click at [382, 139] on button "< Back to public search results" at bounding box center [324, 139] width 248 height 44
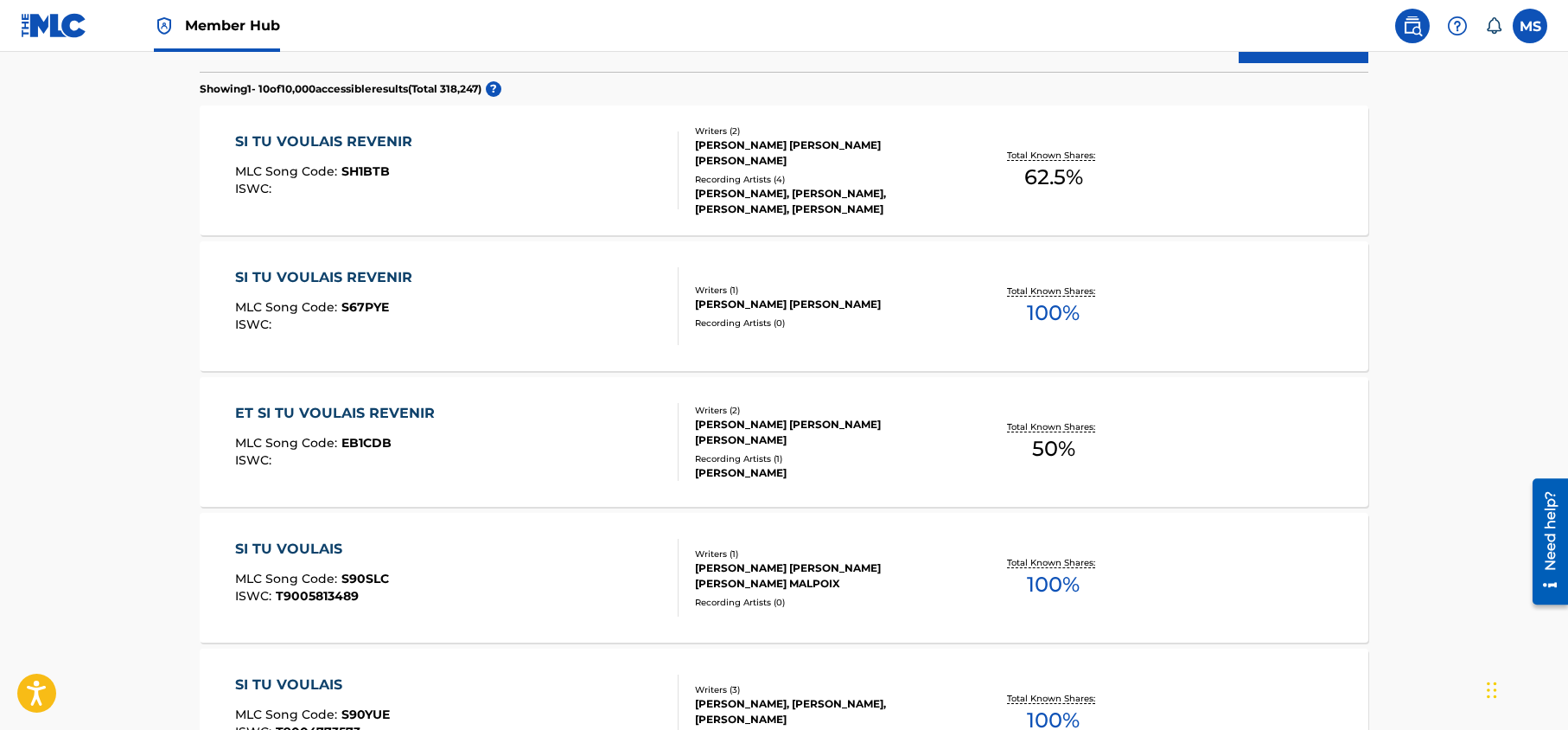
scroll to position [483, 0]
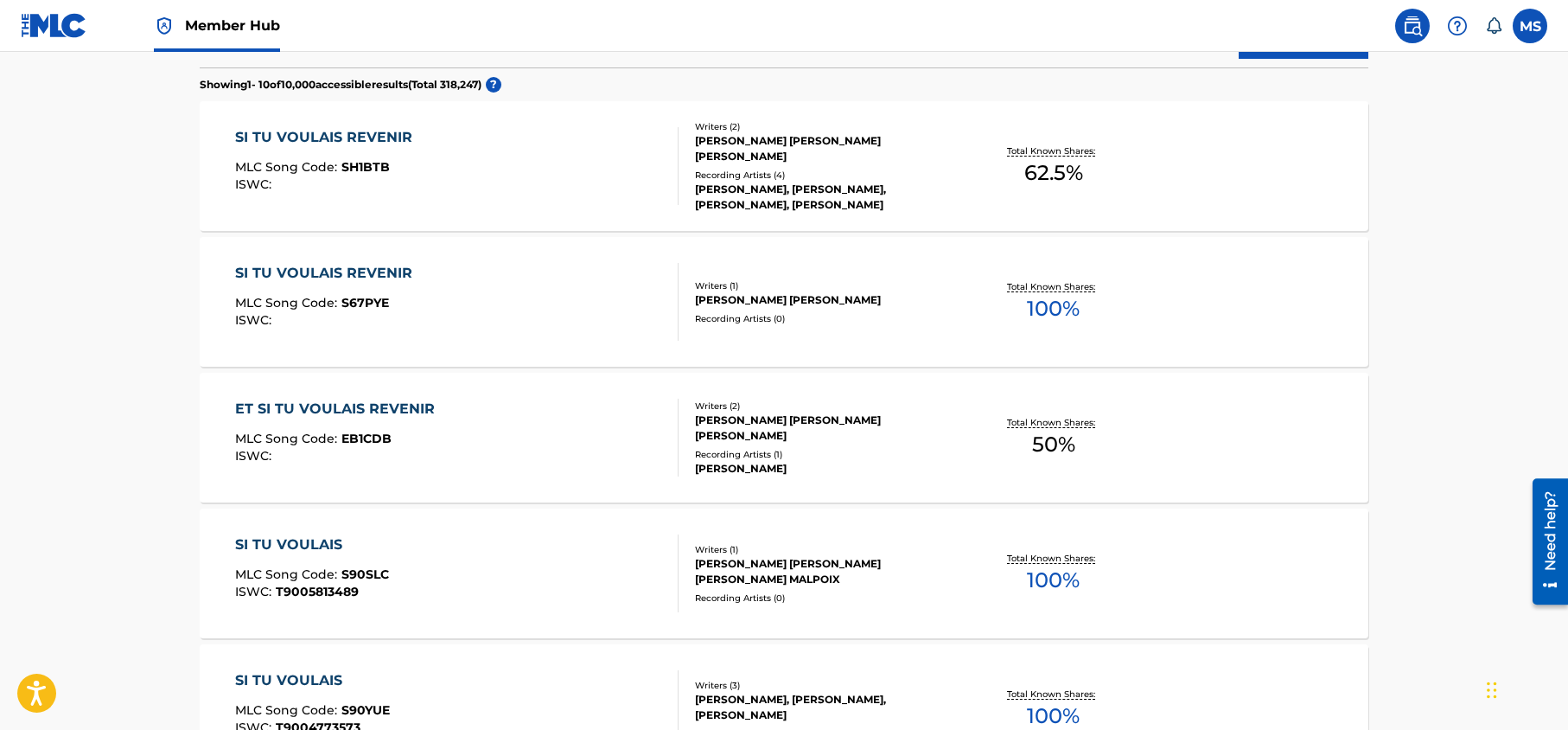
click at [358, 405] on div "ET SI TU VOULAIS REVENIR" at bounding box center [339, 409] width 208 height 21
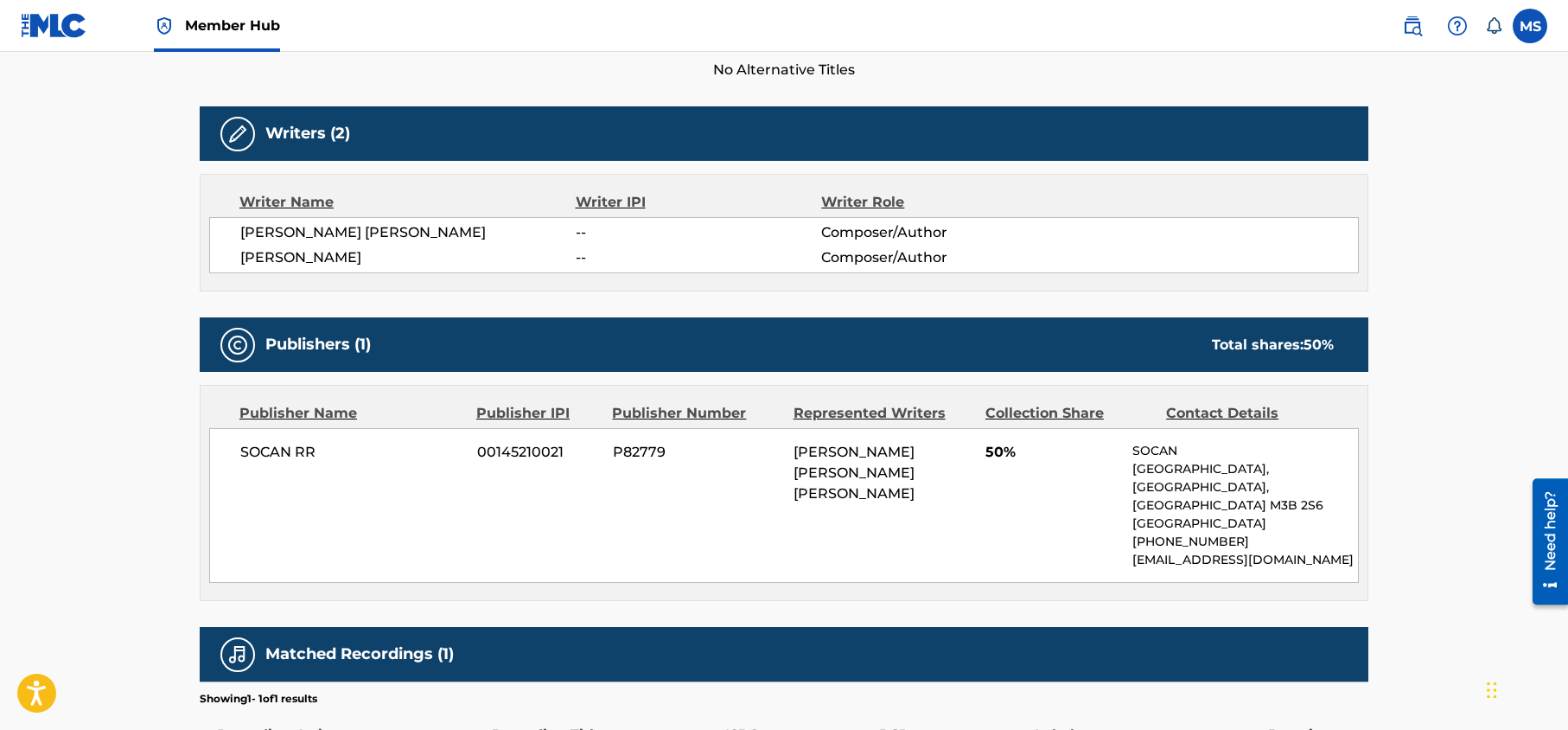
scroll to position [489, 0]
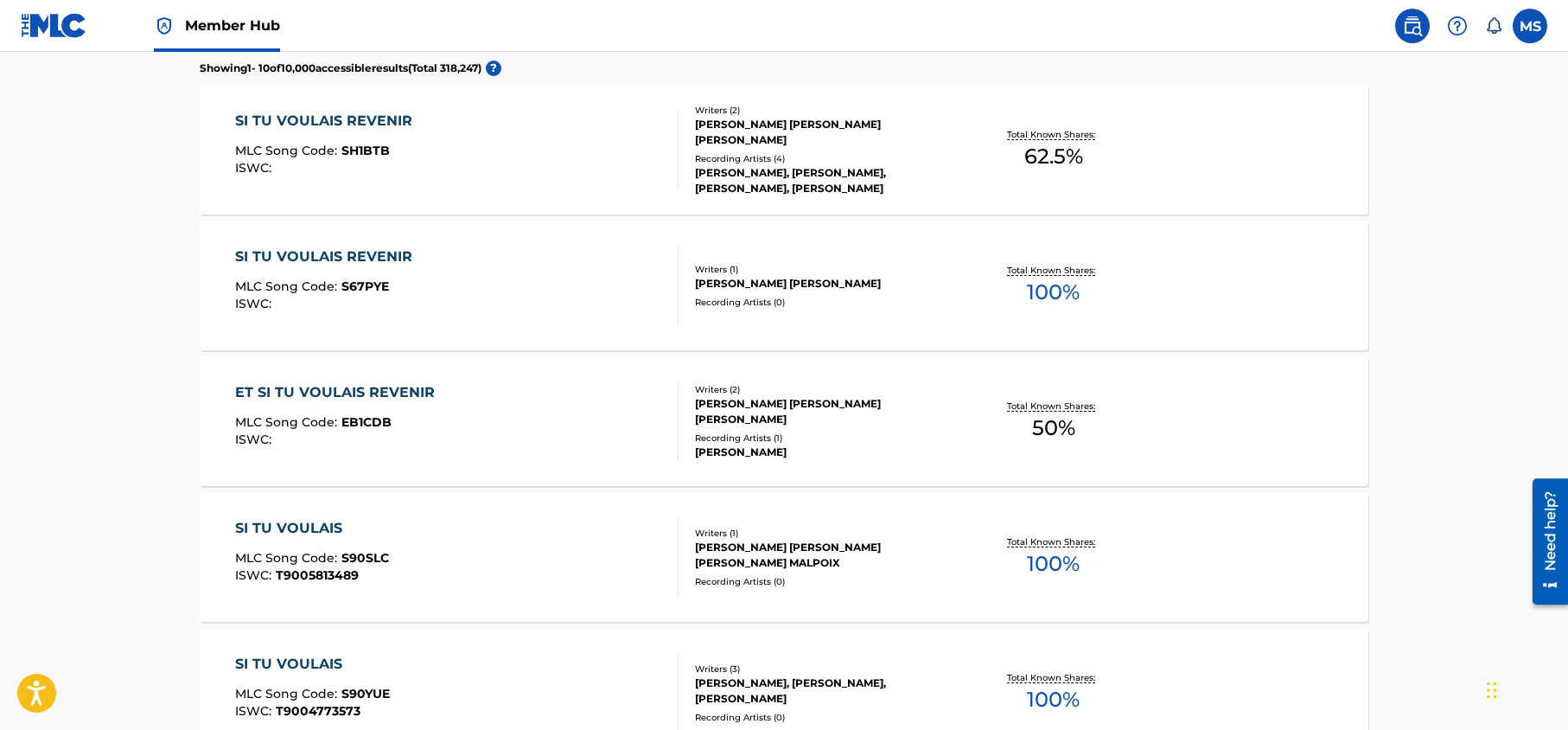
scroll to position [494, 0]
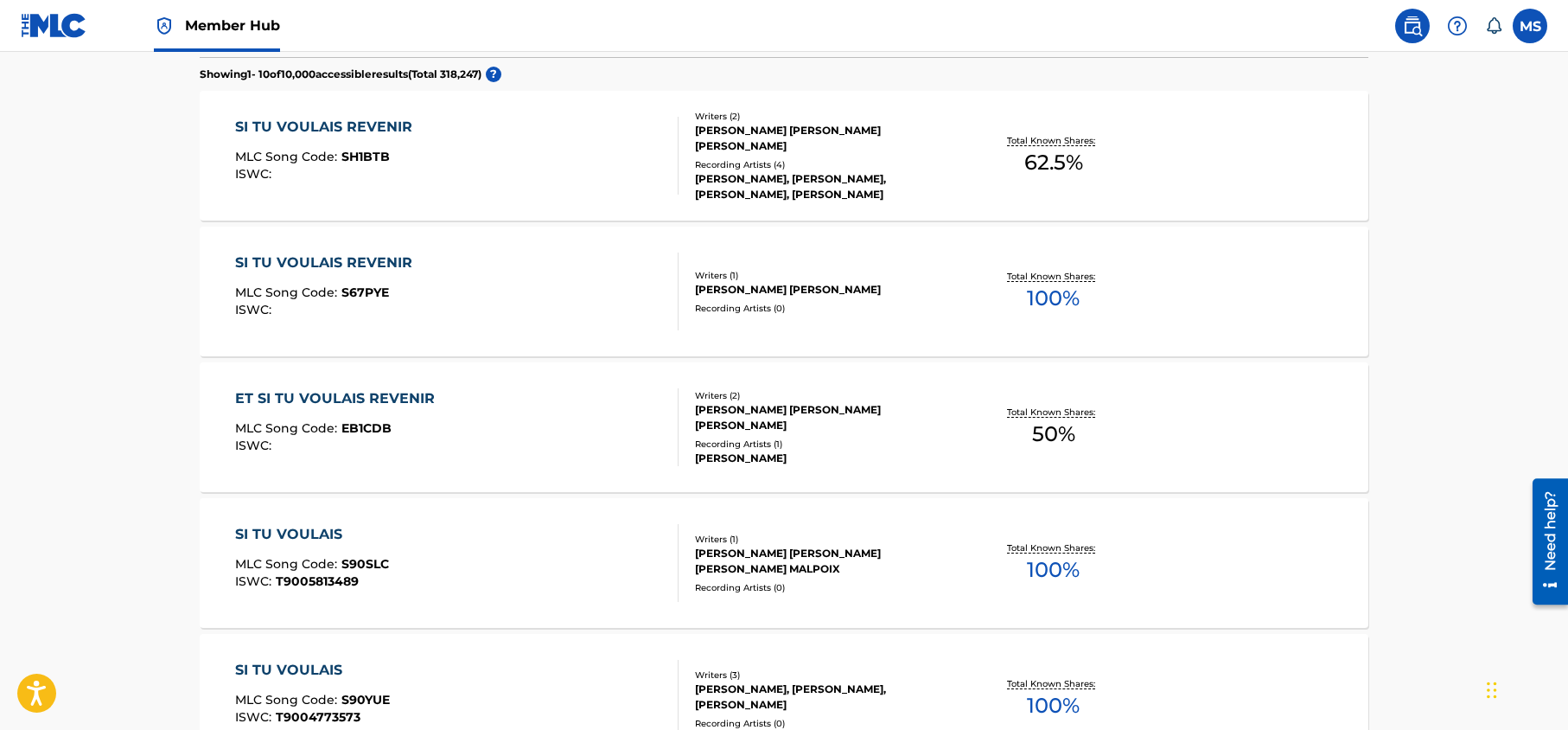
click at [345, 258] on div "SI TU VOULAIS REVENIR" at bounding box center [327, 262] width 186 height 21
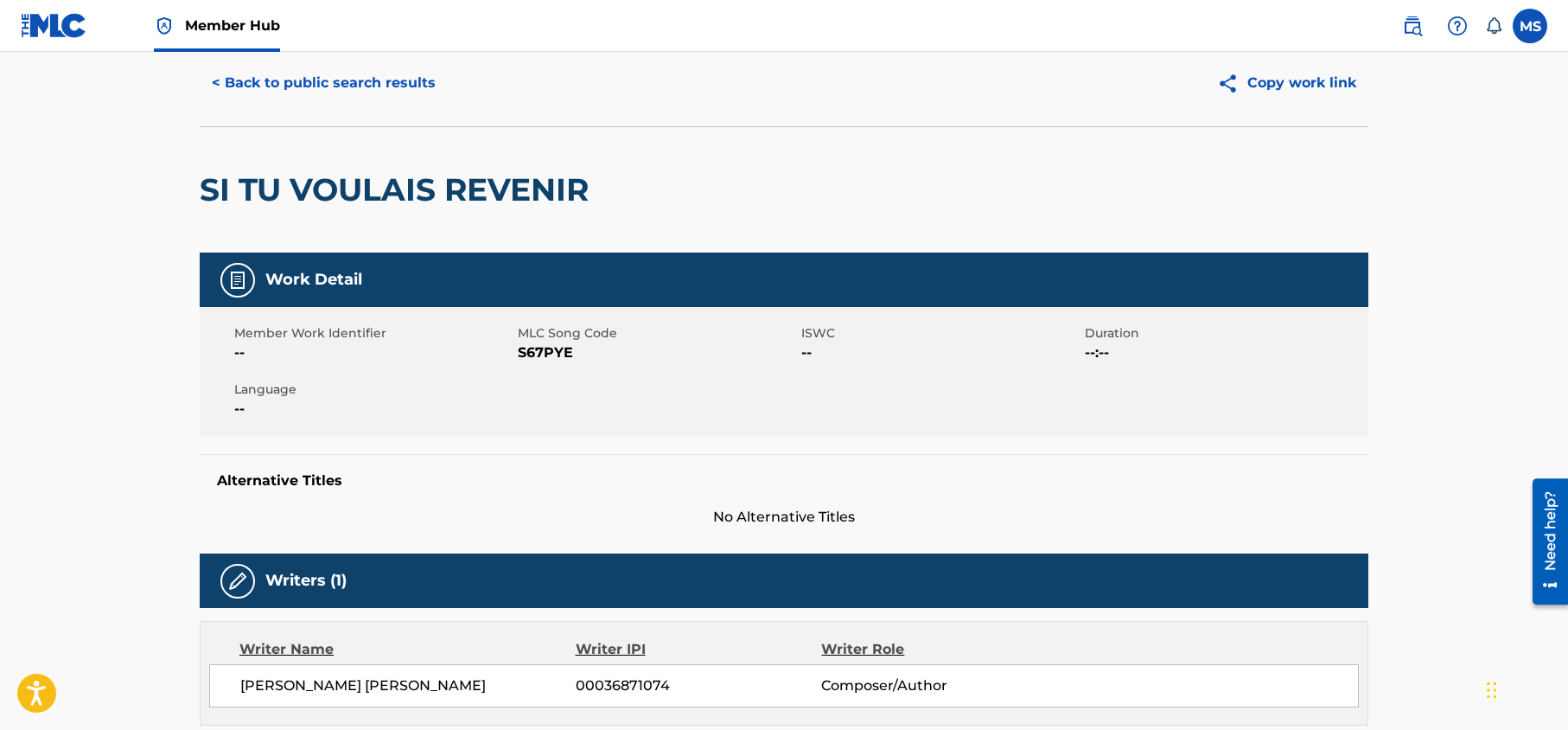
scroll to position [48, 0]
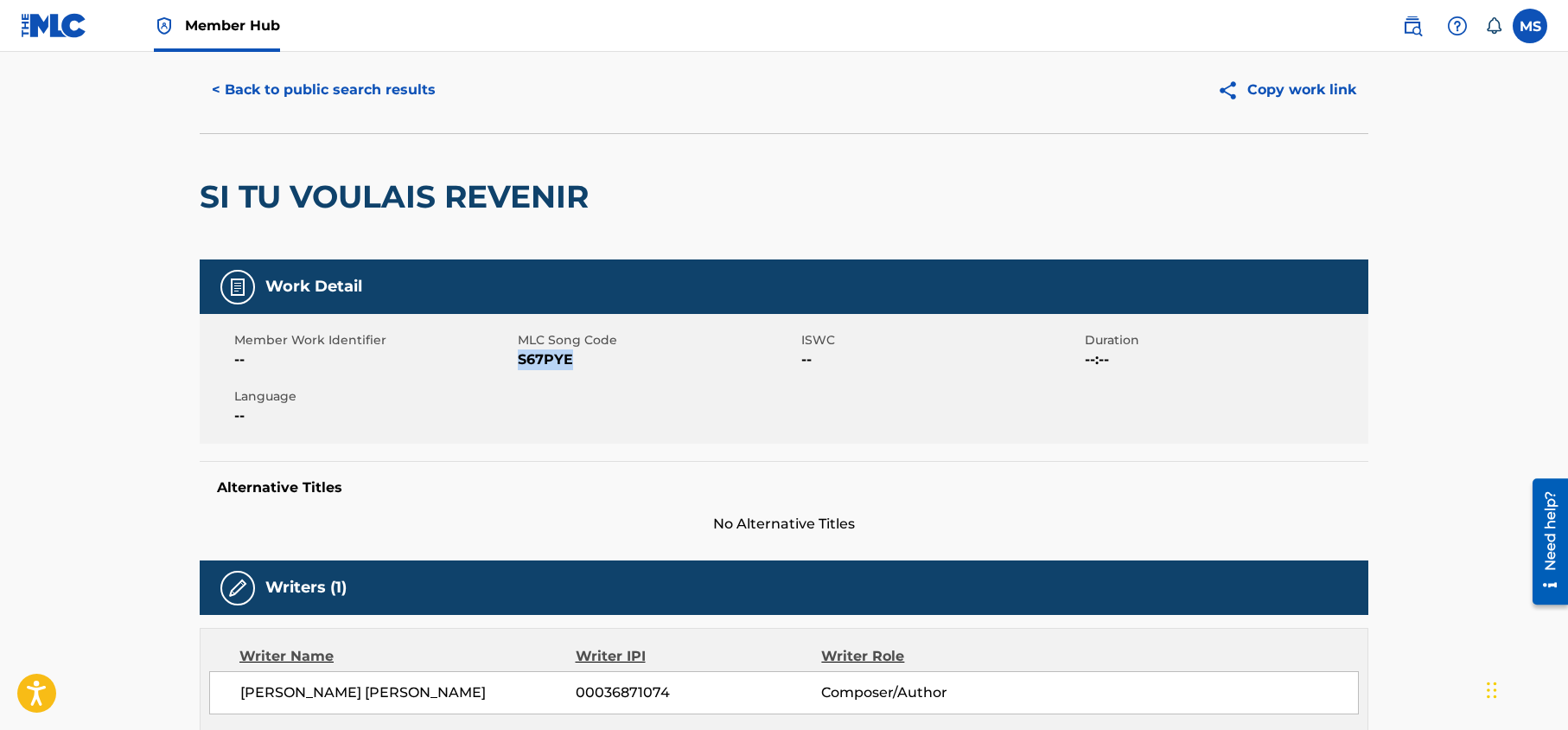
drag, startPoint x: 573, startPoint y: 363, endPoint x: 519, endPoint y: 360, distance: 54.1
click at [519, 360] on span "S67PYE" at bounding box center [657, 359] width 279 height 21
copy span "S67PYE"
click at [547, 237] on div "SI TU VOULAIS REVENIR" at bounding box center [398, 197] width 398 height 125
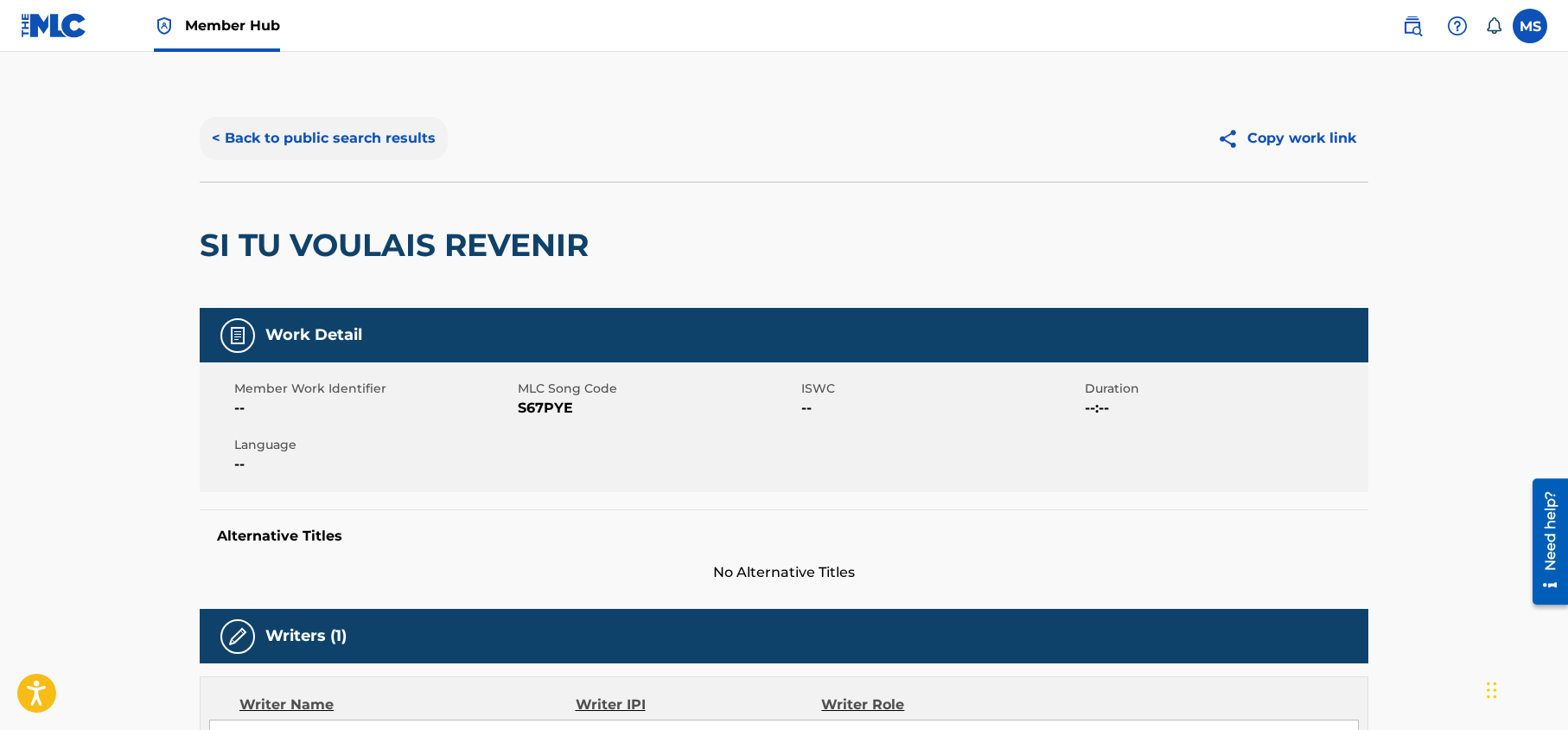
click at [361, 140] on button "< Back to public search results" at bounding box center [324, 139] width 248 height 44
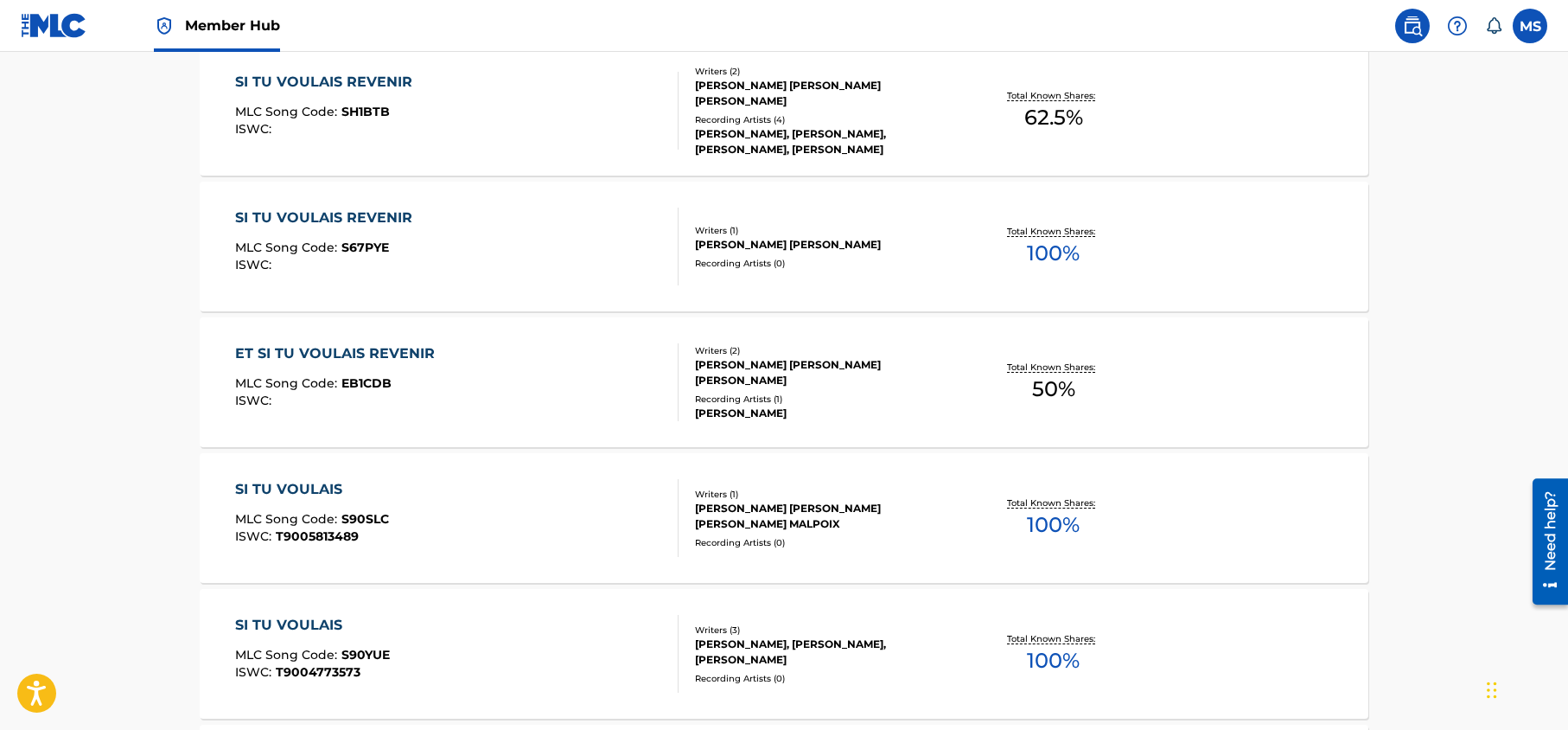
click at [358, 79] on div "SI TU VOULAIS REVENIR" at bounding box center [327, 82] width 186 height 21
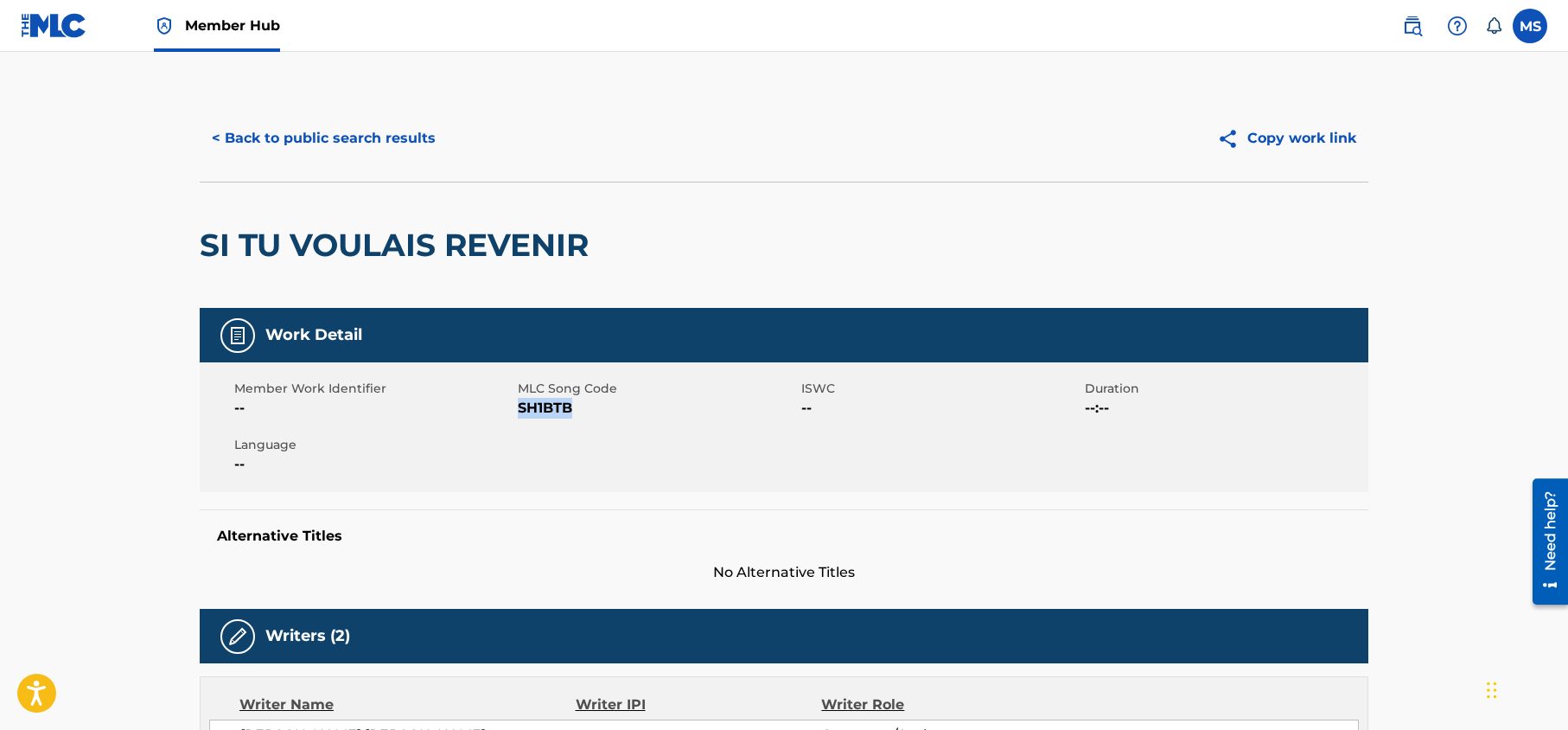
drag, startPoint x: 576, startPoint y: 411, endPoint x: 520, endPoint y: 411, distance: 56.0
click at [520, 411] on span "SH1BTB" at bounding box center [657, 408] width 279 height 21
copy span "SH1BTB"
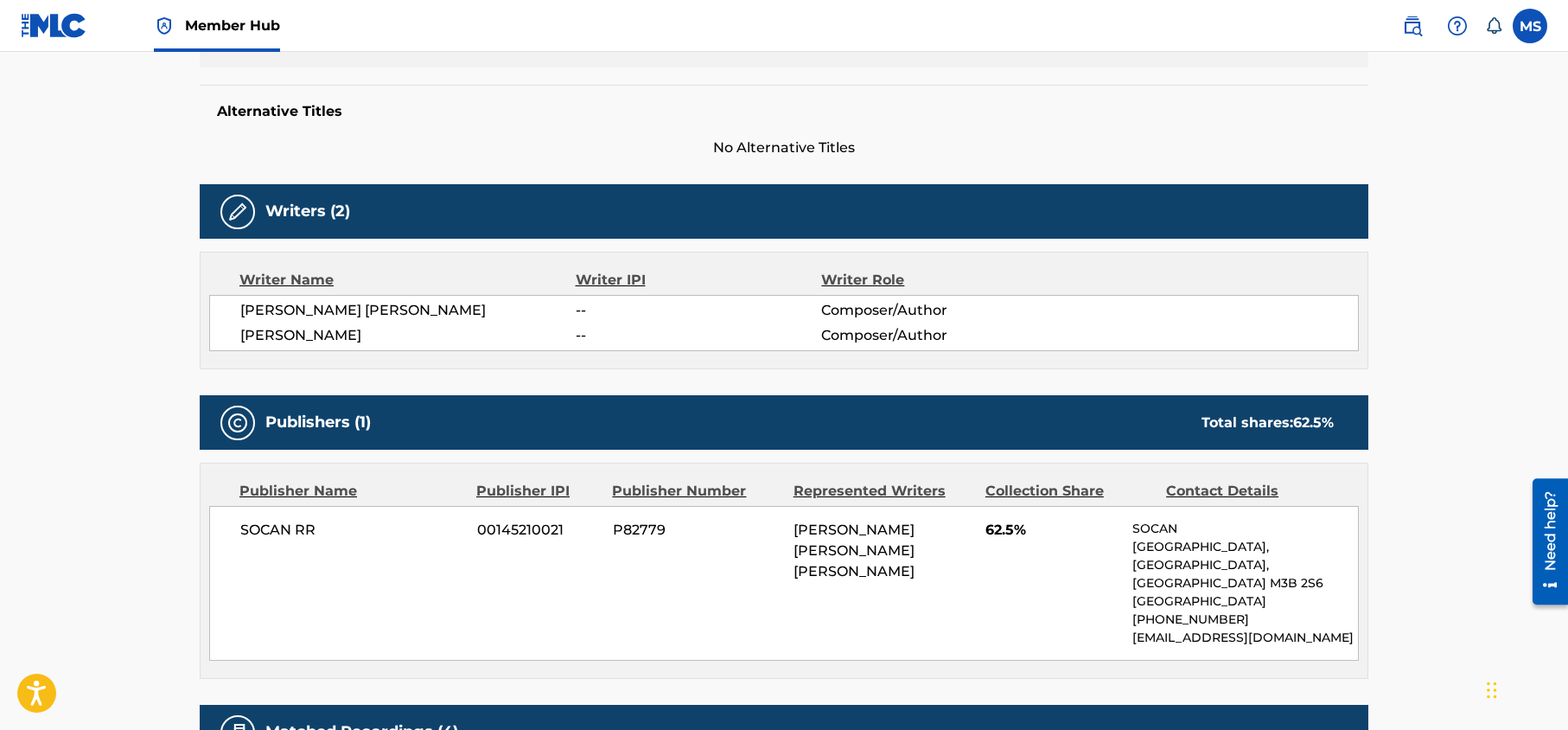
scroll to position [453, 0]
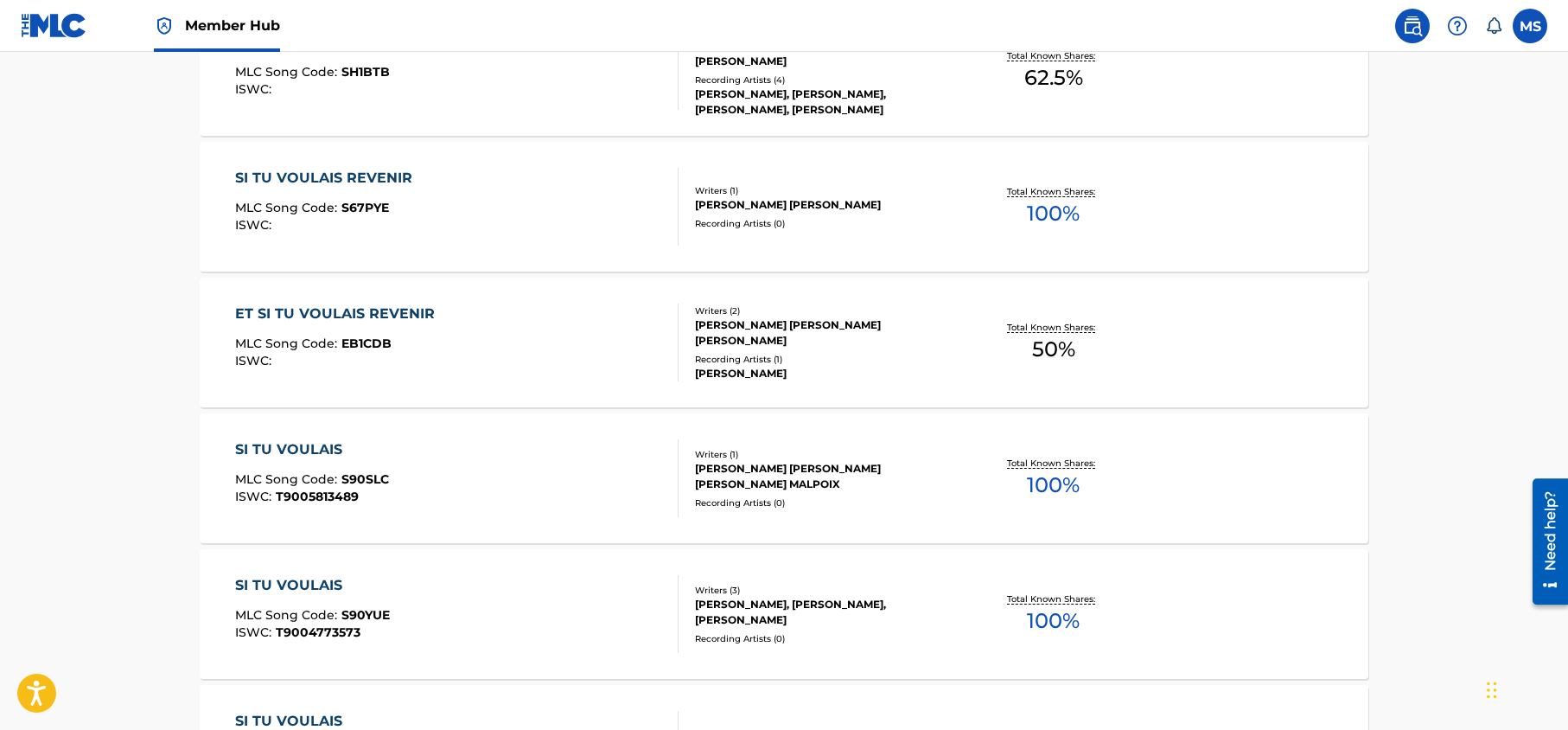
scroll to position [576, 0]
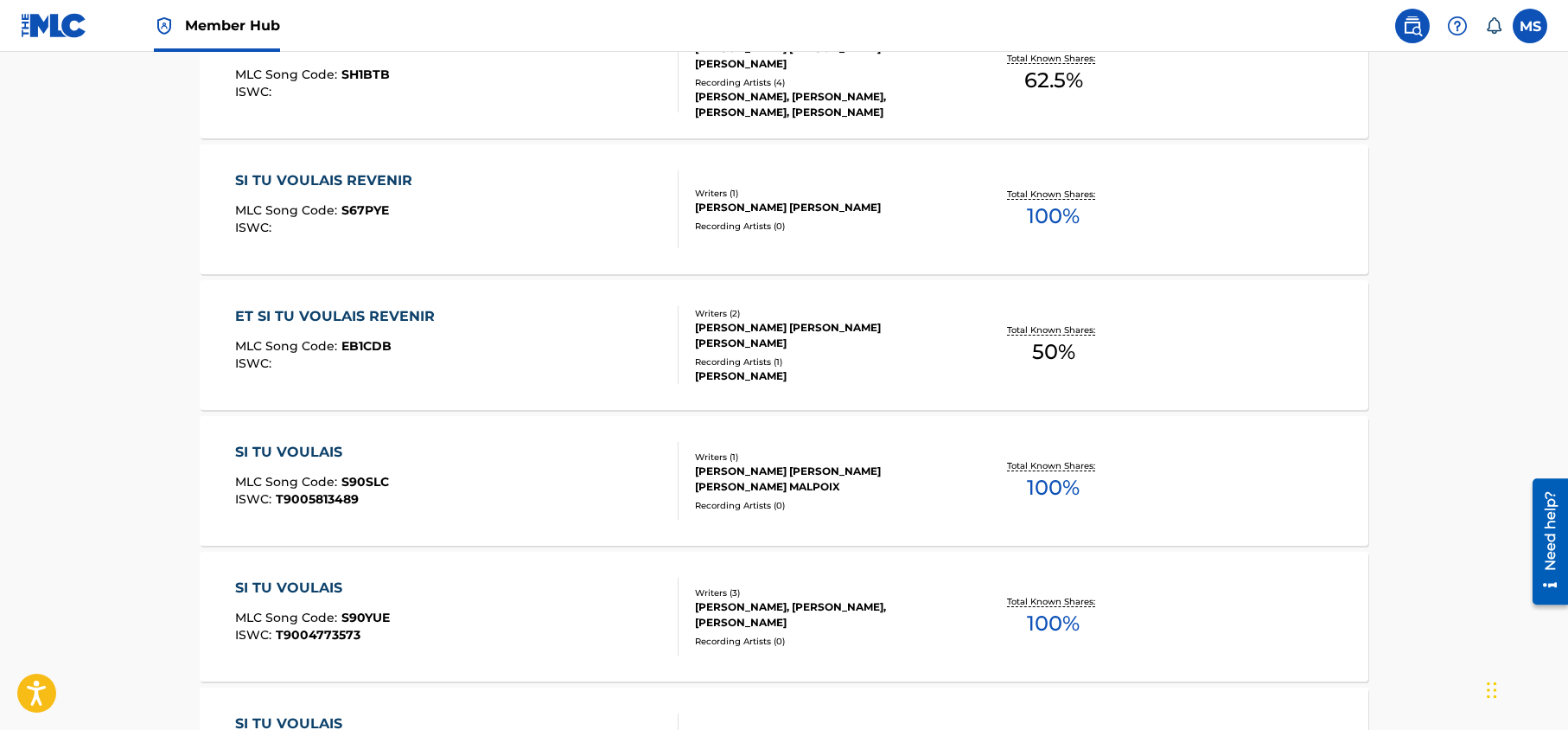
click at [353, 320] on div "ET SI TU VOULAIS REVENIR" at bounding box center [339, 316] width 208 height 21
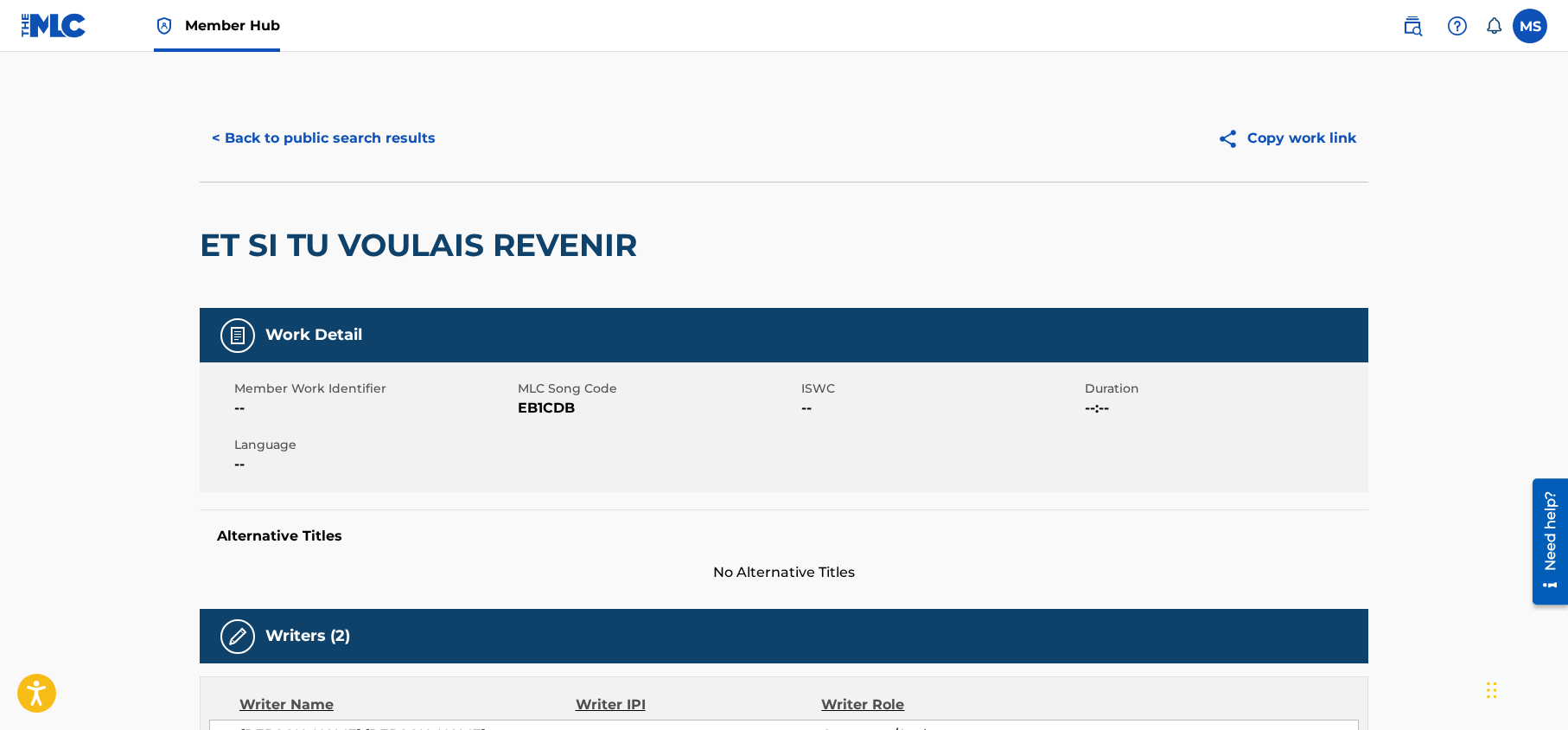
scroll to position [6, 0]
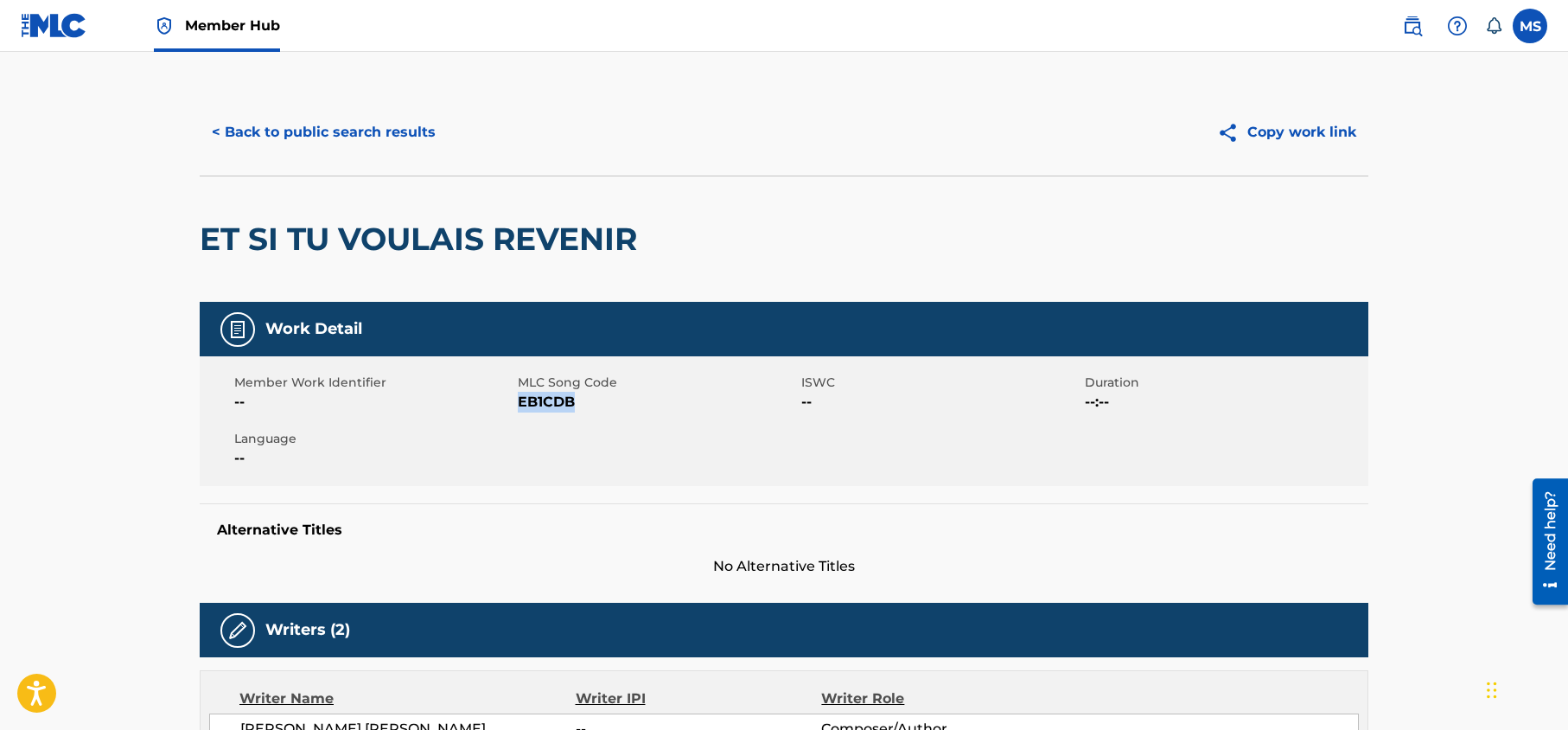
drag, startPoint x: 574, startPoint y: 402, endPoint x: 526, endPoint y: 398, distance: 48.2
click at [521, 401] on span "EB1CDB" at bounding box center [657, 402] width 279 height 21
copy span "EB1CDB"
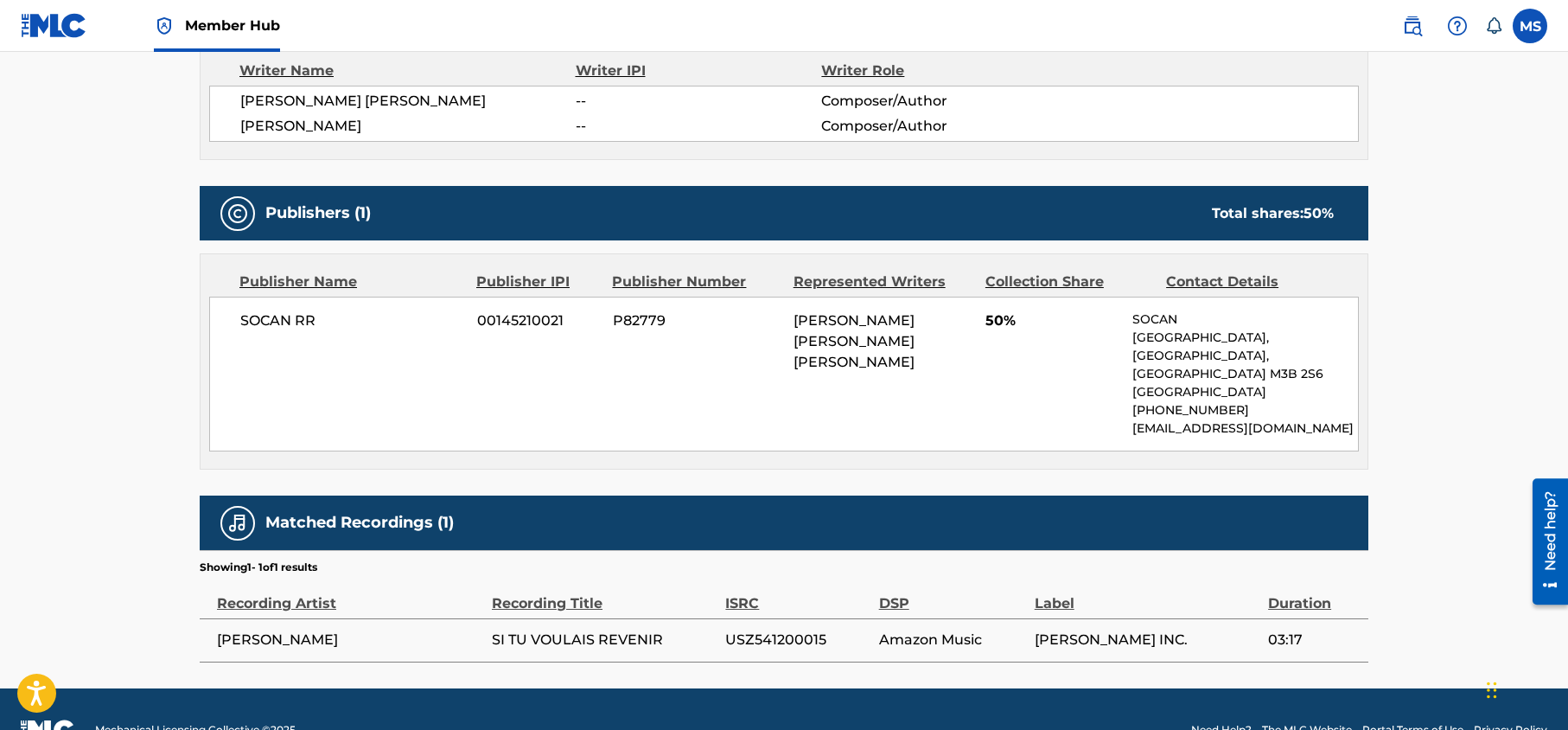
scroll to position [627, 0]
